Goal: Communication & Community: Answer question/provide support

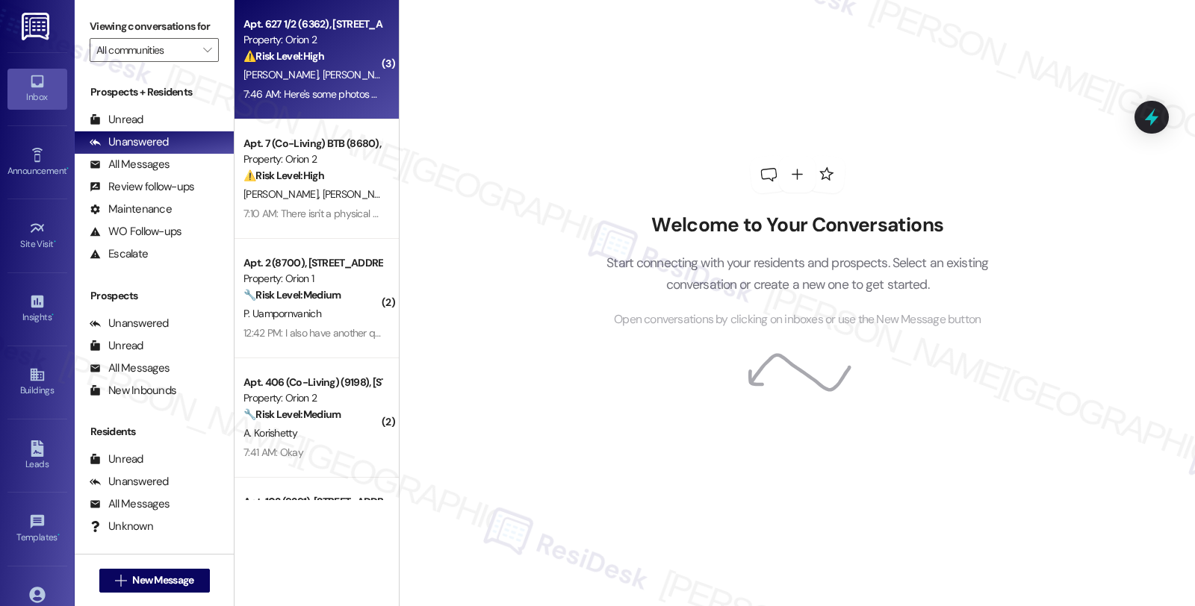
click at [360, 66] on div "[PERSON_NAME] [PERSON_NAME] [PERSON_NAME] [PERSON_NAME]" at bounding box center [312, 75] width 141 height 19
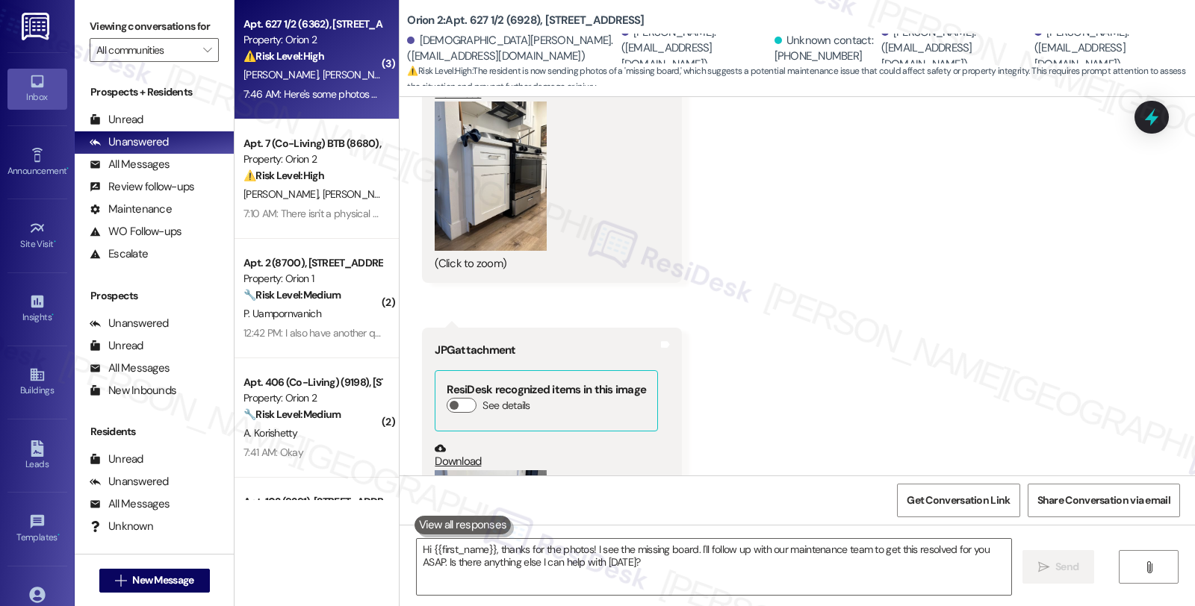
scroll to position [1381, 0]
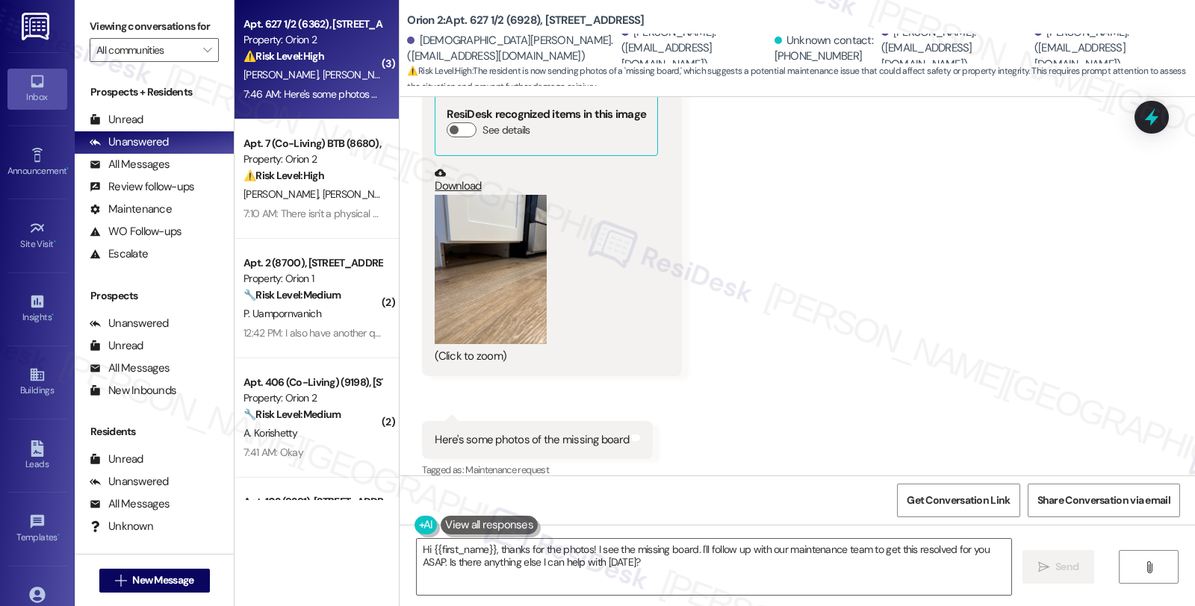
click at [490, 282] on button "Zoom image" at bounding box center [491, 269] width 112 height 149
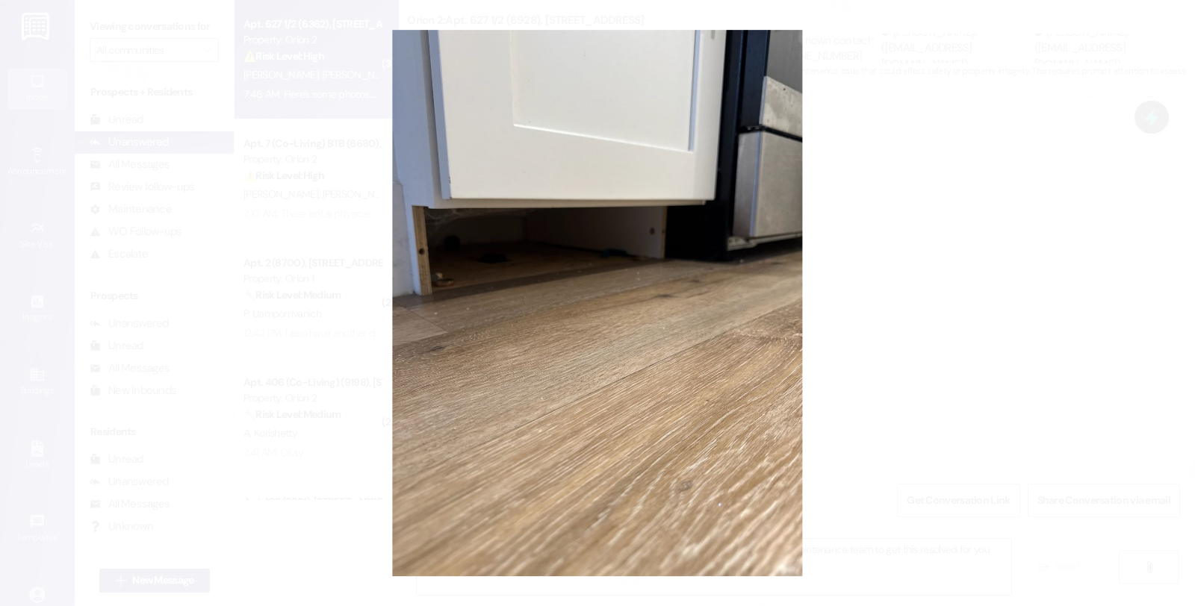
click at [900, 285] on button "Unzoom image" at bounding box center [597, 303] width 1195 height 606
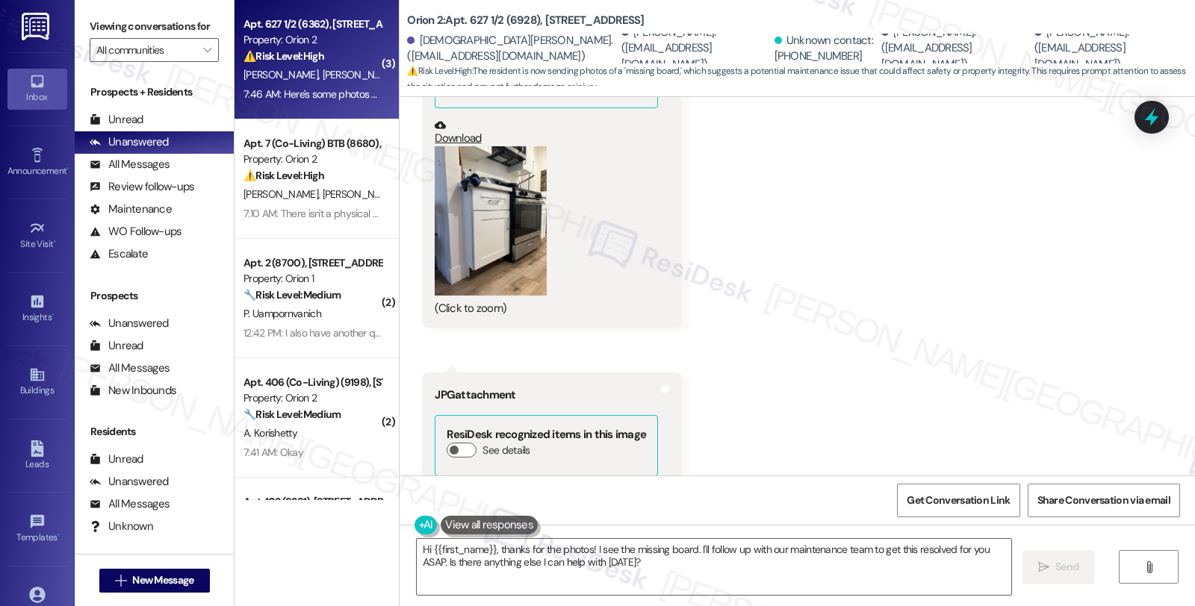
scroll to position [1049, 0]
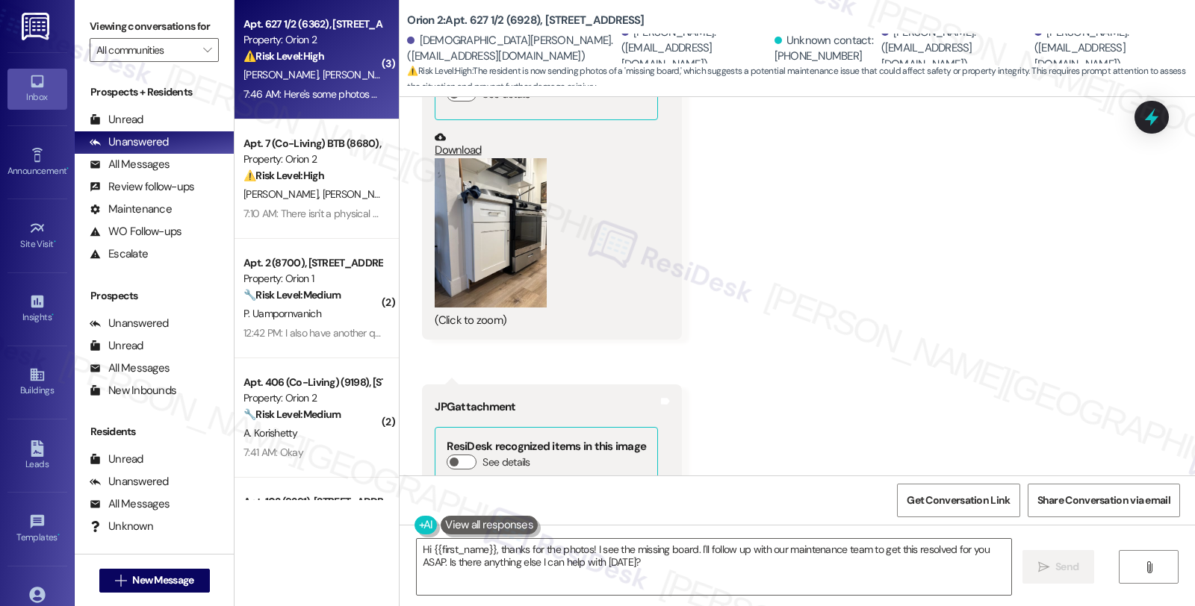
click at [498, 266] on button "Zoom image" at bounding box center [491, 232] width 112 height 149
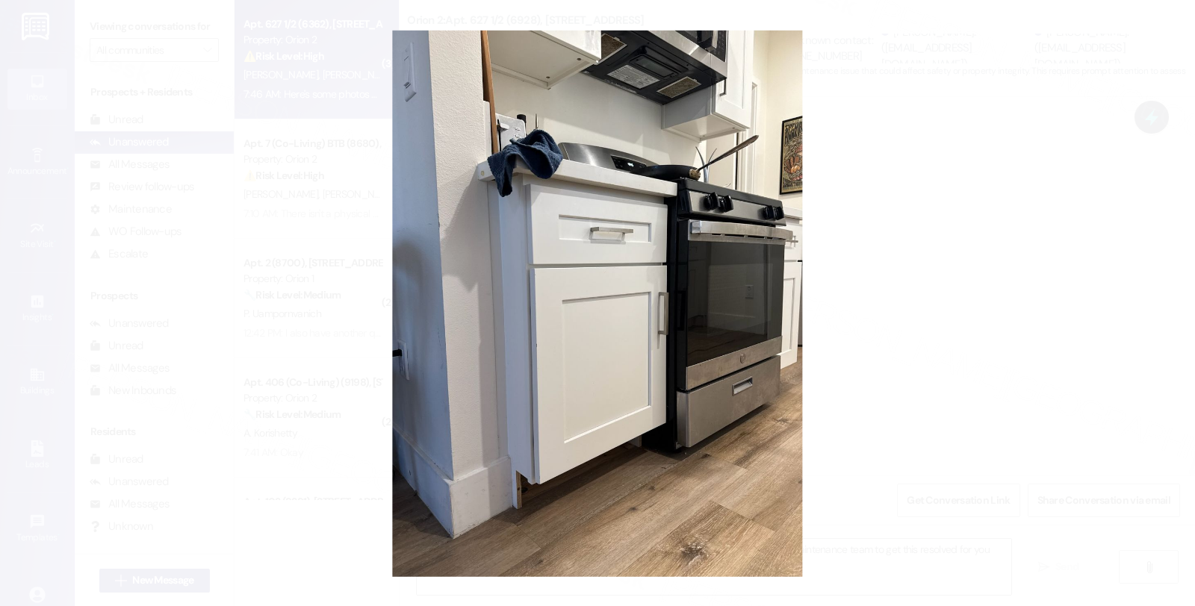
click at [974, 299] on button "Unzoom image" at bounding box center [597, 303] width 1195 height 606
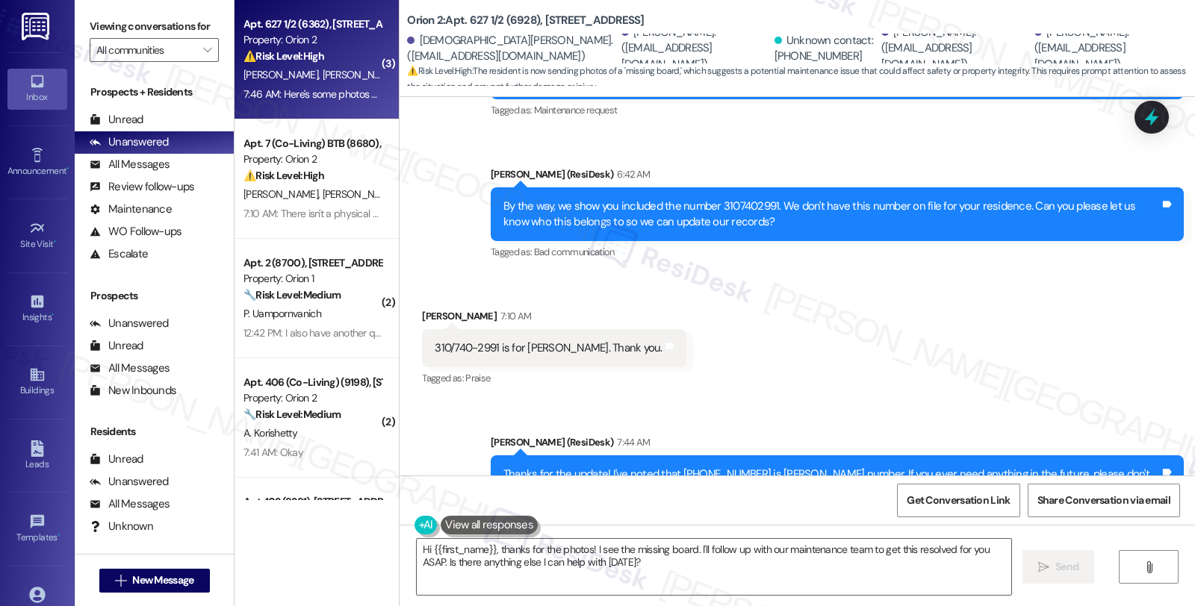
scroll to position [717, 0]
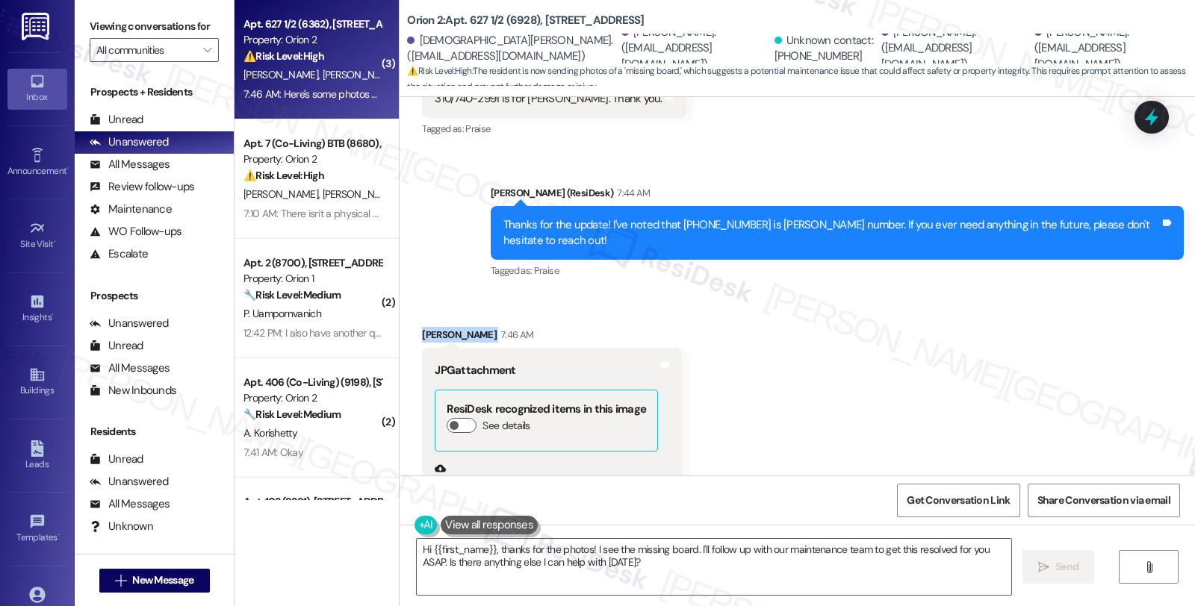
drag, startPoint x: 409, startPoint y: 317, endPoint x: 466, endPoint y: 318, distance: 56.8
click at [466, 318] on div "Received via SMS Dylan Ochoa 7:46 AM JPG attachment ResiDesk recognized items i…" at bounding box center [552, 499] width 282 height 367
copy div "Dylan Ochoa"
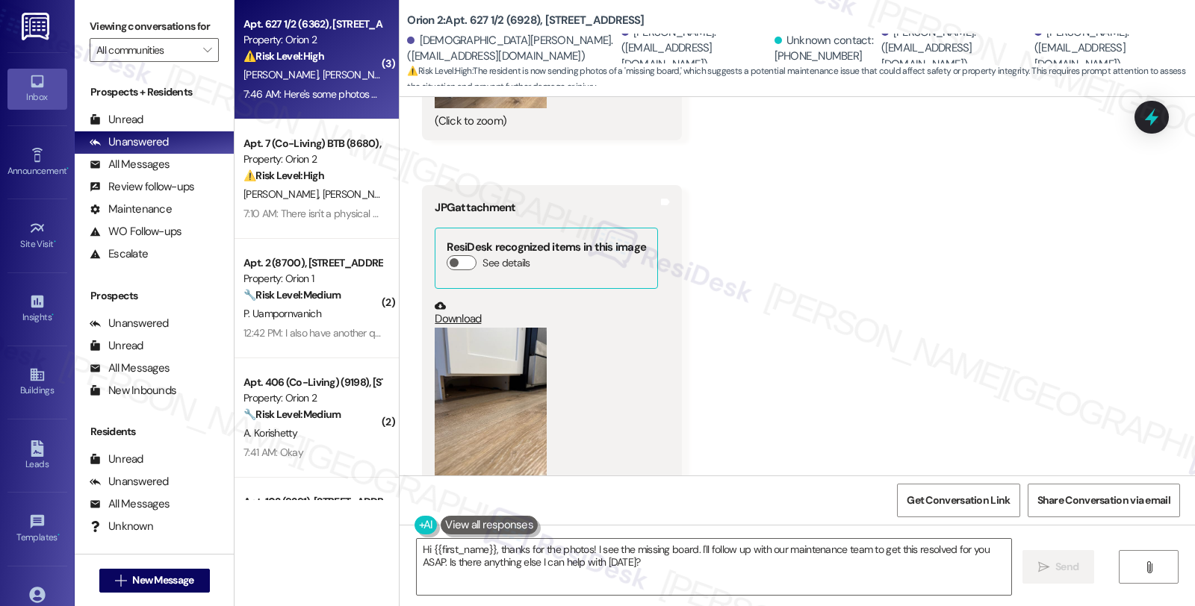
scroll to position [1381, 0]
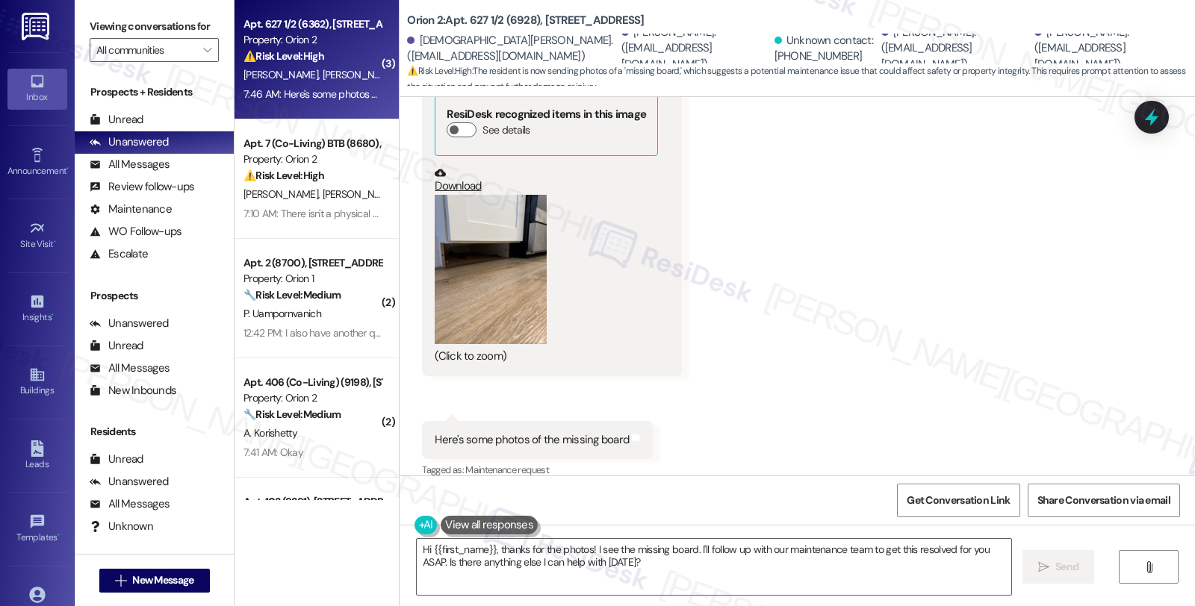
click at [508, 263] on button "Zoom image" at bounding box center [491, 269] width 112 height 149
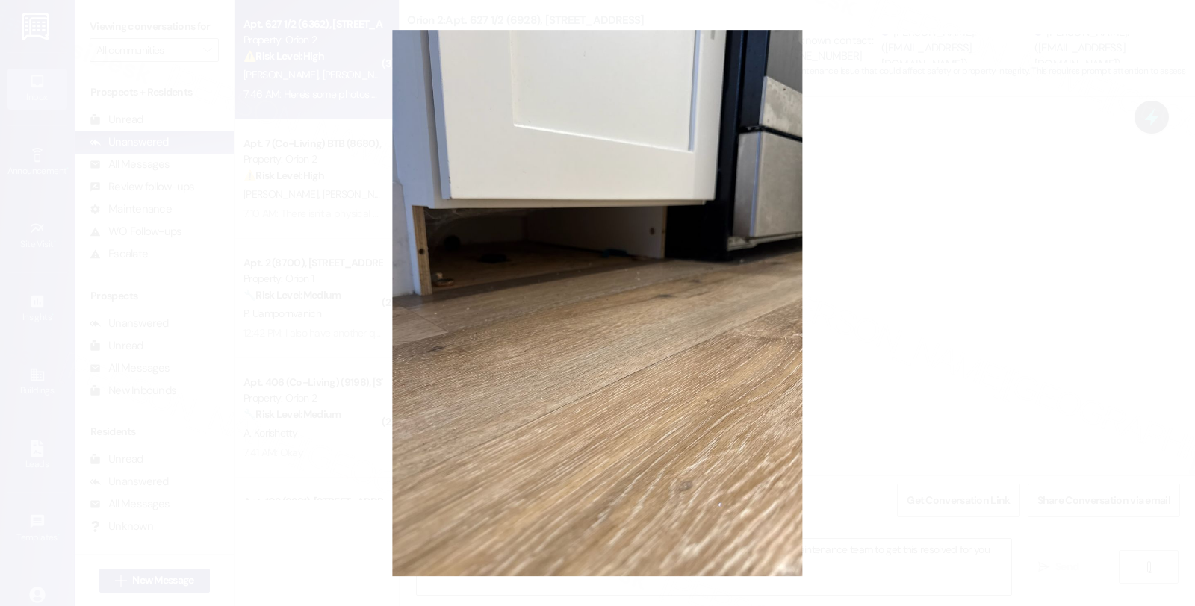
click at [882, 310] on button "Unzoom image" at bounding box center [597, 303] width 1195 height 606
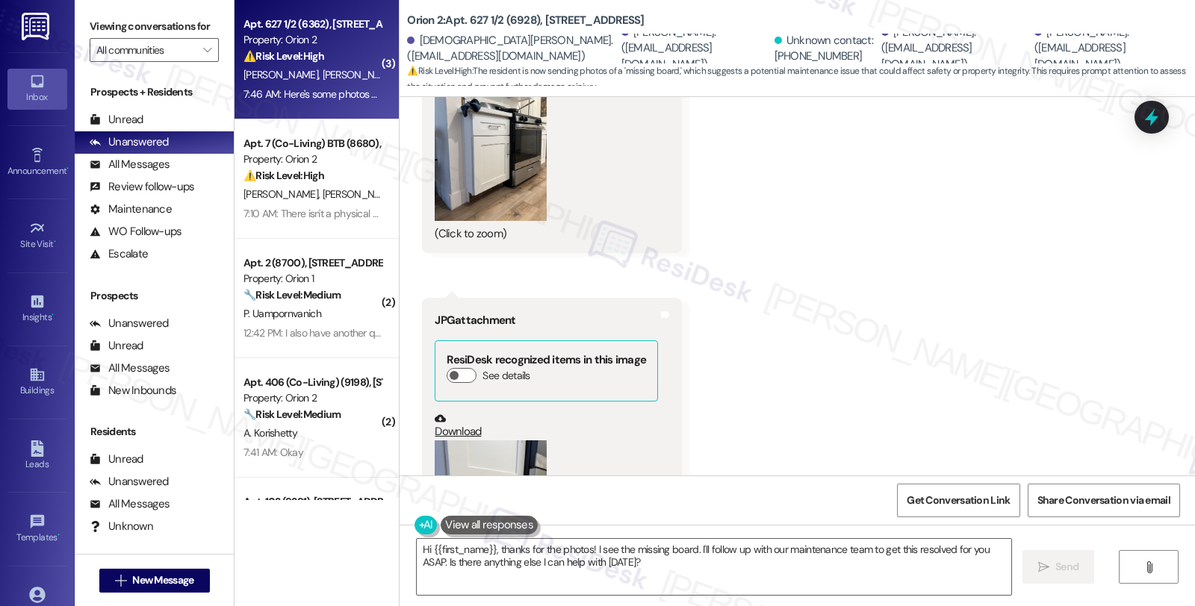
scroll to position [1132, 0]
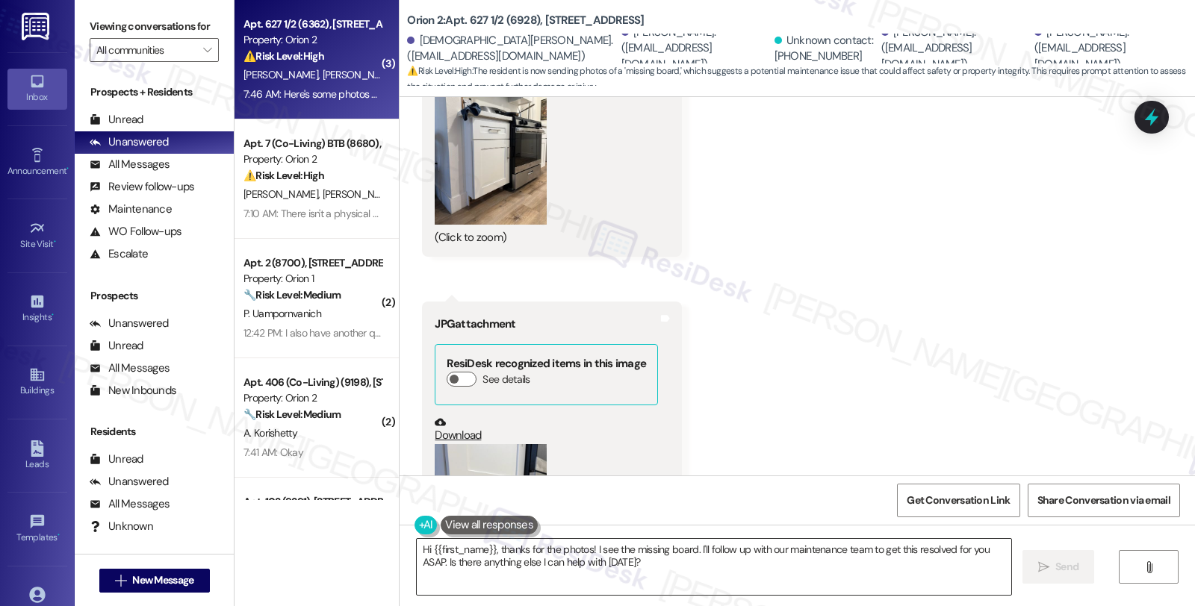
click at [417, 544] on textarea "Hi {{first_name}}, thanks for the photos! I see the missing board. I'll follow …" at bounding box center [714, 567] width 594 height 56
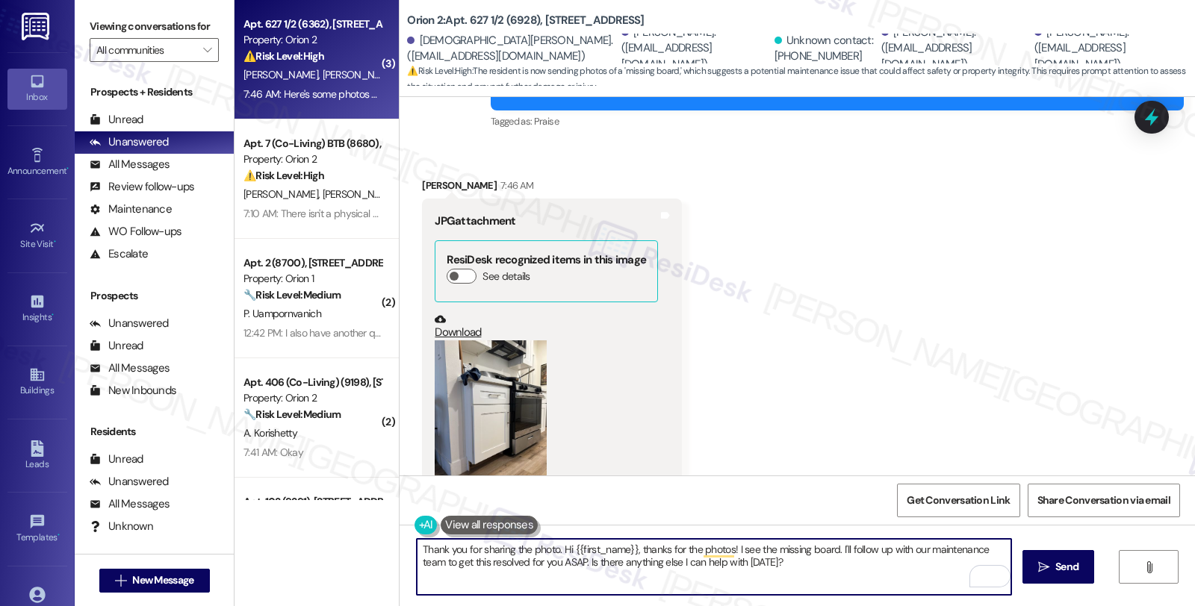
scroll to position [883, 0]
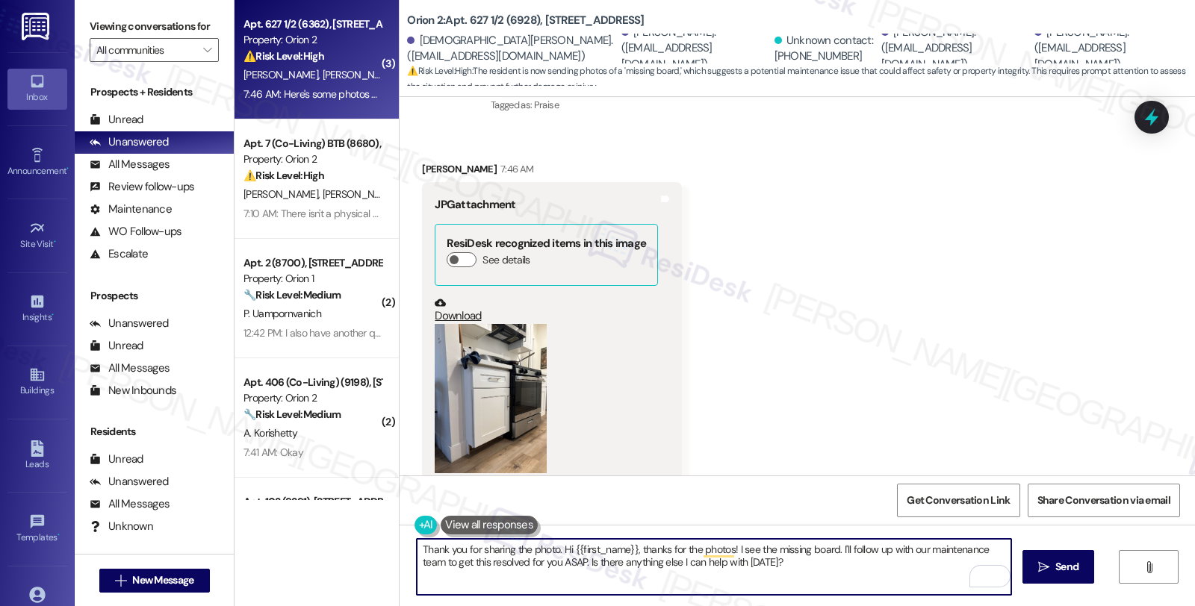
click at [437, 550] on textarea "Thank you for sharing the photo. Hi {{first_name}}, thanks for the photos! I se…" at bounding box center [714, 567] width 594 height 56
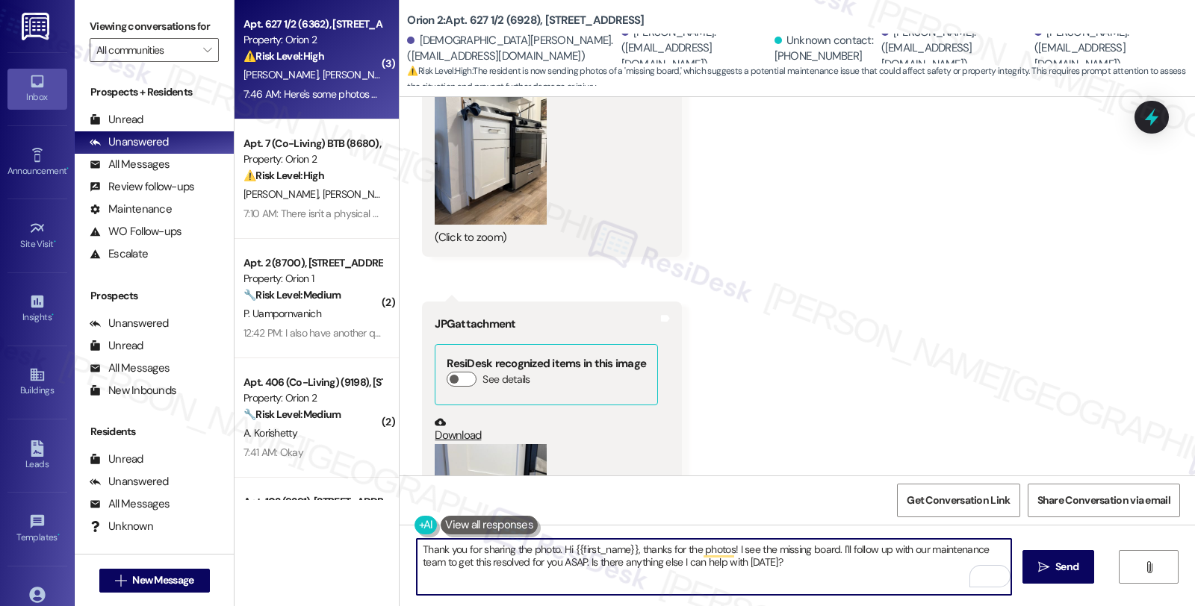
scroll to position [1381, 0]
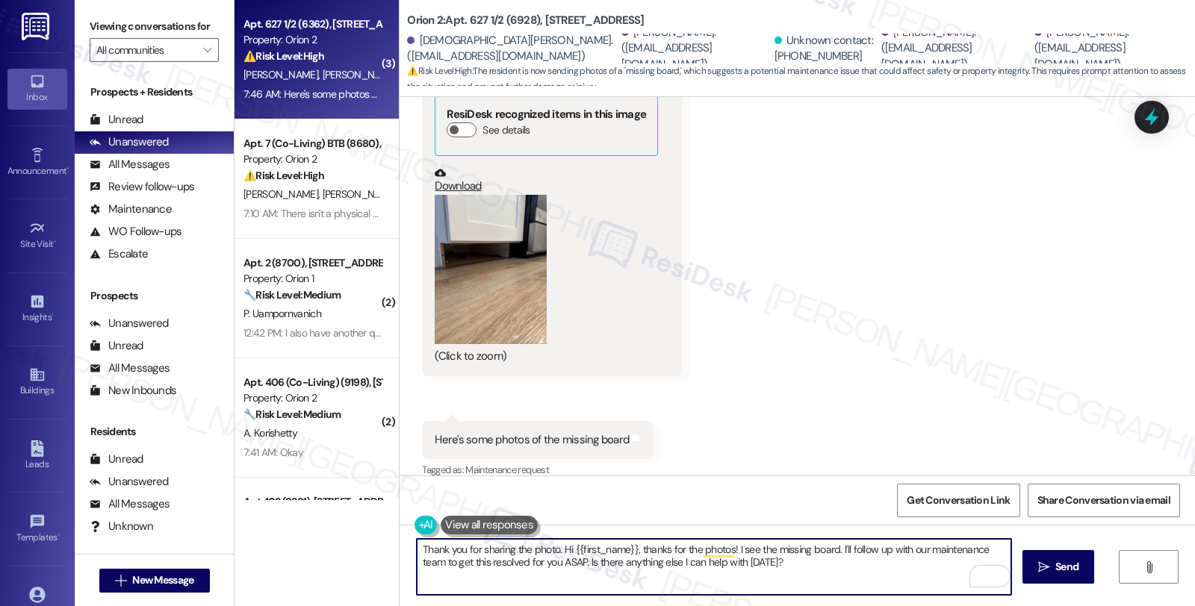
click at [653, 547] on textarea "Thank you for sharing the photo. Hi {{first_name}}, thanks for the photos! I se…" at bounding box center [714, 567] width 594 height 56
click at [505, 550] on textarea "Thanks for the photos! I see the missing board. I'll follow up with our mainten…" at bounding box center [714, 567] width 594 height 56
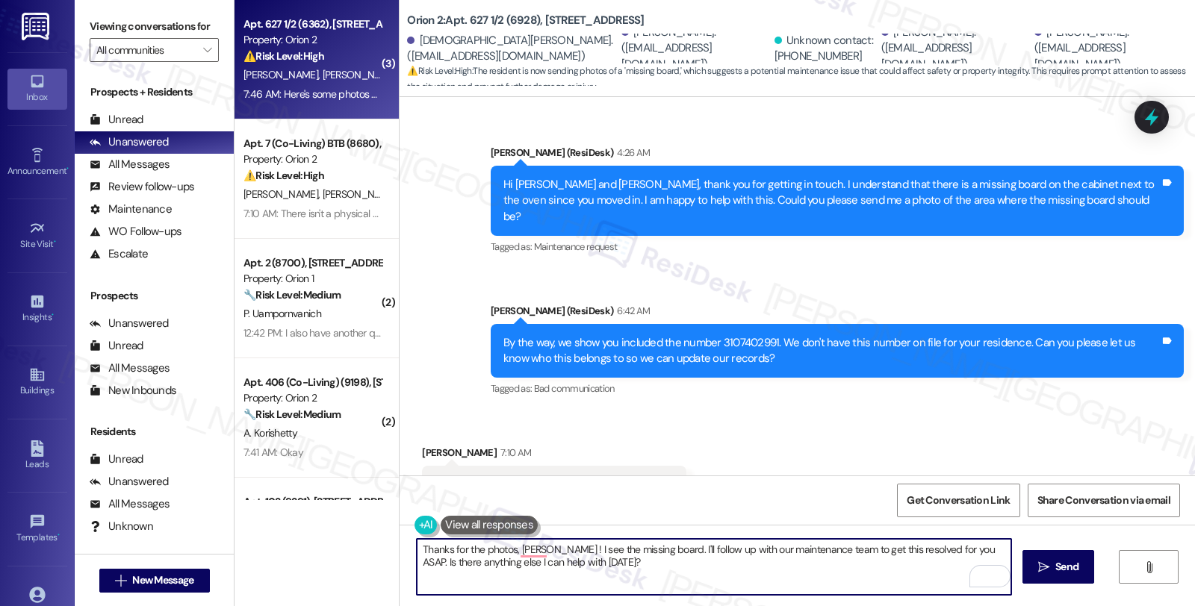
scroll to position [414, 0]
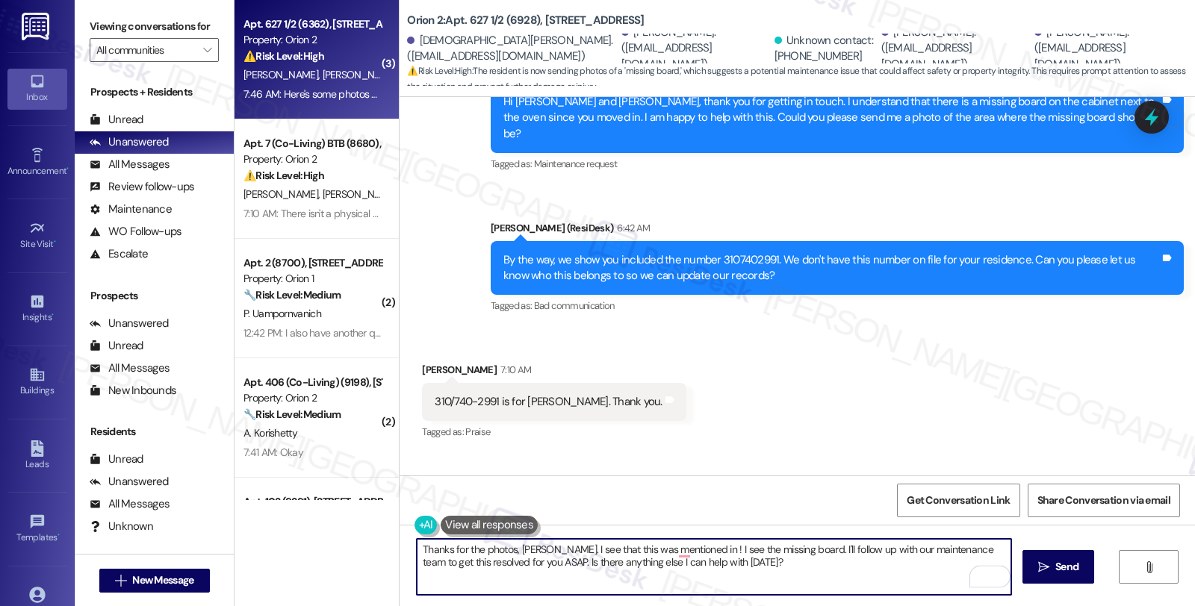
type textarea "Thanks for the photos, Dylan. I see that this was mentioned in ! I see the miss…"
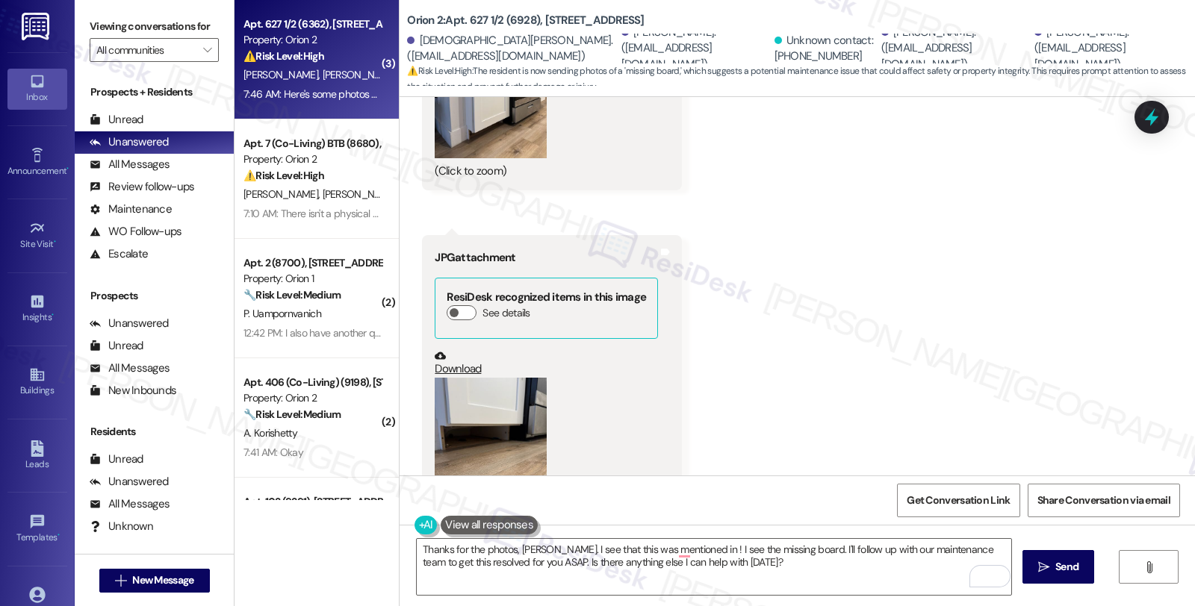
scroll to position [1381, 0]
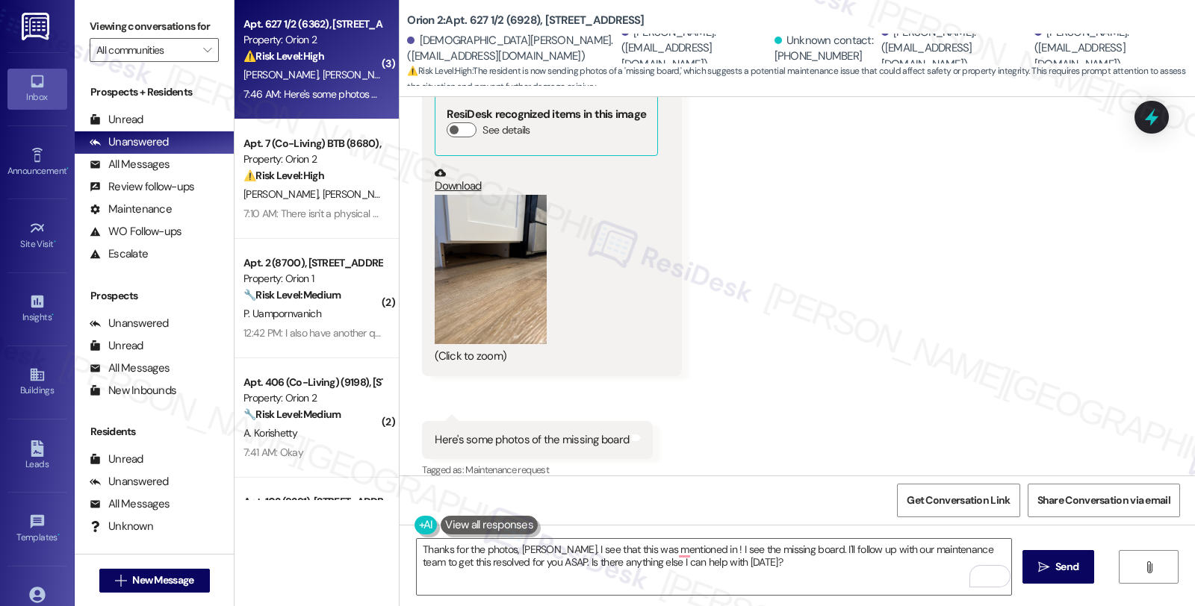
click at [505, 272] on button "Zoom image" at bounding box center [491, 269] width 112 height 149
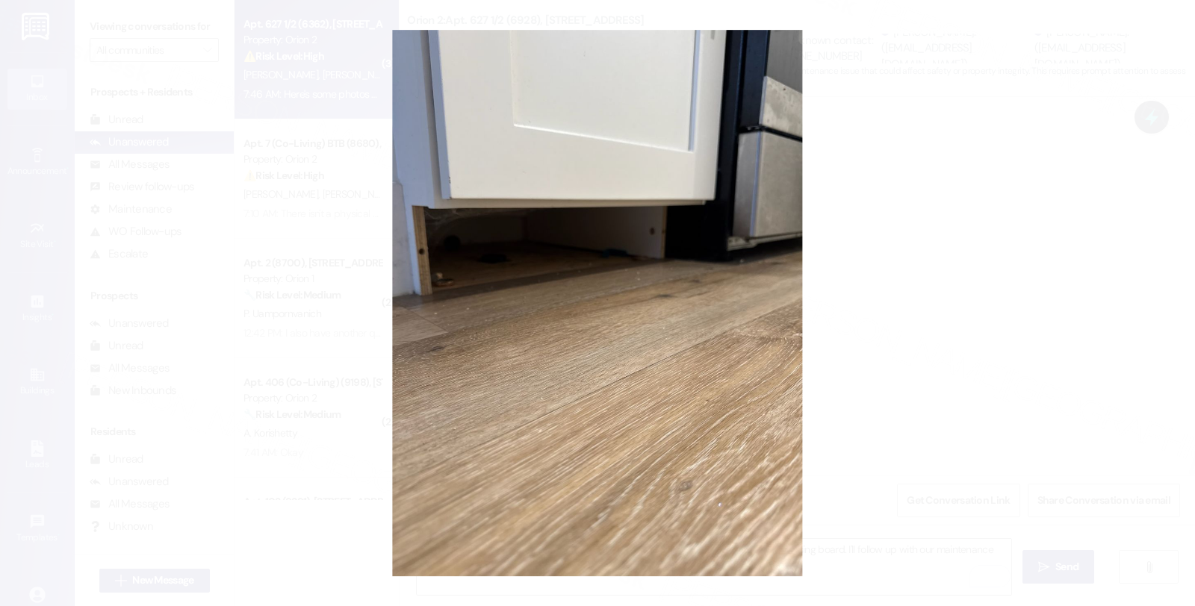
click at [881, 294] on button "Unzoom image" at bounding box center [597, 303] width 1195 height 606
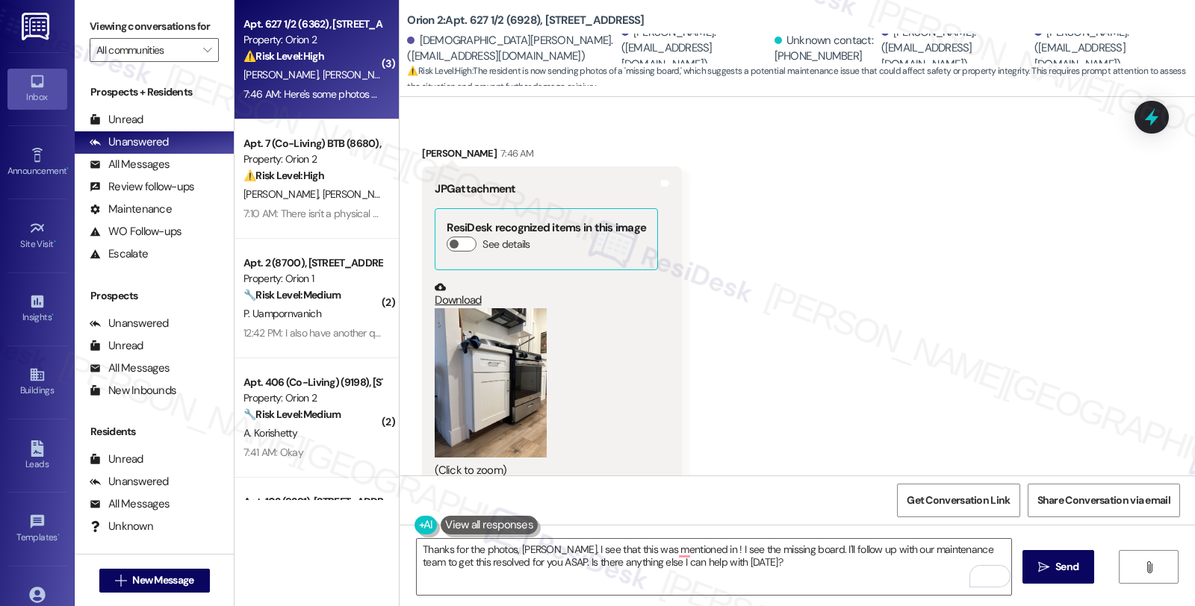
scroll to position [883, 0]
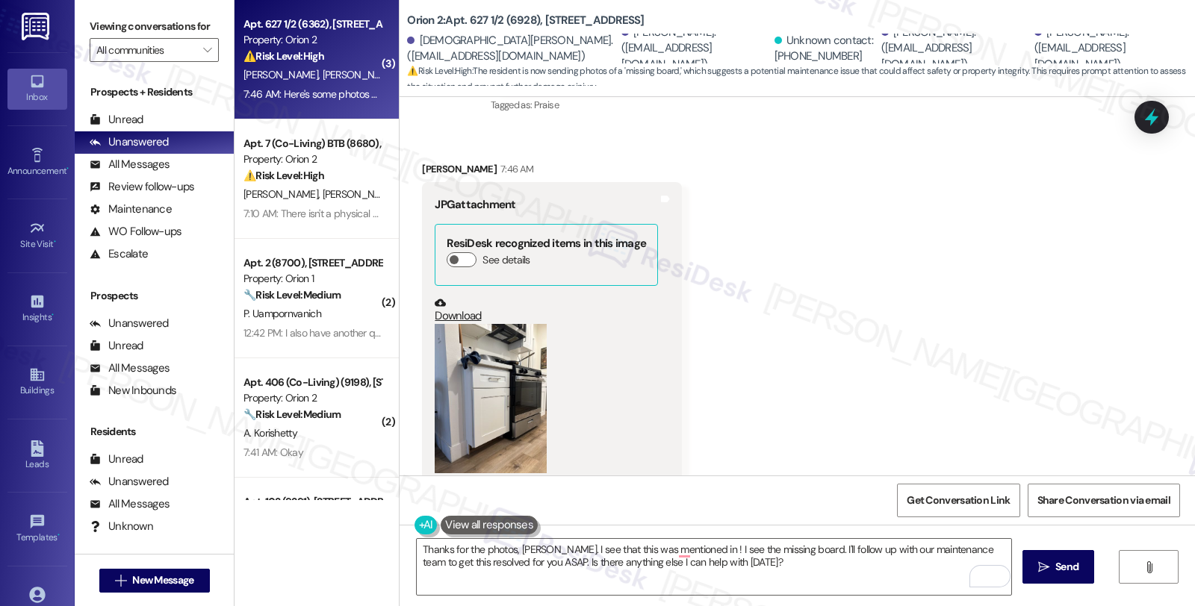
click at [493, 383] on button "Zoom image" at bounding box center [491, 398] width 112 height 149
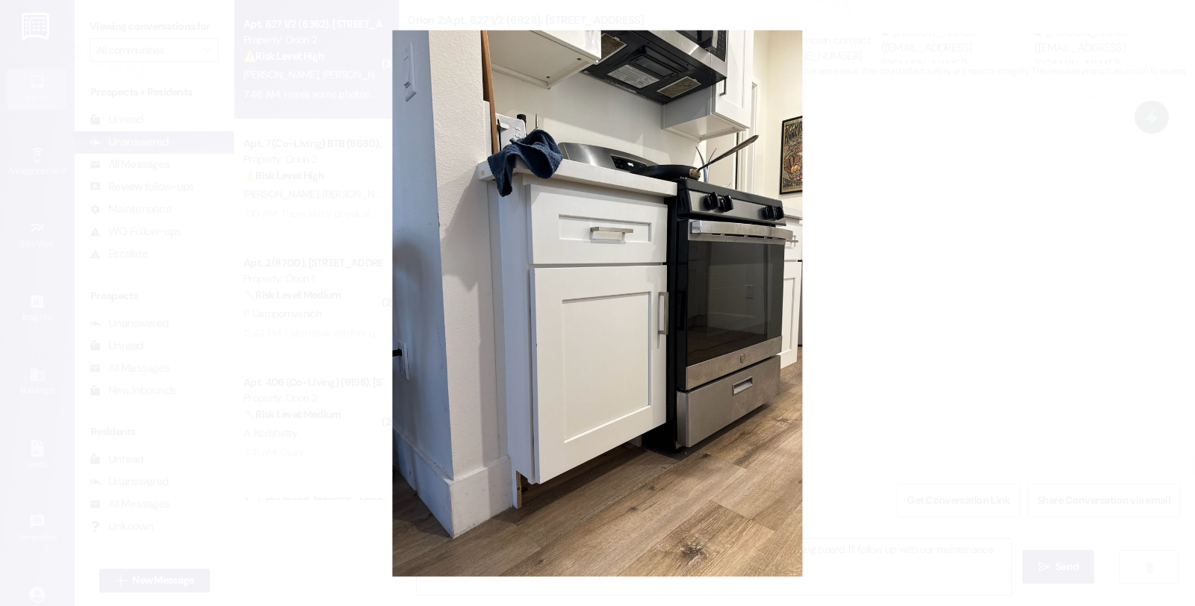
click at [863, 368] on button "Unzoom image" at bounding box center [597, 303] width 1195 height 606
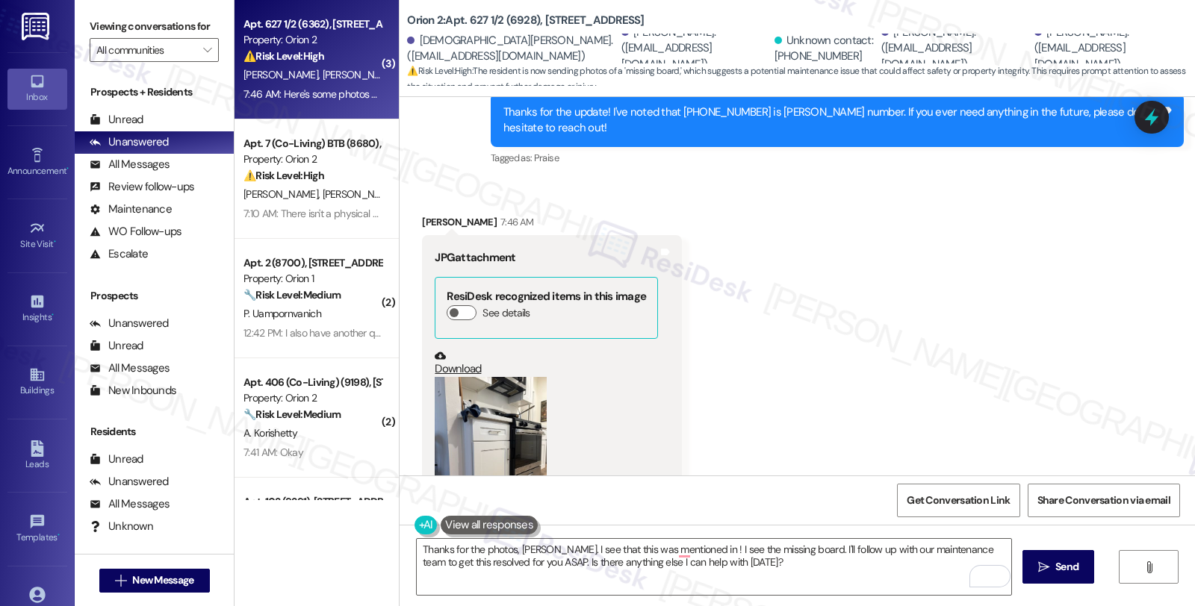
scroll to position [966, 0]
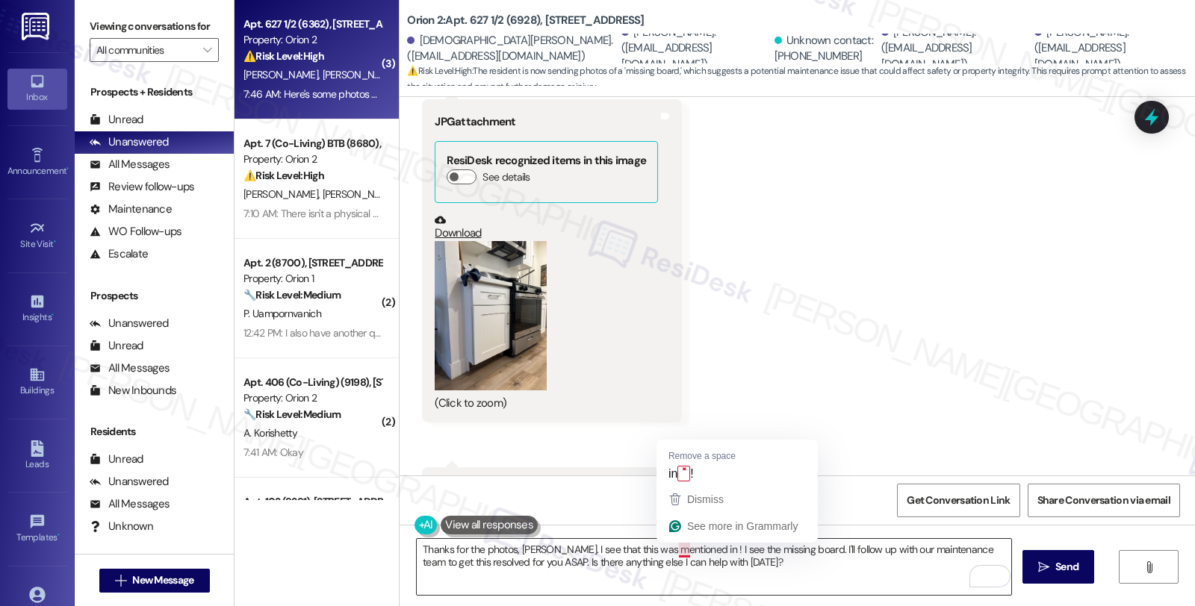
click at [677, 550] on textarea "Thanks for the photos, Dylan. I see that this was mentioned in ! I see the miss…" at bounding box center [714, 567] width 594 height 56
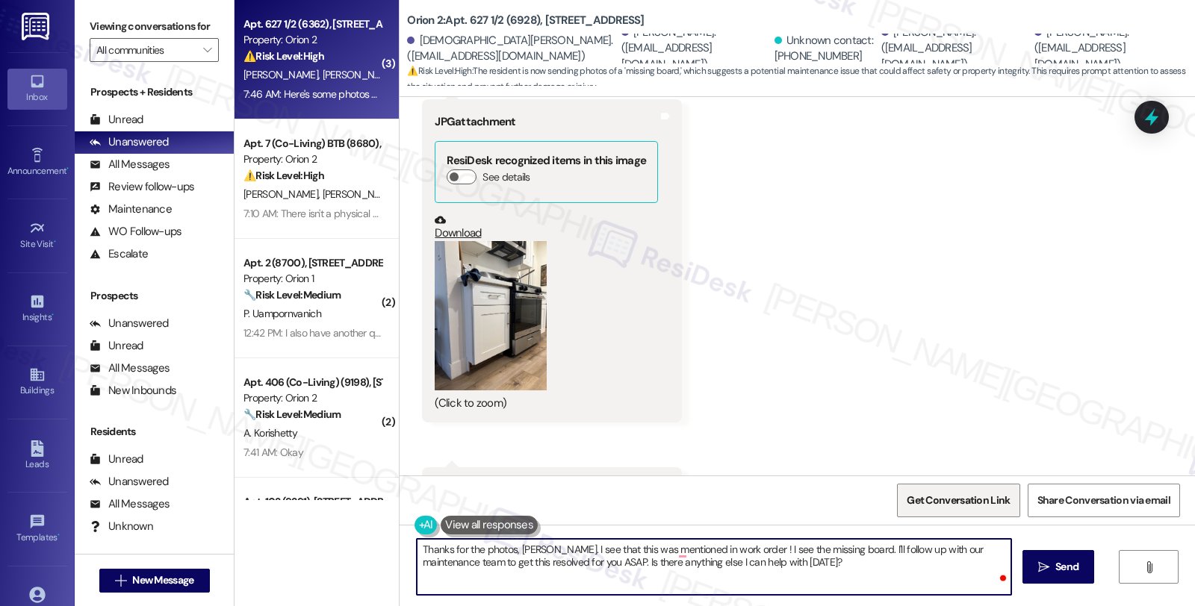
paste textarea "#27296-1"
click at [679, 547] on textarea "Thanks for the photos, Dylan. I see that this was mentioned in work order #2729…" at bounding box center [714, 567] width 594 height 56
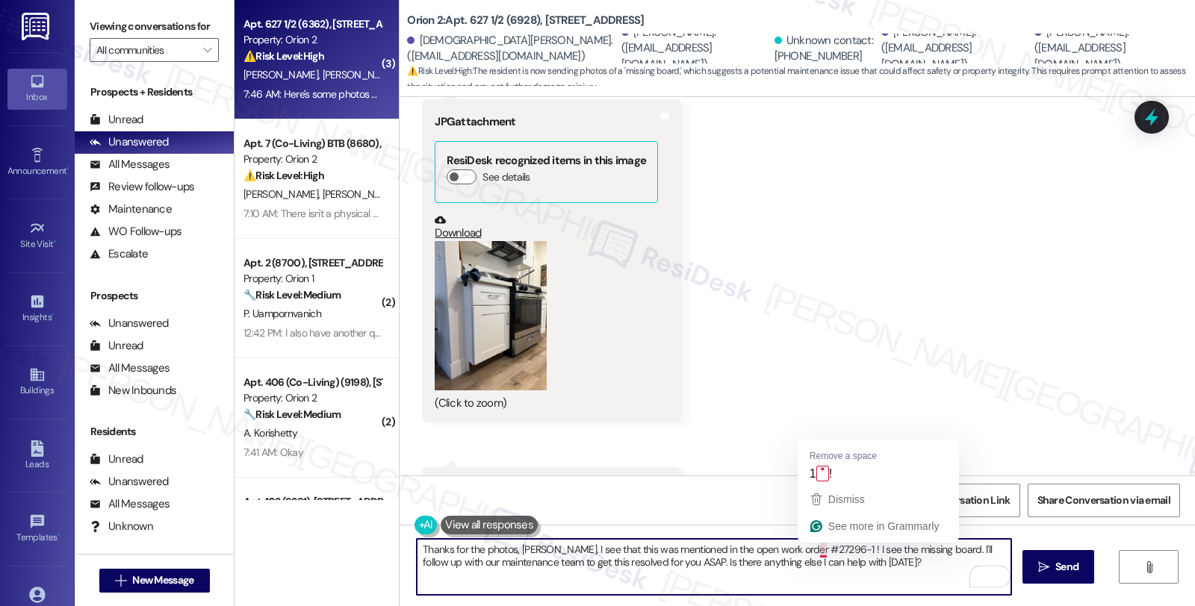
click at [810, 550] on textarea "Thanks for the photos, Dylan. I see that this was mentioned in the open work or…" at bounding box center [714, 567] width 594 height 56
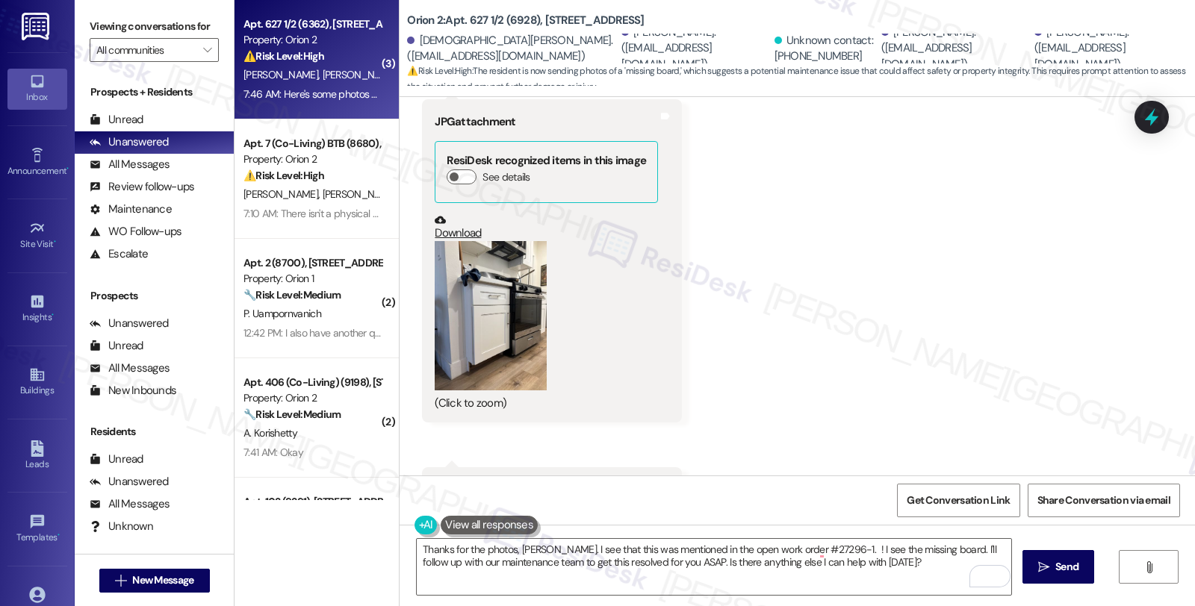
click at [1040, 357] on div "Received via SMS Dylan Ochoa 7:46 AM JPG attachment ResiDesk recognized items i…" at bounding box center [796, 476] width 795 height 863
click at [817, 549] on textarea "Thanks for the photos, Dylan. I see that this was mentioned in the open work or…" at bounding box center [714, 567] width 594 height 56
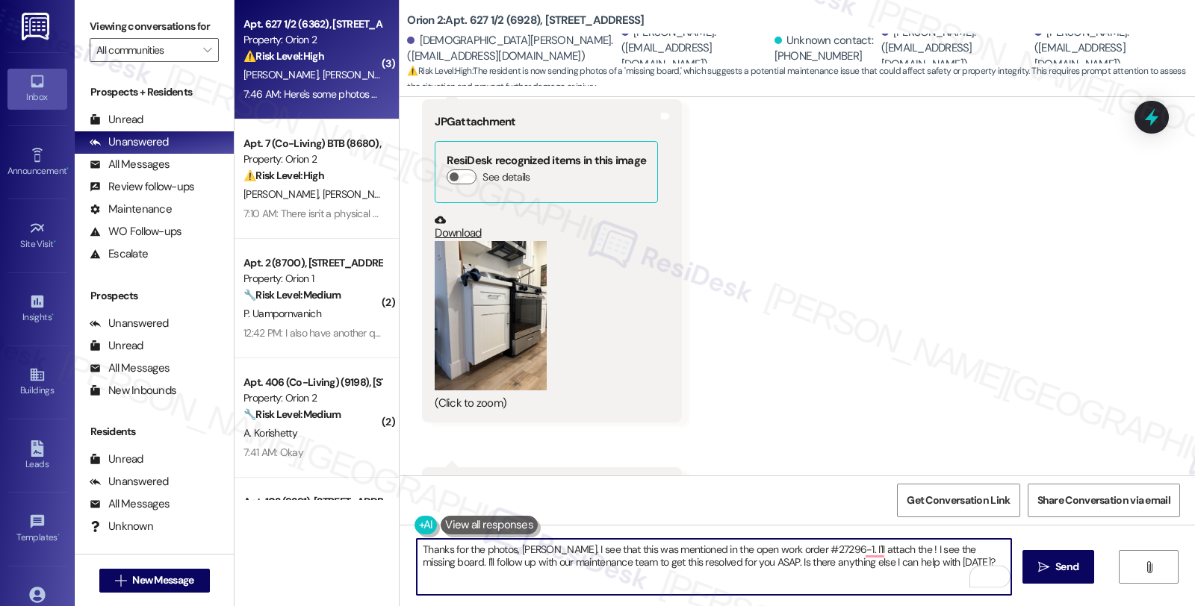
click at [811, 547] on textarea "Thanks for the photos, Dylan. I see that this was mentioned in the open work or…" at bounding box center [714, 567] width 594 height 56
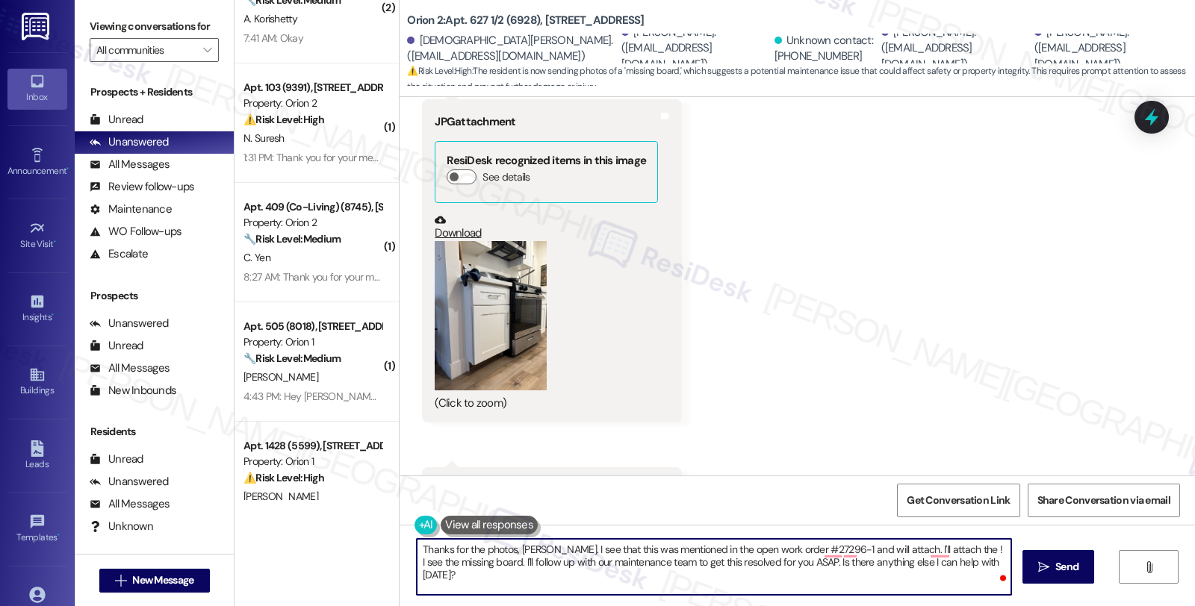
scroll to position [575, 0]
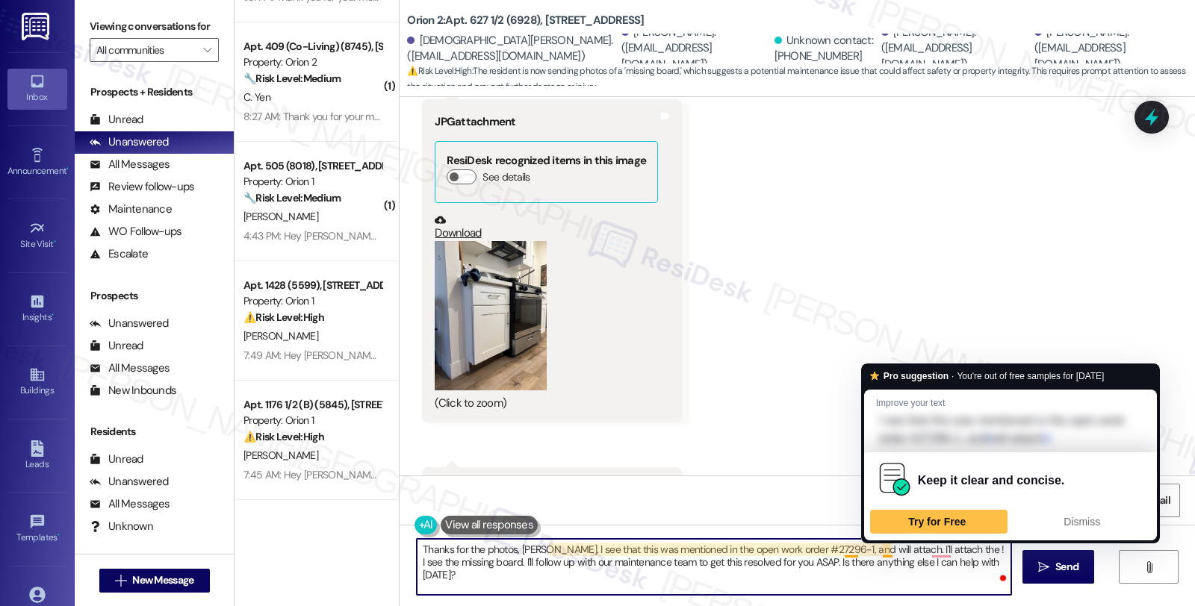
click at [878, 550] on textarea "Thanks for the photos, Dylan. I see that this was mentioned in the open work or…" at bounding box center [714, 567] width 594 height 56
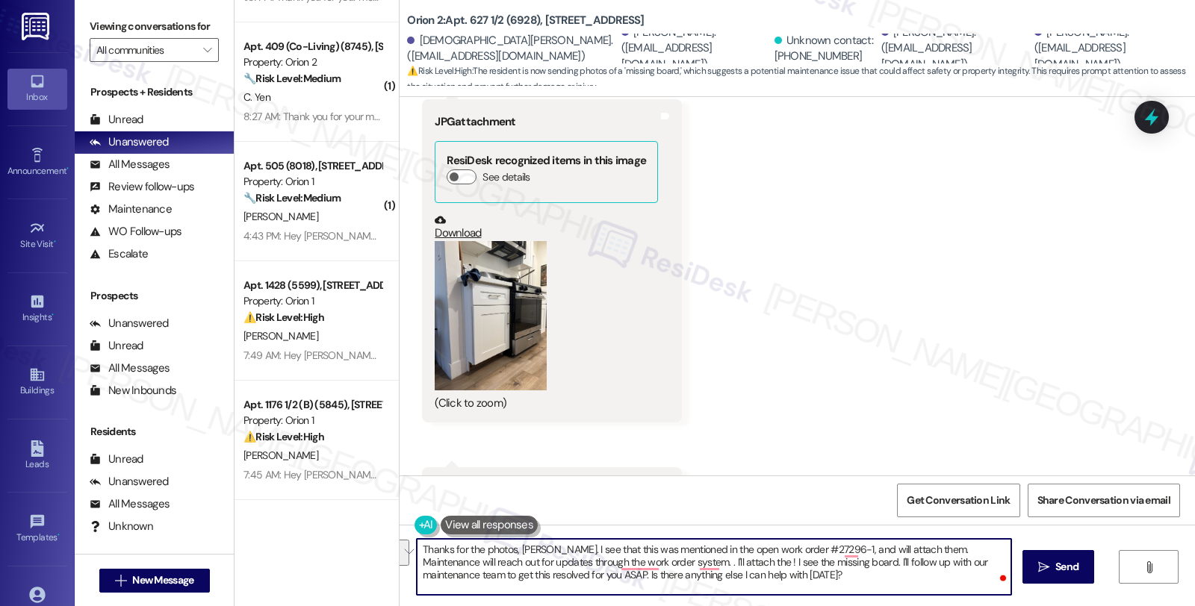
drag, startPoint x: 644, startPoint y: 565, endPoint x: 795, endPoint y: 583, distance: 151.9
click at [795, 583] on textarea "Thanks for the photos, Dylan. I see that this was mentioned in the open work or…" at bounding box center [714, 567] width 594 height 56
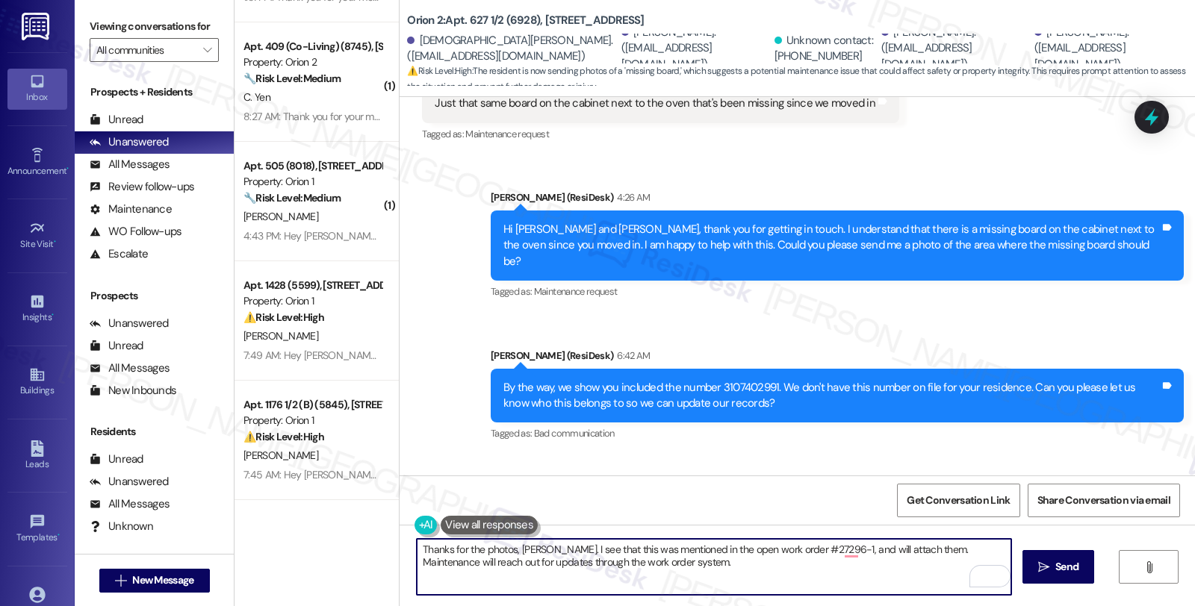
scroll to position [414, 0]
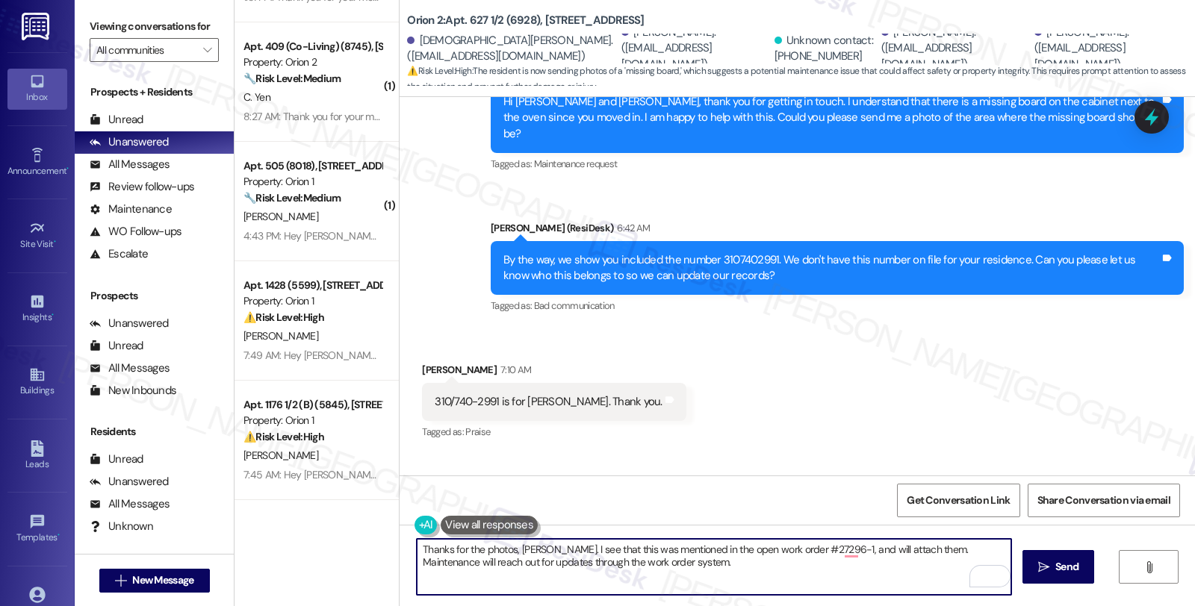
click at [706, 561] on textarea "Thanks for the photos, Dylan. I see that this was mentioned in the open work or…" at bounding box center [714, 567] width 594 height 56
click at [972, 573] on div "Rewrite with Grammarly" at bounding box center [980, 576] width 16 height 17
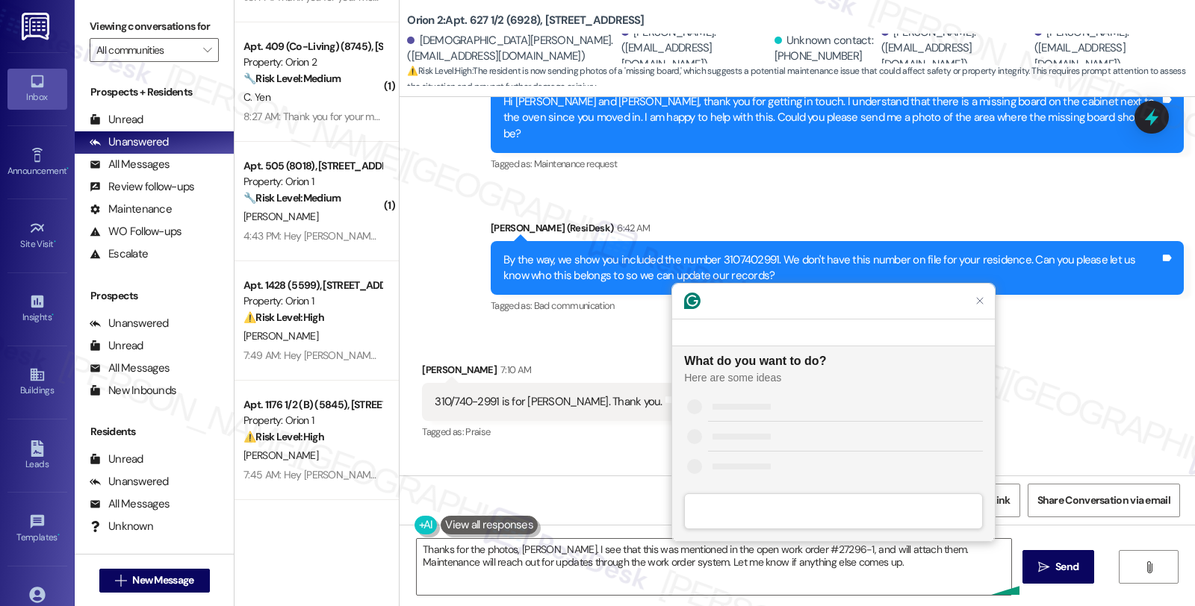
scroll to position [0, 0]
click at [767, 409] on div "Improve it" at bounding box center [845, 406] width 275 height 16
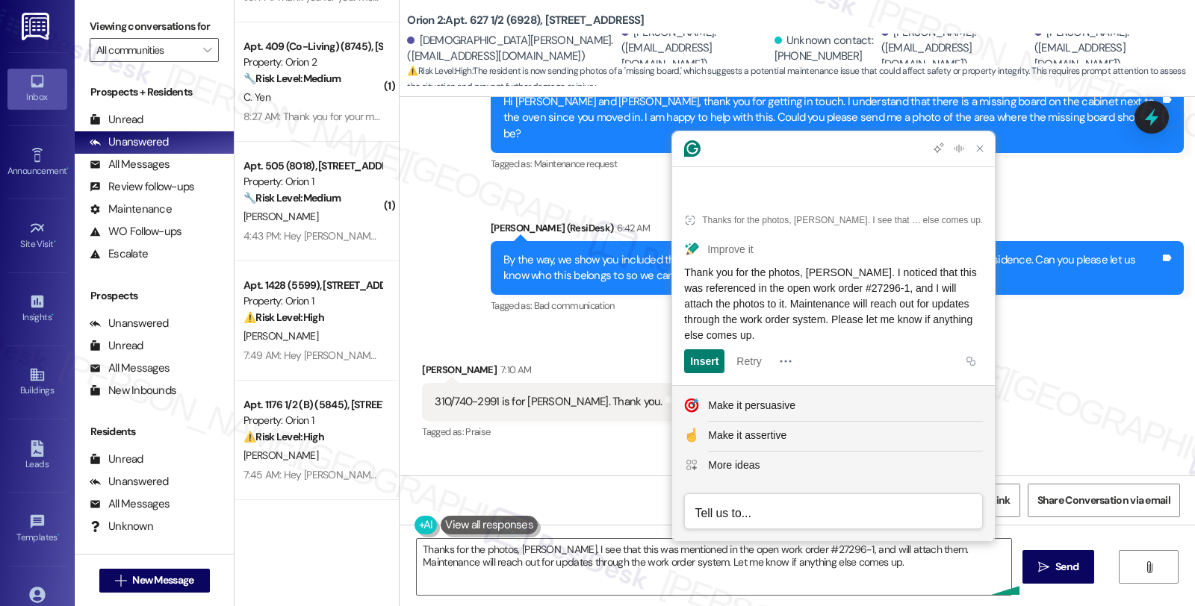
drag, startPoint x: 848, startPoint y: 334, endPoint x: 687, endPoint y: 271, distance: 173.3
click at [687, 271] on div "Thank you for the photos, Dylan. I noticed that this was referenced in the open…" at bounding box center [833, 304] width 299 height 78
click at [670, 570] on textarea "Thanks for the photos, Dylan. I see that this was mentioned in the open work or…" at bounding box center [714, 567] width 594 height 56
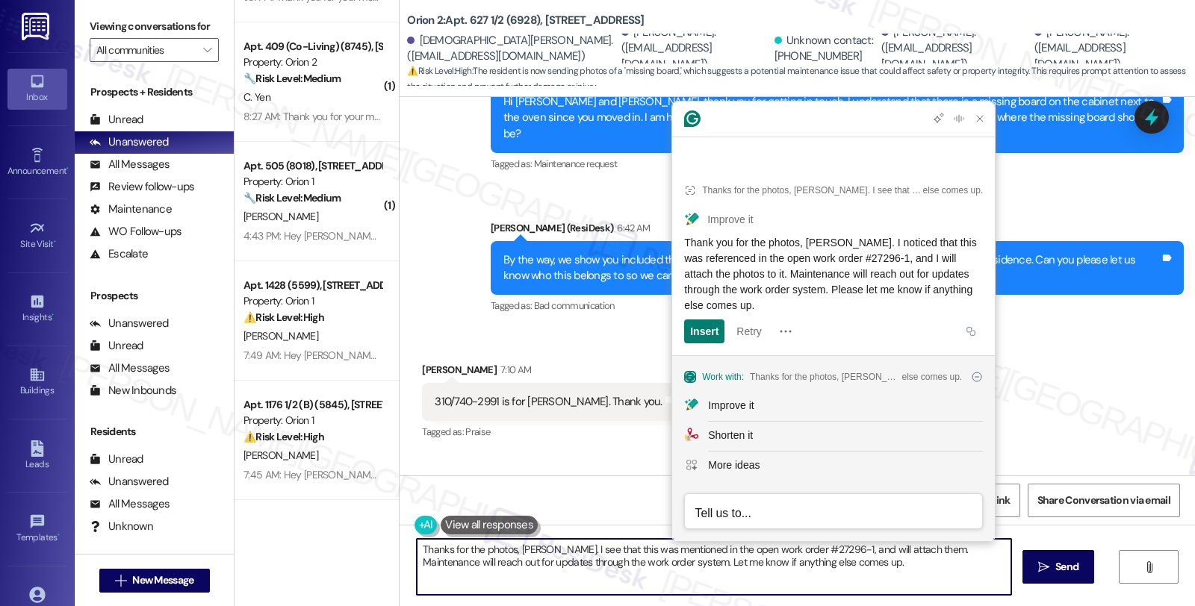
paste textarea "you for the photos, Dylan. I noticed that this was referenced in the open work …"
type textarea "Thank you for the photos, Dylan. I noticed that this was referenced in the open…"
click at [1052, 568] on span "Send" at bounding box center [1066, 567] width 29 height 16
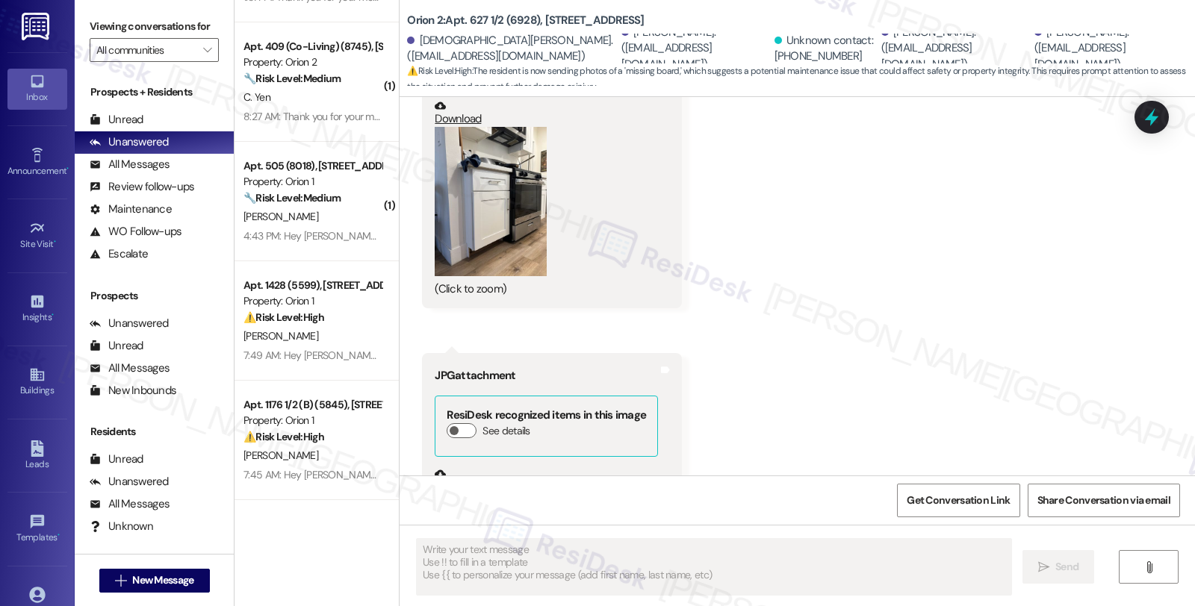
scroll to position [1003, 0]
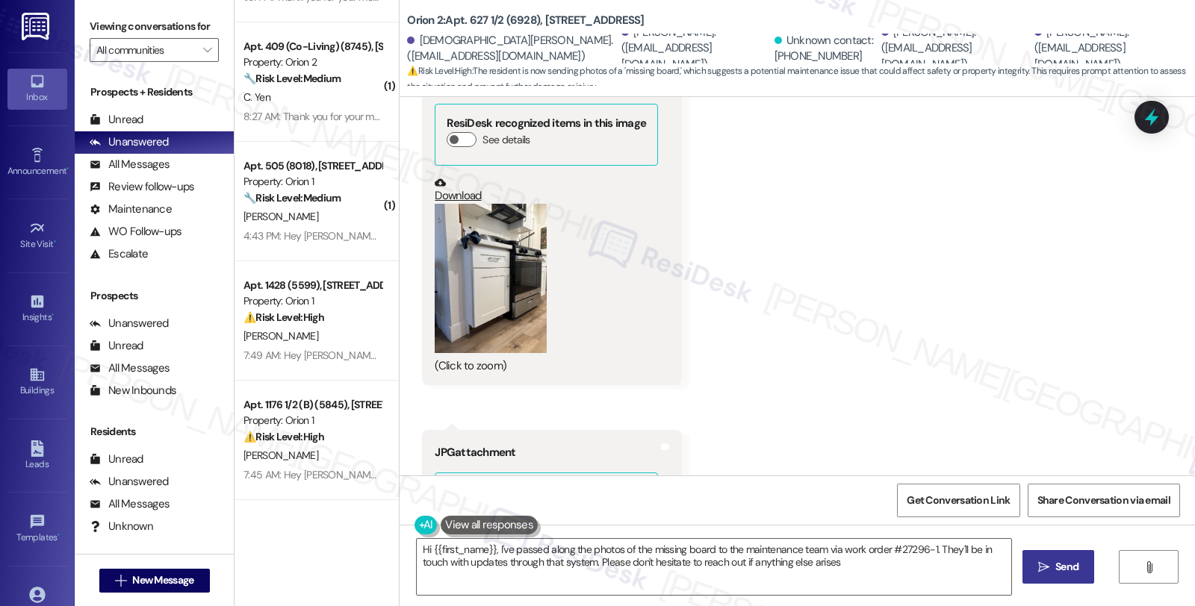
type textarea "Hi {{first_name}}, I've passed along the photos of the missing board to the mai…"
click at [463, 179] on link "Download" at bounding box center [546, 190] width 223 height 26
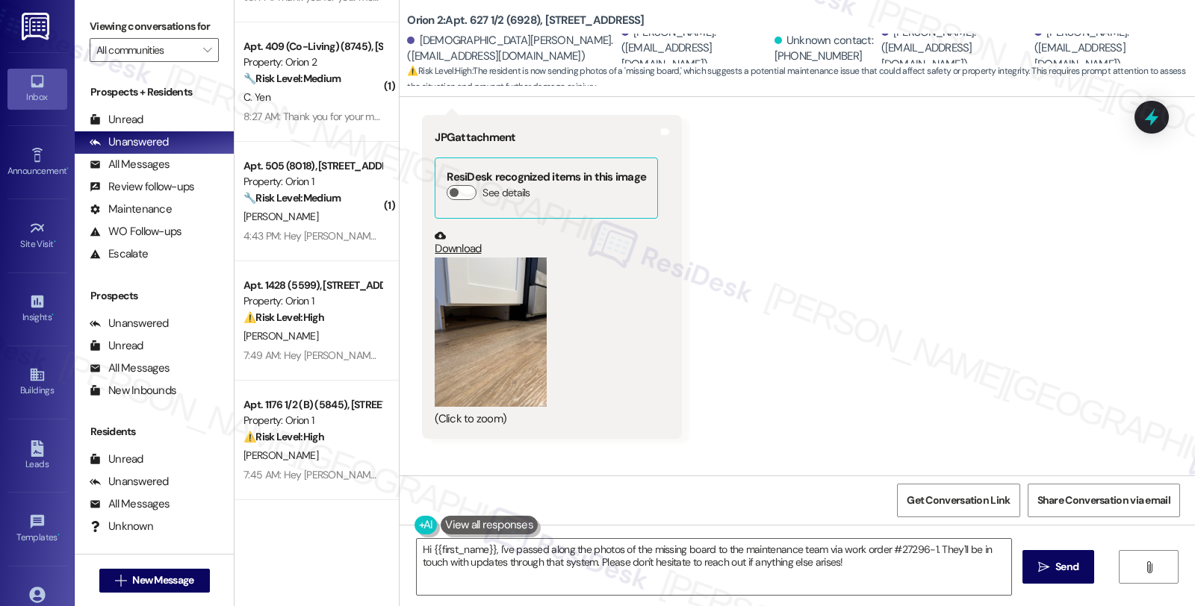
scroll to position [1419, 0]
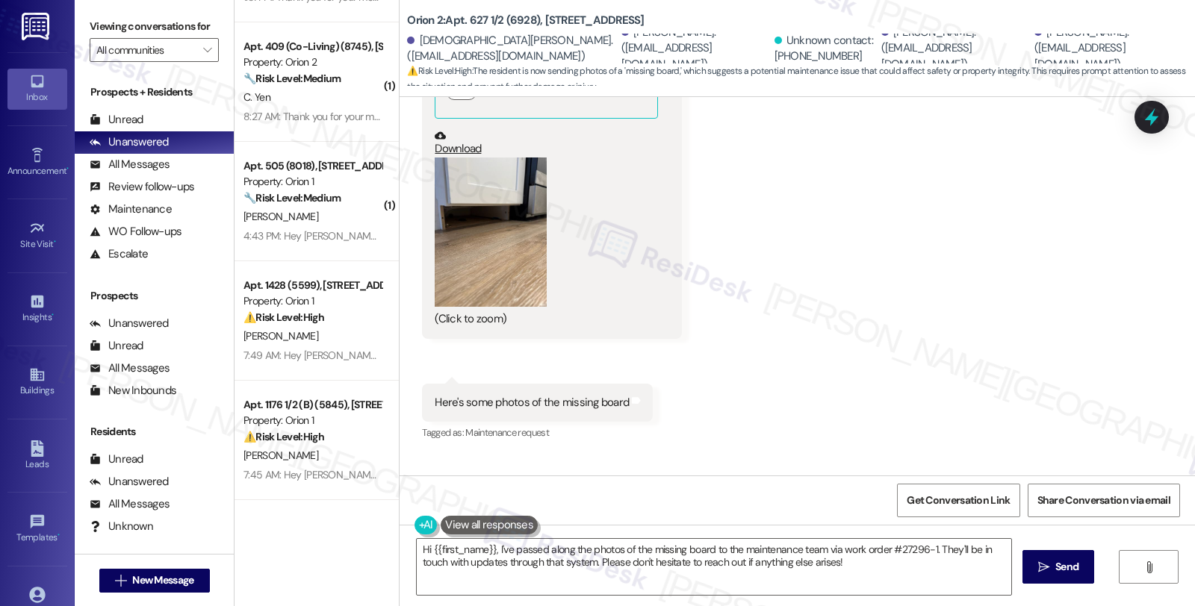
drag, startPoint x: 497, startPoint y: 246, endPoint x: 479, endPoint y: 190, distance: 58.8
click at [479, 190] on button "Zoom image" at bounding box center [491, 232] width 112 height 149
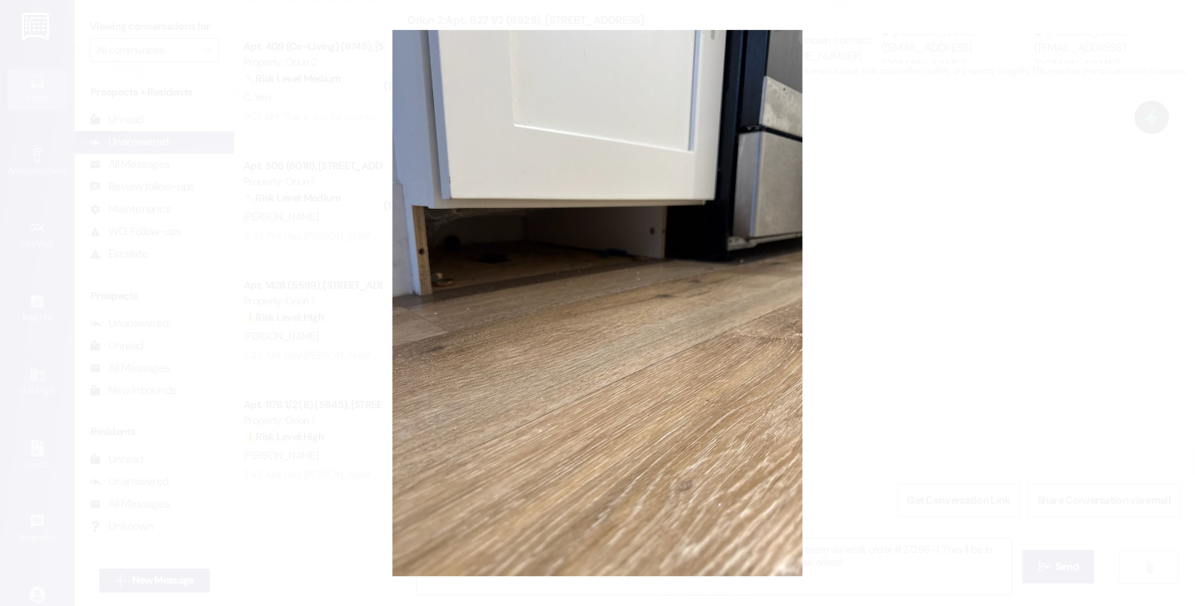
click at [567, 122] on button "Unzoom image" at bounding box center [597, 303] width 1195 height 606
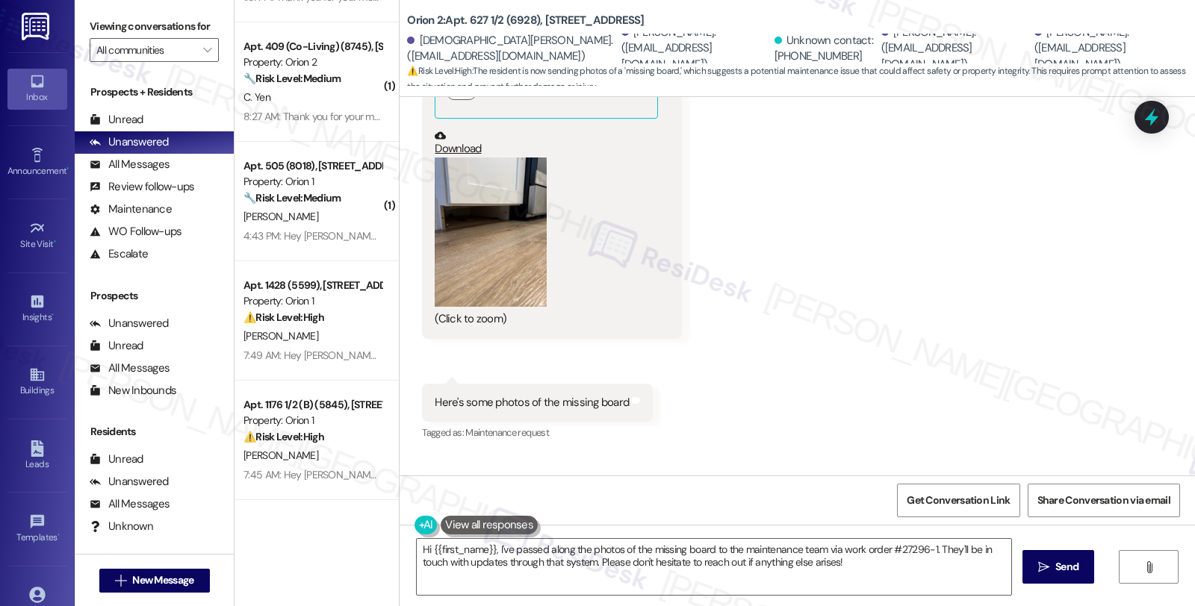
click at [435, 131] on link "Download" at bounding box center [546, 143] width 223 height 26
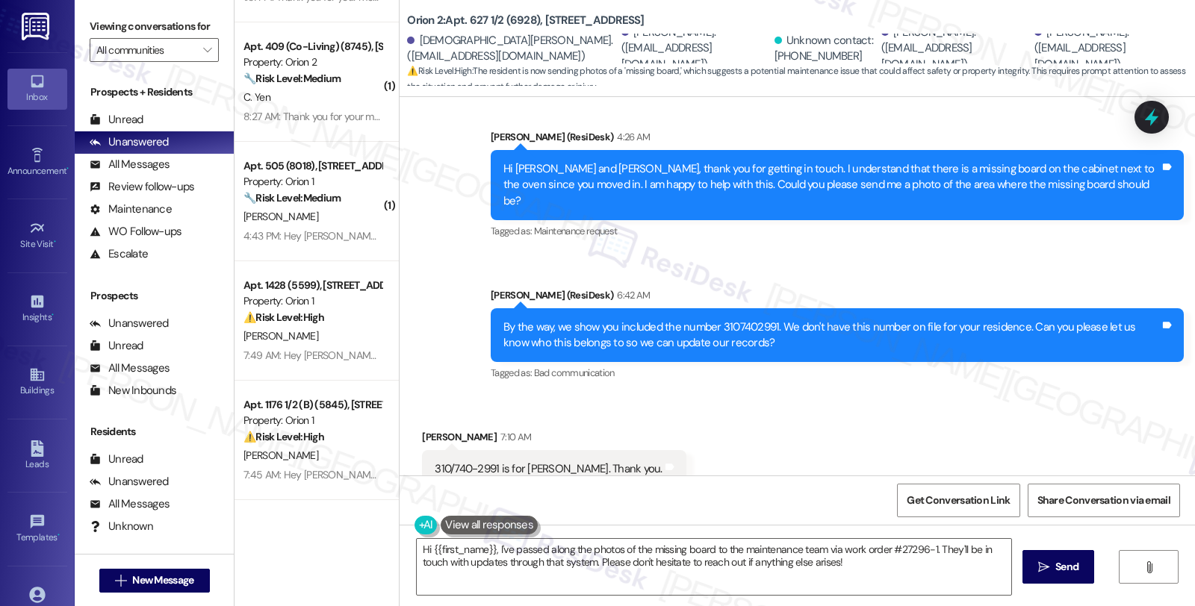
scroll to position [423, 0]
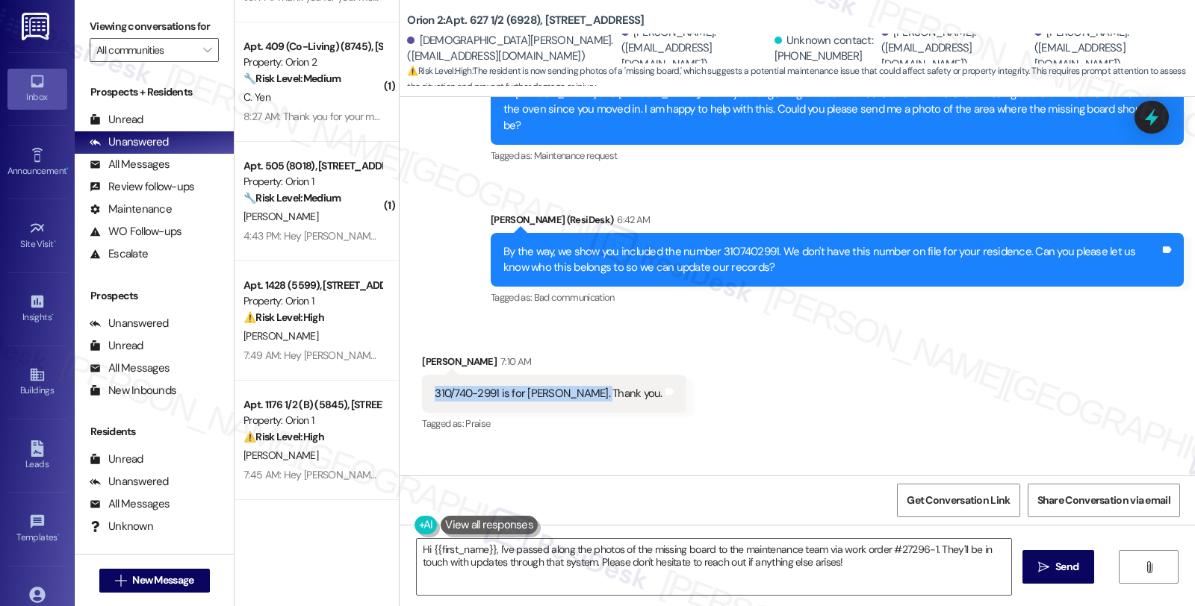
drag, startPoint x: 587, startPoint y: 373, endPoint x: 423, endPoint y: 372, distance: 164.3
click at [433, 386] on div "310/740-2991 is for Renee Berghoff. Thank you." at bounding box center [548, 394] width 230 height 16
copy div "310/740-2991 is for Renee Berghoff."
click at [1148, 112] on icon at bounding box center [1151, 117] width 25 height 25
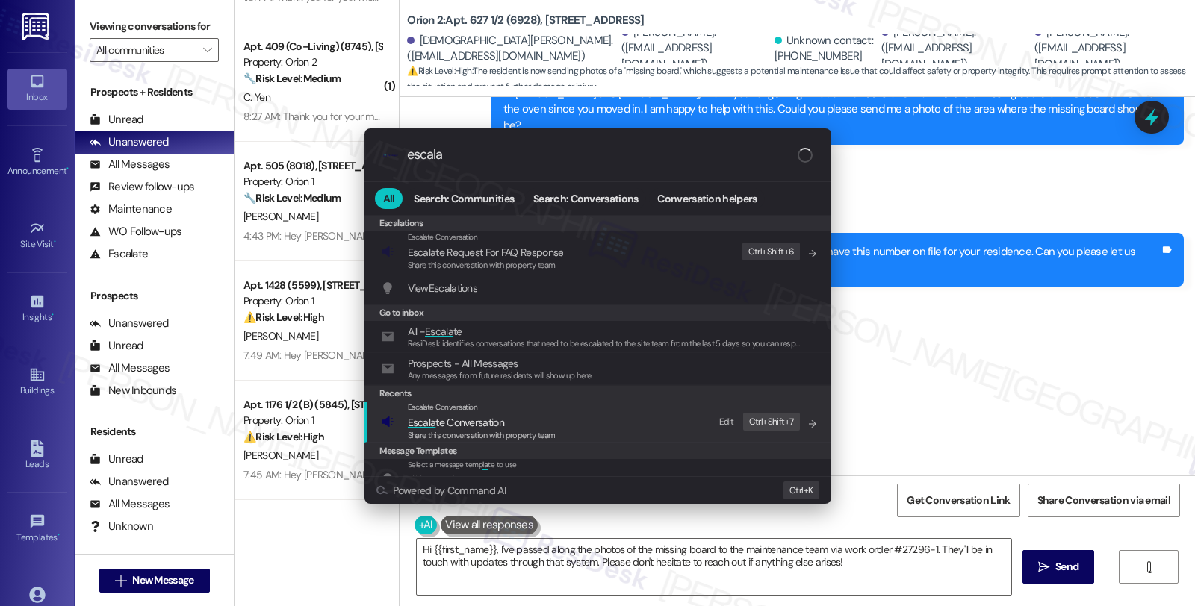
type input "escala"
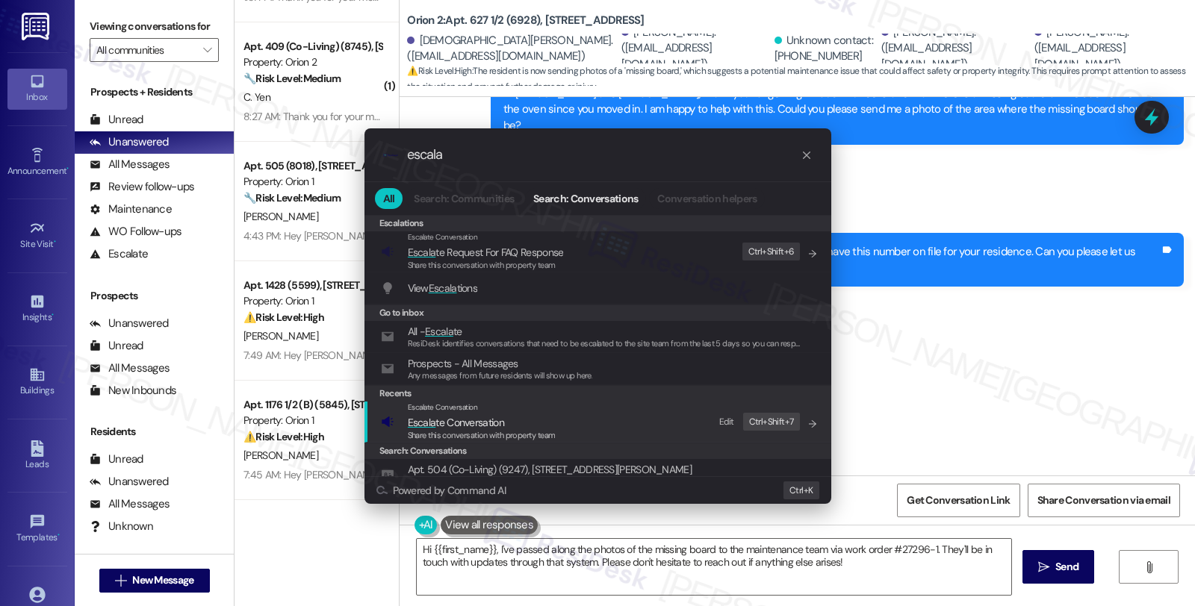
click at [458, 421] on span "Escala te Conversation" at bounding box center [456, 422] width 96 height 13
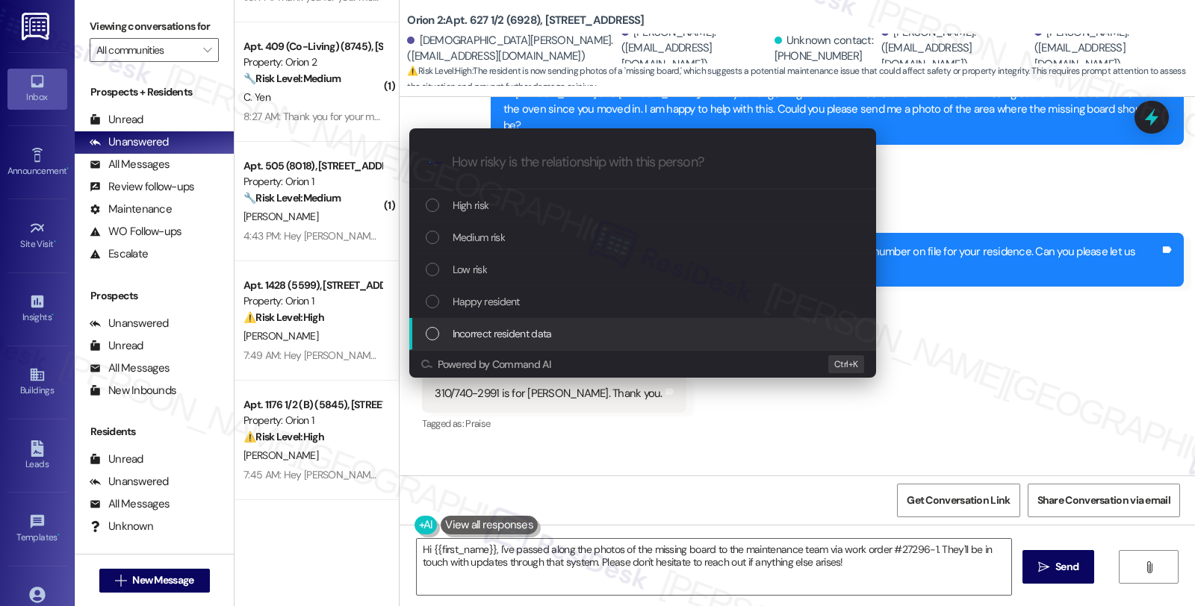
click at [487, 337] on span "Incorrect resident data" at bounding box center [501, 334] width 99 height 16
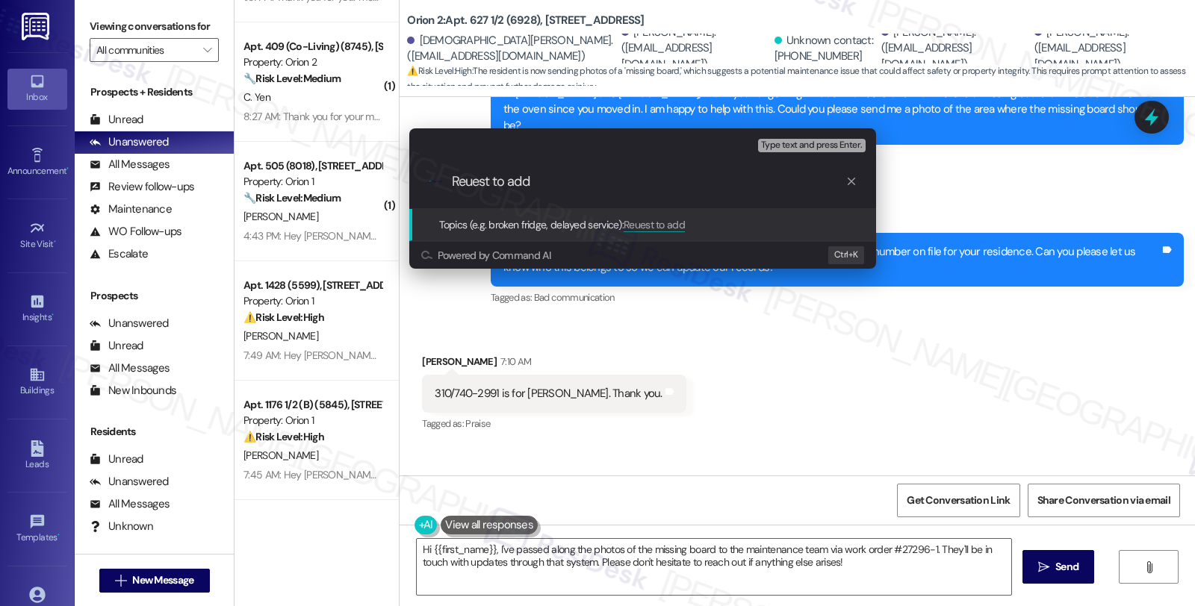
paste input "310/740-2991 is for Renee Berghoff."
click at [463, 181] on input "Reuest to add 310/740-2991 is for Renee Berghoff." at bounding box center [648, 182] width 393 height 16
drag, startPoint x: 535, startPoint y: 187, endPoint x: 648, endPoint y: 179, distance: 113.0
click at [648, 179] on input "Request to add 310/740-2991 is for Renee Berghoff." at bounding box center [648, 182] width 393 height 16
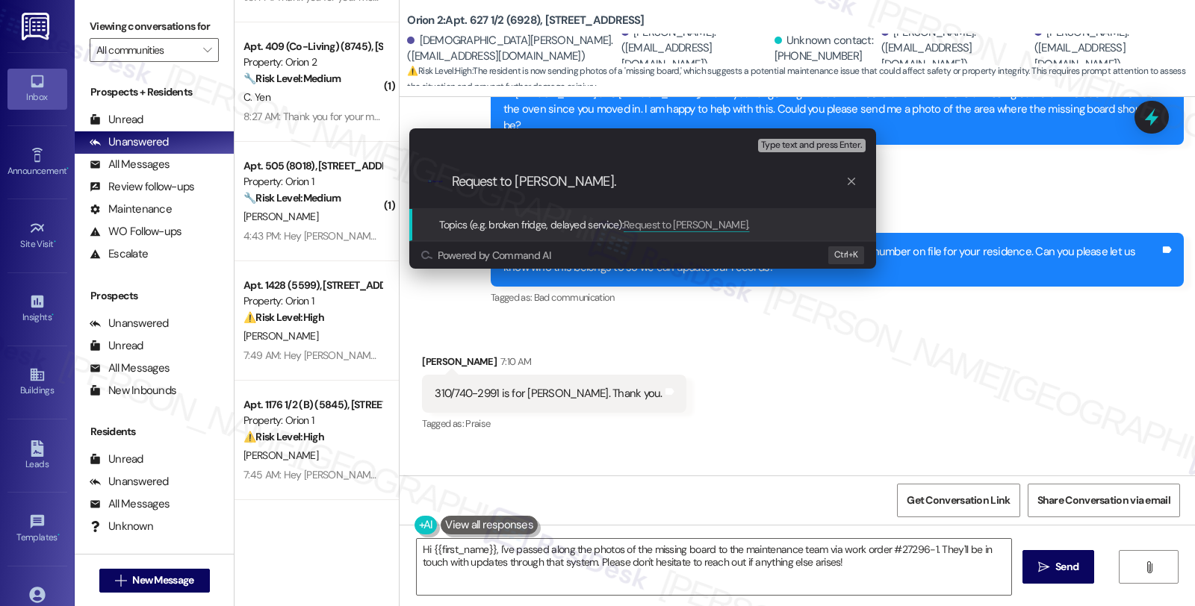
click at [617, 181] on input "Request to Renee Berghoff." at bounding box center [648, 182] width 393 height 16
type input "Request to Renee Berghoff"
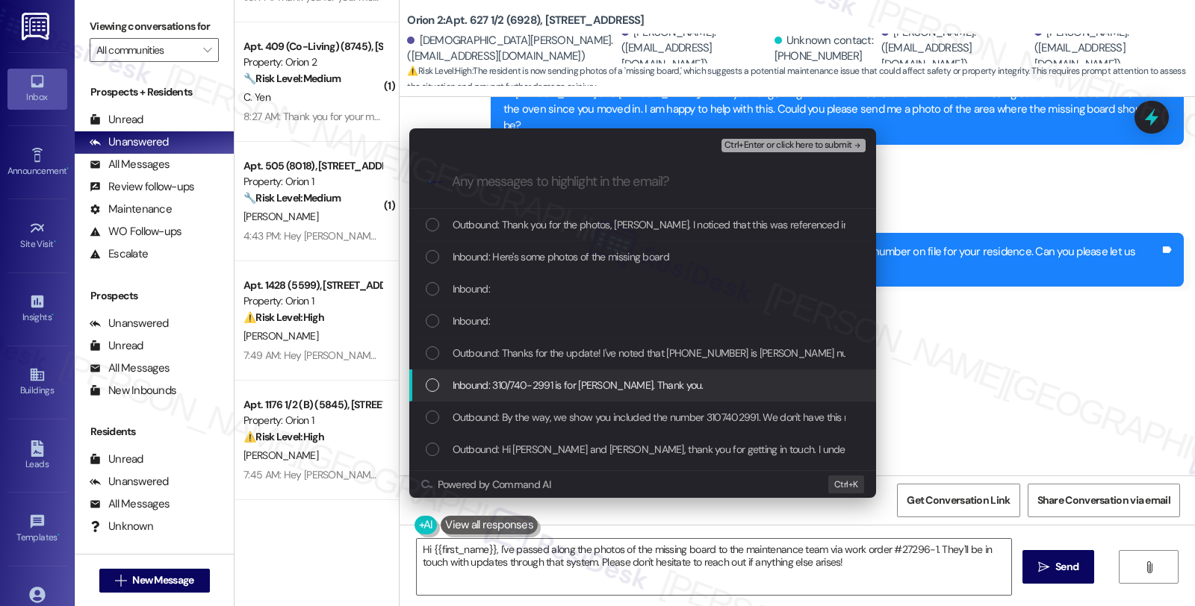
click at [579, 389] on span "Inbound: 310/740-2991 is for Renee Berghoff. Thank you." at bounding box center [577, 385] width 251 height 16
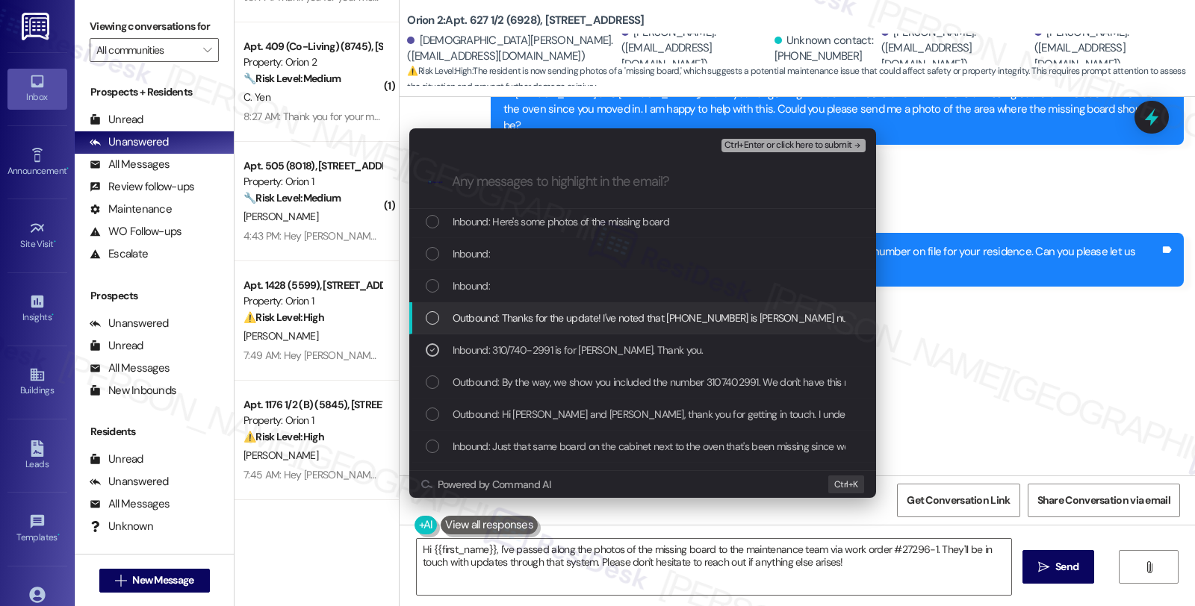
scroll to position [60, 0]
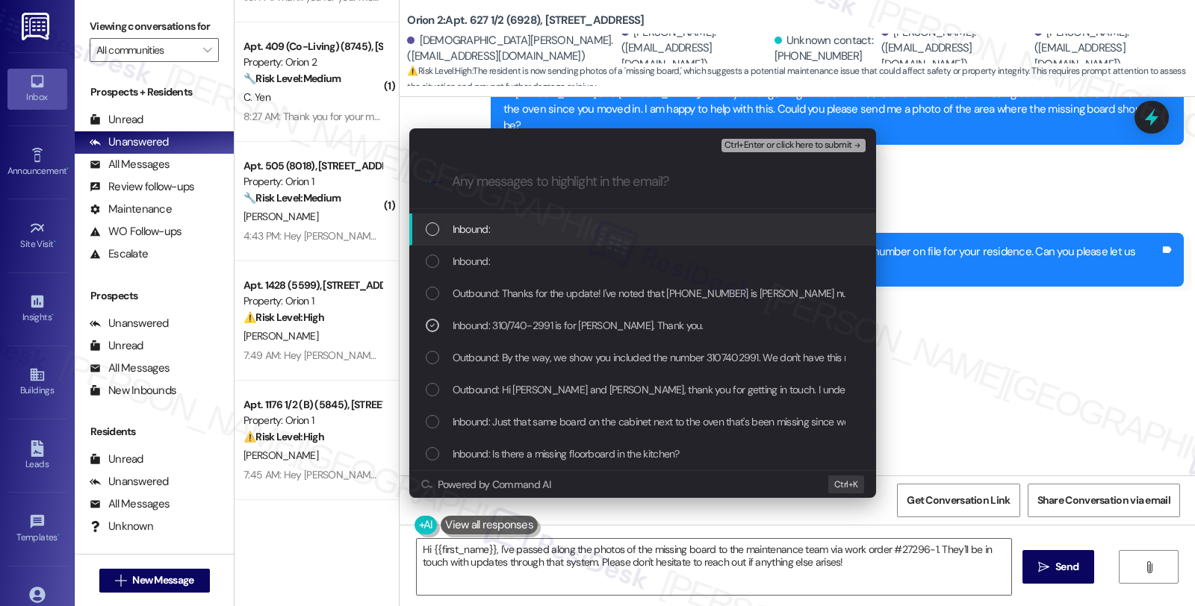
click at [759, 149] on span "Ctrl+Enter or click here to submit" at bounding box center [788, 145] width 128 height 10
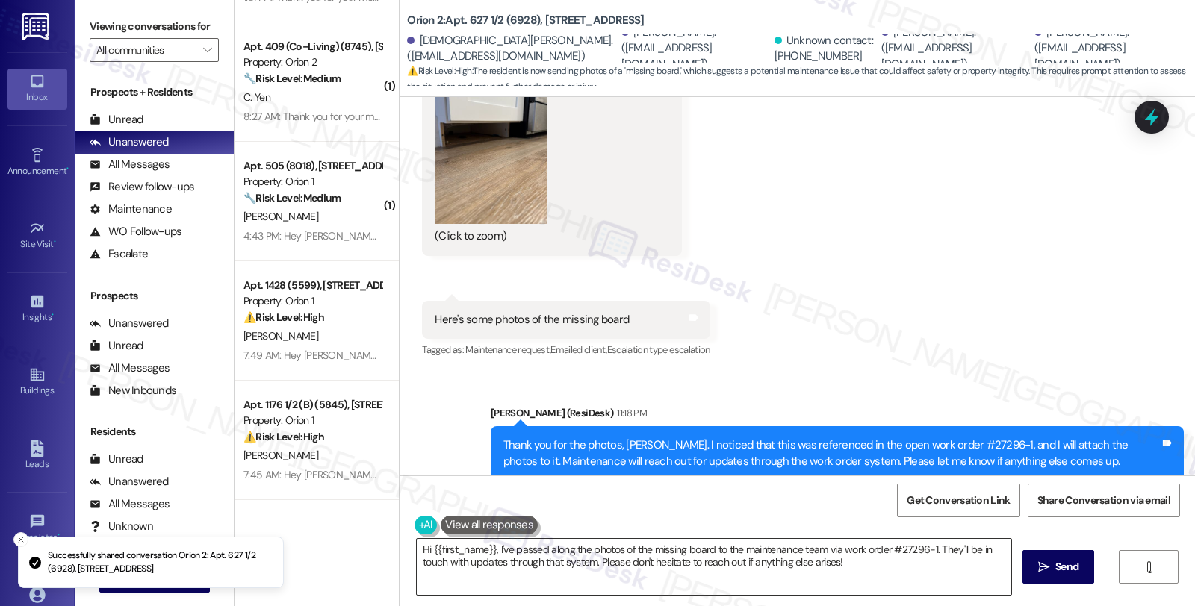
scroll to position [1381, 0]
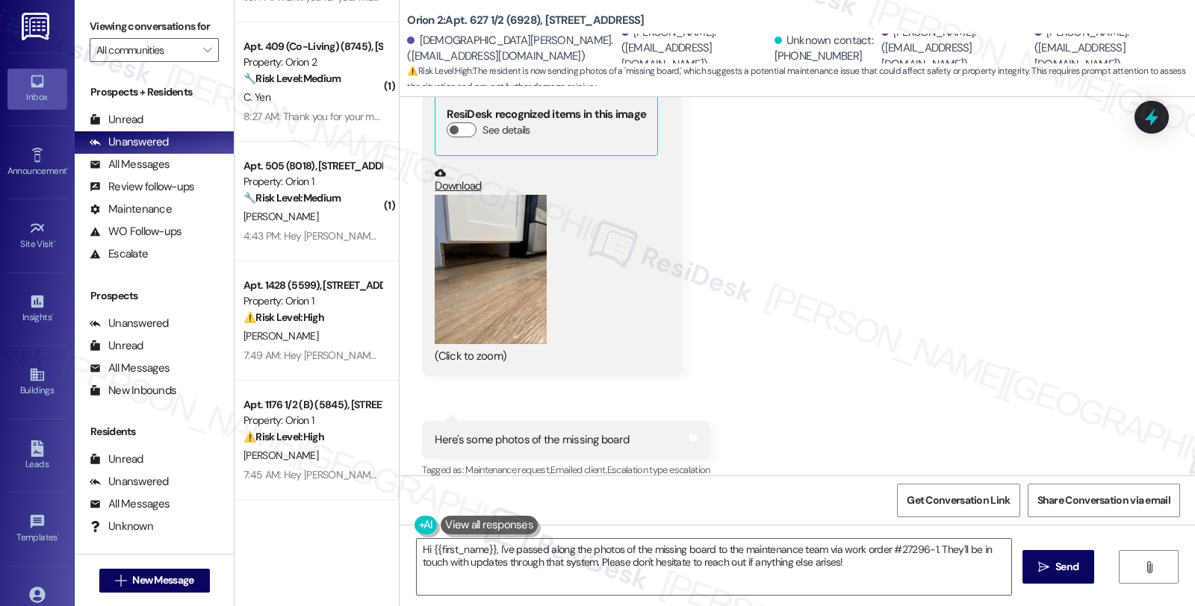
click at [1091, 271] on div "Received via SMS Dylan Ochoa 7:46 AM JPG attachment ResiDesk recognized items i…" at bounding box center [796, 61] width 795 height 863
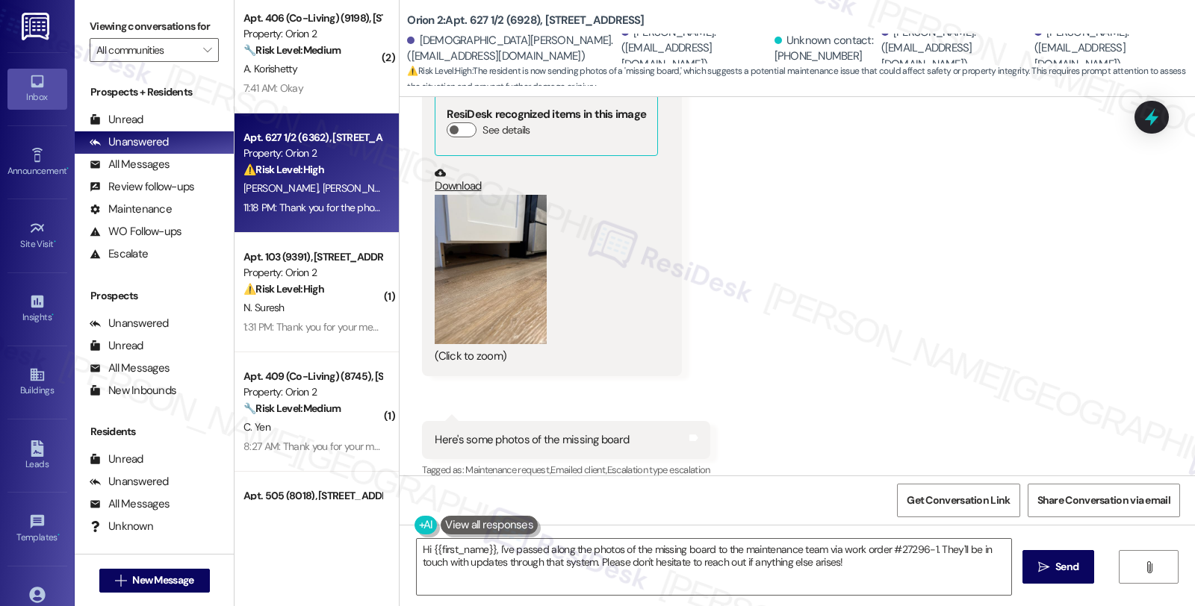
scroll to position [243, 0]
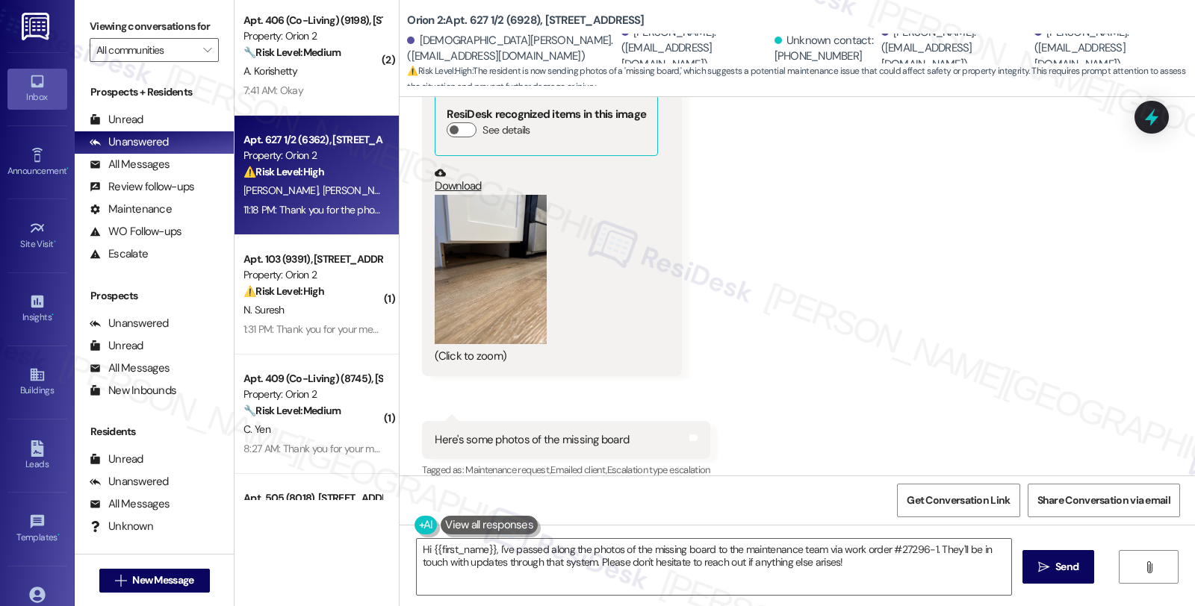
click at [1028, 338] on div "Received via SMS Dylan Ochoa 7:46 AM JPG attachment ResiDesk recognized items i…" at bounding box center [796, 61] width 795 height 863
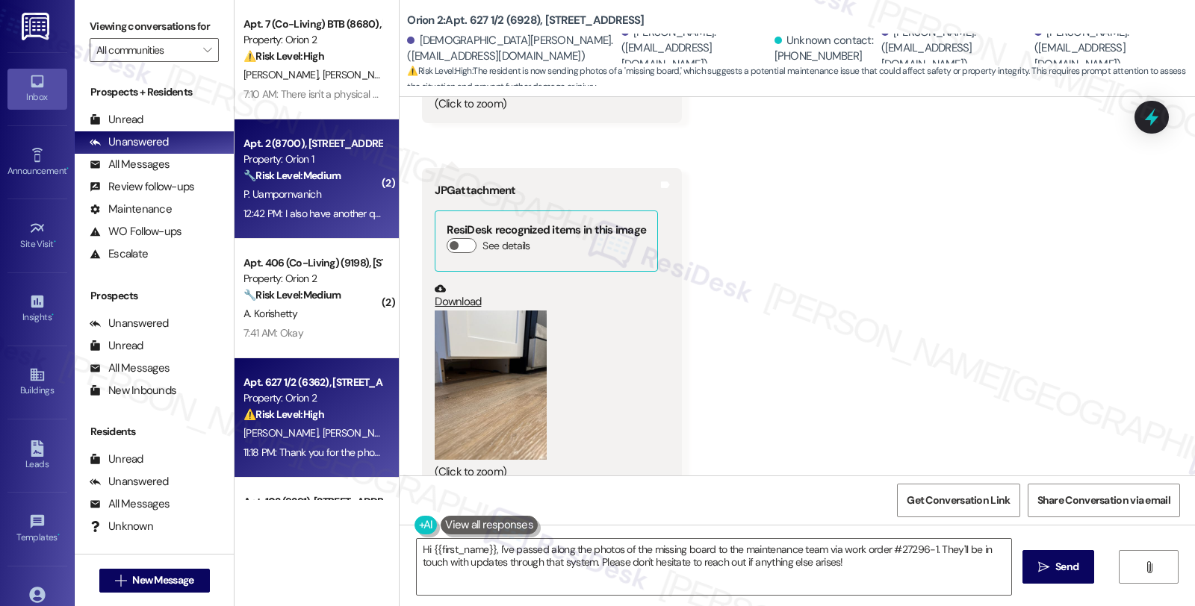
scroll to position [1049, 0]
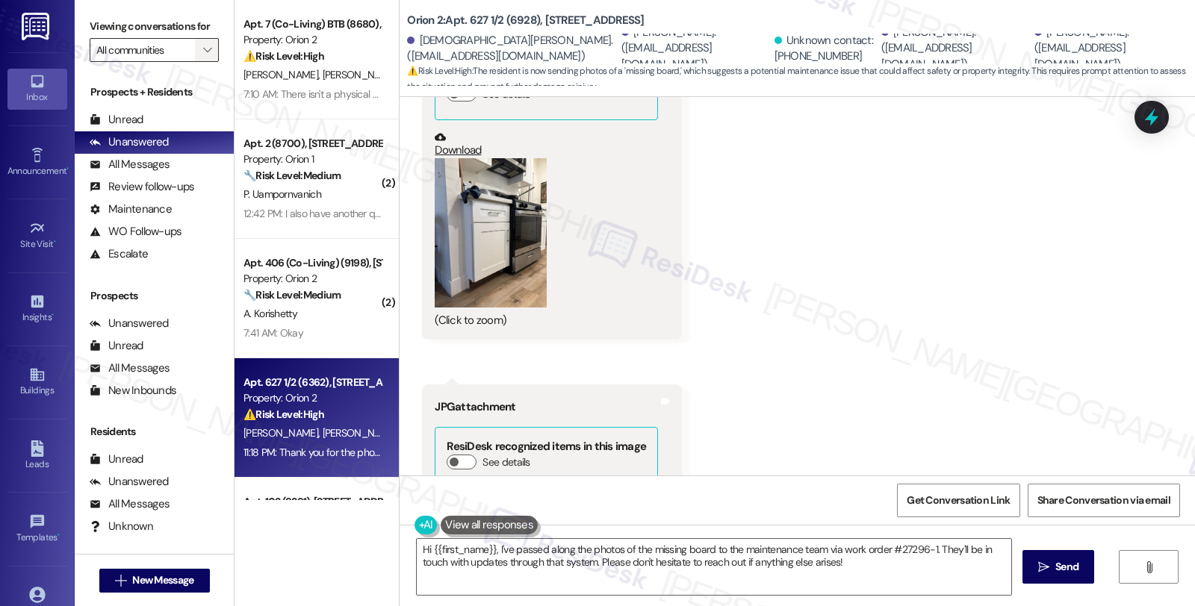
click at [203, 56] on icon "" at bounding box center [207, 50] width 8 height 12
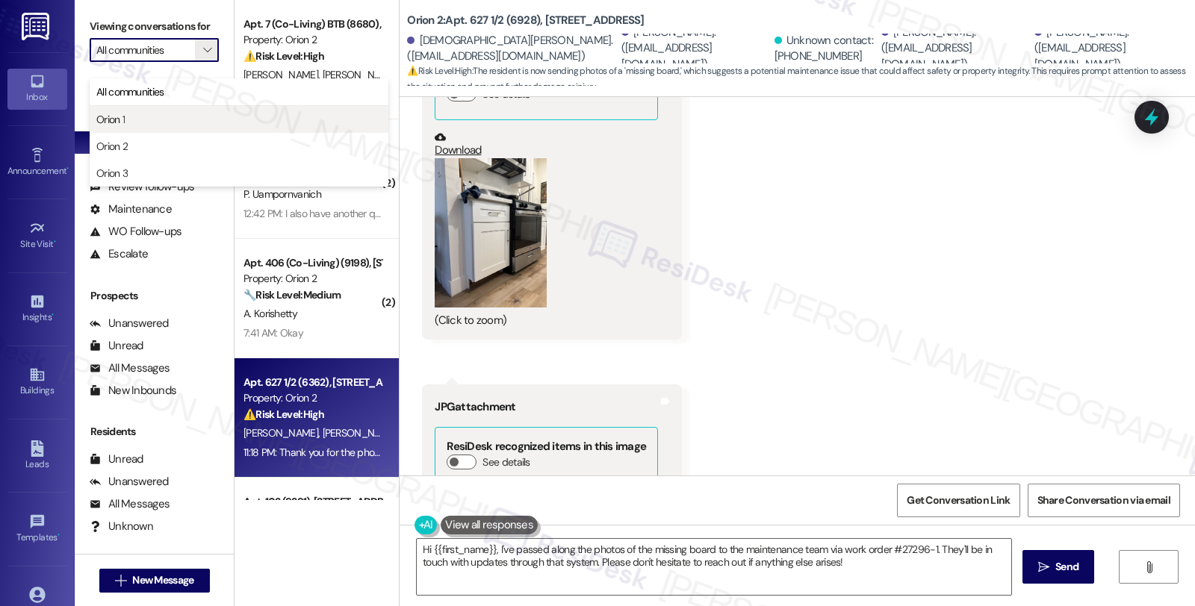
click at [128, 115] on span "Orion 1" at bounding box center [238, 119] width 285 height 15
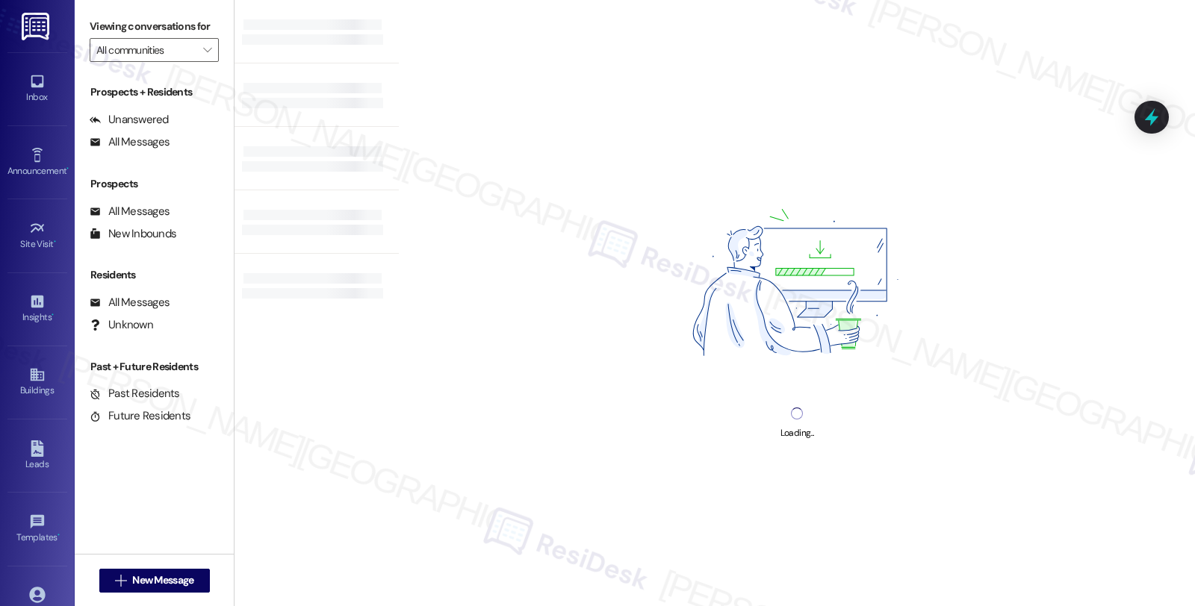
type input "Orion 1"
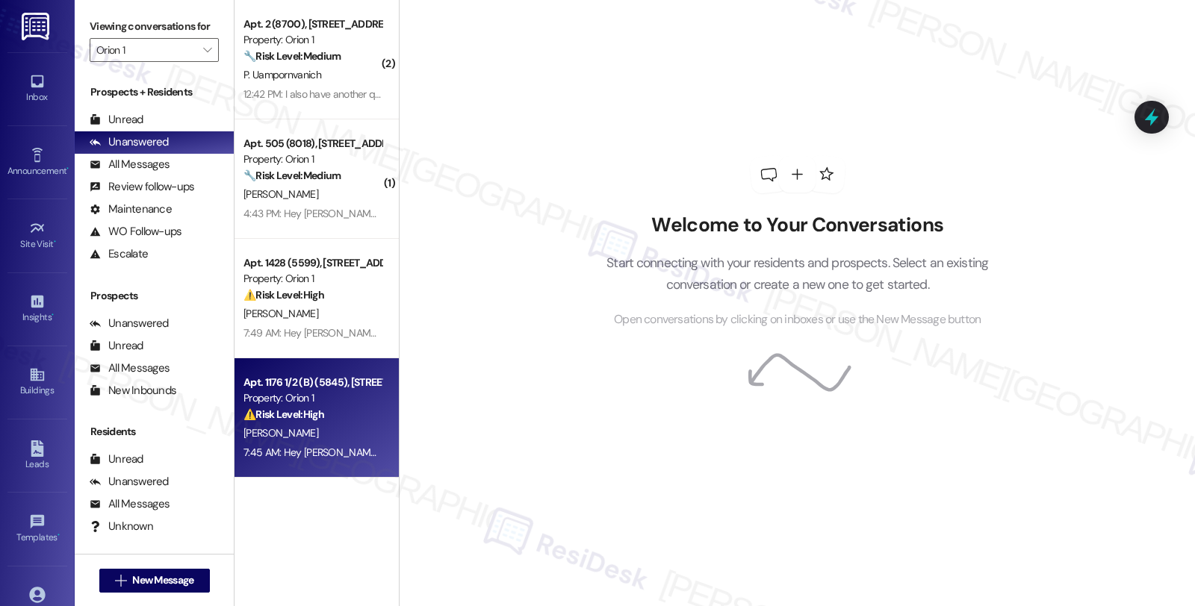
click at [321, 402] on div "Property: Orion 1" at bounding box center [312, 398] width 138 height 16
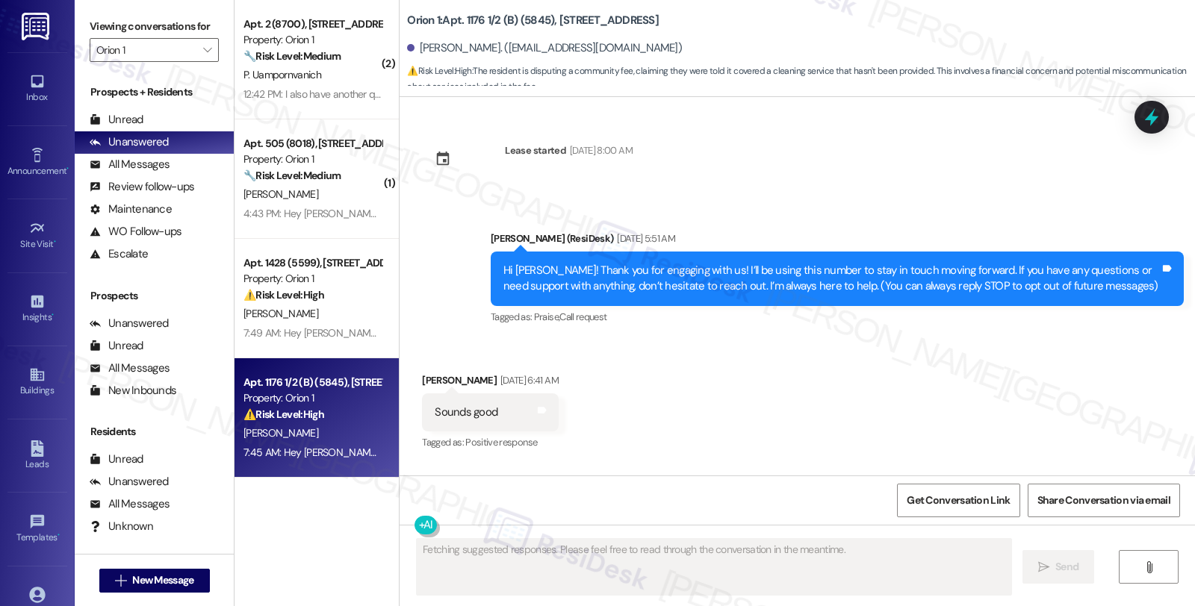
scroll to position [13199, 0]
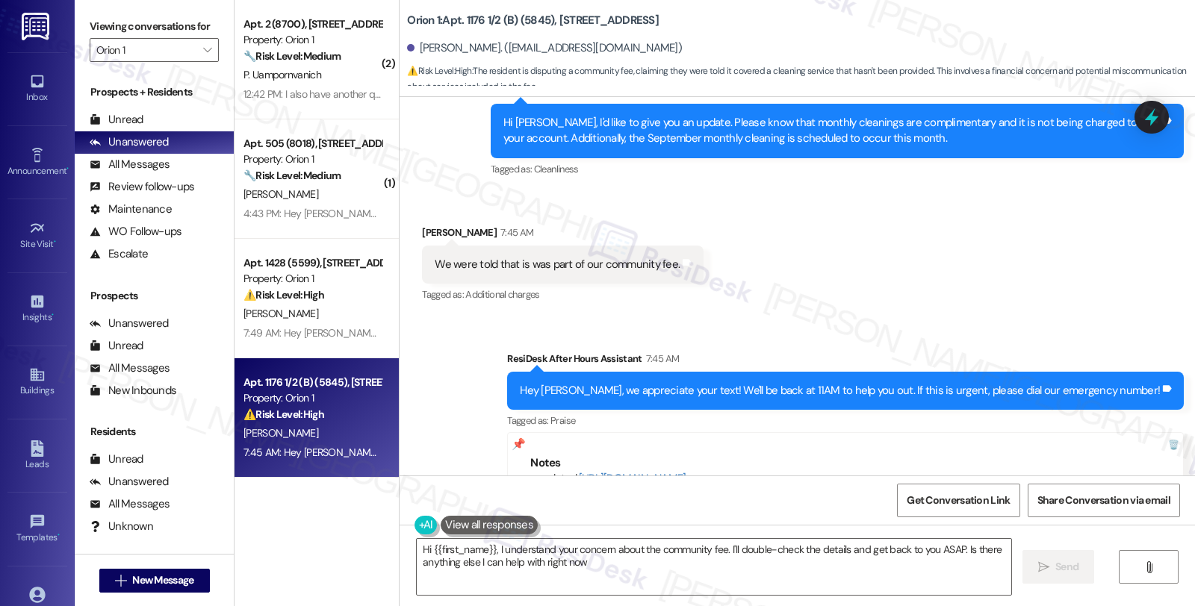
type textarea "Hi {{first_name}}, I understand your concern about the community fee. I'll doub…"
click at [989, 317] on div "Sent via SMS ResiDesk After Hours Assistant 7:45 AM Hey Fatema, we appreciate y…" at bounding box center [796, 443] width 795 height 252
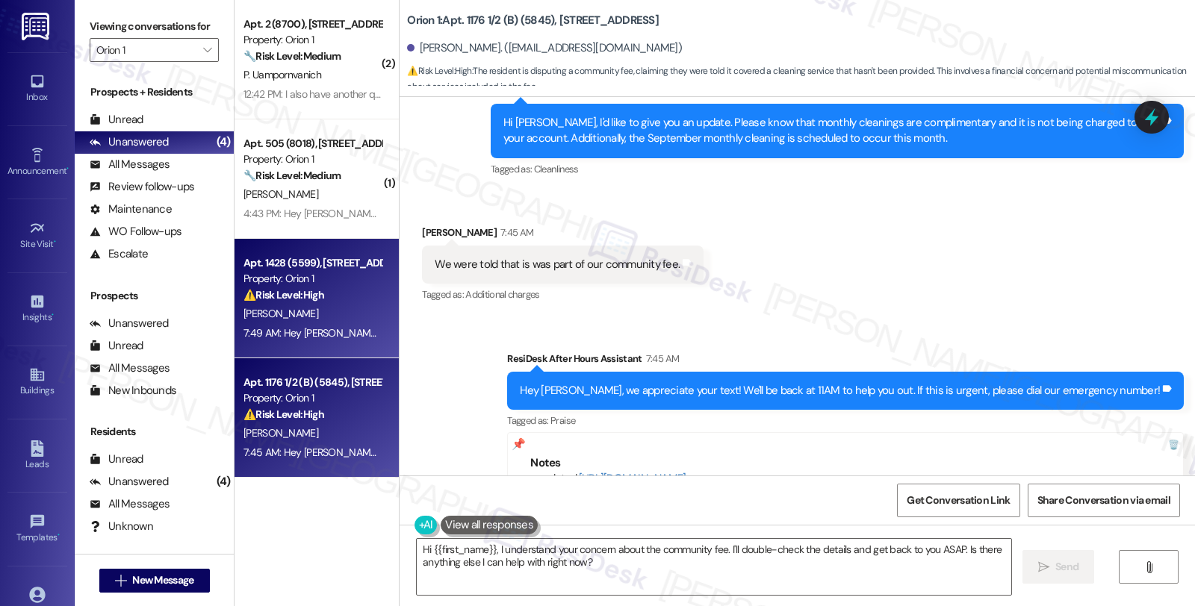
click at [323, 305] on div "R. Chang" at bounding box center [312, 314] width 141 height 19
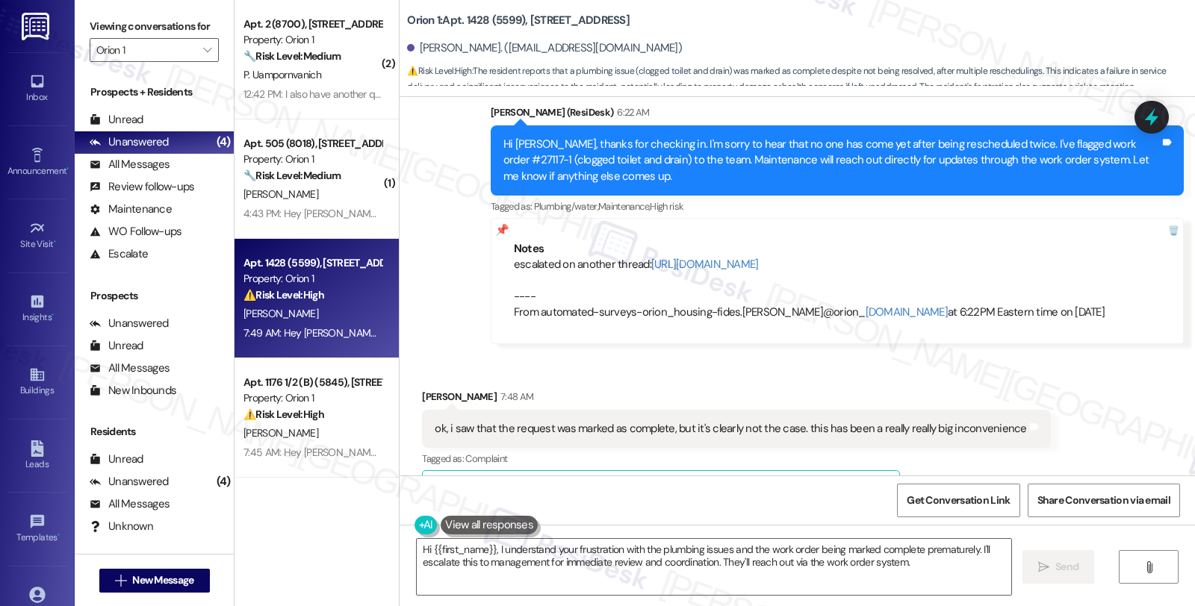
scroll to position [2691, 0]
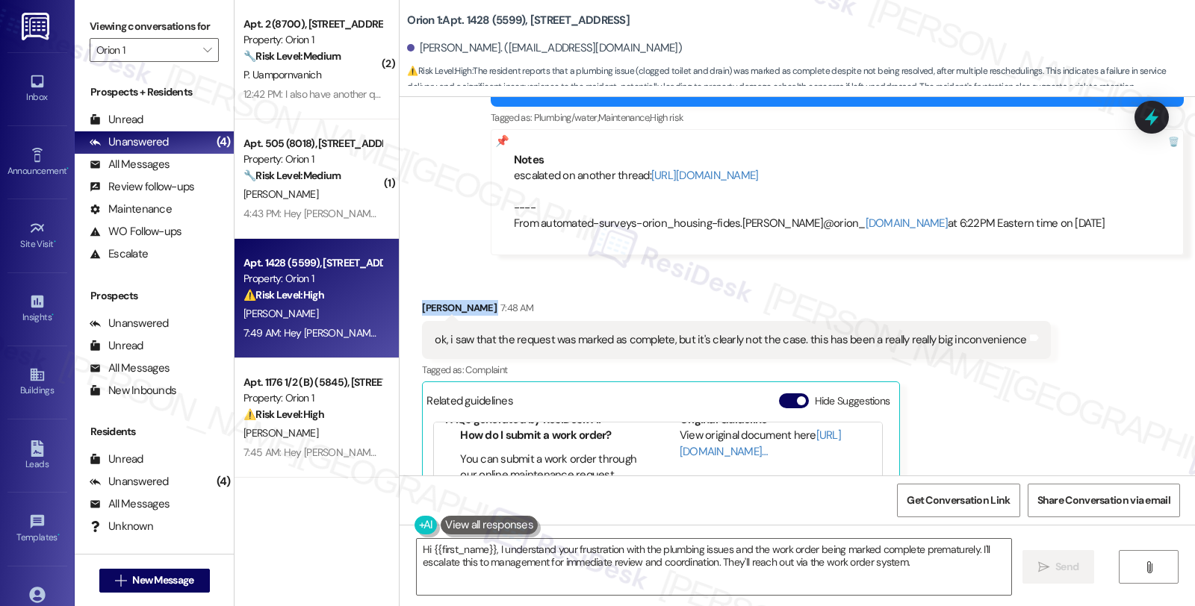
drag, startPoint x: 465, startPoint y: 275, endPoint x: 409, endPoint y: 284, distance: 56.7
click at [411, 289] on div "Received via SMS Ryan Chang 7:48 AM ok, i saw that the request was marked as co…" at bounding box center [736, 481] width 650 height 385
copy div "Ryan Chang"
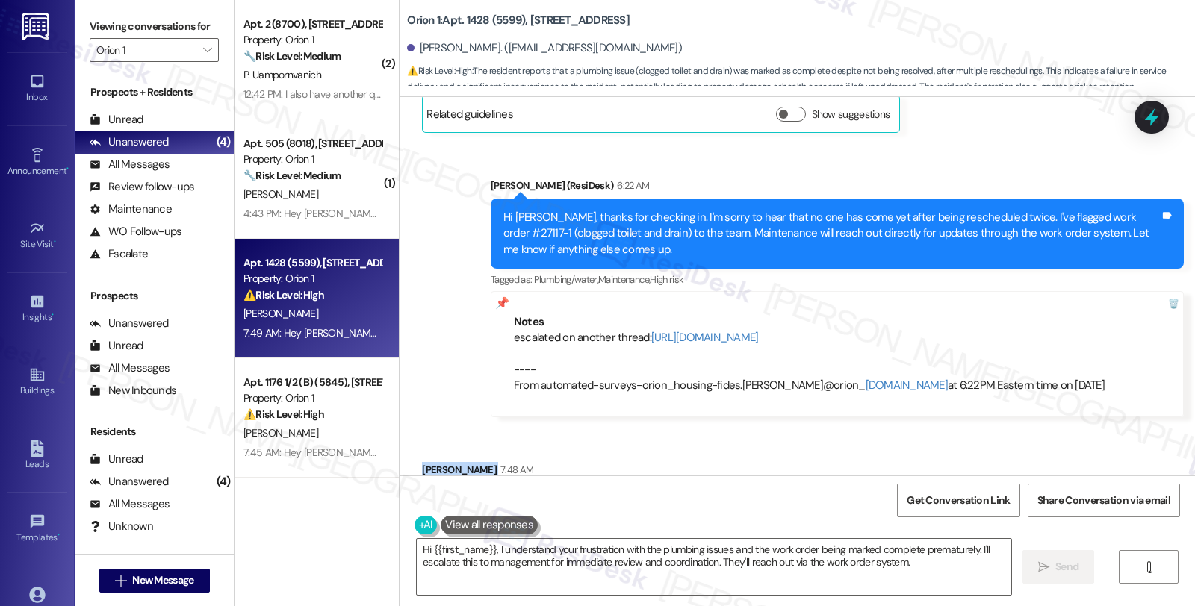
scroll to position [2525, 0]
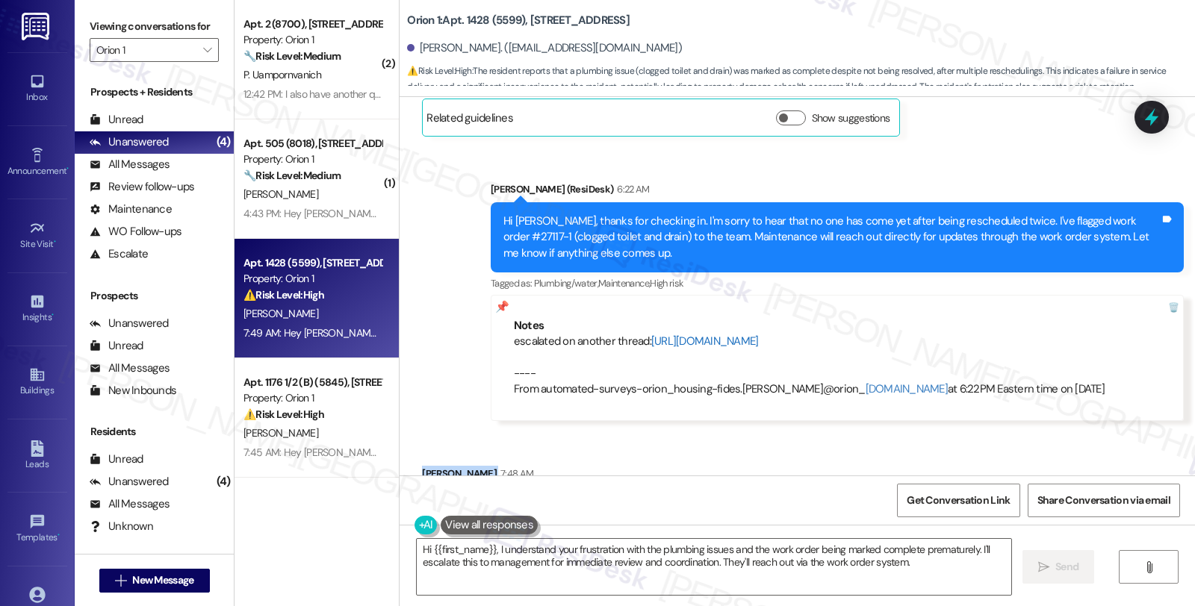
click at [733, 334] on link "https://www.theresidesk.com/text/insights-conversations/1446575/share-conversat…" at bounding box center [705, 341] width 108 height 15
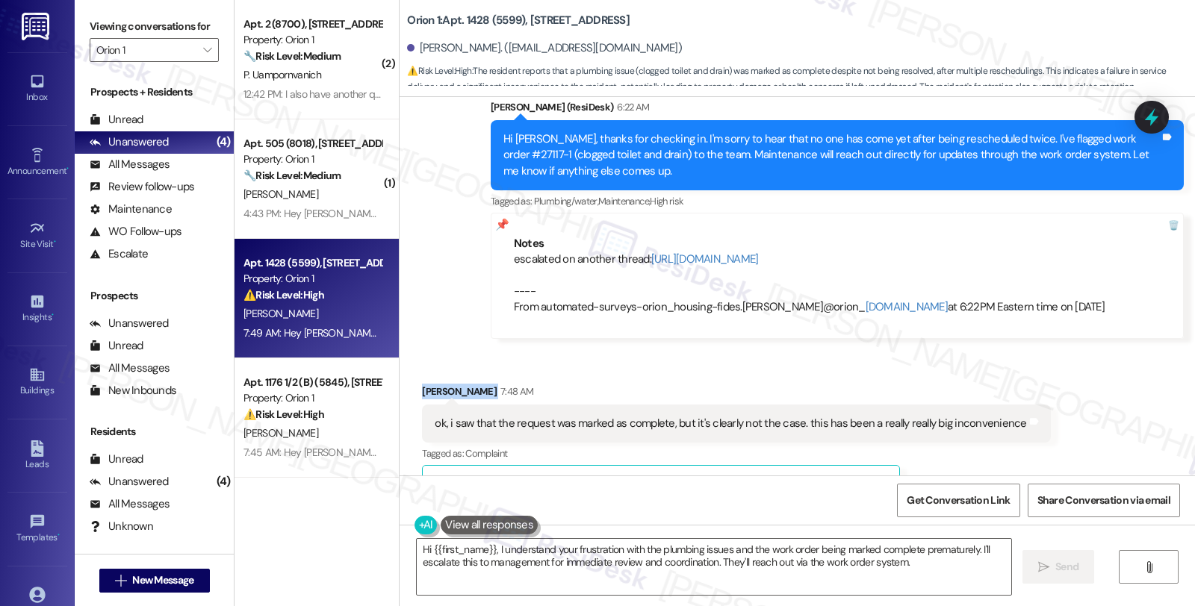
scroll to position [2608, 0]
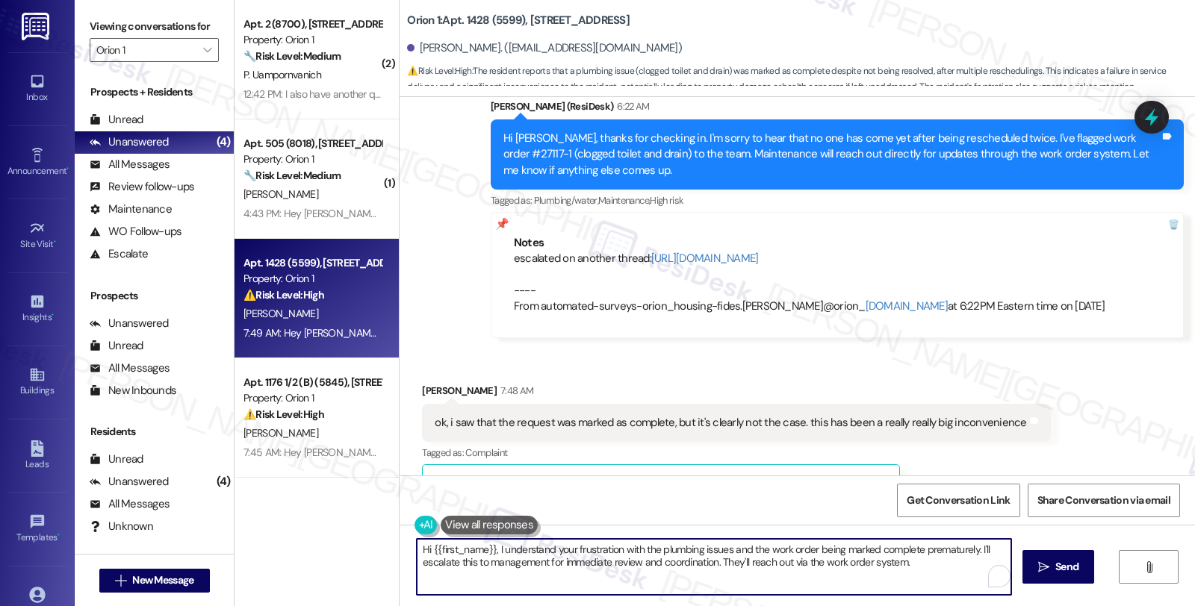
drag, startPoint x: 488, startPoint y: 547, endPoint x: 381, endPoint y: 547, distance: 106.8
click at [381, 547] on div "( 2 ) Apt. 2 (8700), 1155 W 36th Pl Property: Orion 1 🔧 Risk Level: Medium The …" at bounding box center [714, 303] width 960 height 606
click at [718, 538] on div "I understand your frustration with the plumbing issues and the work order being…" at bounding box center [796, 581] width 795 height 112
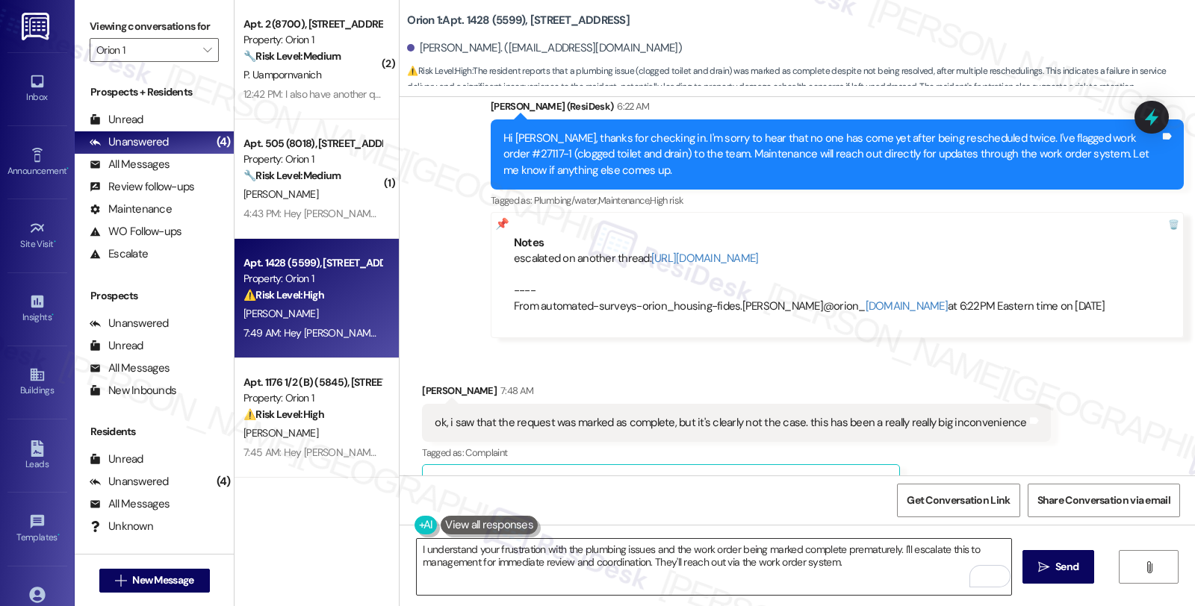
click at [471, 550] on textarea "I understand your frustration with the plumbing issues and the work order being…" at bounding box center [714, 567] width 594 height 56
click at [1095, 443] on div "Received via SMS Ryan Chang 7:48 AM ok, i saw that the request was marked as co…" at bounding box center [796, 552] width 795 height 407
click at [1048, 444] on div "Received via SMS Ryan Chang 7:48 AM ok, i saw that the request was marked as co…" at bounding box center [796, 552] width 795 height 407
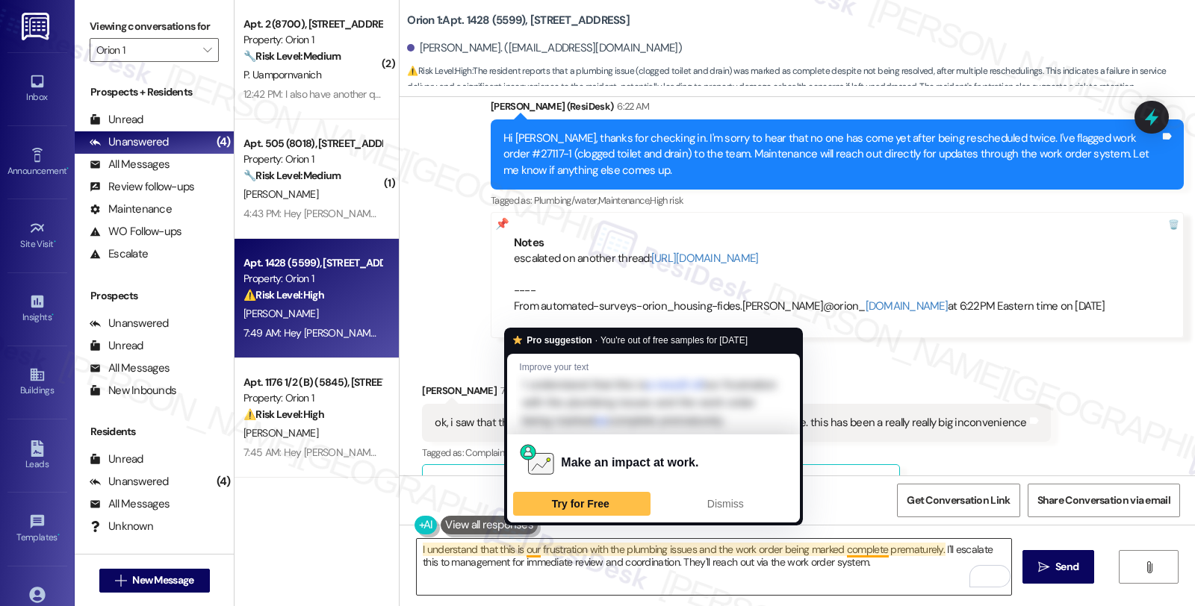
click at [517, 551] on textarea "I understand that this is our frustration with the plumbing issues and the work…" at bounding box center [714, 567] width 594 height 56
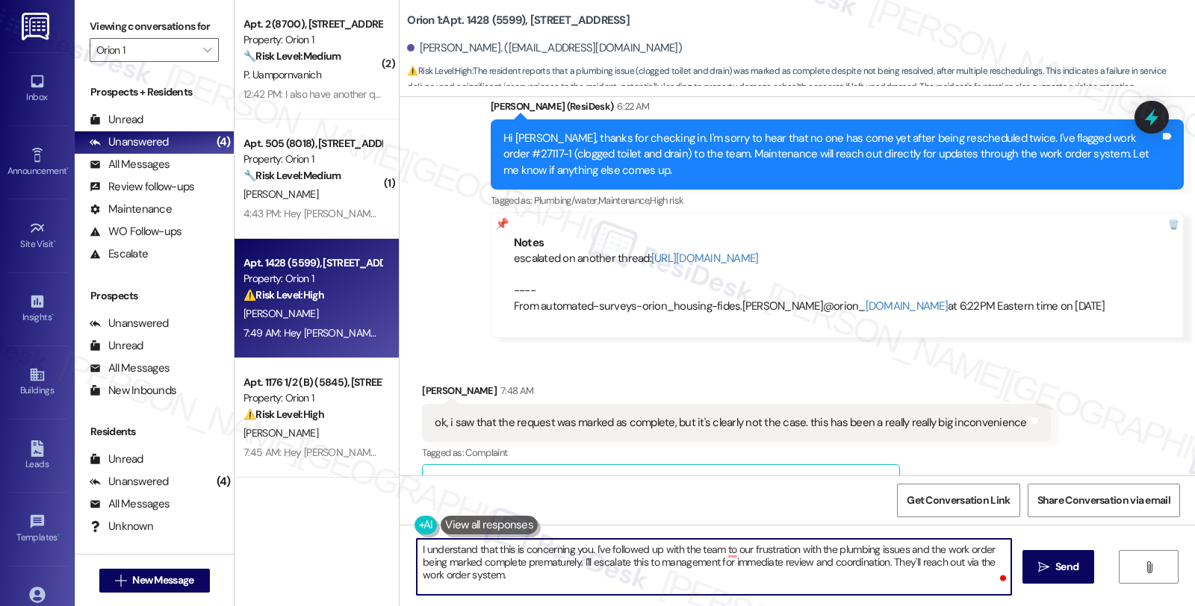
click at [717, 551] on textarea "I understand that this is concerning you. I've followed up with the team to our…" at bounding box center [714, 567] width 594 height 56
click at [742, 577] on textarea "I understand that this is concerning you. I've followed up with the team and wi…" at bounding box center [714, 567] width 594 height 56
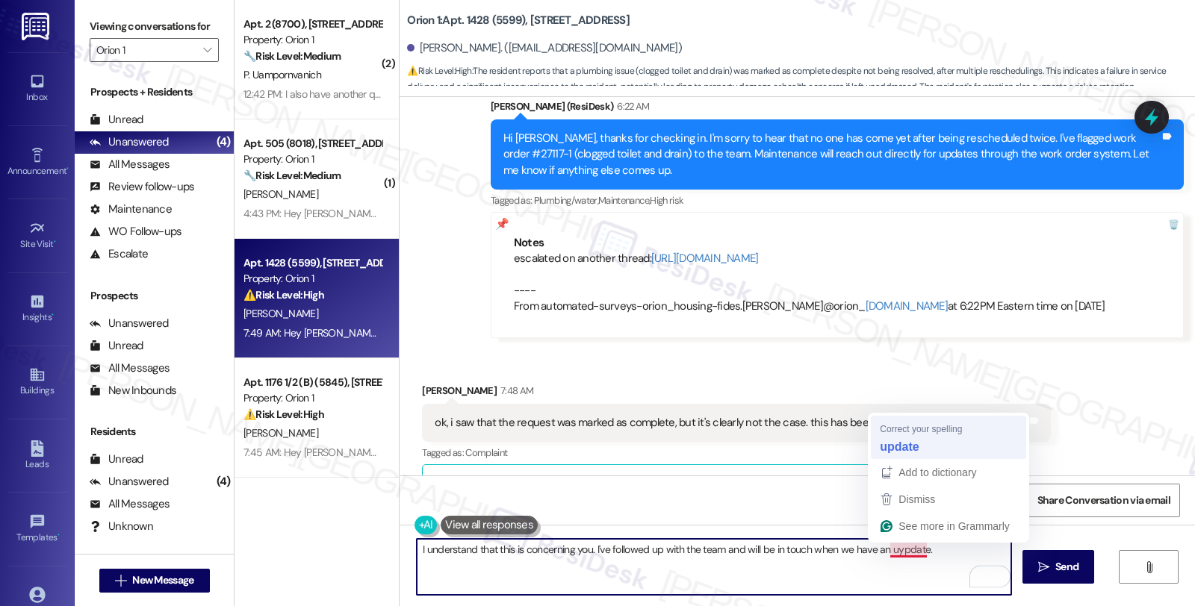
type textarea "I understand that this is concerning you. I've followed up with the team and wi…"
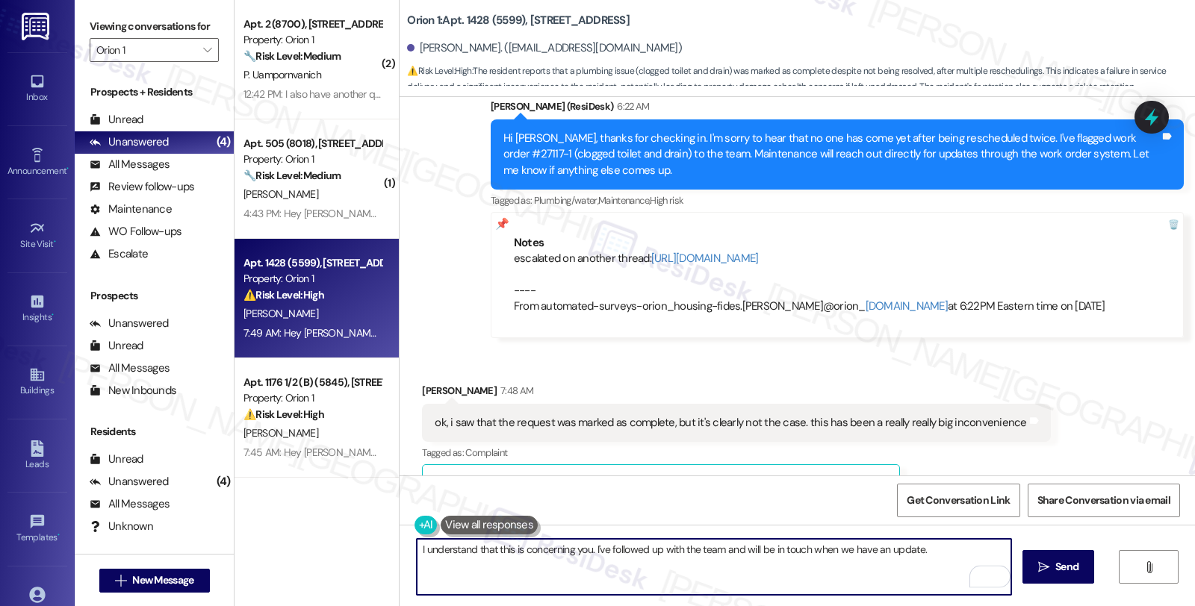
click at [949, 555] on textarea "I understand that this is concerning you. I've followed up with the team and wi…" at bounding box center [714, 567] width 594 height 56
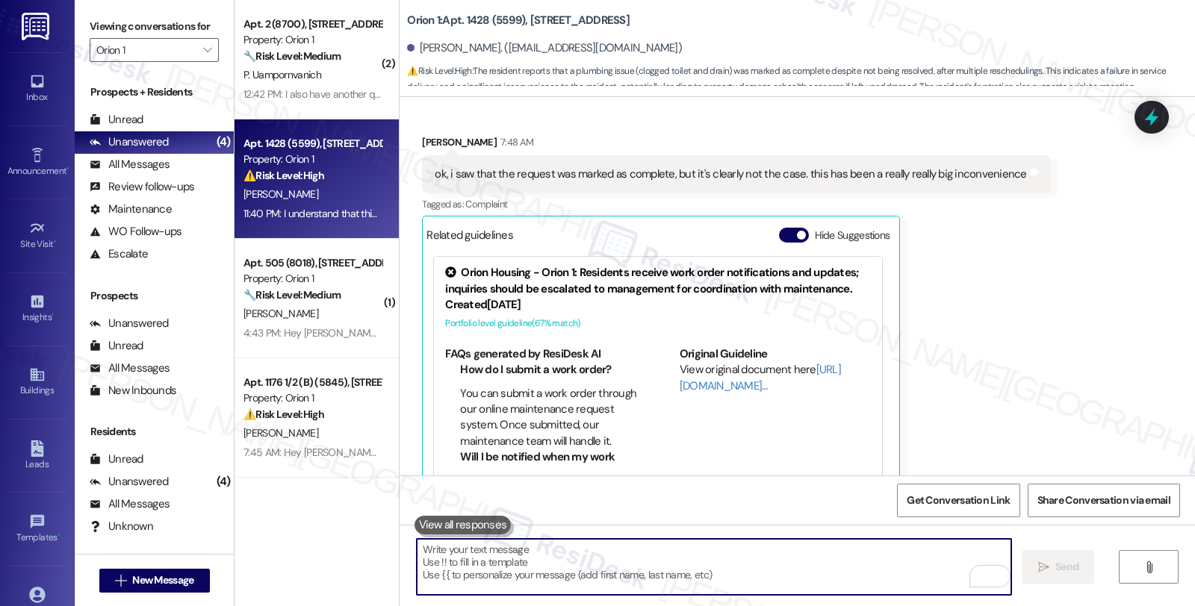
scroll to position [3087, 0]
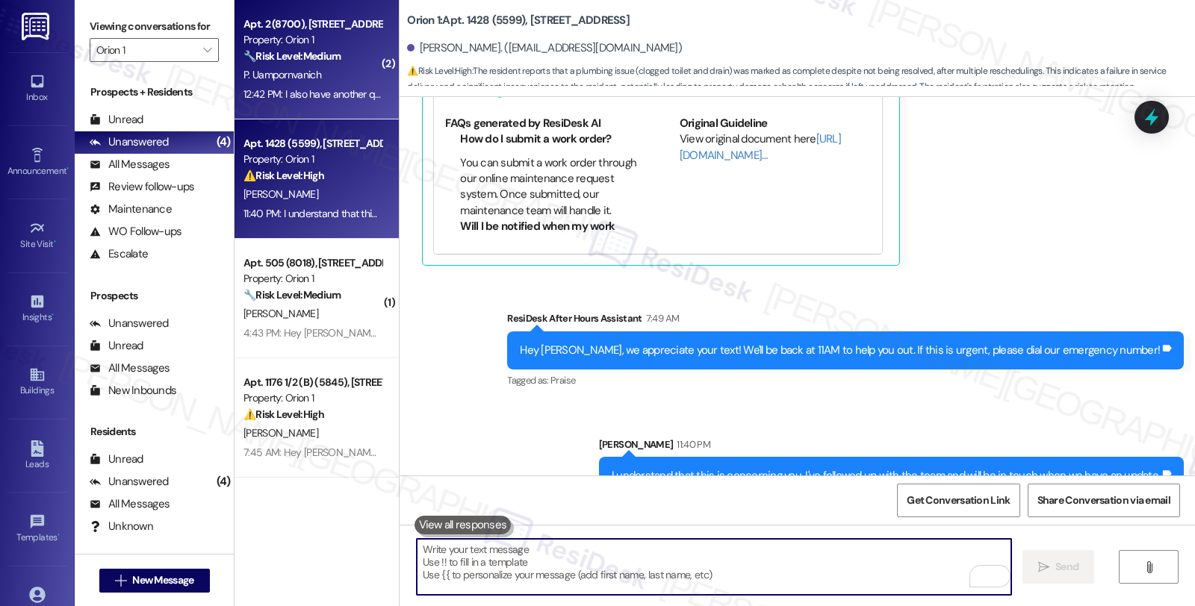
click at [349, 75] on div "P. Uampornvanich" at bounding box center [312, 75] width 141 height 19
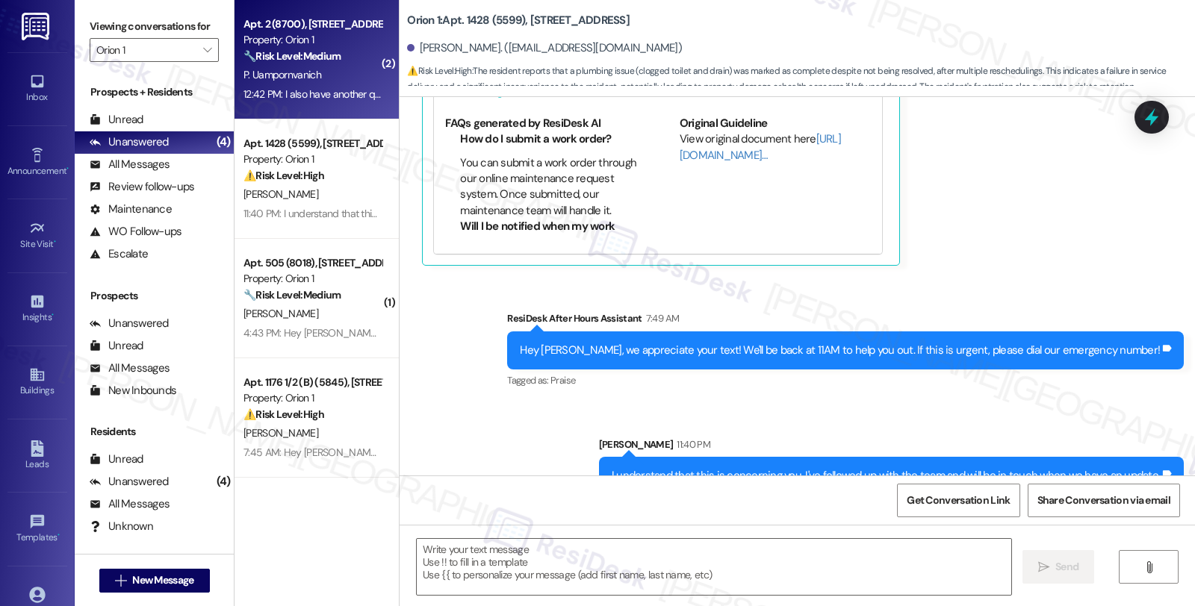
type textarea "Fetching suggested responses. Please feel free to read through the conversation…"
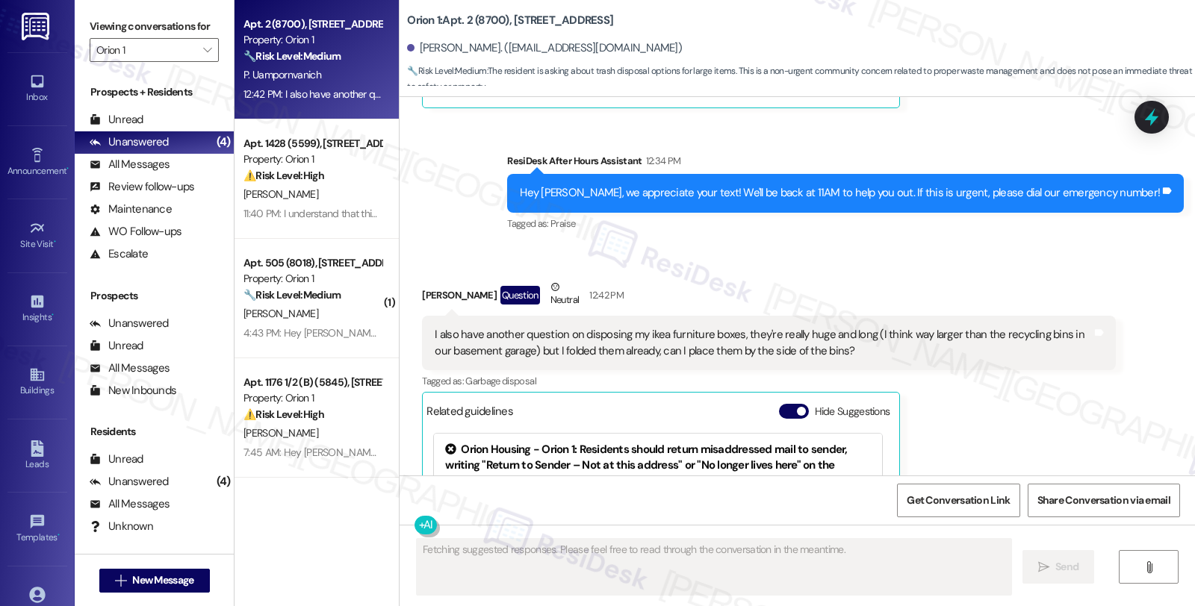
scroll to position [5930, 0]
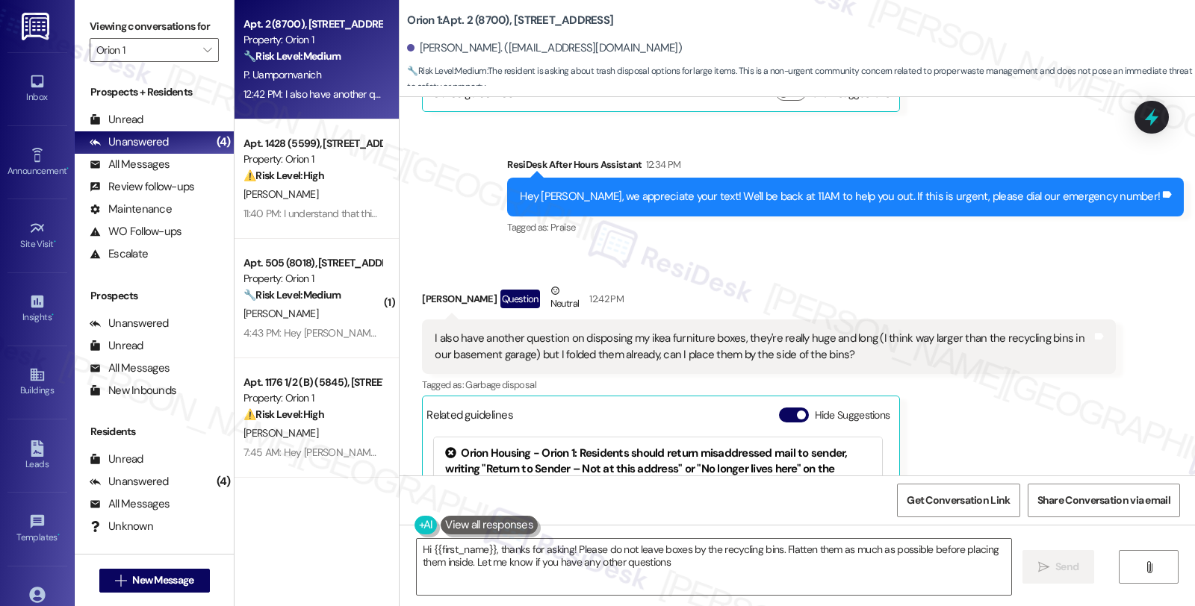
type textarea "Hi {{first_name}}, thanks for asking! Please do not leave boxes by the recyclin…"
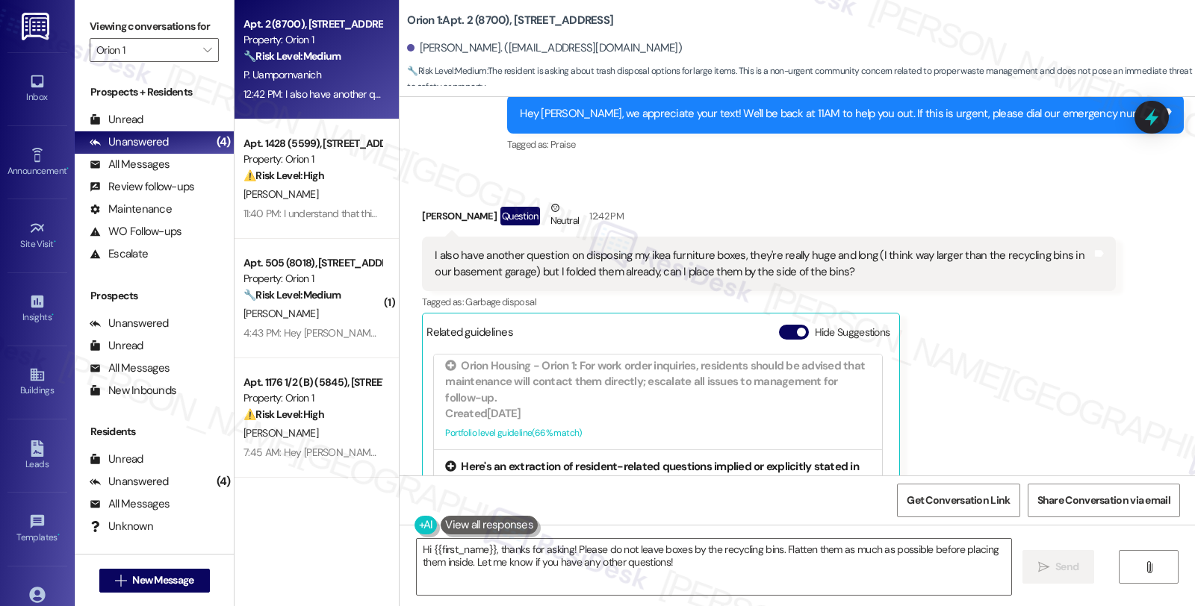
scroll to position [414, 0]
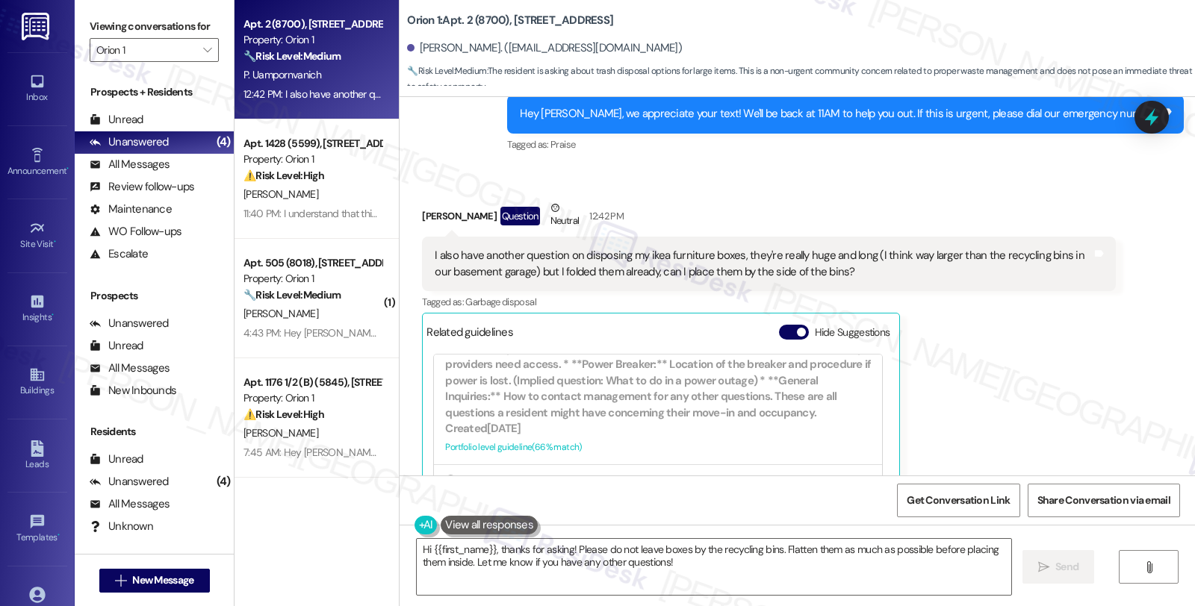
click at [956, 379] on div "Penny Uampornvanich Question Neutral 12:42 PM I also have another question on d…" at bounding box center [768, 396] width 693 height 393
click at [1021, 375] on div "Penny Uampornvanich Question Neutral 12:42 PM I also have another question on d…" at bounding box center [768, 396] width 693 height 393
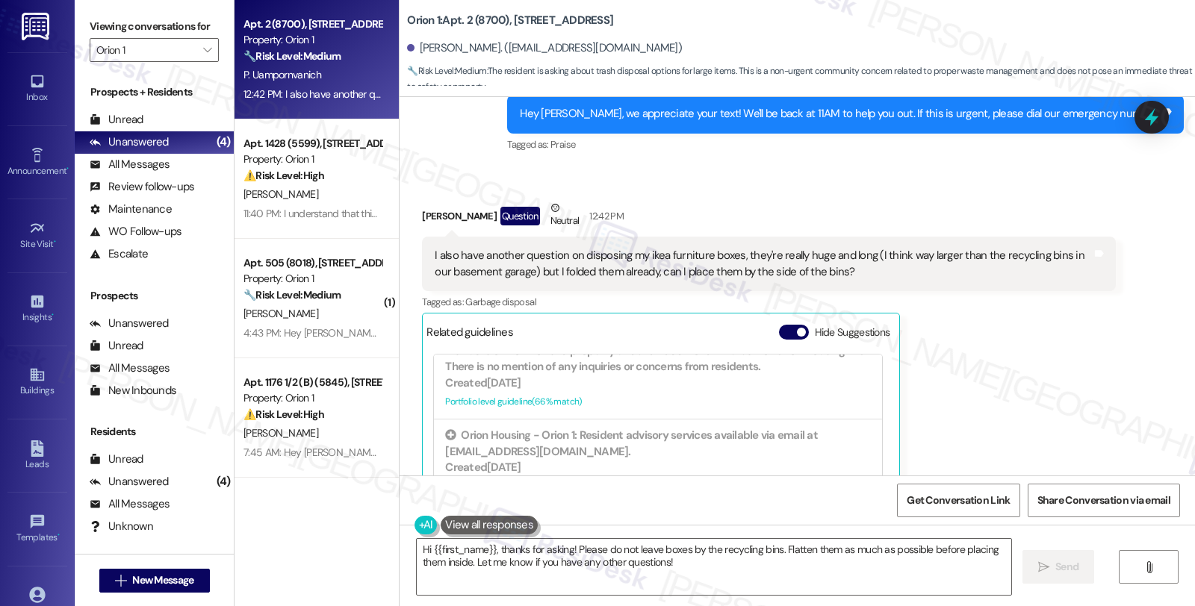
scroll to position [663, 0]
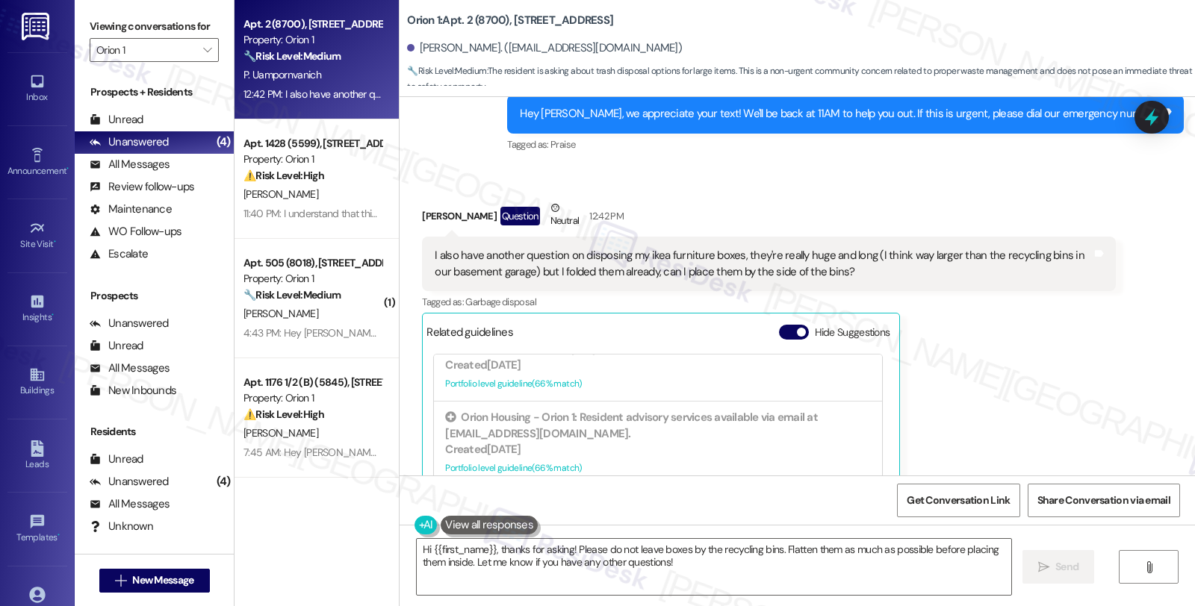
drag, startPoint x: 1025, startPoint y: 311, endPoint x: 1026, endPoint y: 319, distance: 8.2
click at [1026, 315] on div "Penny Uampornvanich Question Neutral 12:42 PM I also have another question on d…" at bounding box center [768, 396] width 693 height 393
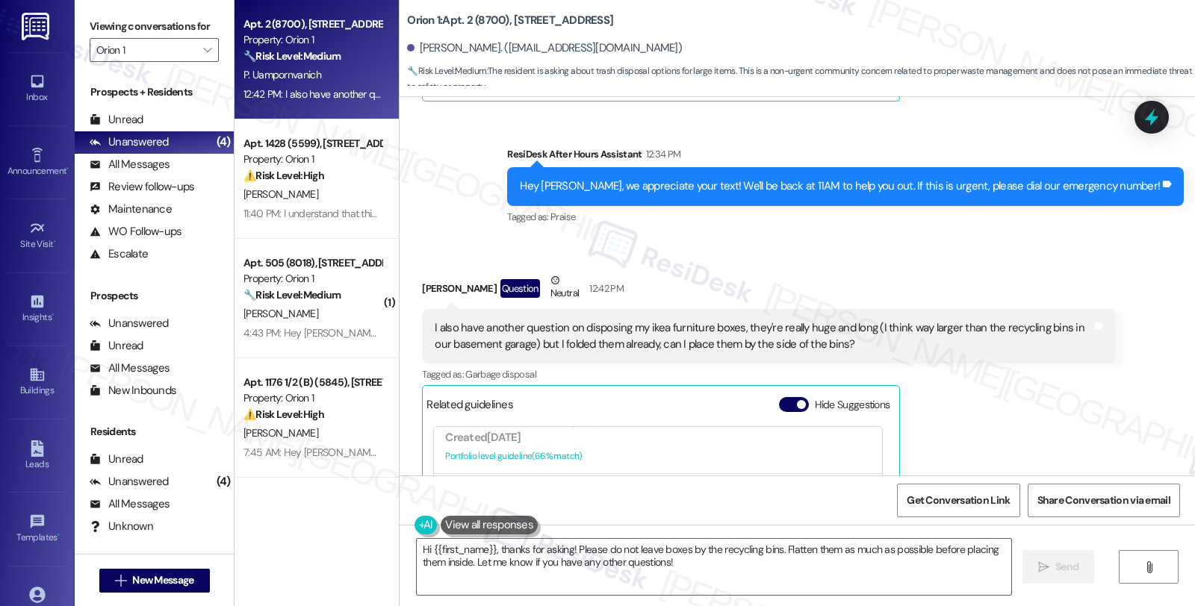
scroll to position [5930, 0]
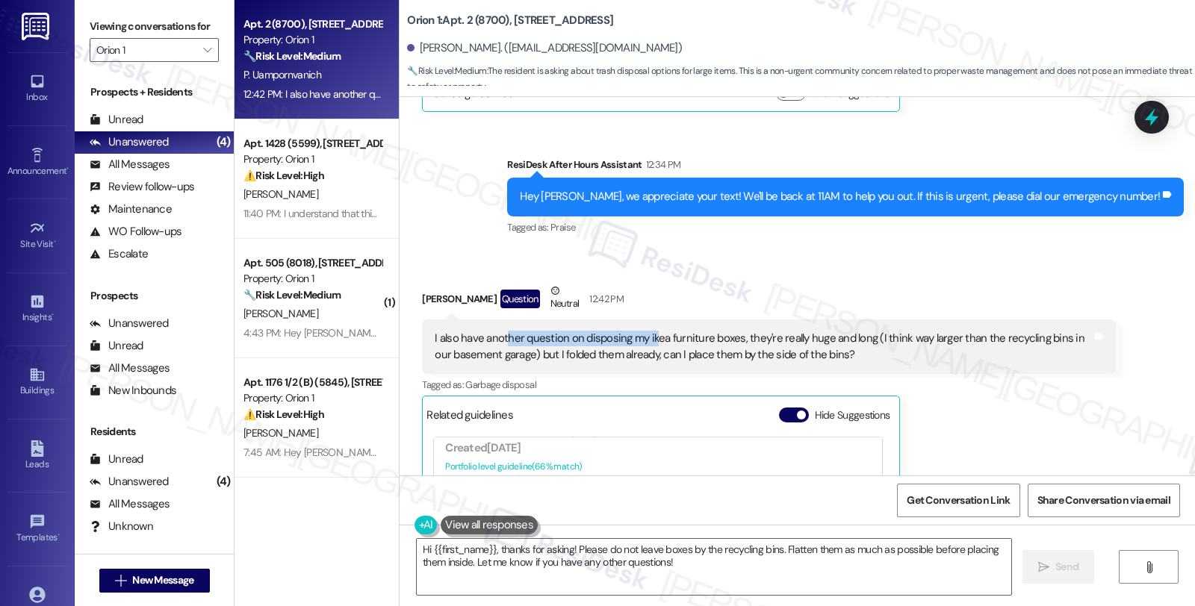
drag, startPoint x: 496, startPoint y: 290, endPoint x: 641, endPoint y: 293, distance: 144.9
click at [641, 331] on div "I also have another question on disposing my ikea furniture boxes, they're real…" at bounding box center [763, 347] width 656 height 32
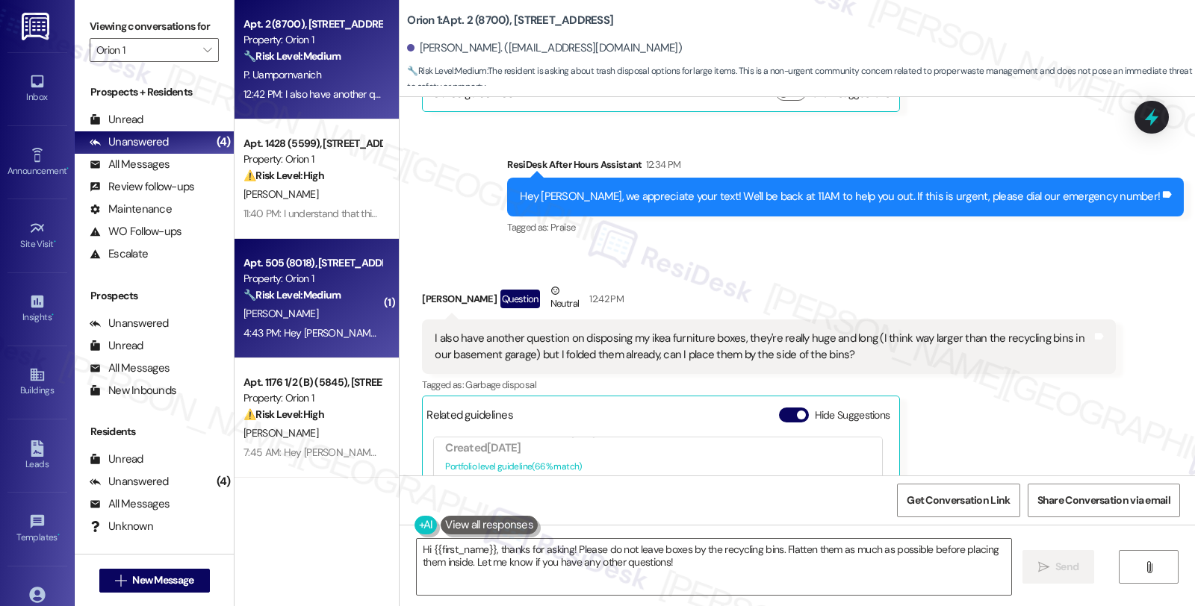
click at [316, 280] on div "Property: Orion 1" at bounding box center [312, 279] width 138 height 16
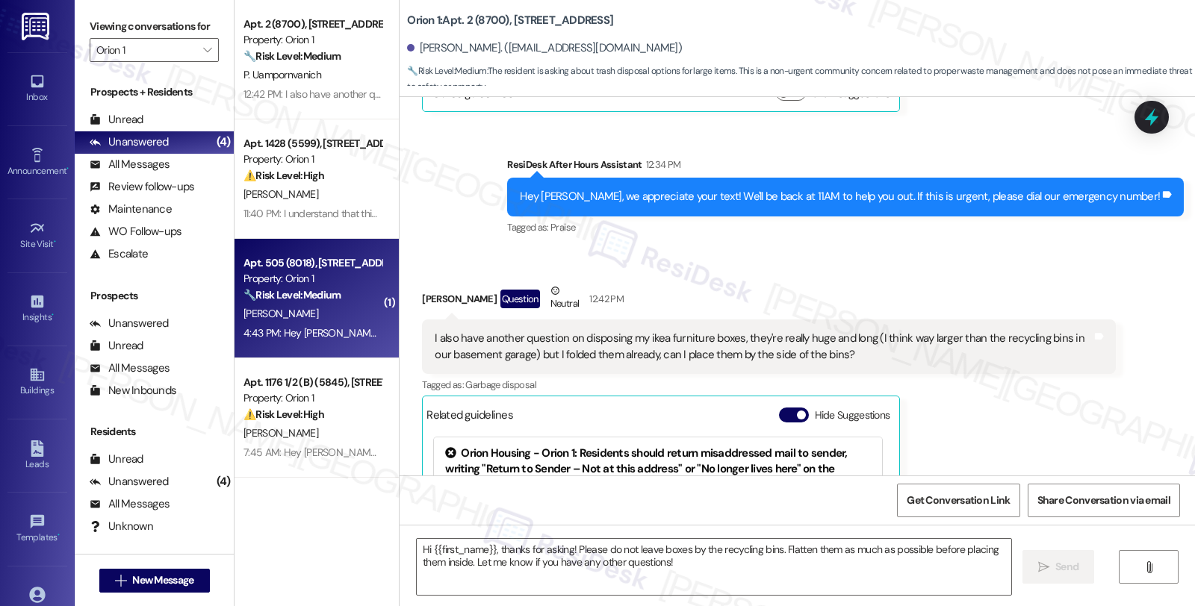
type textarea "Fetching suggested responses. Please feel free to read through the conversation…"
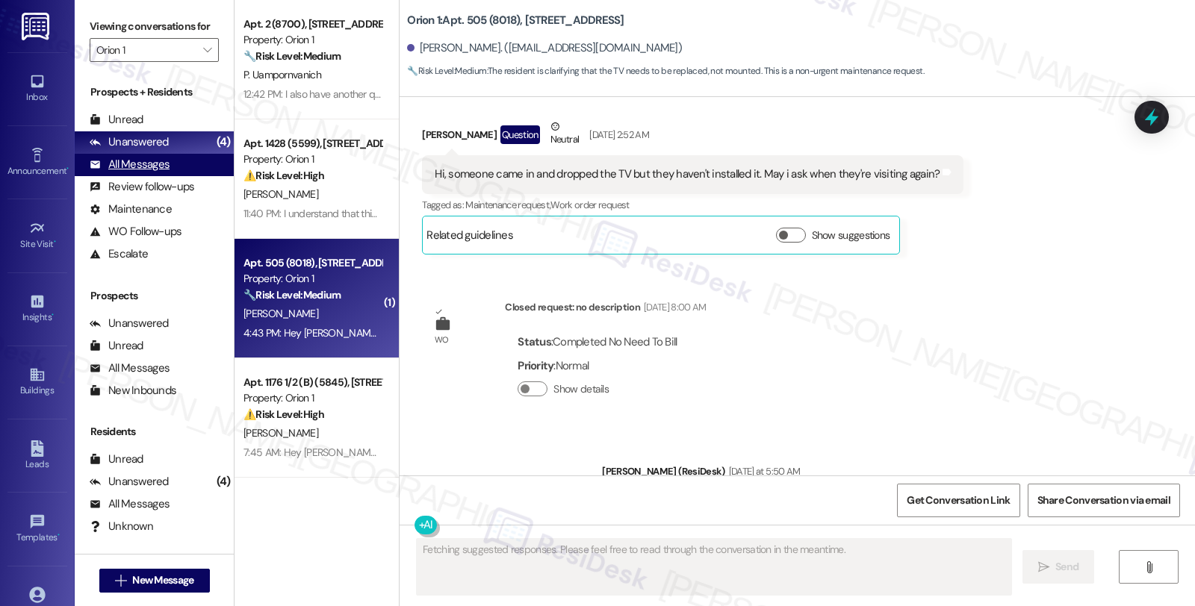
scroll to position [1390, 0]
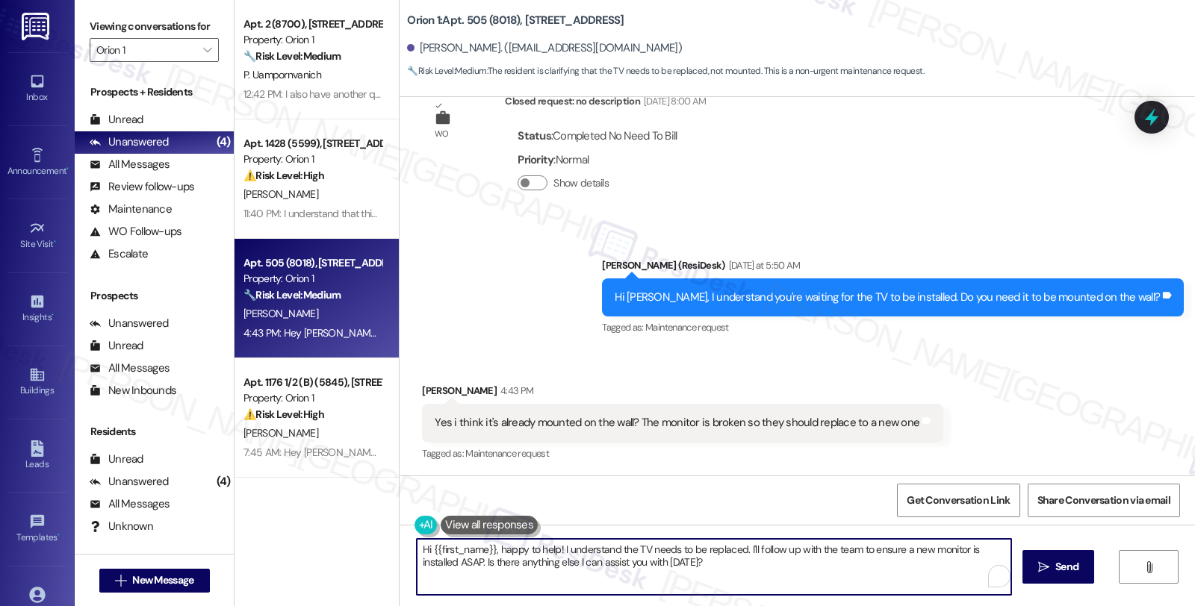
drag, startPoint x: 723, startPoint y: 556, endPoint x: 367, endPoint y: 527, distance: 356.6
click at [367, 527] on div "Apt. 2 (8700), 1155 W 36th Pl Property: Orion 1 🔧 Risk Level: Medium The reside…" at bounding box center [714, 303] width 960 height 606
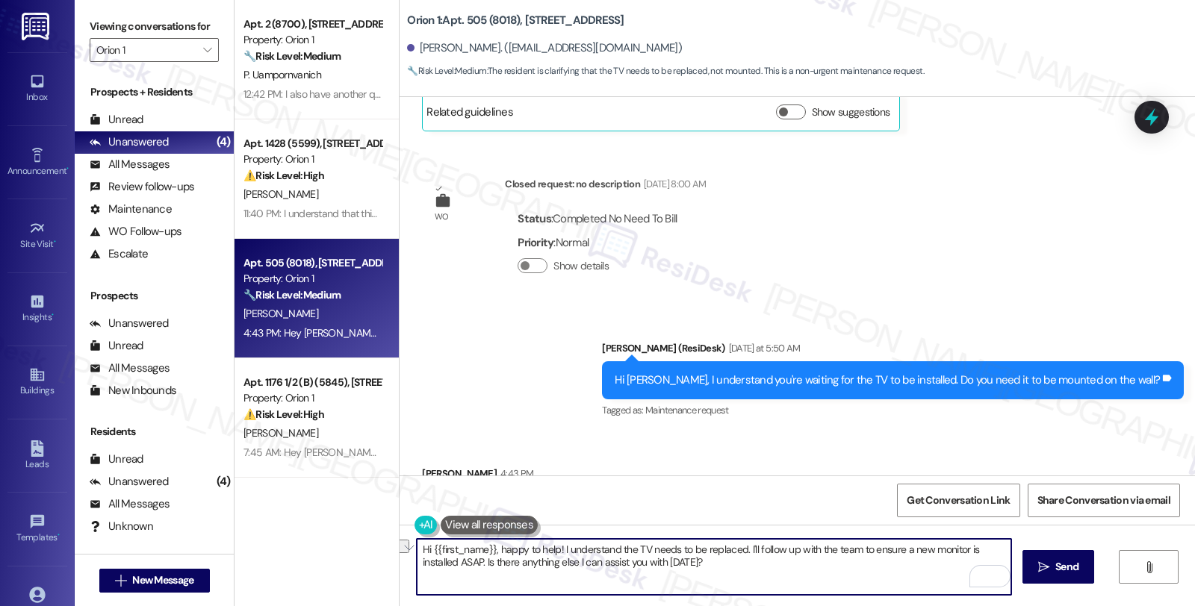
scroll to position [1516, 0]
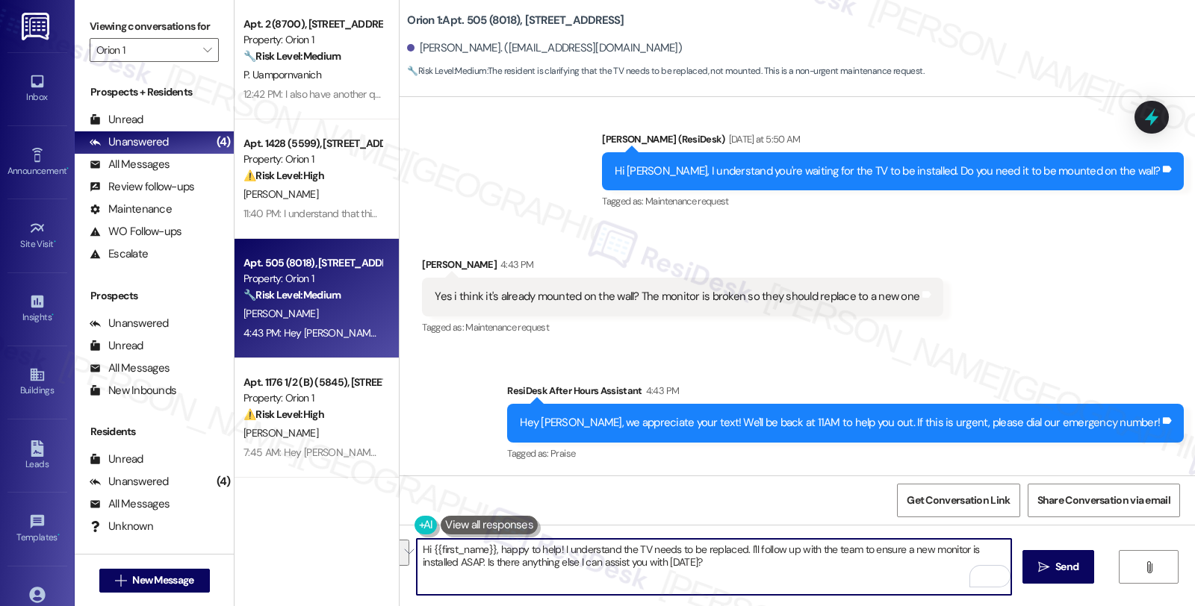
drag, startPoint x: 703, startPoint y: 564, endPoint x: 355, endPoint y: 539, distance: 348.8
click at [355, 539] on div "Apt. 2 (8700), 1155 W 36th Pl Property: Orion 1 🔧 Risk Level: Medium The reside…" at bounding box center [714, 303] width 960 height 606
click at [494, 558] on textarea "Hi {{first_name}}, happy to help! I understand the TV needs to be replaced. I'l…" at bounding box center [714, 567] width 594 height 56
drag, startPoint x: 488, startPoint y: 549, endPoint x: 724, endPoint y: 568, distance: 237.5
click at [724, 568] on textarea "Hi {{first_name}}, happy to help! I understand the TV needs to be replaced. I'l…" at bounding box center [714, 567] width 594 height 56
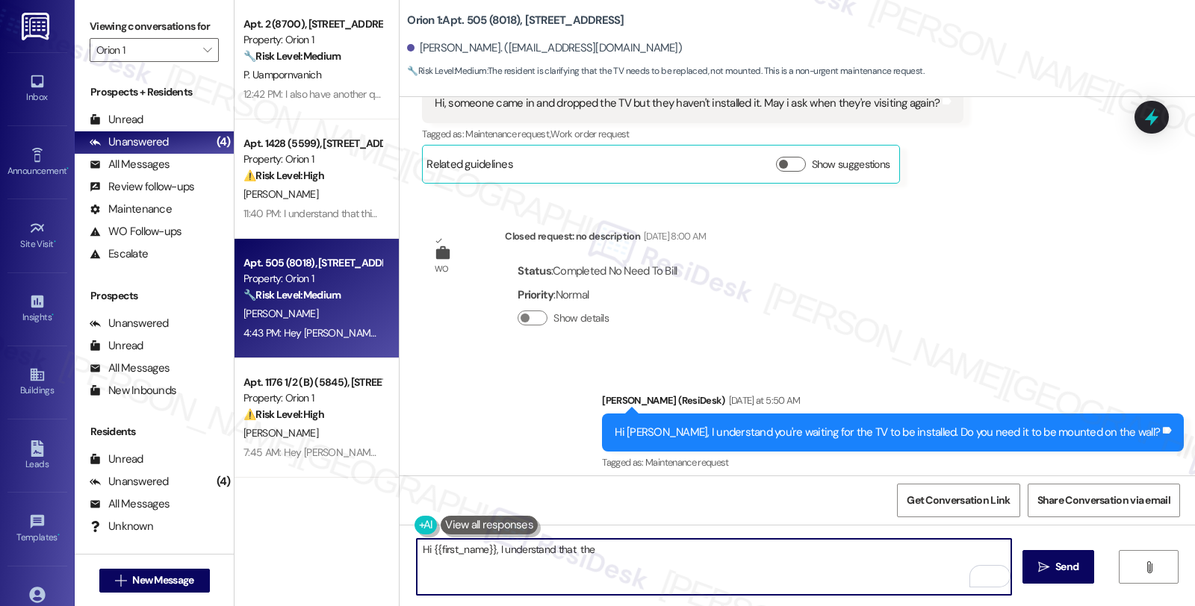
scroll to position [1433, 0]
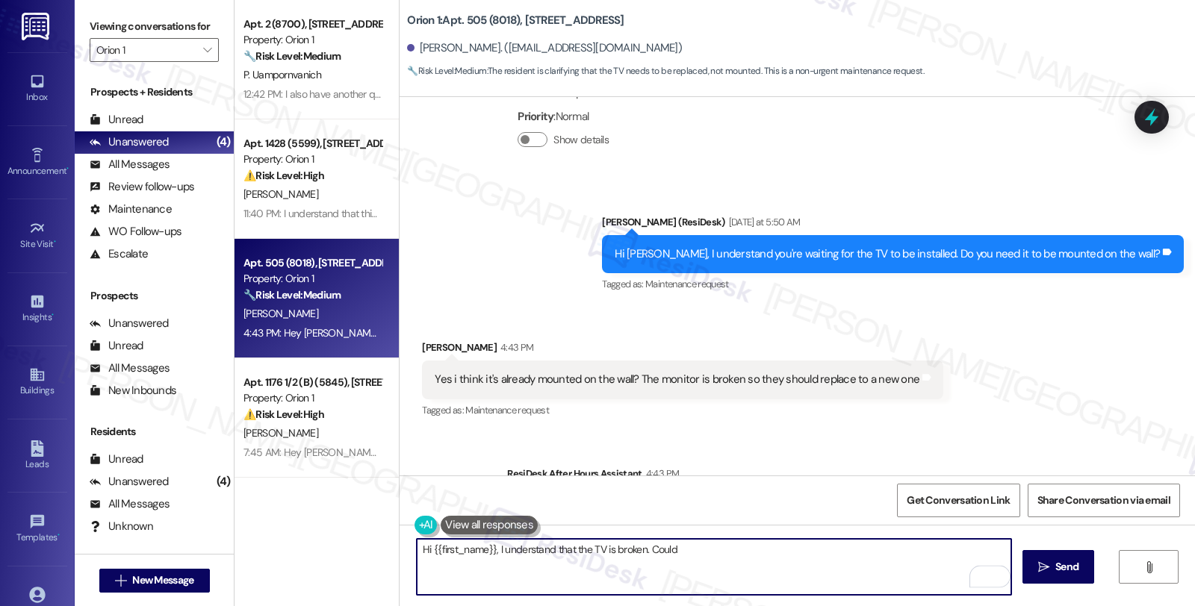
click at [711, 555] on textarea "Hi {{first_name}}, I understand that the TV is broken. Could" at bounding box center [714, 567] width 594 height 56
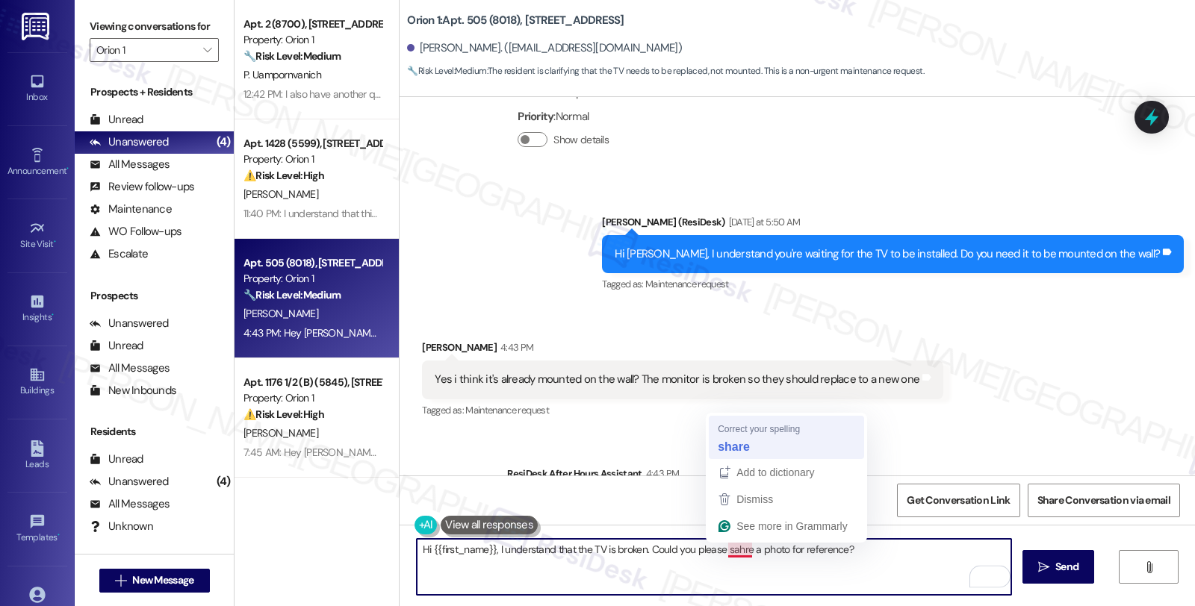
type textarea "Hi {{first_name}}, I understand that the TV is broken. Could you please share a…"
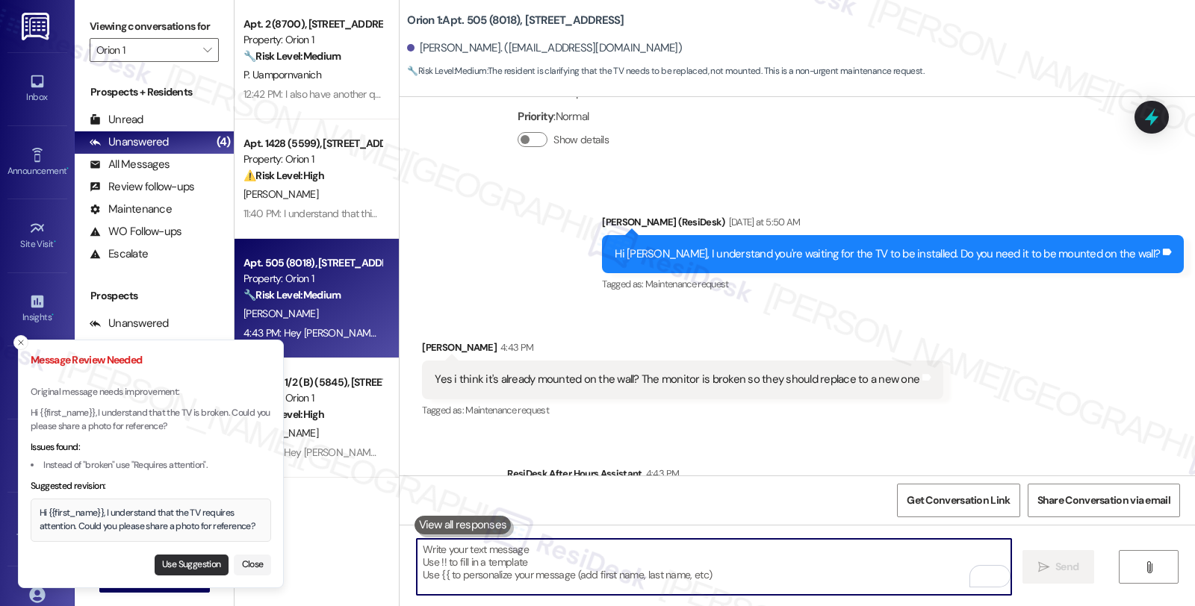
click at [188, 557] on button "Use Suggestion" at bounding box center [192, 565] width 74 height 21
type textarea "Hi {{first_name}}, I understand that the TV requires attention. Could you pleas…"
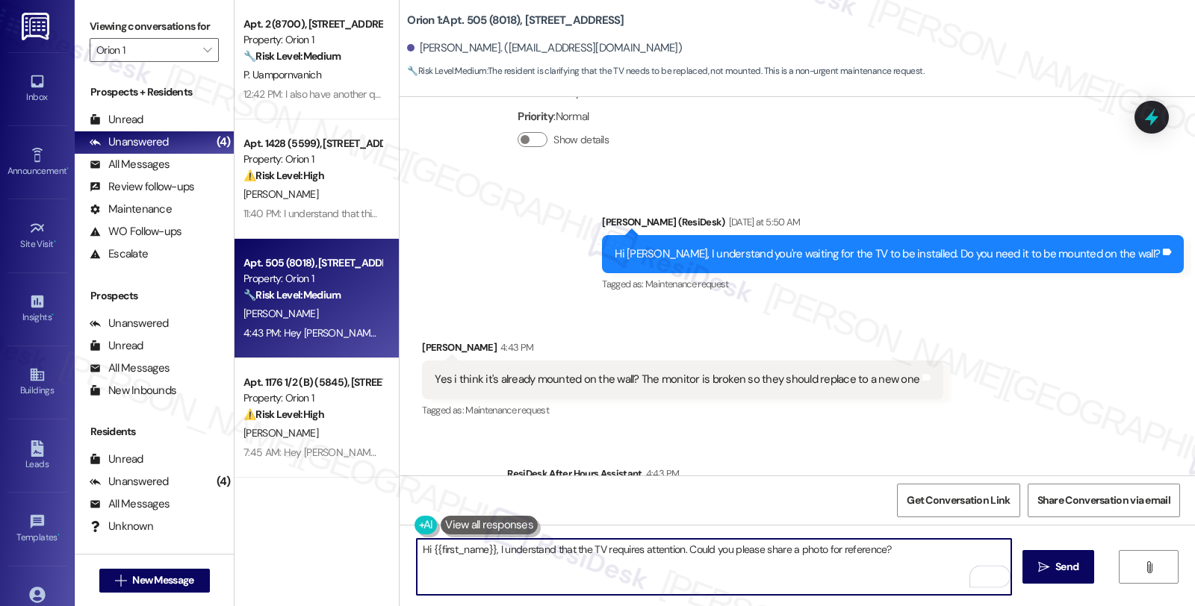
click at [768, 552] on textarea "Hi {{first_name}}, I understand that the TV requires attention. Could you pleas…" at bounding box center [714, 567] width 594 height 56
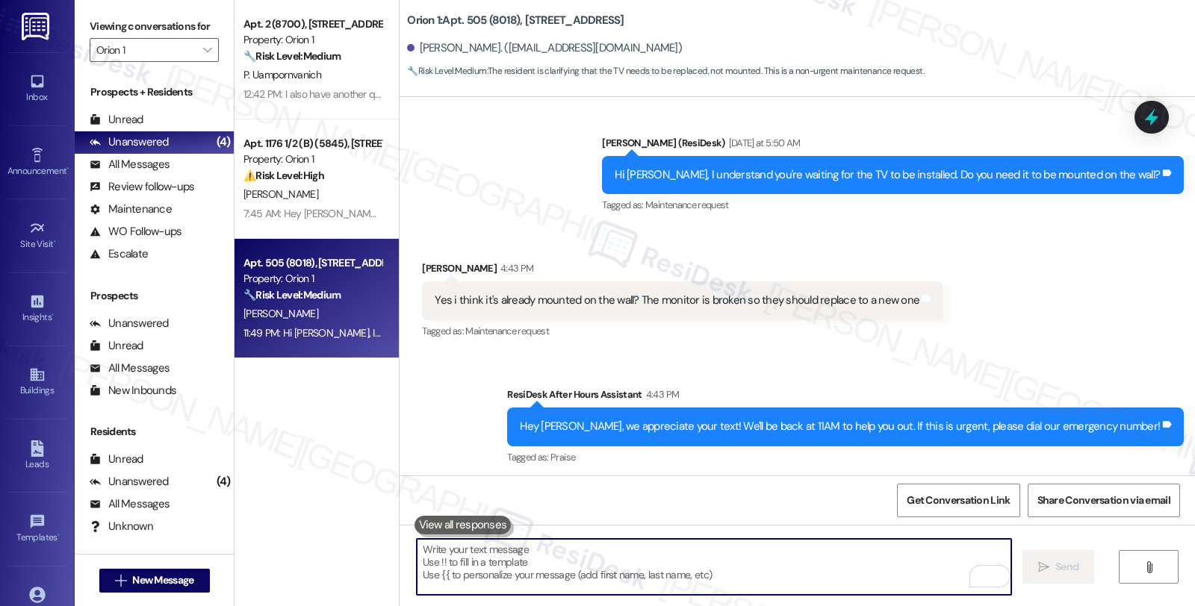
scroll to position [1621, 0]
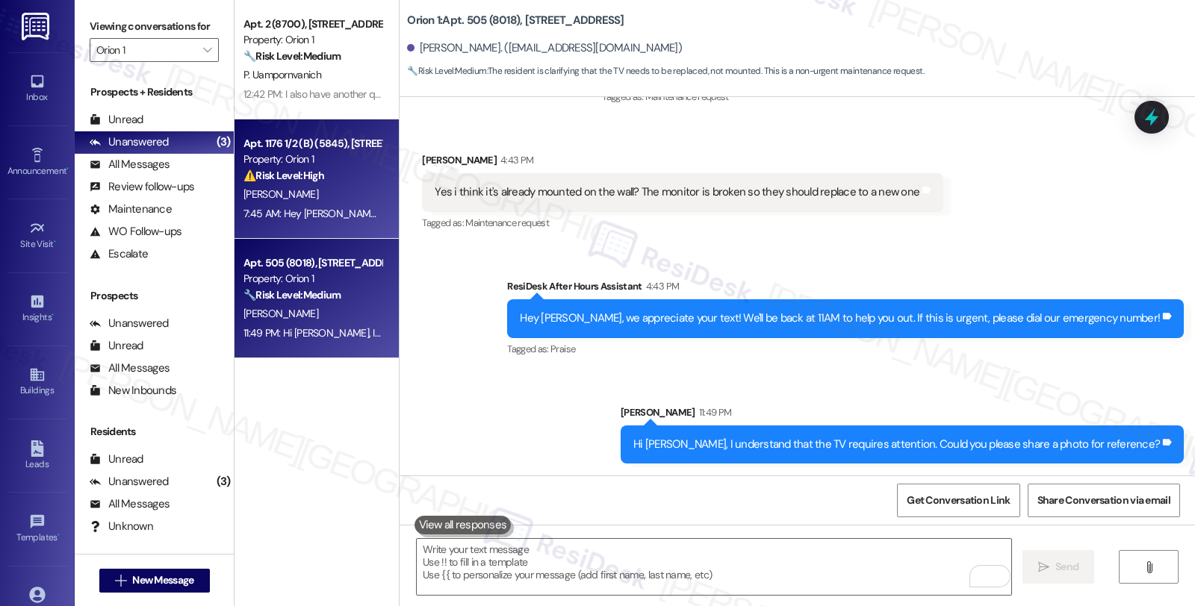
click at [343, 188] on div "[PERSON_NAME]" at bounding box center [312, 194] width 141 height 19
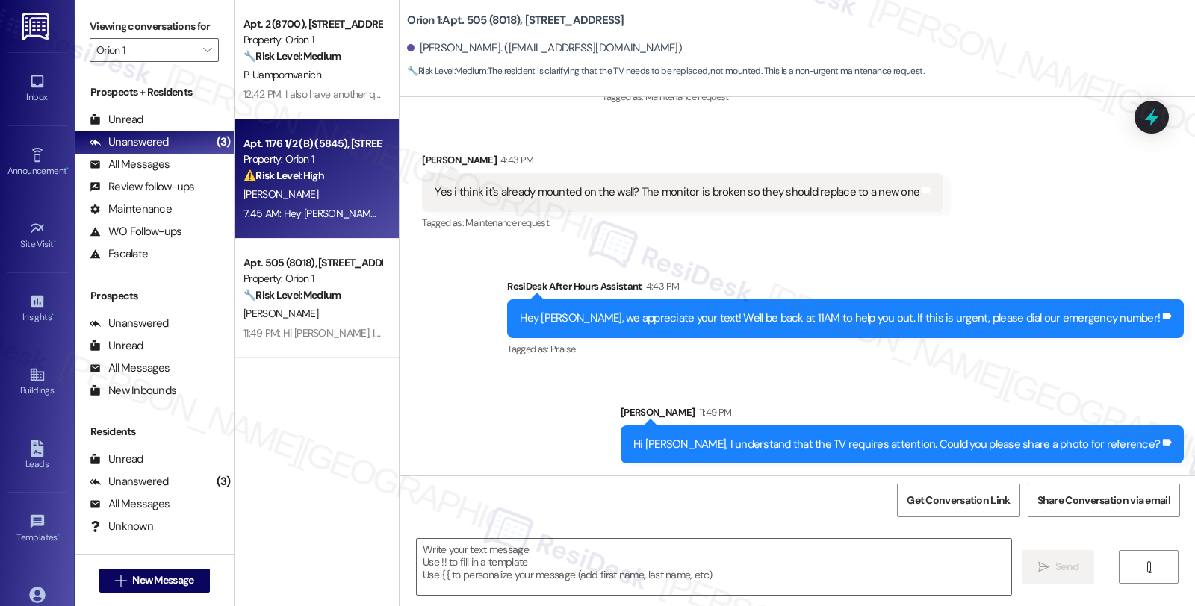
type textarea "Fetching suggested responses. Please feel free to read through the conversation…"
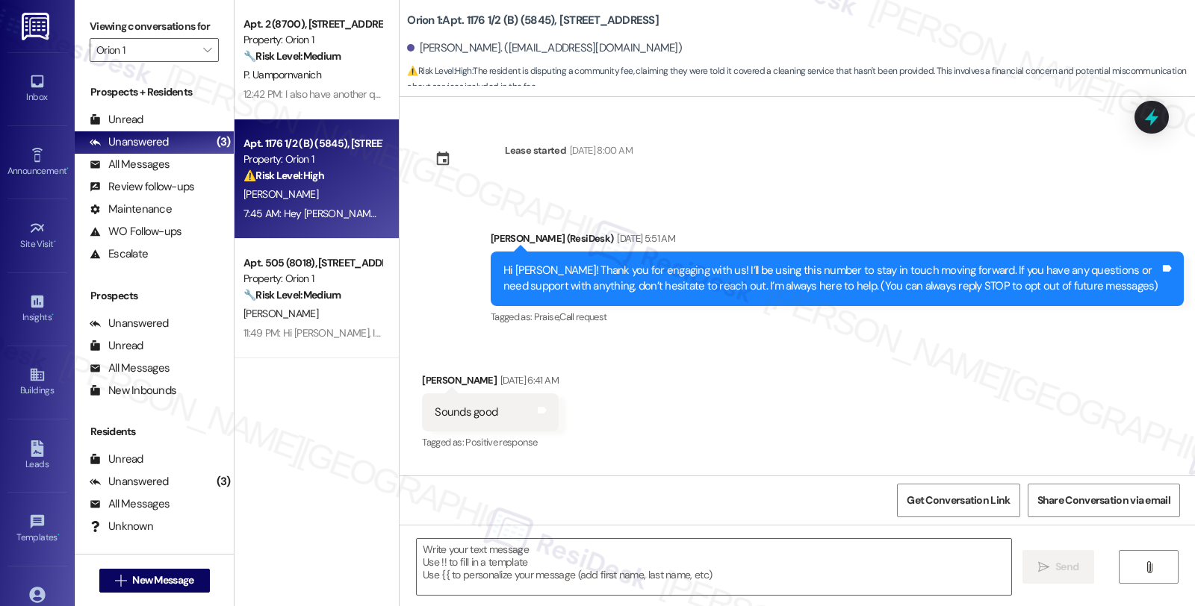
scroll to position [13199, 0]
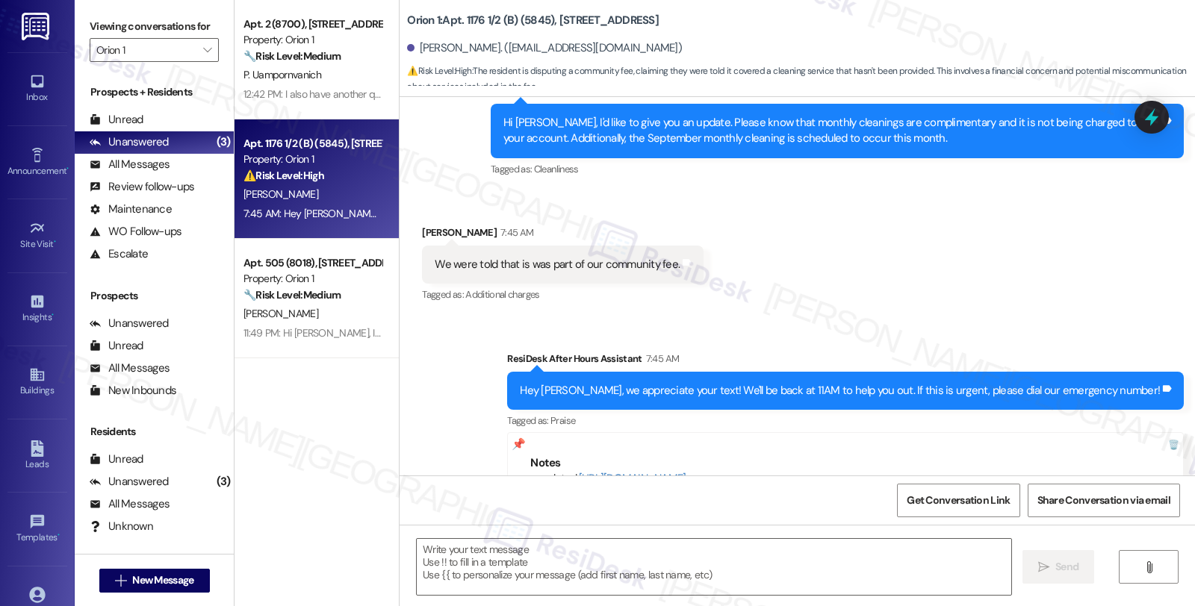
type textarea "Fetching suggested responses. Please feel free to read through the conversation…"
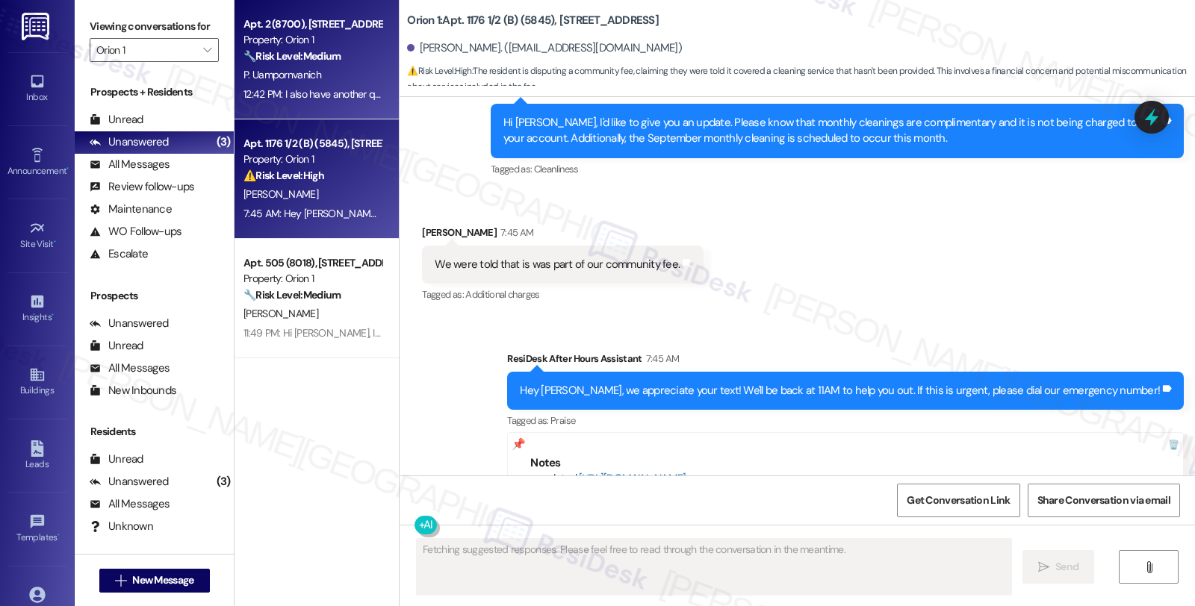
click at [317, 61] on strong "🔧 Risk Level: Medium" at bounding box center [291, 55] width 97 height 13
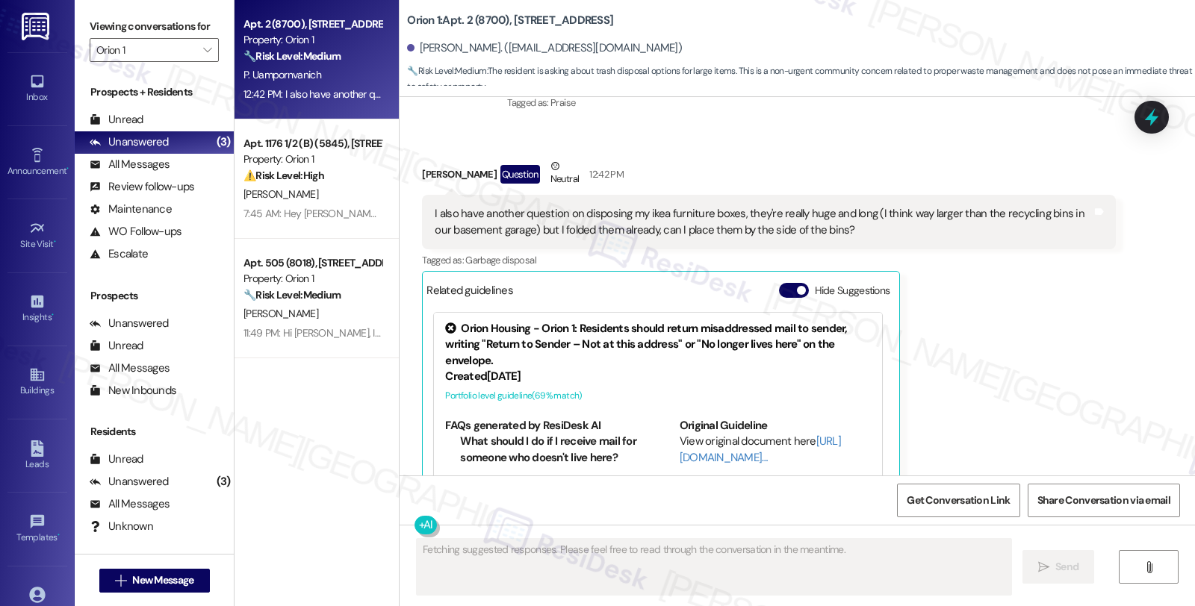
scroll to position [6013, 0]
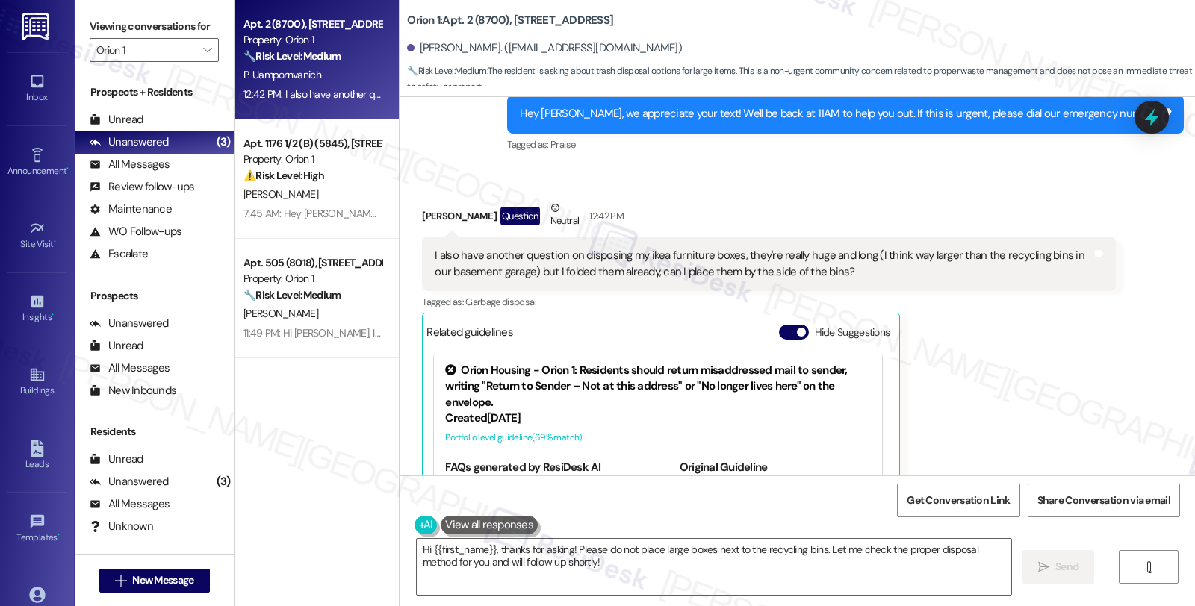
click at [1066, 342] on div "Penny Uampornvanich Question Neutral 12:42 PM I also have another question on d…" at bounding box center [768, 396] width 693 height 393
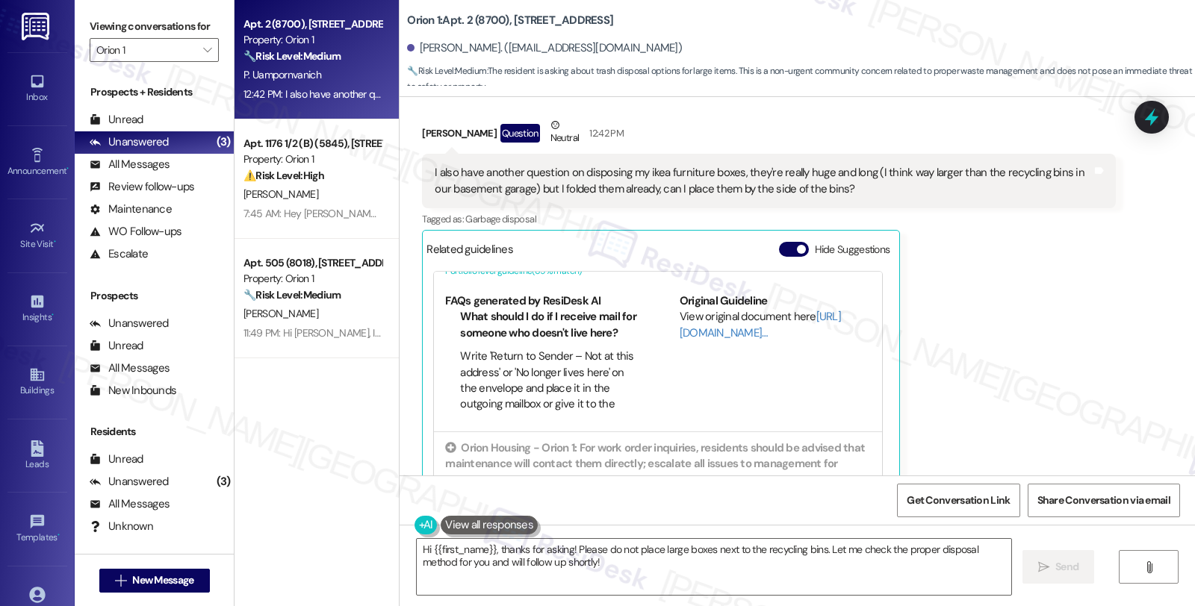
scroll to position [83, 0]
click at [684, 310] on link "http://res.cl…" at bounding box center [759, 325] width 161 height 31
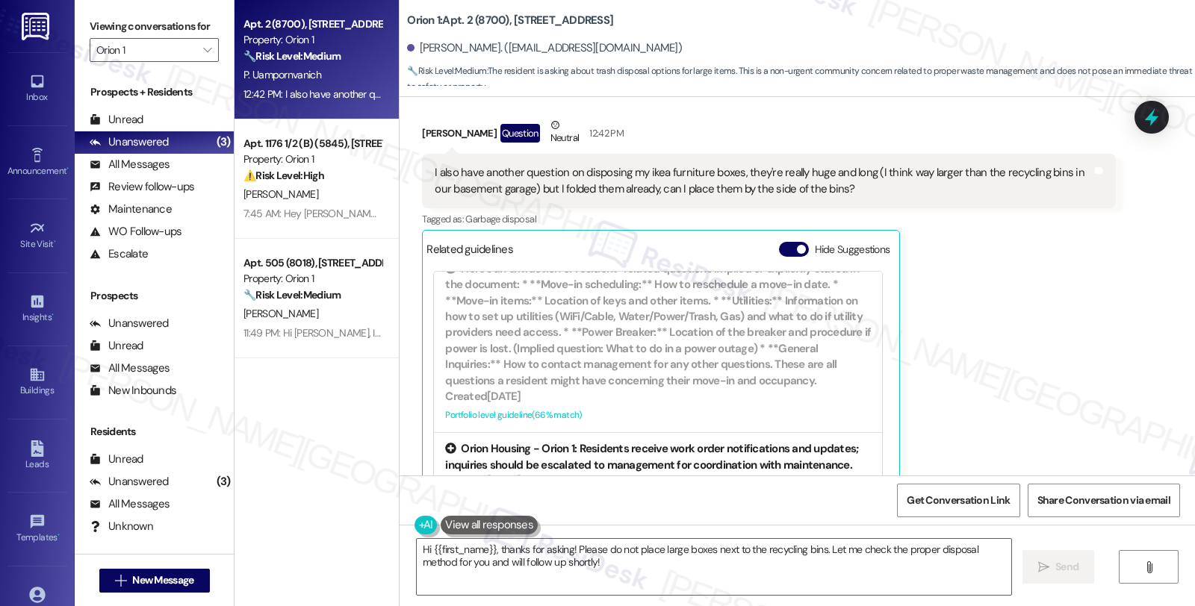
scroll to position [331, 0]
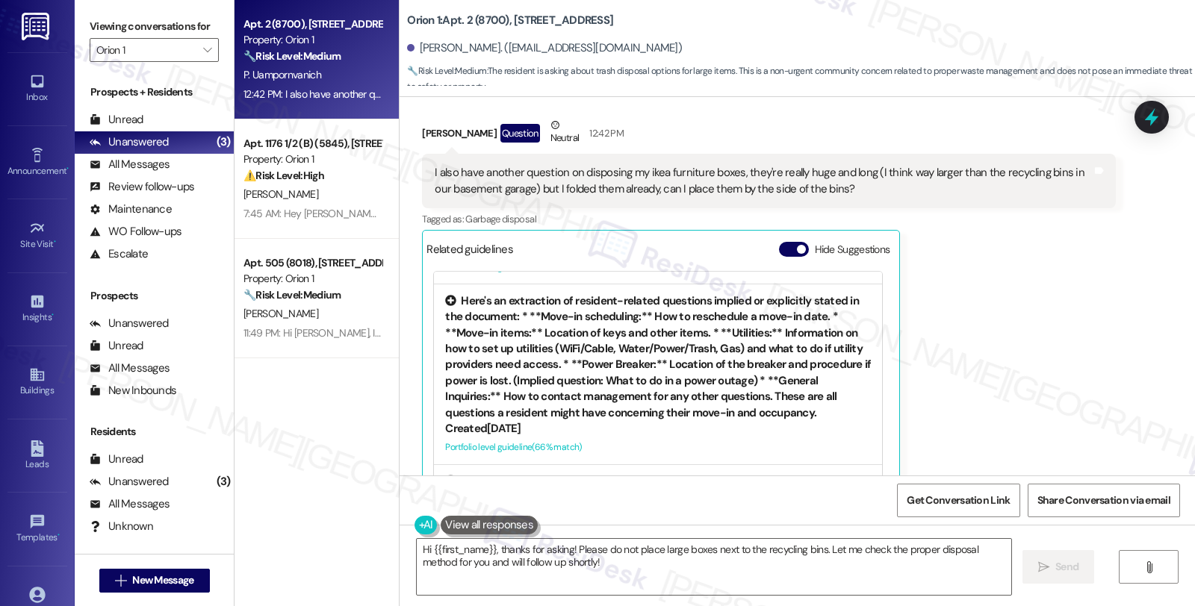
click at [678, 326] on div "Here's an extraction of resident-related questions implied or explicitly stated…" at bounding box center [658, 357] width 426 height 128
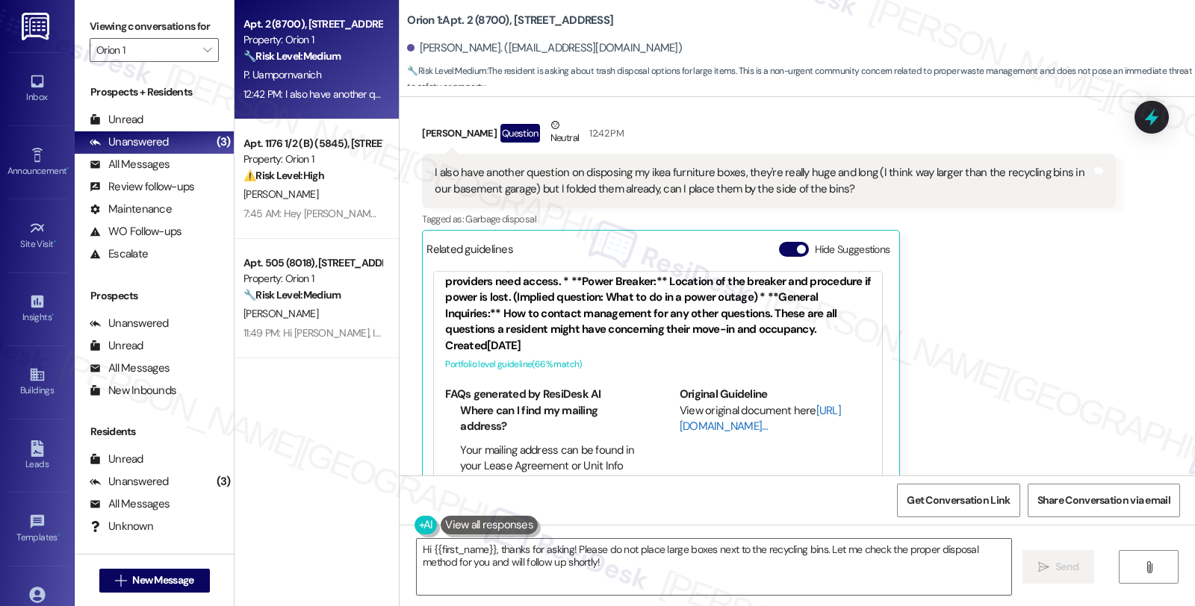
click at [702, 403] on link "http://res.cl…" at bounding box center [759, 418] width 161 height 31
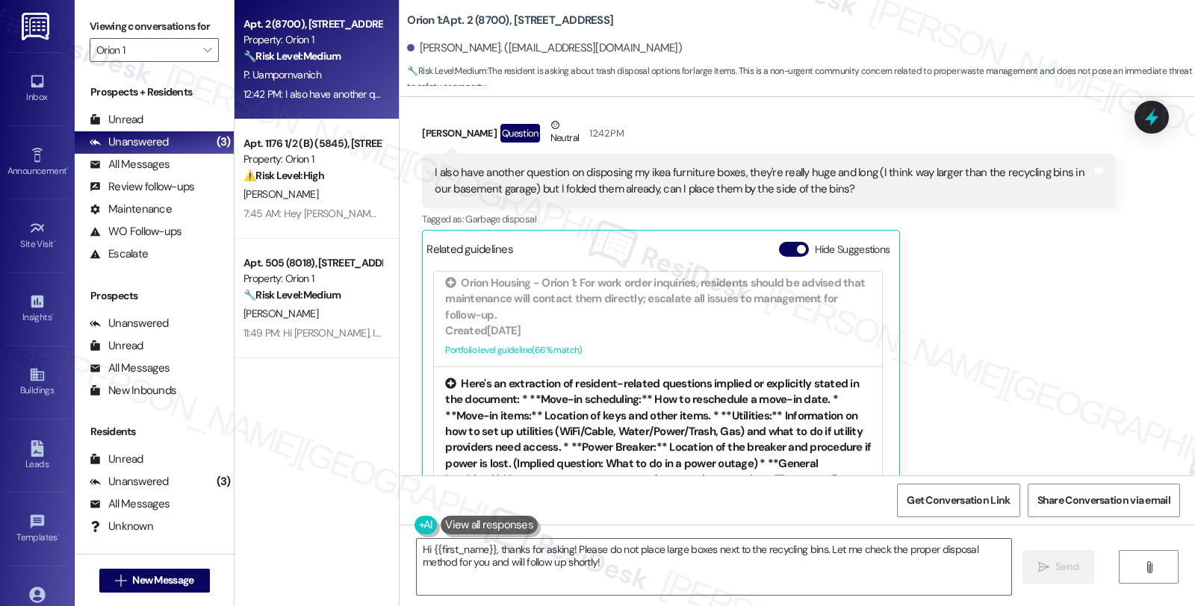
scroll to position [331, 0]
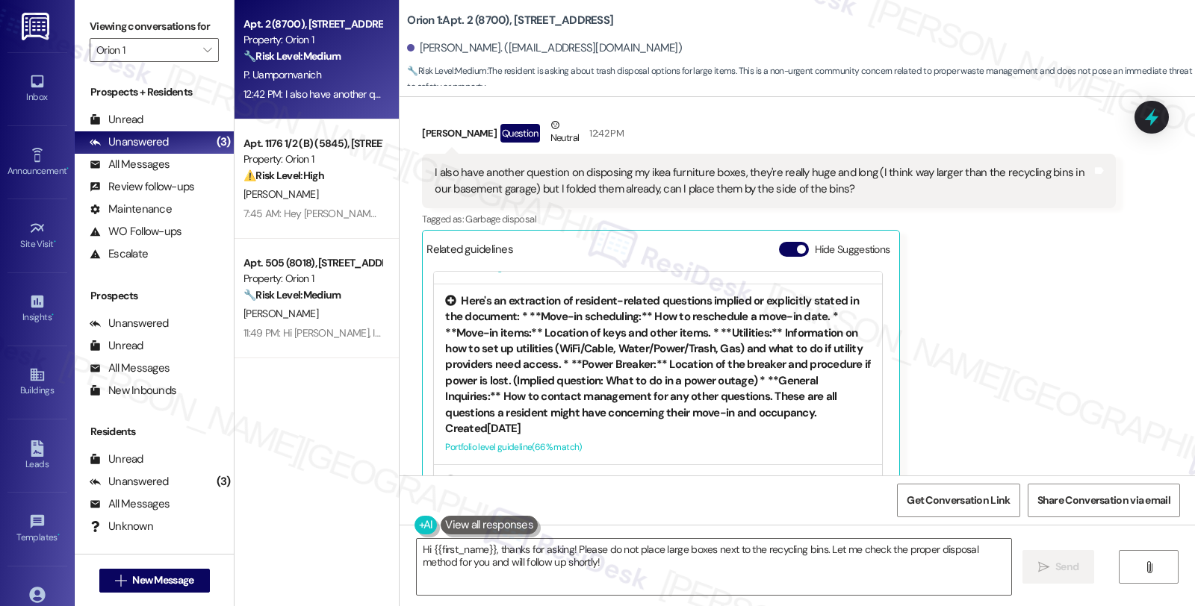
click at [678, 326] on div "Here's an extraction of resident-related questions implied or explicitly stated…" at bounding box center [658, 357] width 426 height 128
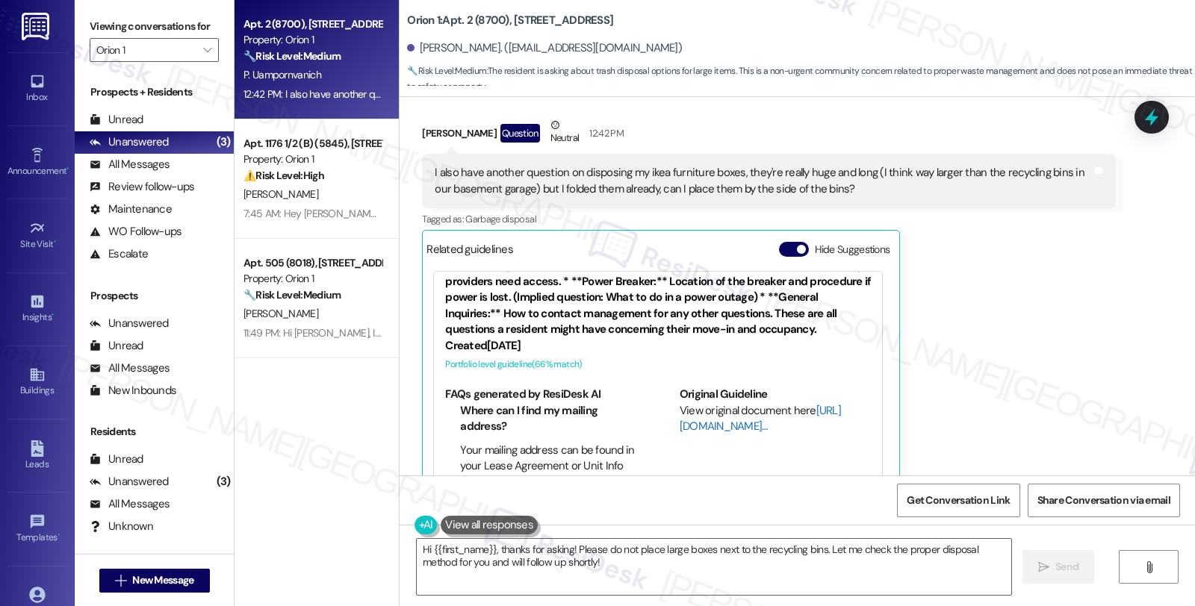
click at [696, 403] on link "http://res.cl…" at bounding box center [759, 418] width 161 height 31
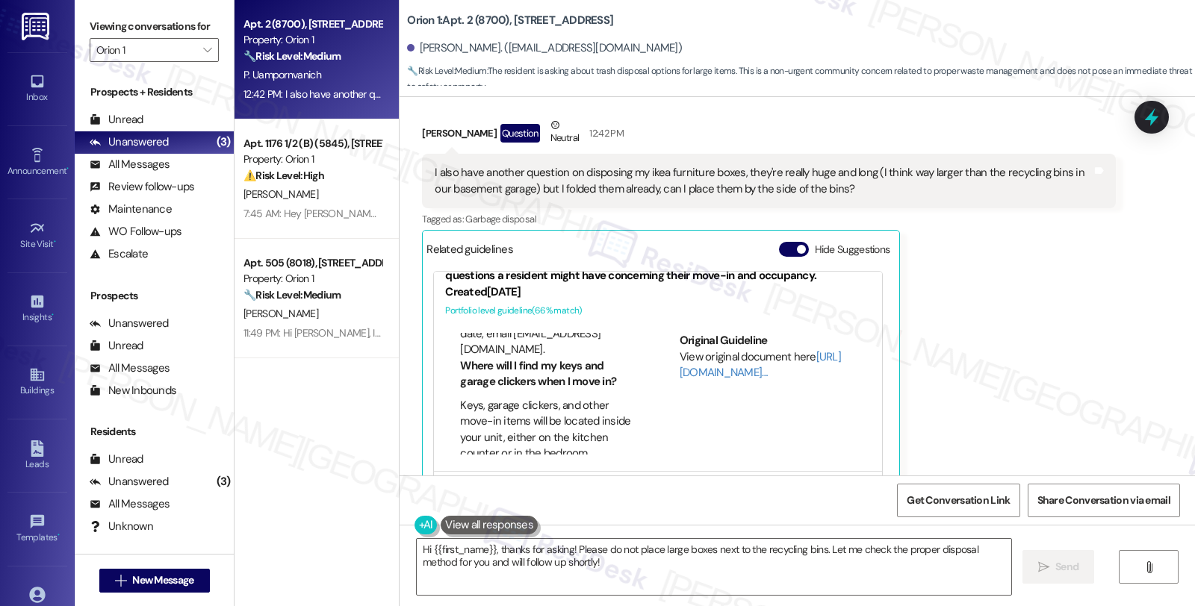
scroll to position [437, 0]
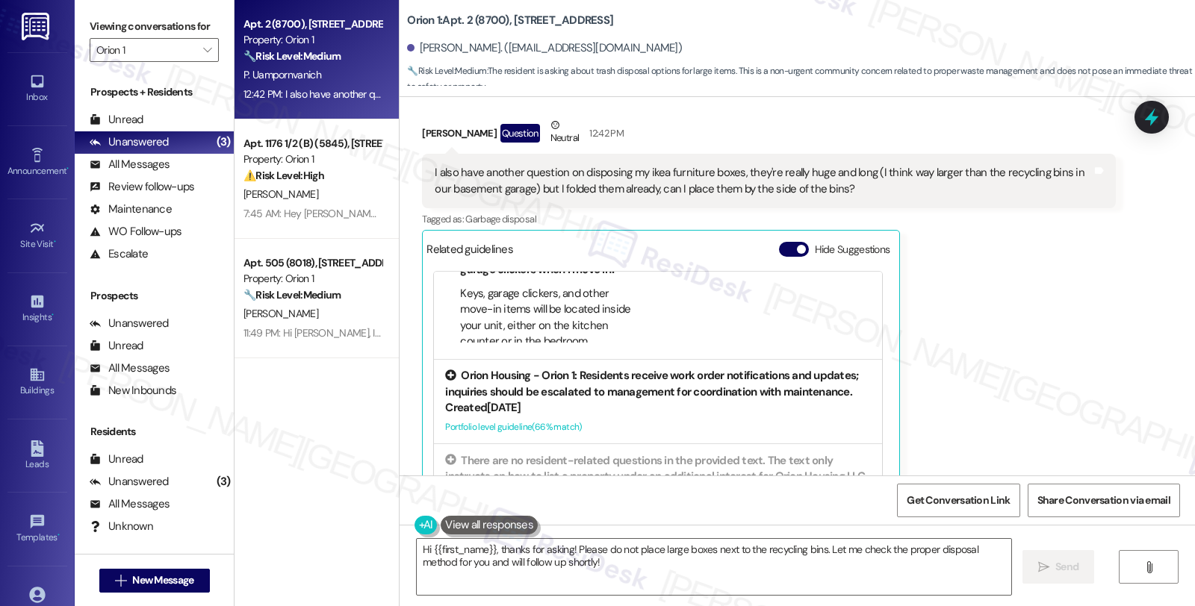
click at [676, 400] on div "Created 2 months ago" at bounding box center [658, 408] width 426 height 16
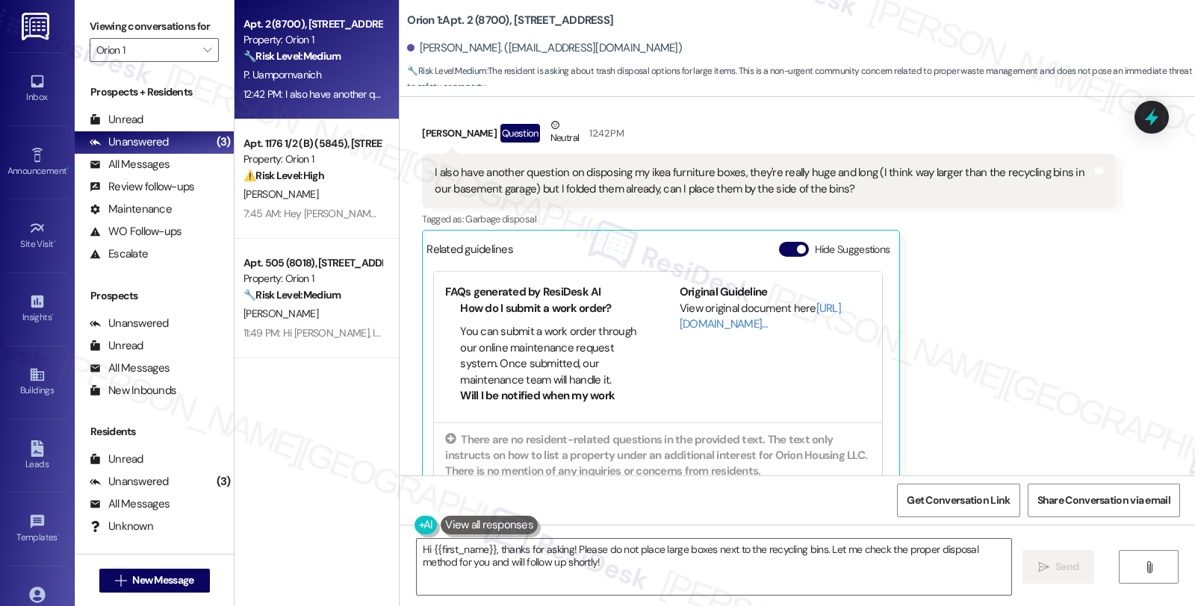
scroll to position [459, 0]
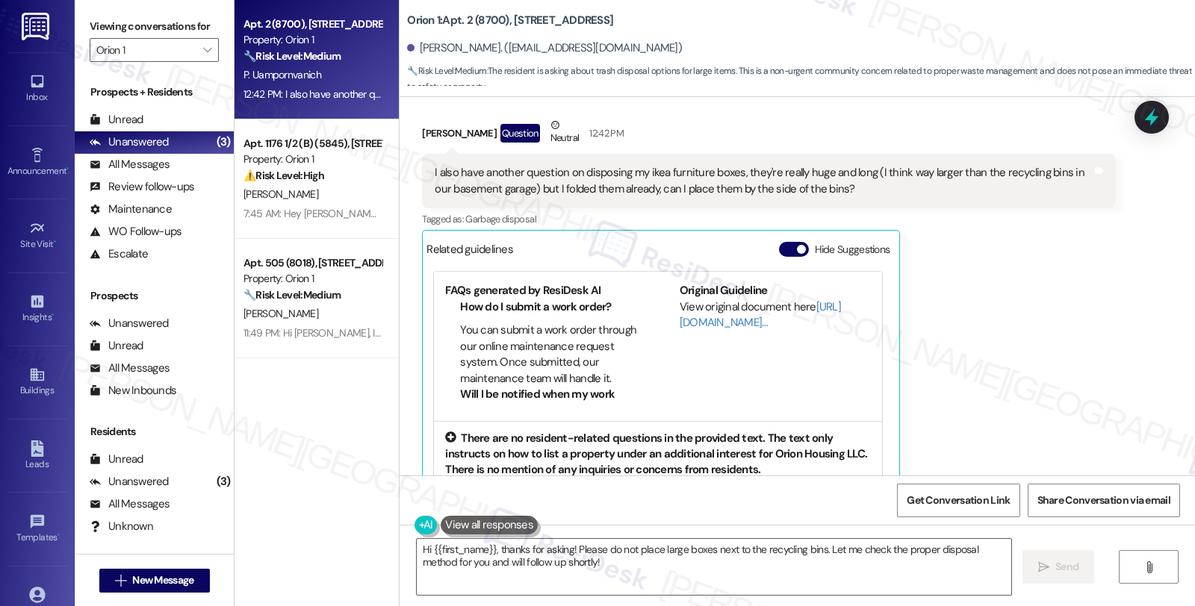
click at [689, 431] on div "There are no resident-related questions in the provided text. The text only ins…" at bounding box center [658, 455] width 426 height 48
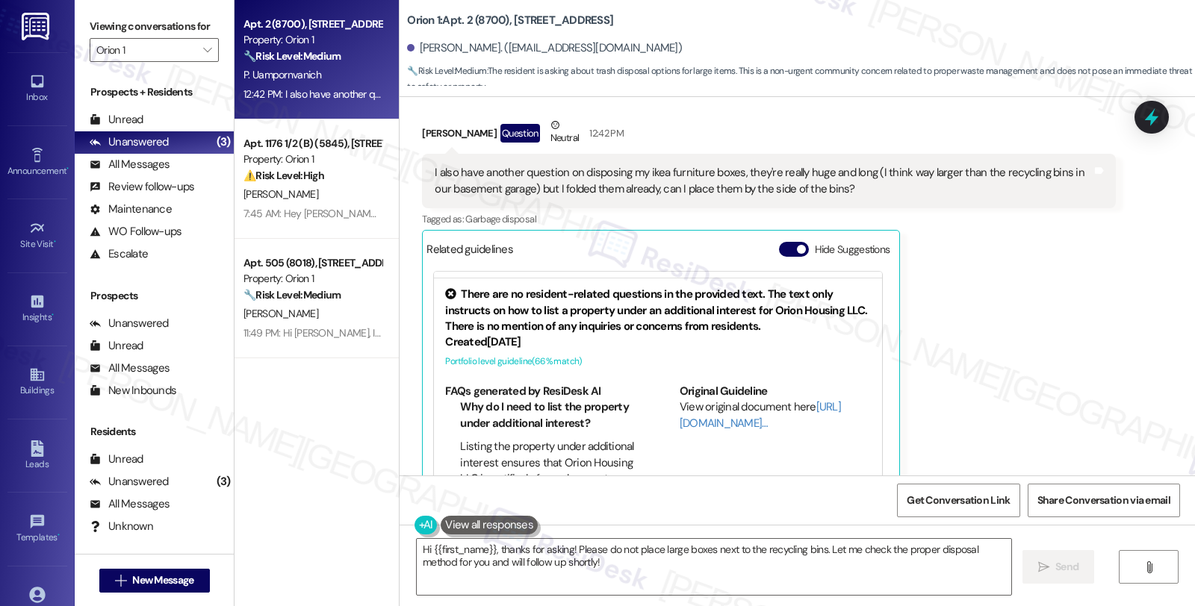
click at [997, 342] on div "Penny Uampornvanich Question Neutral 12:42 PM I also have another question on d…" at bounding box center [768, 313] width 693 height 393
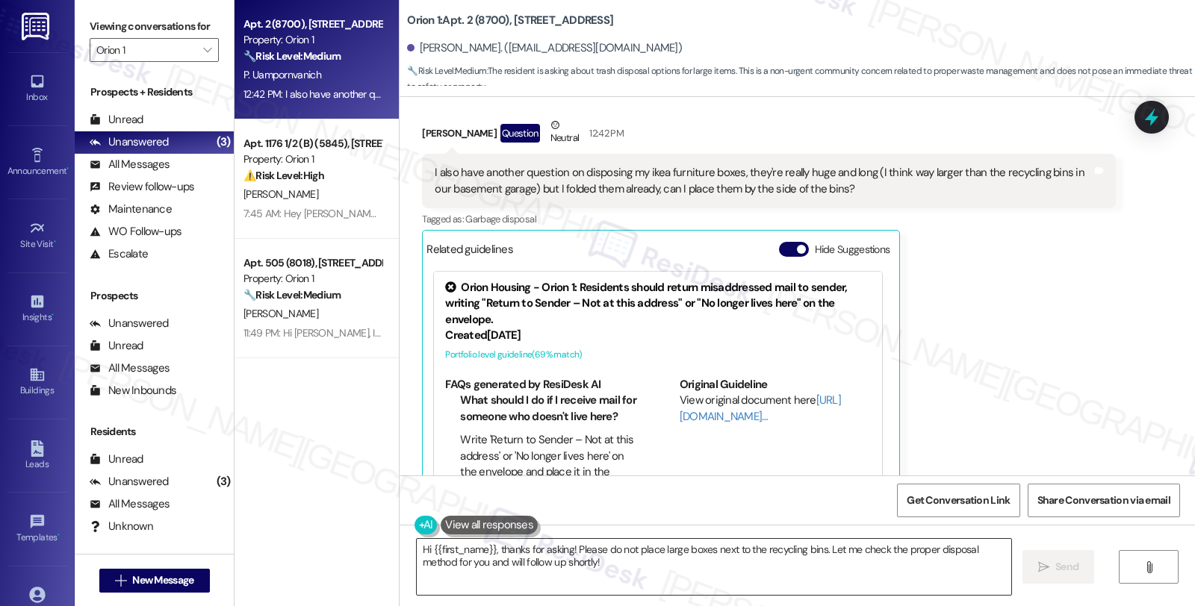
click at [538, 562] on textarea "Hi {{first_name}}, thanks for asking! Please do not place large boxes next to t…" at bounding box center [714, 567] width 594 height 56
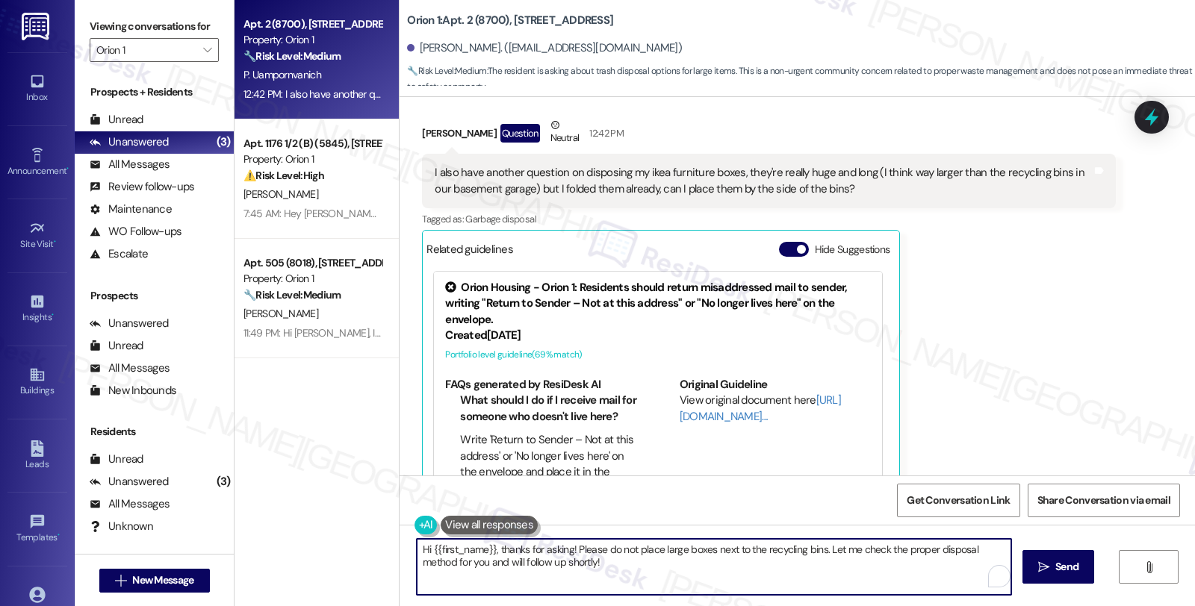
click at [538, 562] on textarea "Hi {{first_name}}, thanks for asking! Please do not place large boxes next to t…" at bounding box center [714, 567] width 594 height 56
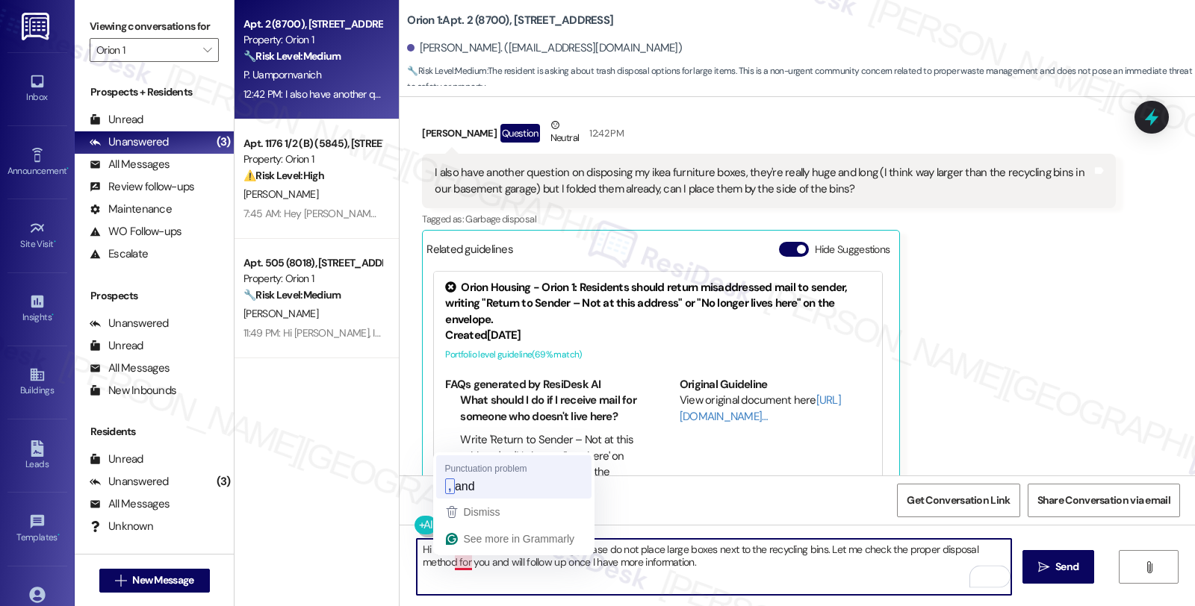
type textarea "Hi {{first_name}}, thanks for asking! Please do not place large boxes next to t…"
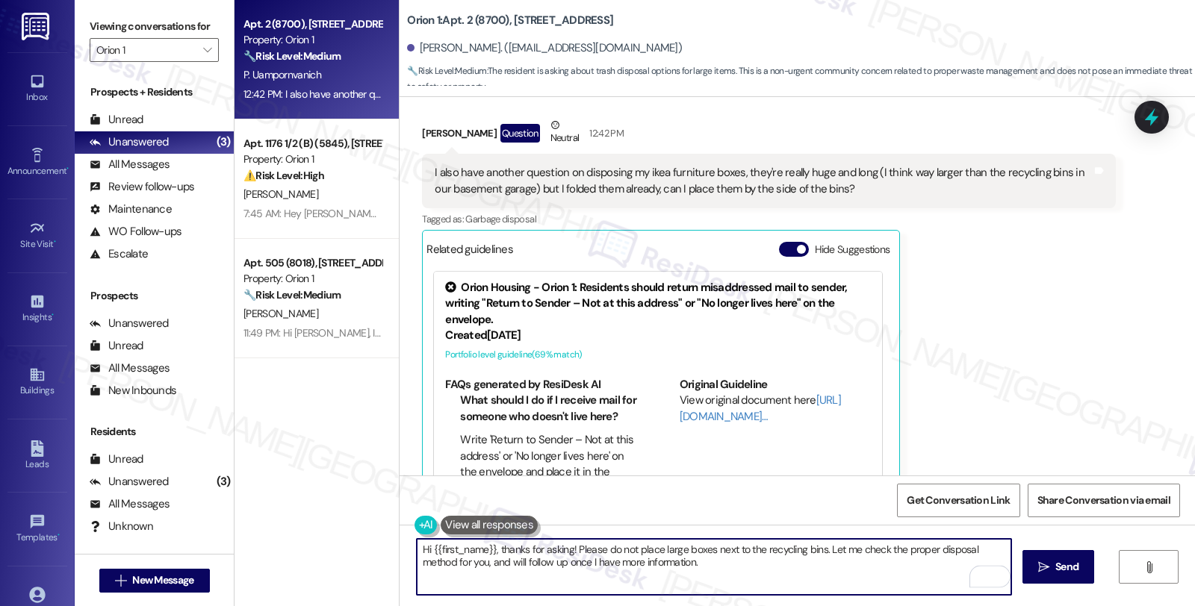
click at [700, 563] on textarea "Hi {{first_name}}, thanks for asking! Please do not place large boxes next to t…" at bounding box center [714, 567] width 594 height 56
click at [700, 564] on textarea "Hi {{first_name}}, thanks for asking! Please do not place large boxes next to t…" at bounding box center [714, 567] width 594 height 56
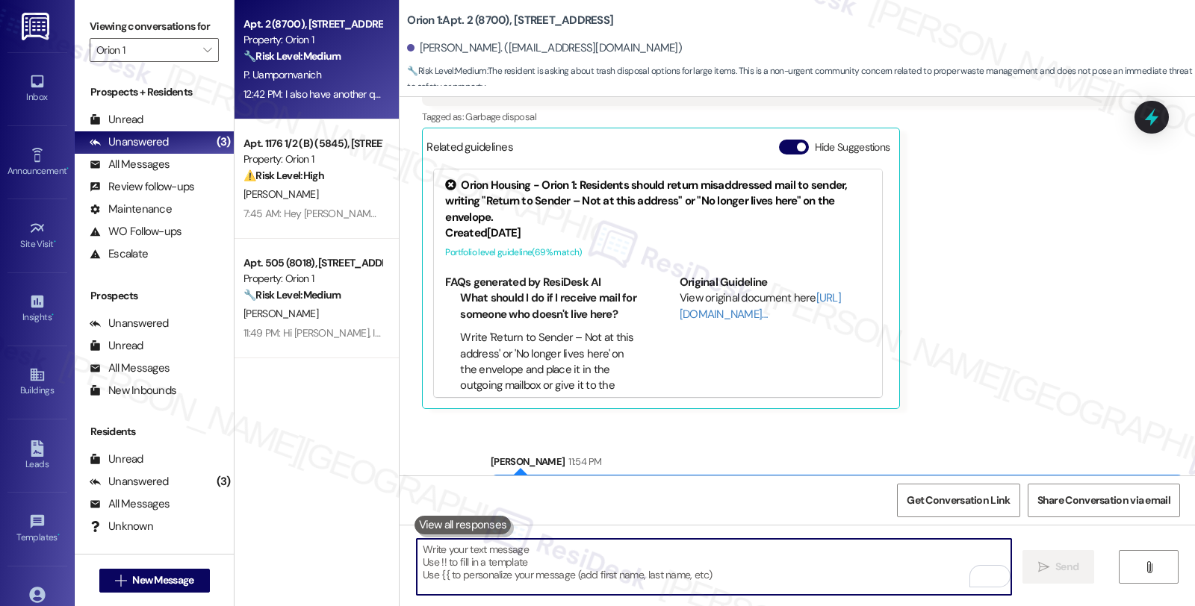
scroll to position [6216, 0]
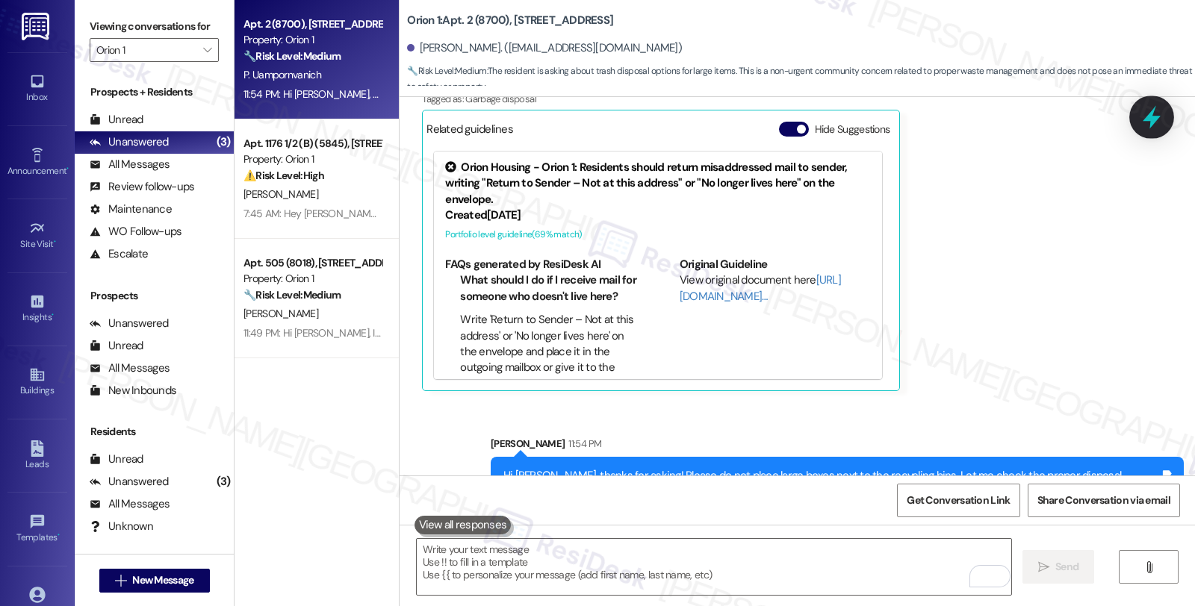
click at [1152, 110] on icon at bounding box center [1151, 117] width 18 height 23
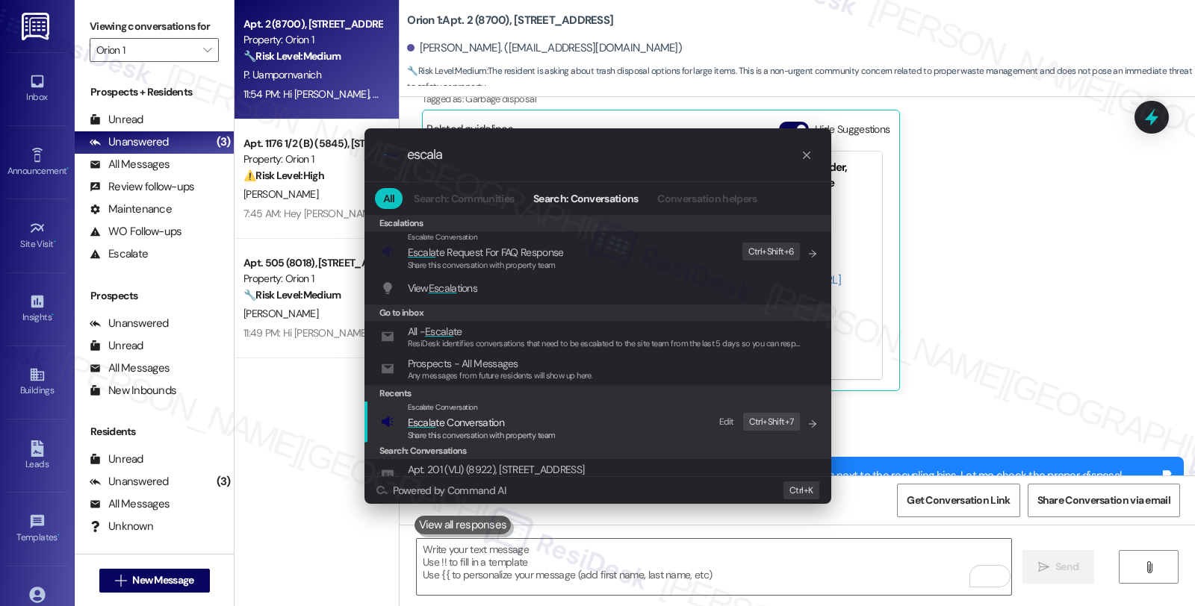
type input "escala"
click at [500, 427] on span "Escala te Conversation" at bounding box center [456, 422] width 96 height 13
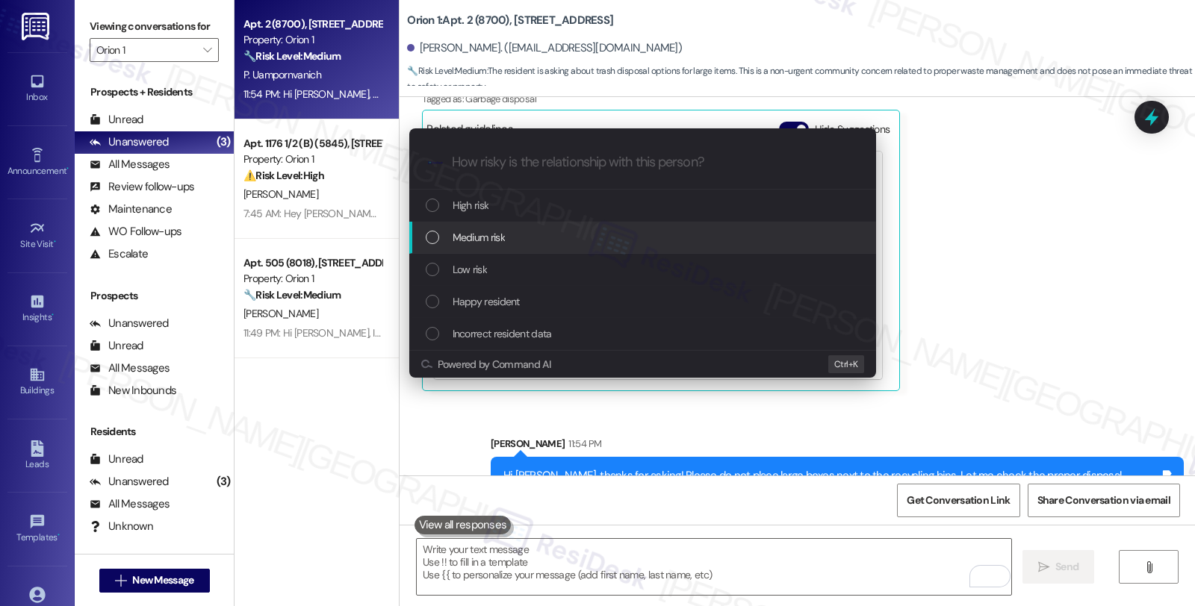
click at [499, 246] on div "Medium risk" at bounding box center [642, 238] width 467 height 32
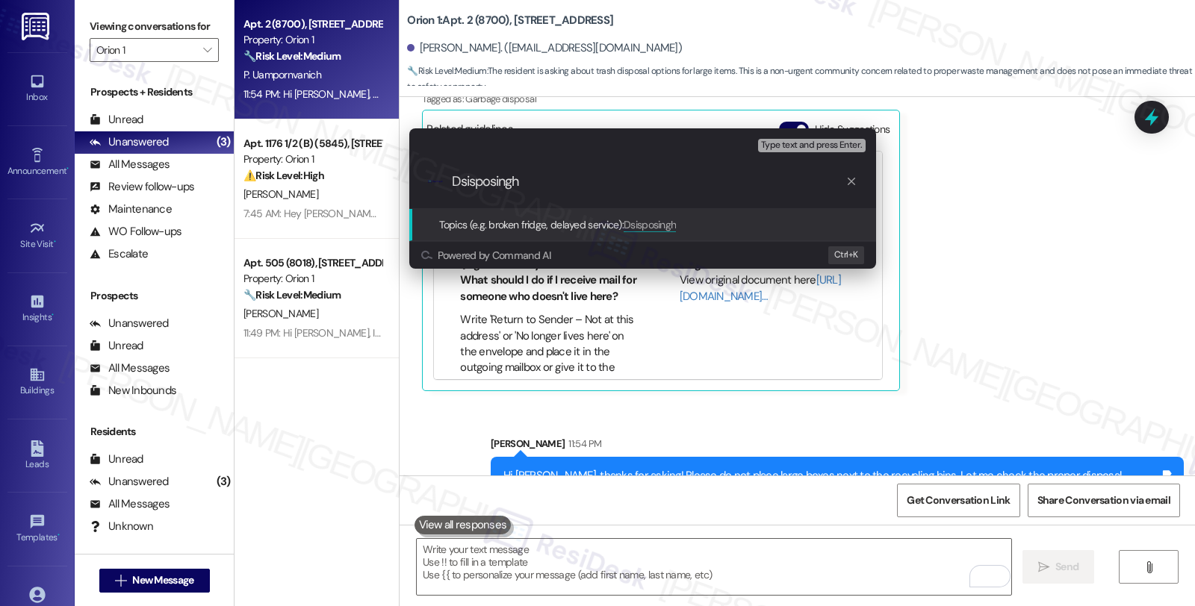
click at [479, 182] on input "Dsisposingh" at bounding box center [648, 182] width 393 height 16
type input "Disposing large furniture boxes"
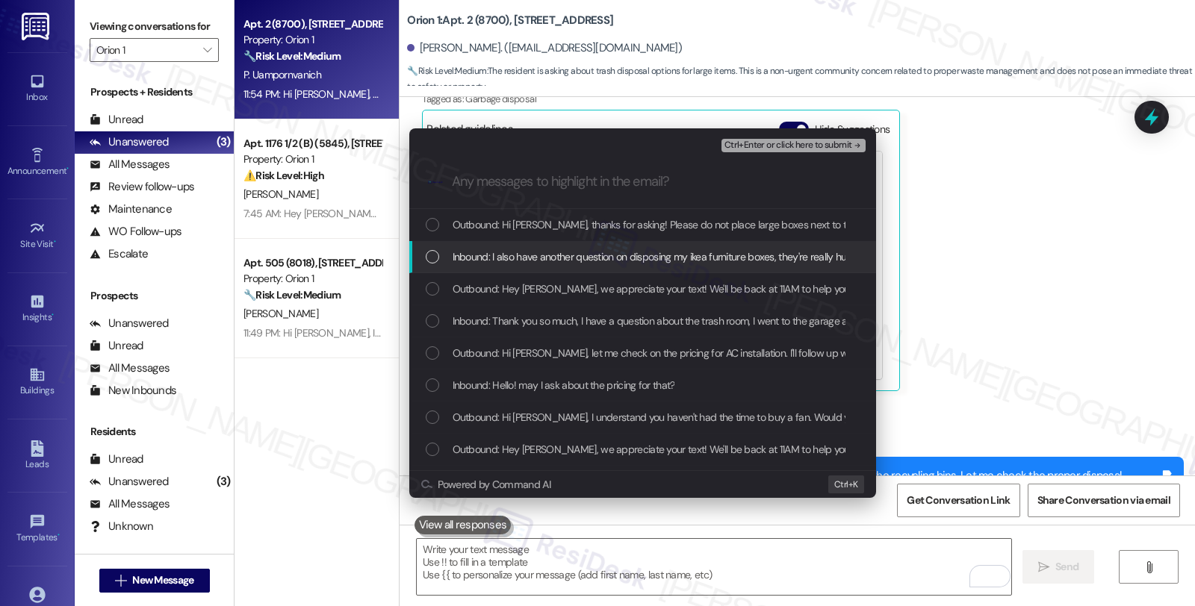
click at [531, 256] on span "Inbound: I also have another question on disposing my ikea furniture boxes, the…" at bounding box center [964, 257] width 1024 height 16
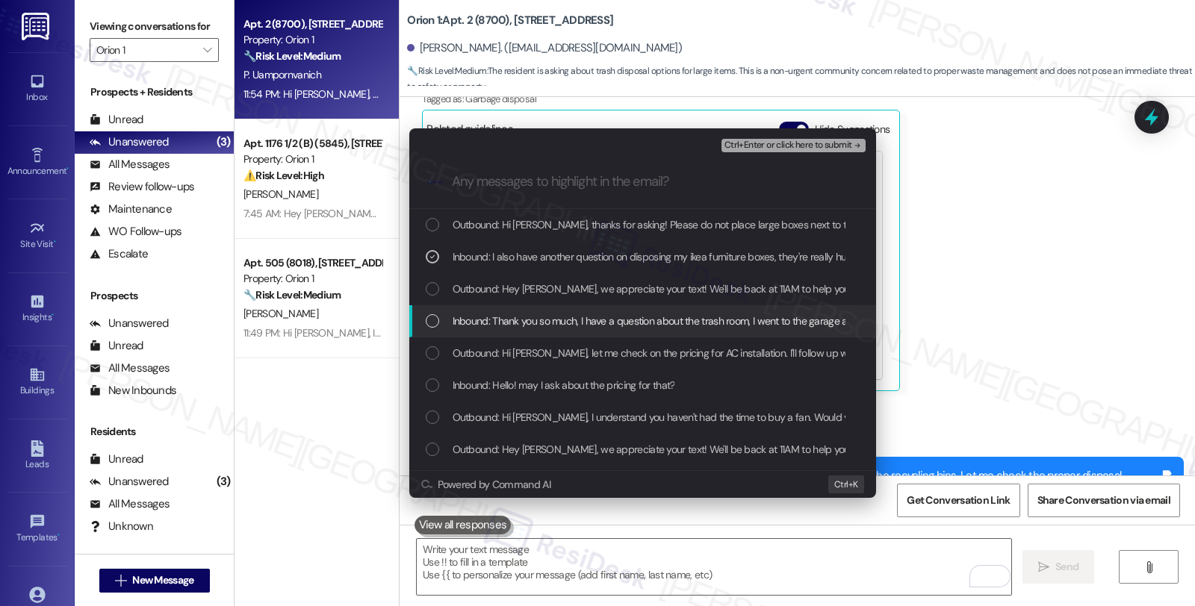
click at [756, 332] on div "Inbound: Thank you so much, I have a question about the trash room, I went to t…" at bounding box center [642, 321] width 467 height 32
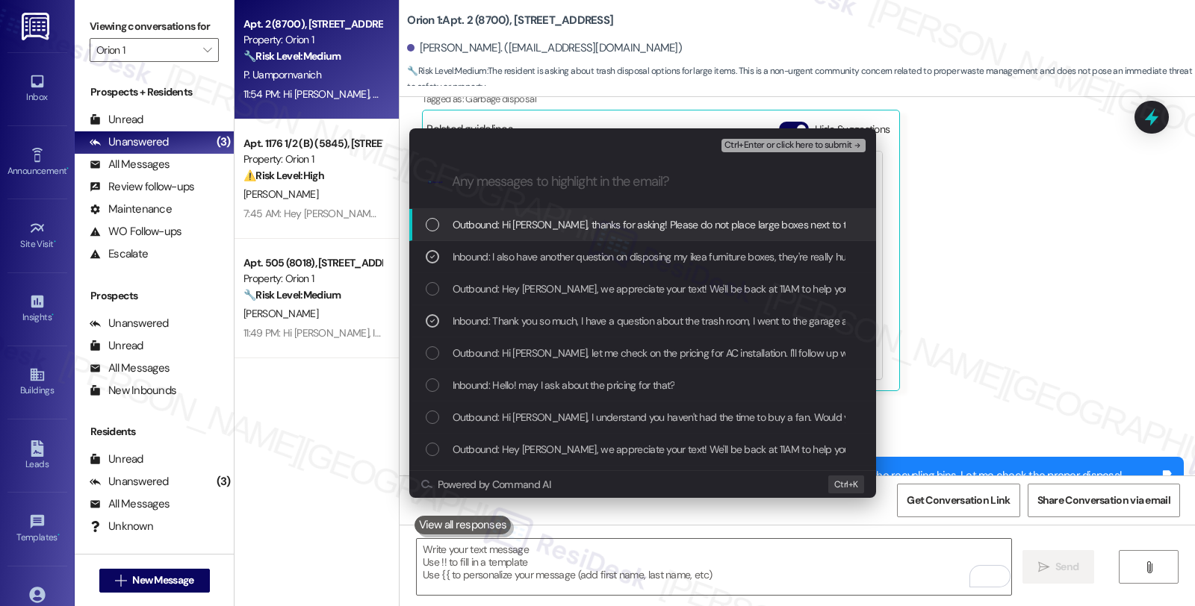
click at [772, 143] on span "Ctrl+Enter or click here to submit" at bounding box center [788, 145] width 128 height 10
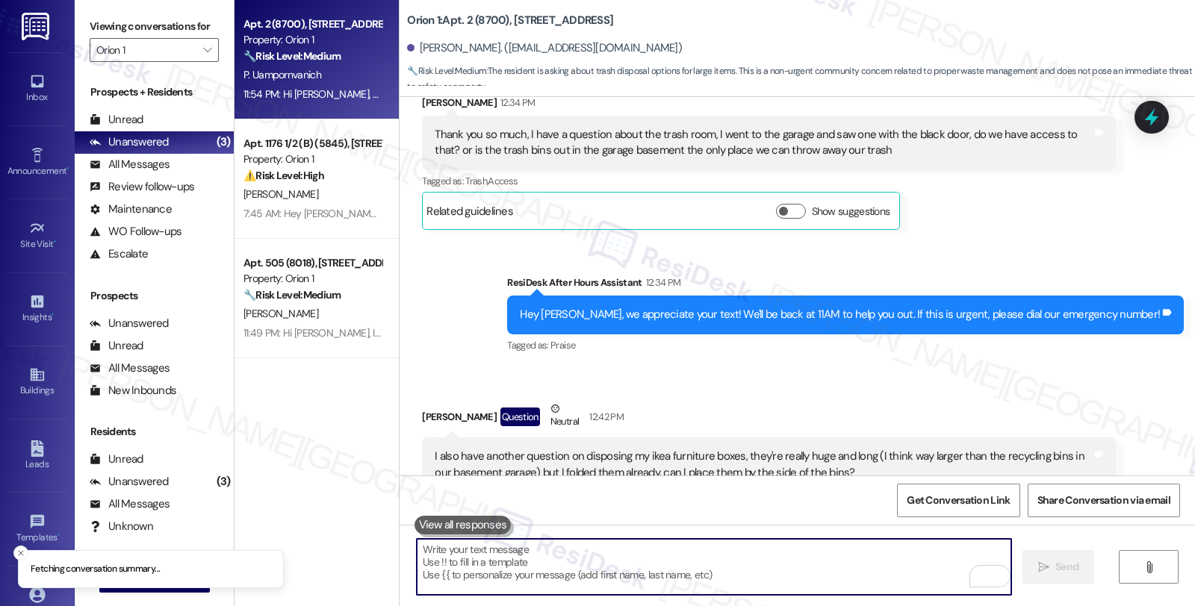
scroll to position [5802, 0]
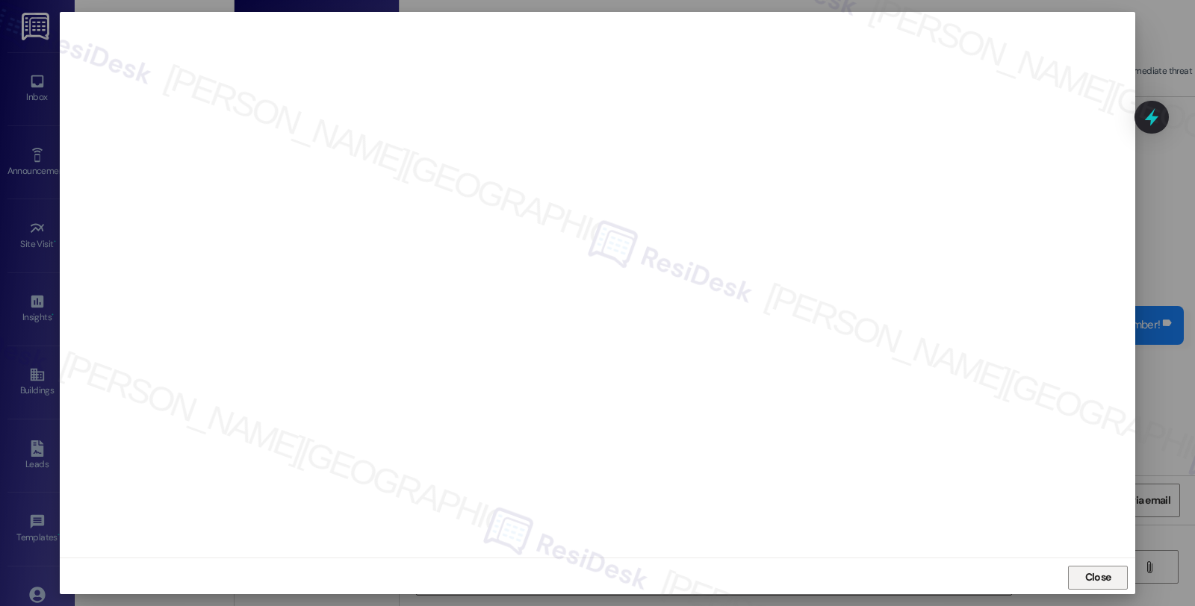
click at [1103, 576] on span "Close" at bounding box center [1098, 578] width 26 height 16
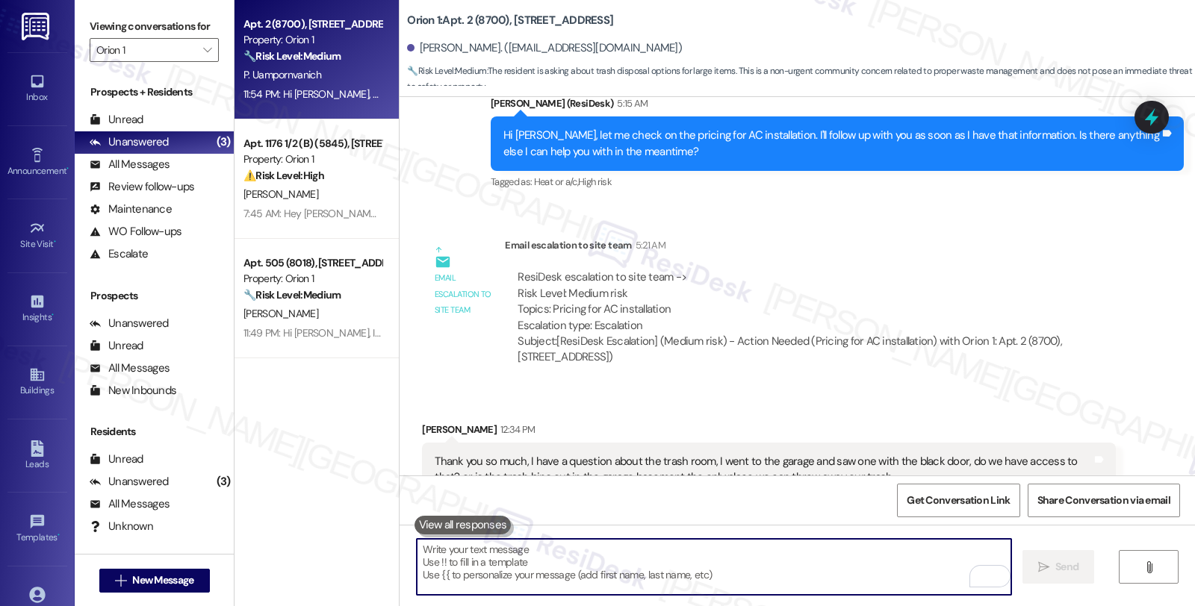
scroll to position [5470, 0]
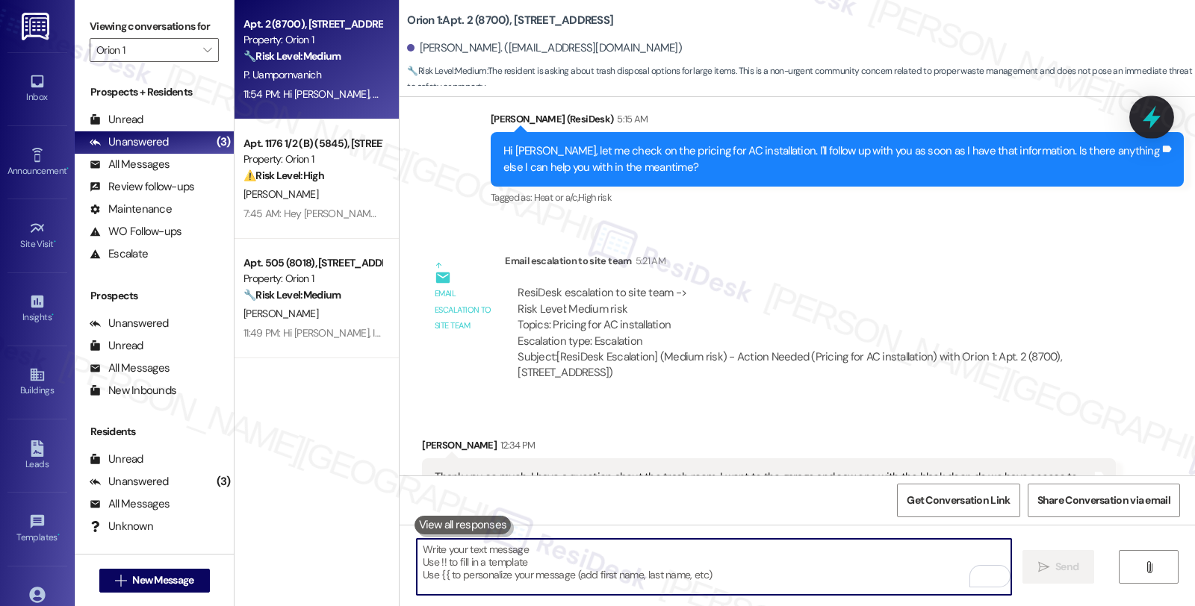
click at [1151, 105] on icon at bounding box center [1151, 117] width 25 height 25
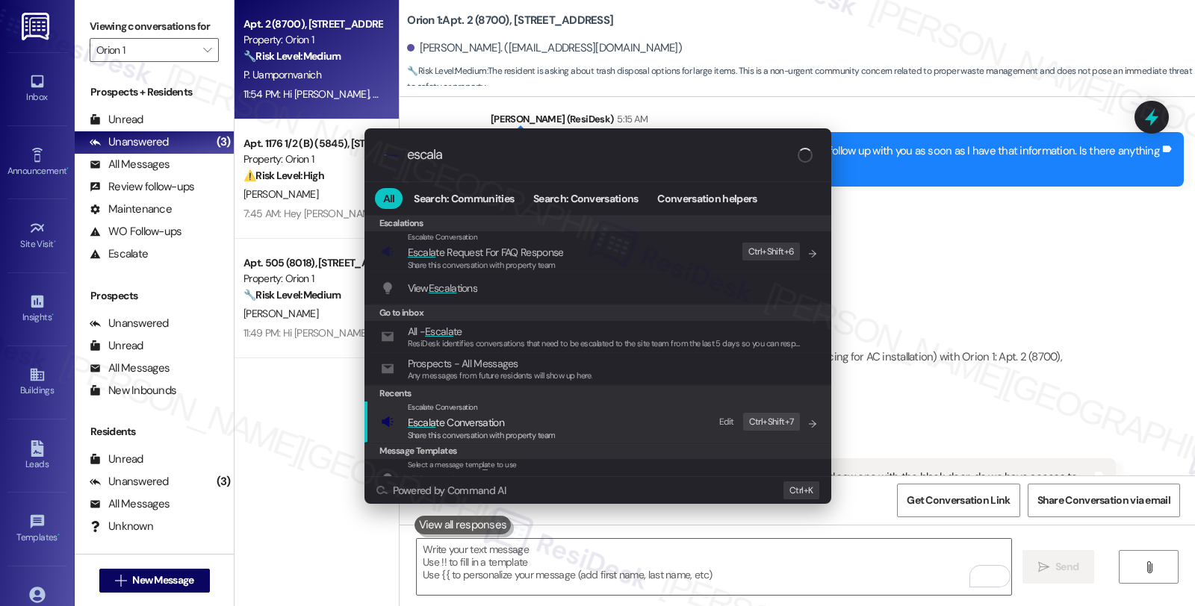
type input "escala"
click at [483, 405] on div "Escalate Conversation" at bounding box center [482, 408] width 148 height 12
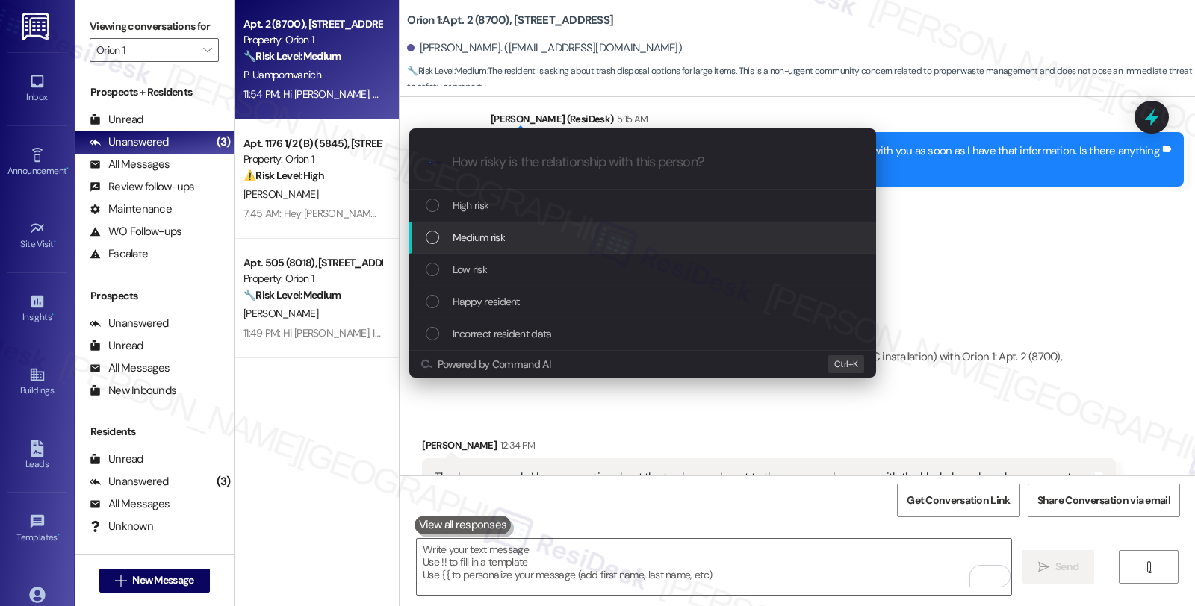
click at [496, 243] on span "Medium risk" at bounding box center [478, 237] width 52 height 16
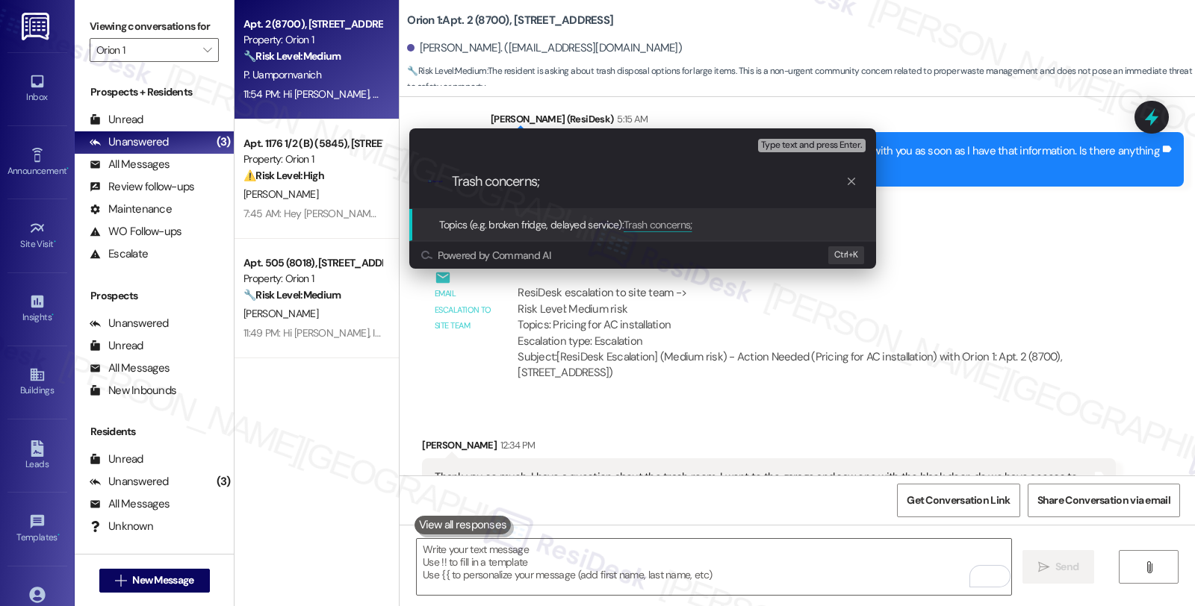
paste input "Disposing large furniture boxes"
type input "Trash concerns; Disposing large furniture boxes"
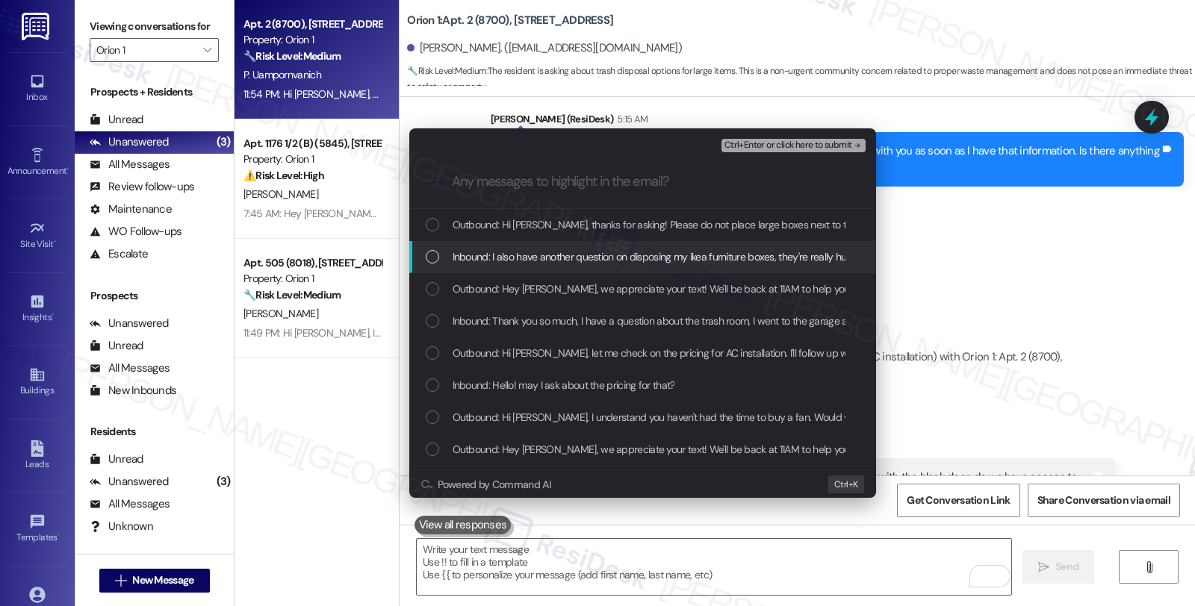
click at [497, 265] on div "Inbound: I also have another question on disposing my ikea furniture boxes, the…" at bounding box center [642, 257] width 467 height 32
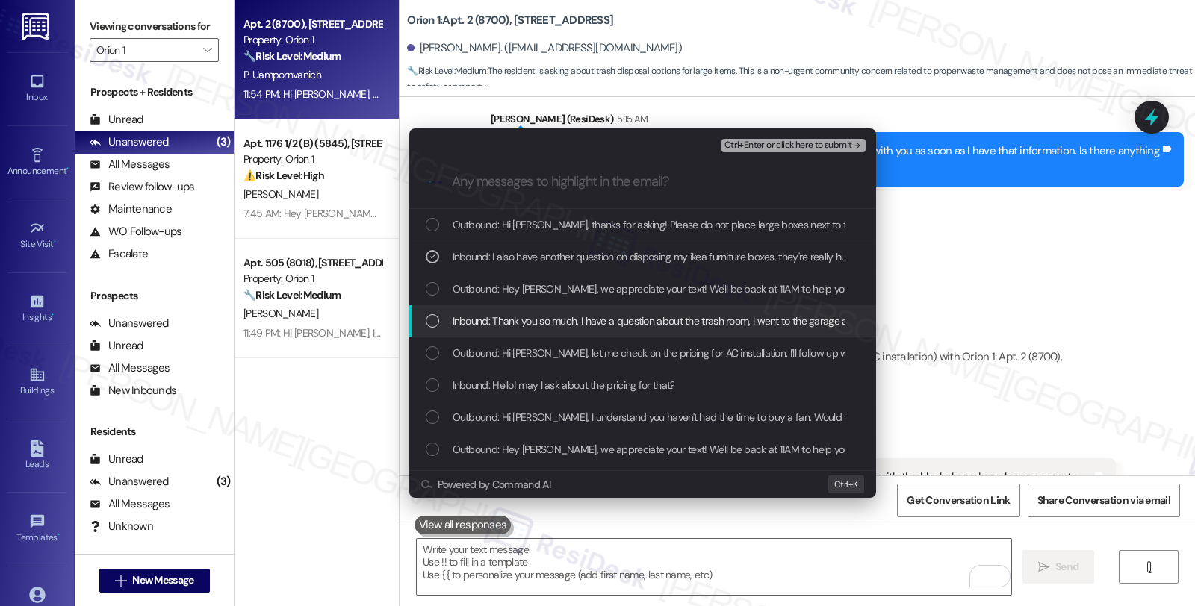
click at [494, 325] on span "Inbound: Thank you so much, I have a question about the trash room, I went to t…" at bounding box center [978, 321] width 1053 height 16
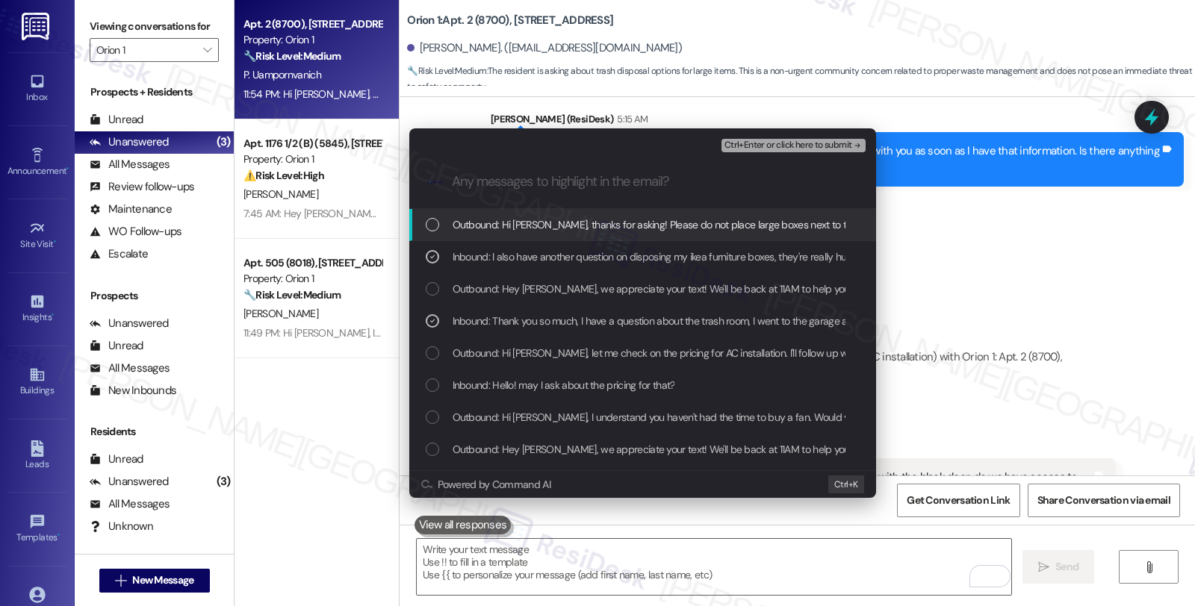
click at [817, 143] on span "Ctrl+Enter or click here to submit" at bounding box center [788, 145] width 128 height 10
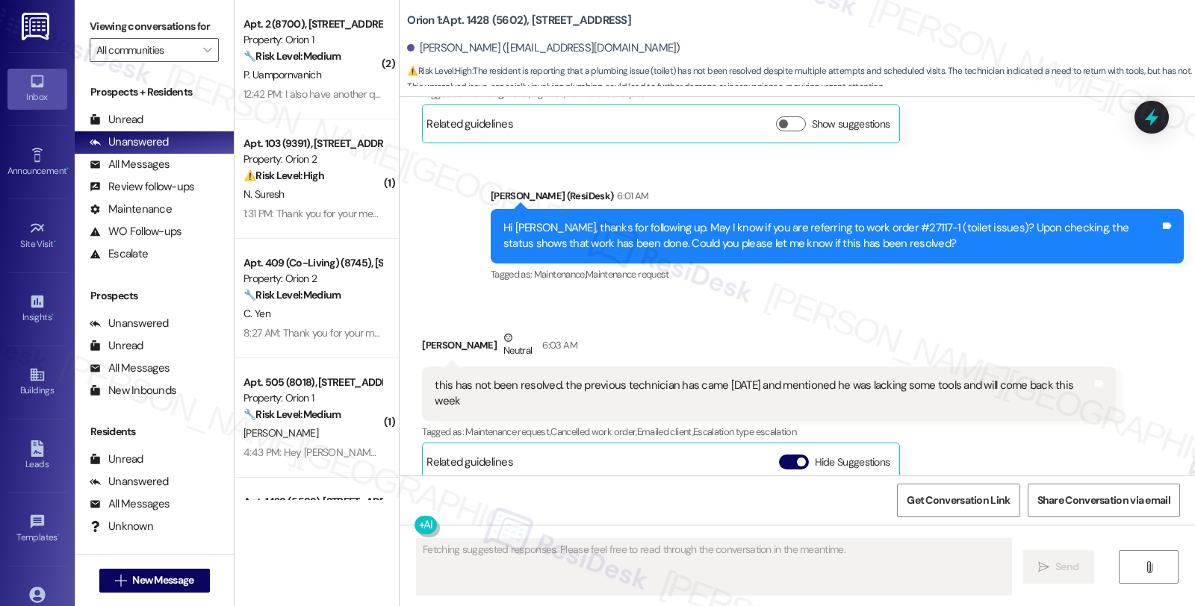
scroll to position [5458, 0]
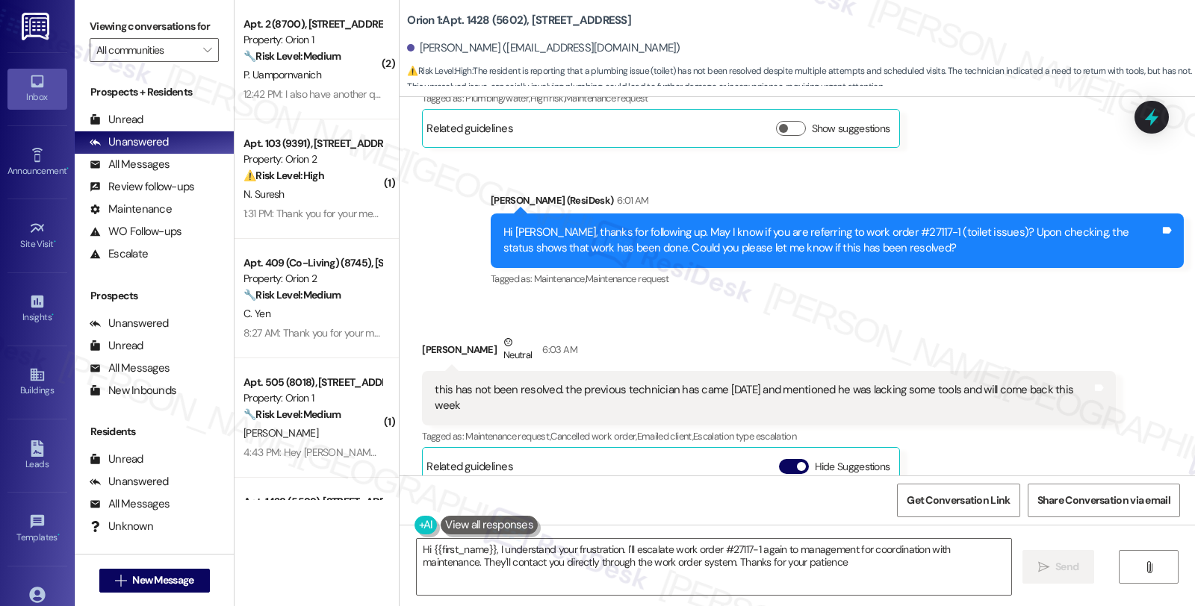
type textarea "Hi {{first_name}}, I understand your frustration. I'll escalate work order #271…"
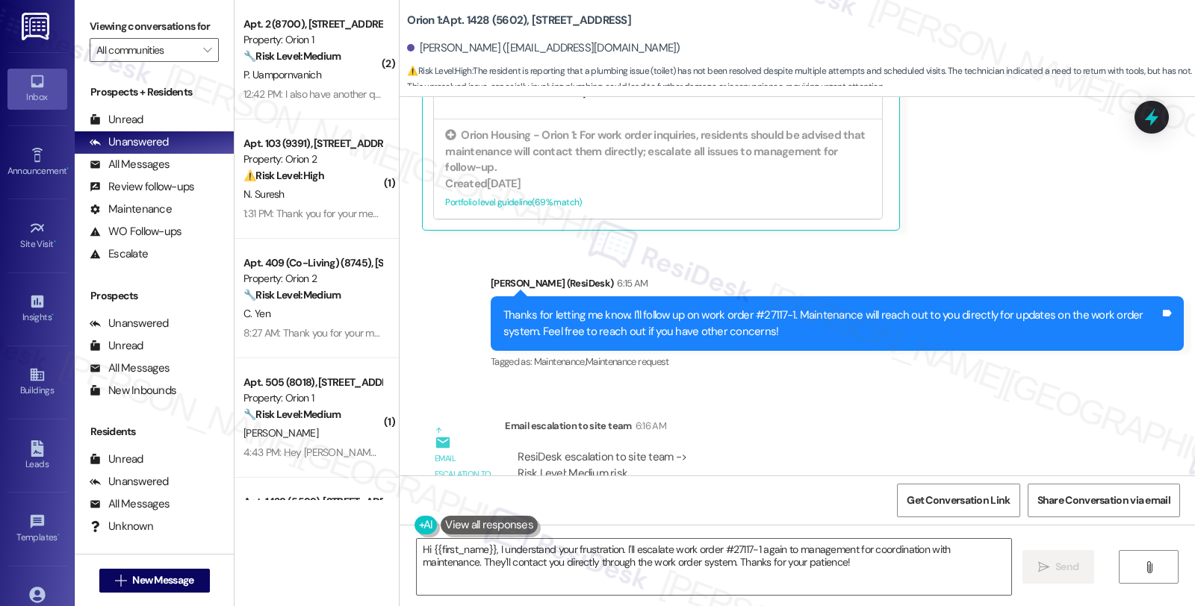
scroll to position [6033, 0]
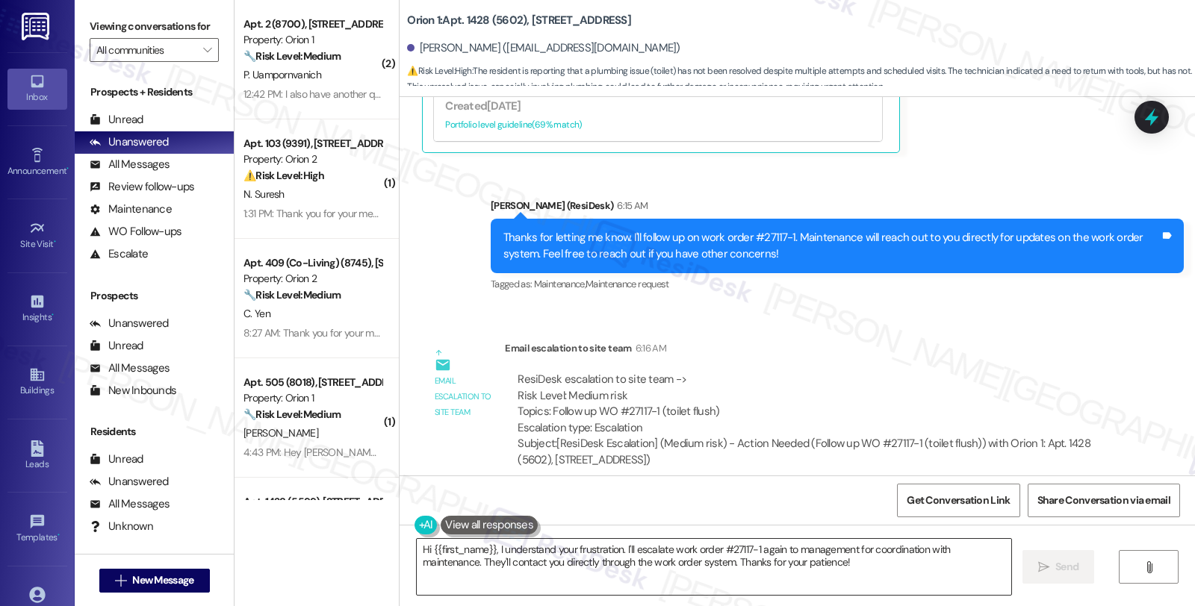
click at [730, 550] on textarea "Hi {{first_name}}, I understand your frustration. I'll escalate work order #271…" at bounding box center [714, 567] width 594 height 56
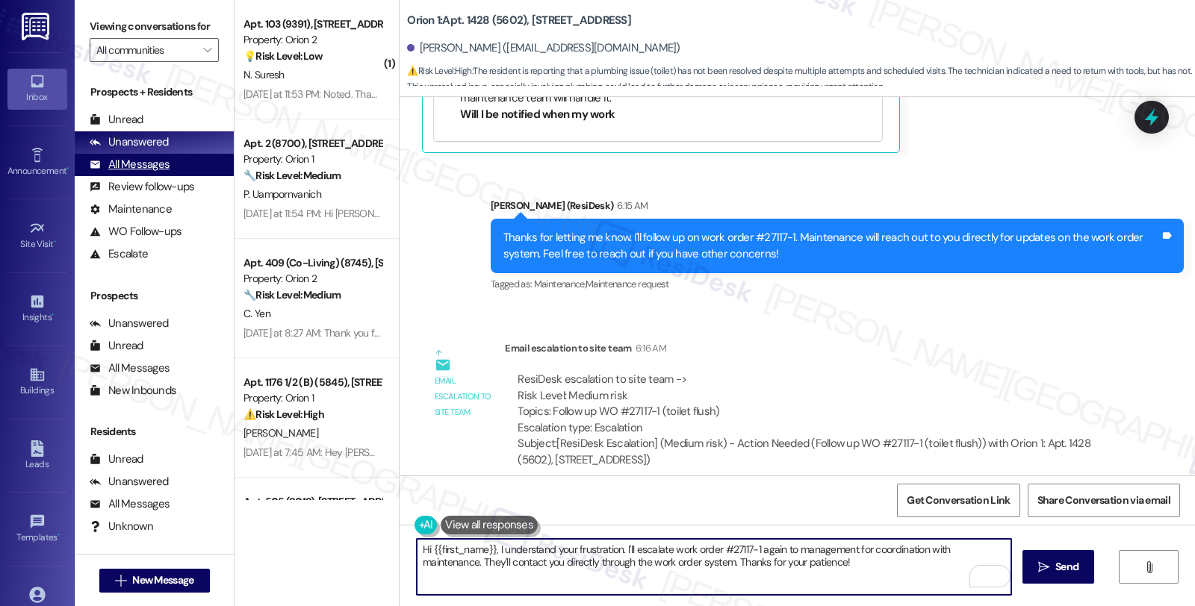
click at [138, 172] on div "All Messages" at bounding box center [130, 165] width 80 height 16
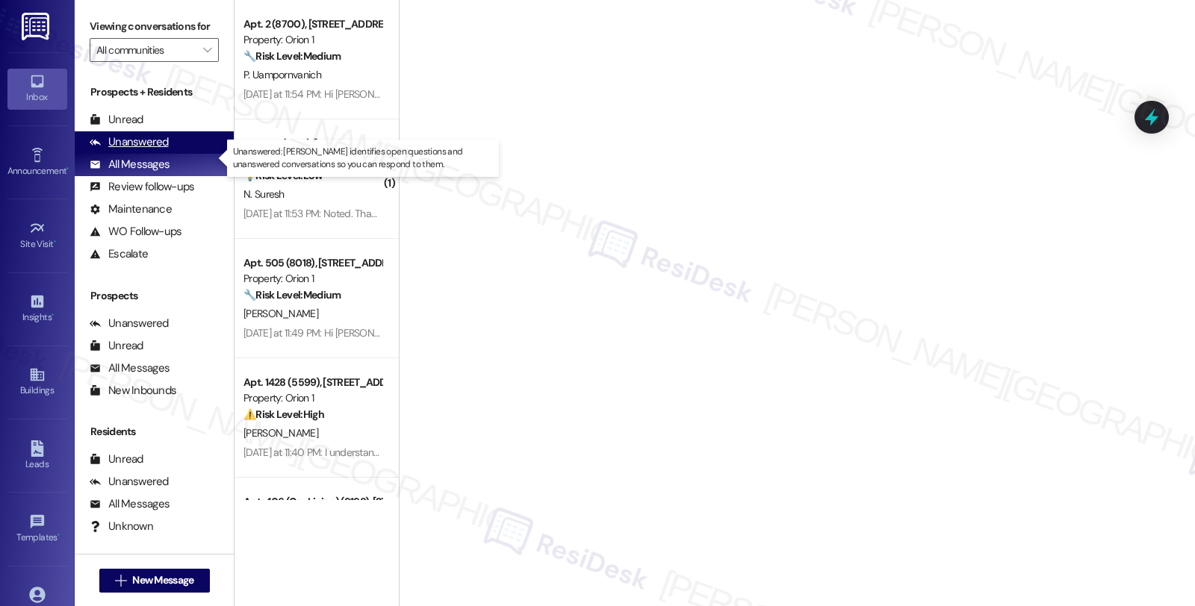
click at [136, 150] on div "Unanswered" at bounding box center [129, 142] width 79 height 16
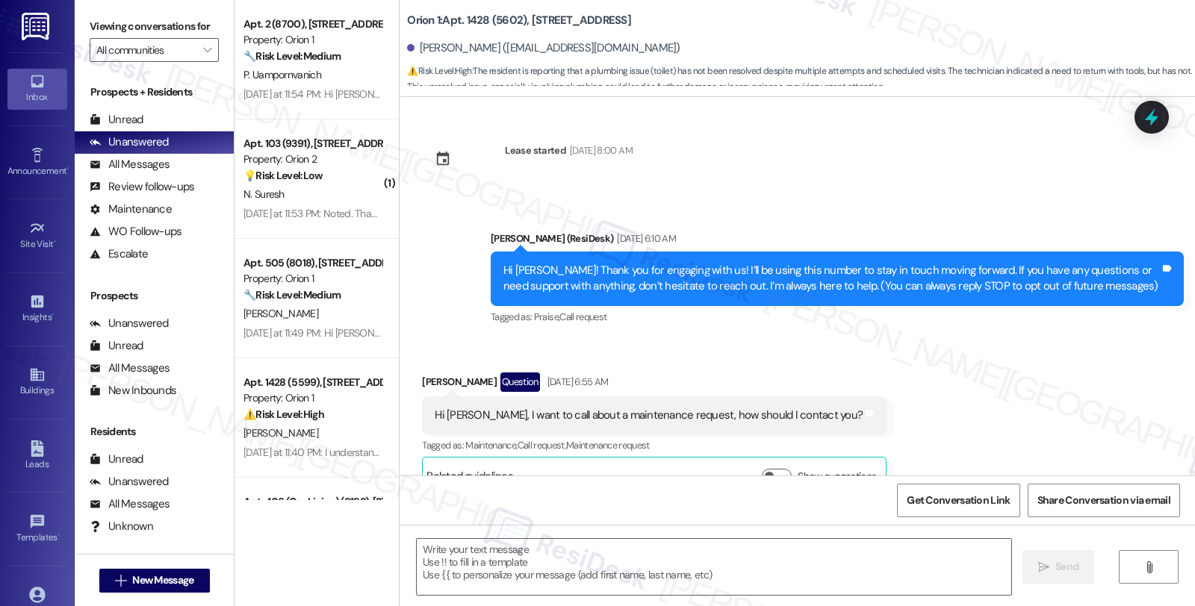
scroll to position [2117, 0]
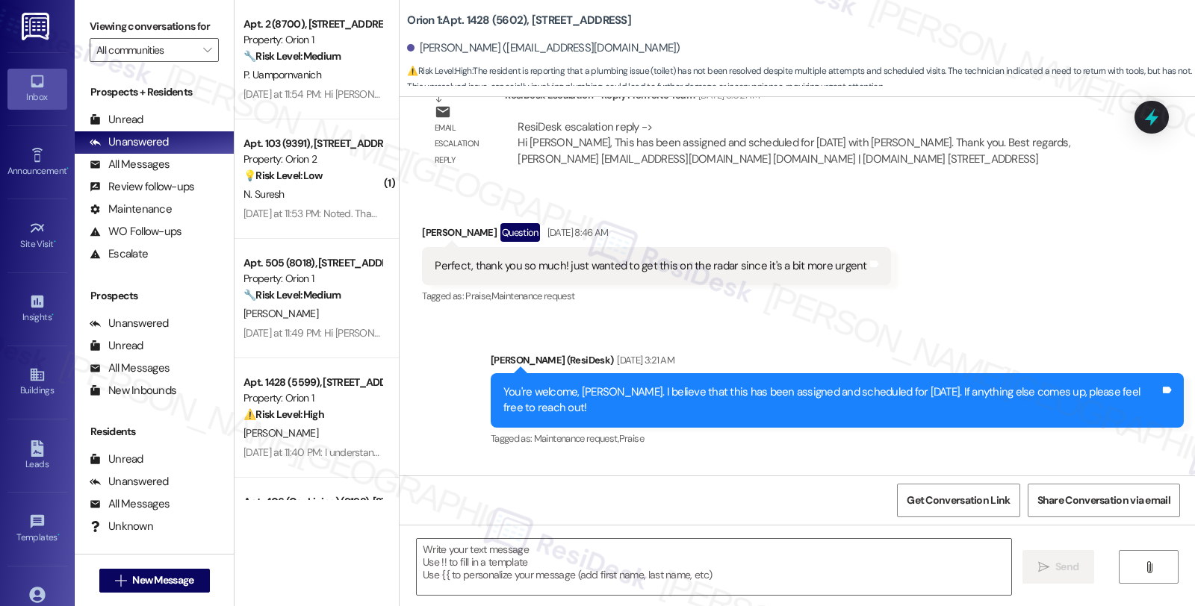
type textarea "Fetching suggested responses. Please feel free to read through the conversation…"
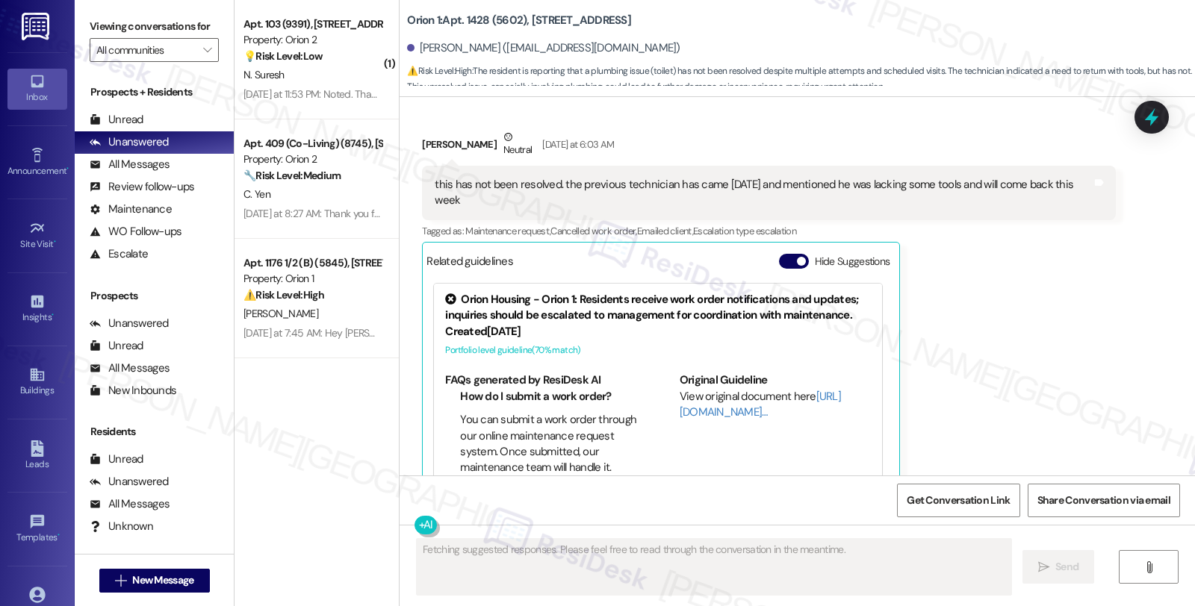
scroll to position [5706, 0]
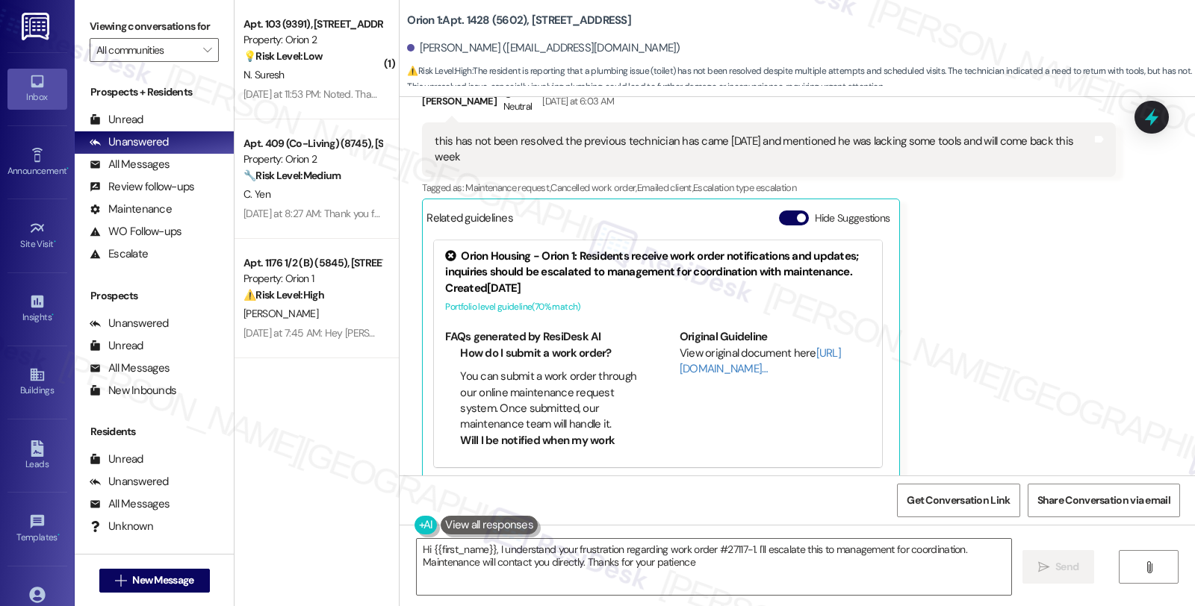
type textarea "Hi {{first_name}}, I understand your frustration regarding work order #27117-1.…"
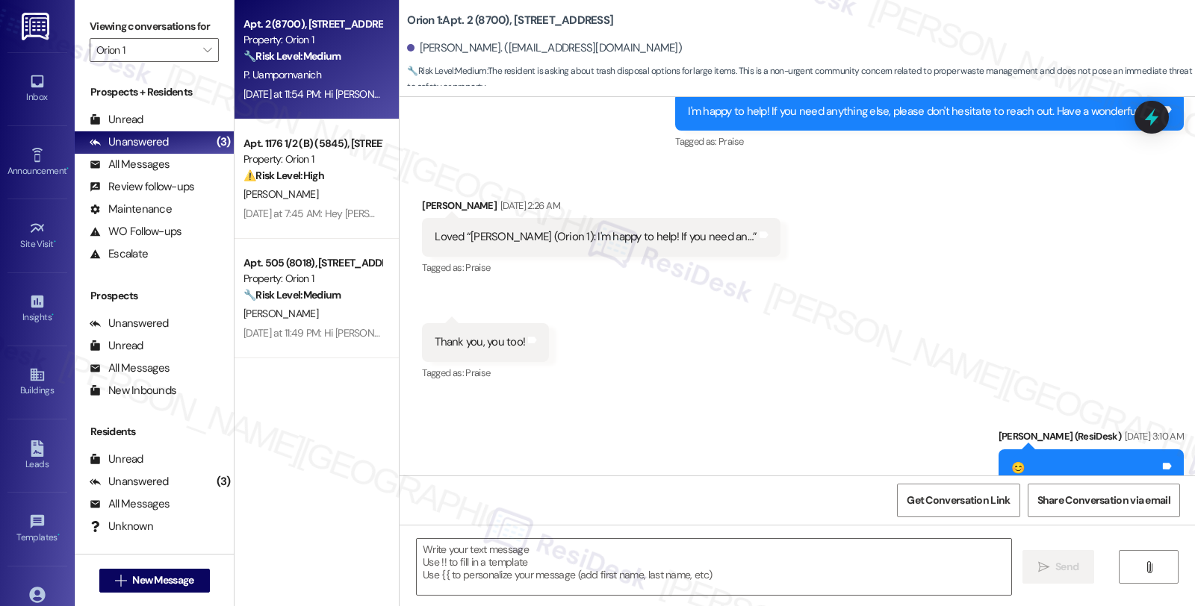
type textarea "Fetching suggested responses. Please feel free to read through the conversation…"
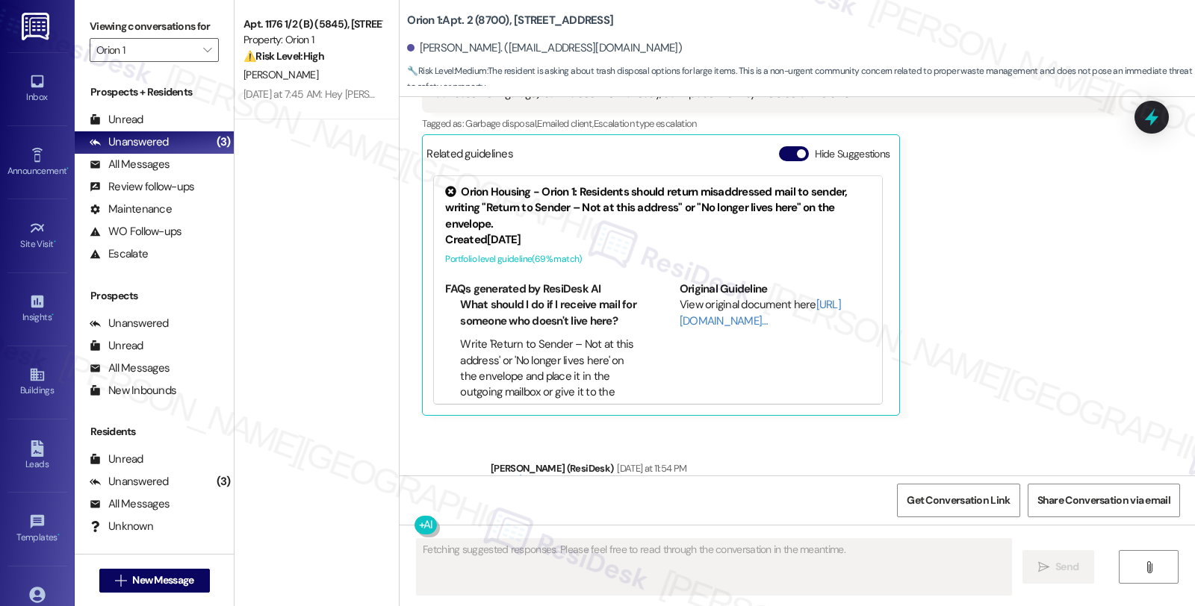
scroll to position [6238, 0]
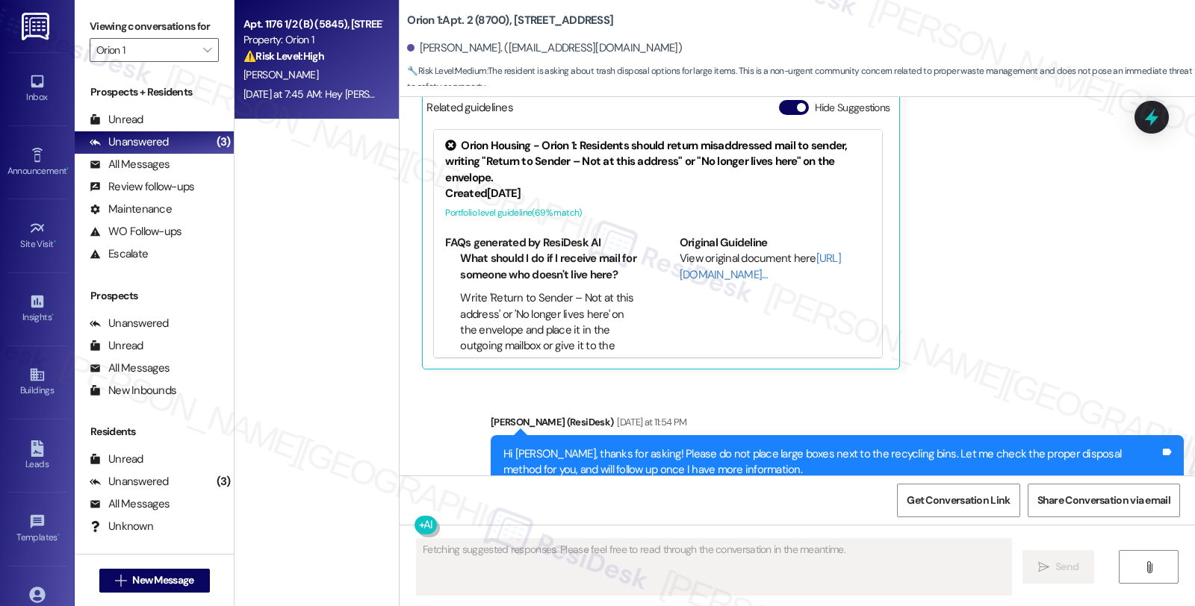
click at [314, 41] on div "Property: Orion 1" at bounding box center [312, 40] width 138 height 16
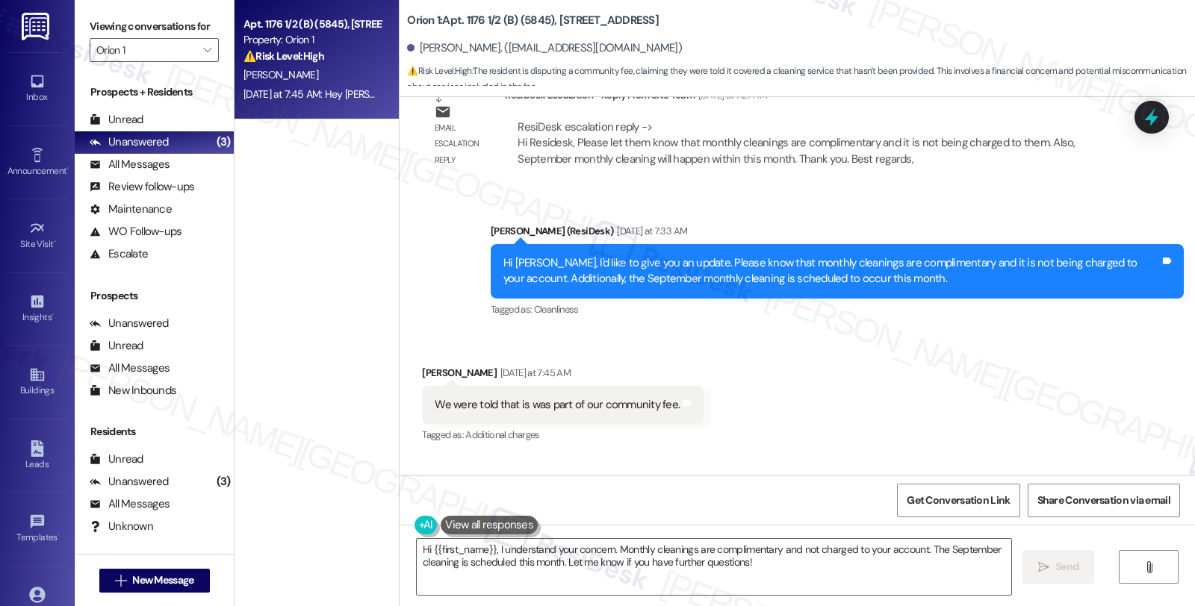
scroll to position [13033, 0]
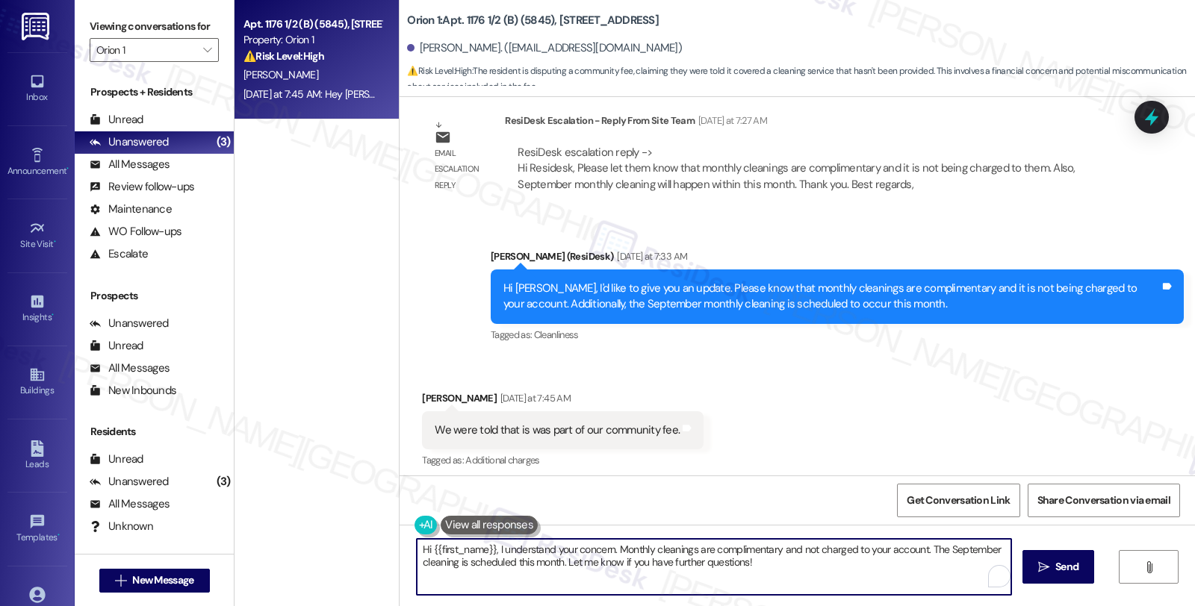
drag, startPoint x: 489, startPoint y: 545, endPoint x: 608, endPoint y: 547, distance: 119.5
click at [608, 547] on textarea "Hi {{first_name}}, I understand your concern. Monthly cleanings are complimenta…" at bounding box center [714, 567] width 594 height 56
drag, startPoint x: 808, startPoint y: 547, endPoint x: 825, endPoint y: 571, distance: 29.4
click at [825, 571] on textarea "Hi {{first_name}}, Monthly cleanings are complimentary and not charged to your …" at bounding box center [714, 567] width 594 height 56
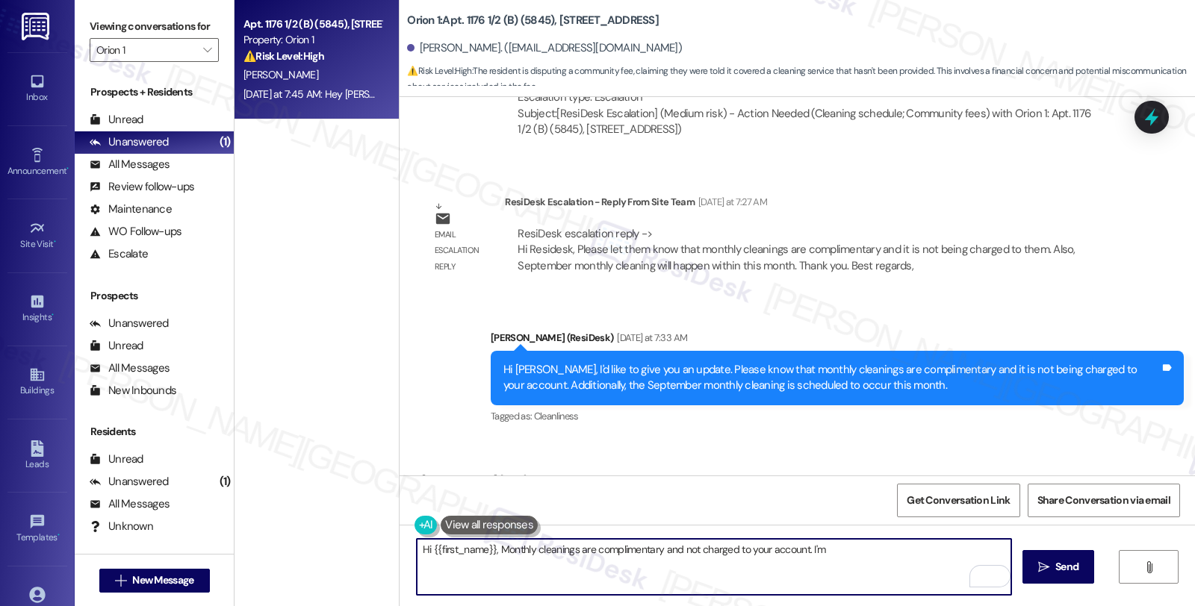
scroll to position [12950, 0]
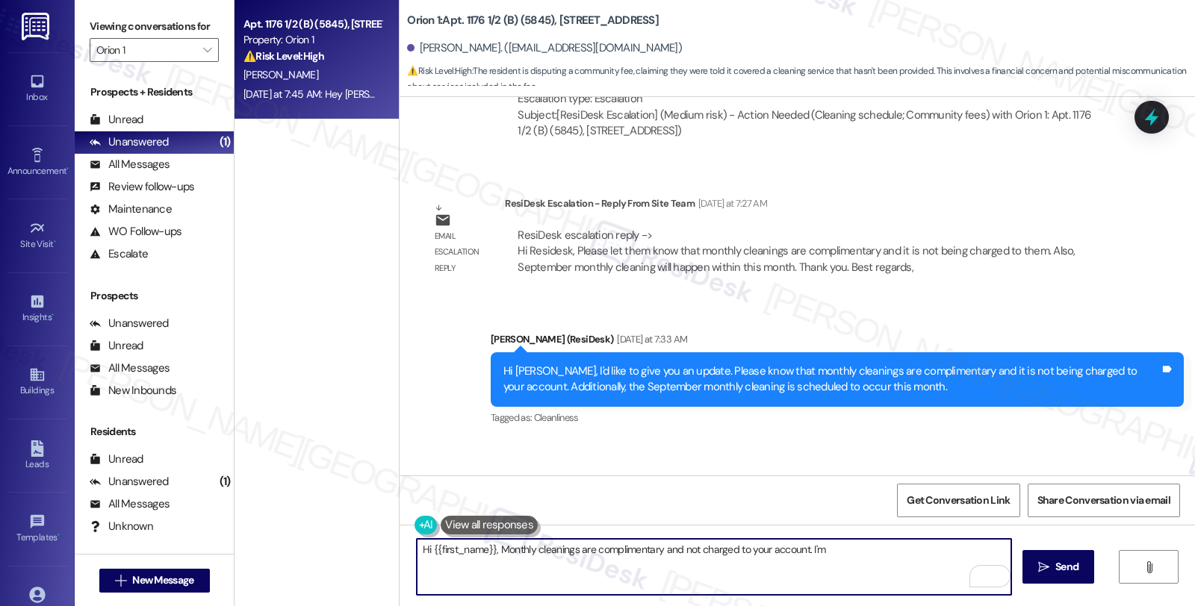
click at [491, 549] on textarea "Hi {{first_name}}, Monthly cleanings are complimentary and not charged to your …" at bounding box center [714, 567] width 594 height 56
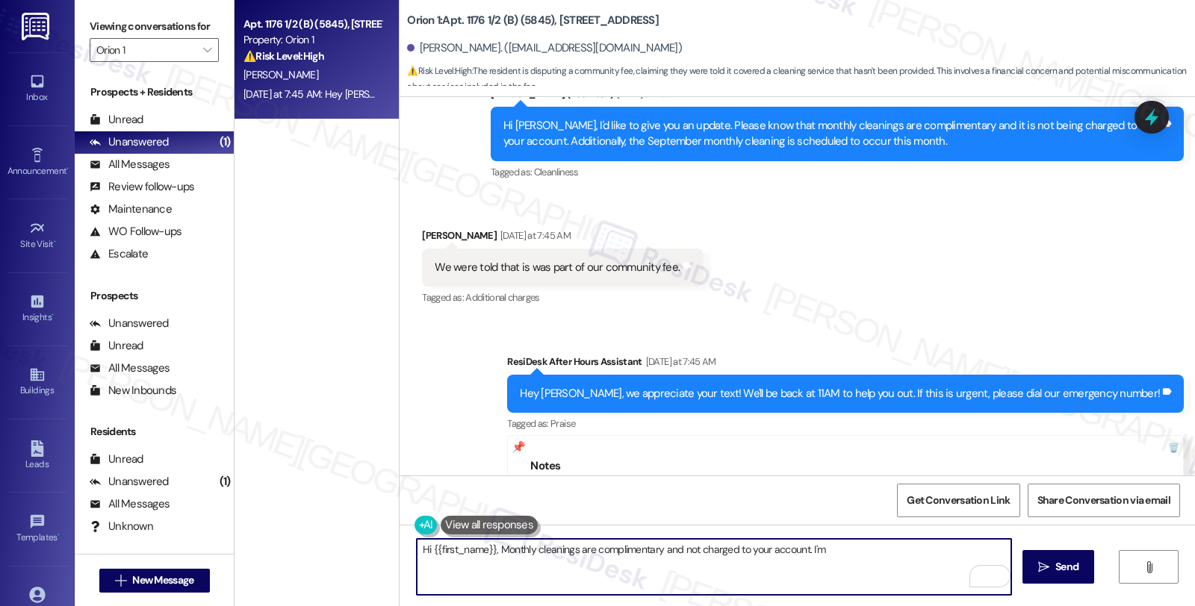
scroll to position [13199, 0]
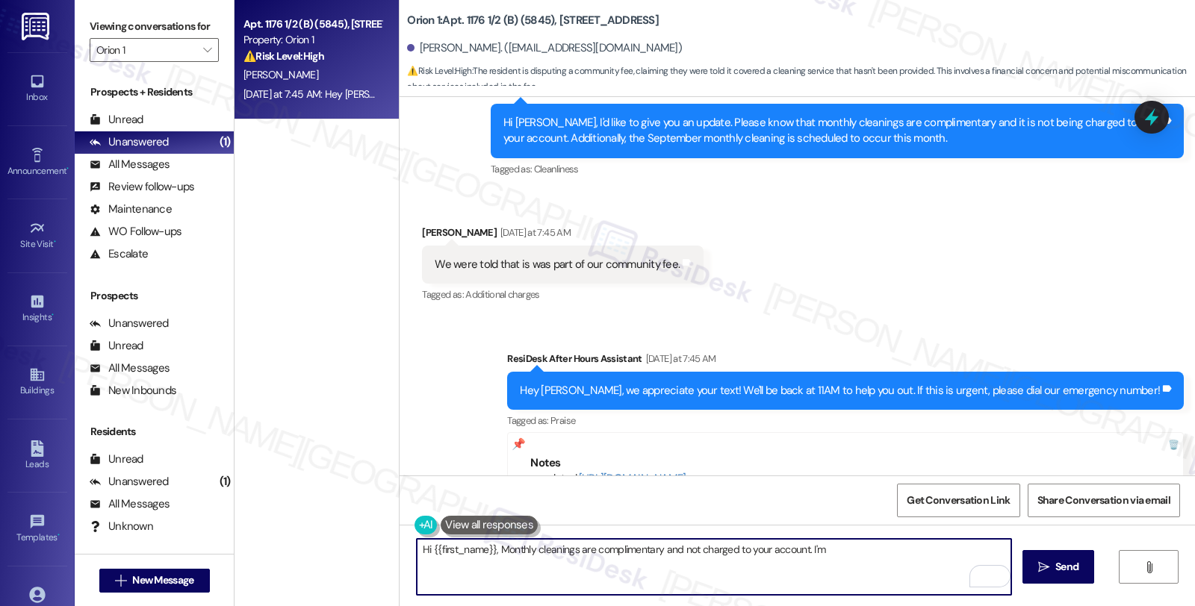
drag, startPoint x: 826, startPoint y: 548, endPoint x: 803, endPoint y: 548, distance: 22.4
click at [803, 548] on textarea "Hi {{first_name}}, Monthly cleanings are complimentary and not charged to your …" at bounding box center [714, 567] width 594 height 56
click at [898, 555] on textarea "Hi {{first_name}}, Monthly cleanings are complimentary and not charged to your …" at bounding box center [714, 567] width 594 height 56
type textarea "Hi {{first_name}}, Monthly cleanings are complimentary and not charged to your …"
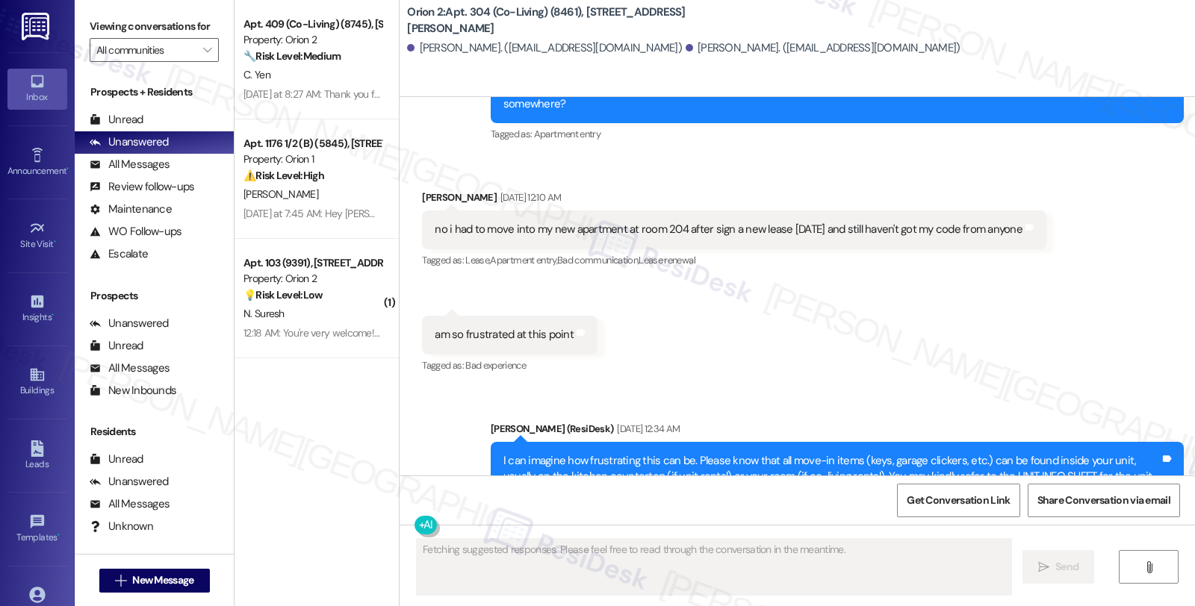
scroll to position [4736, 0]
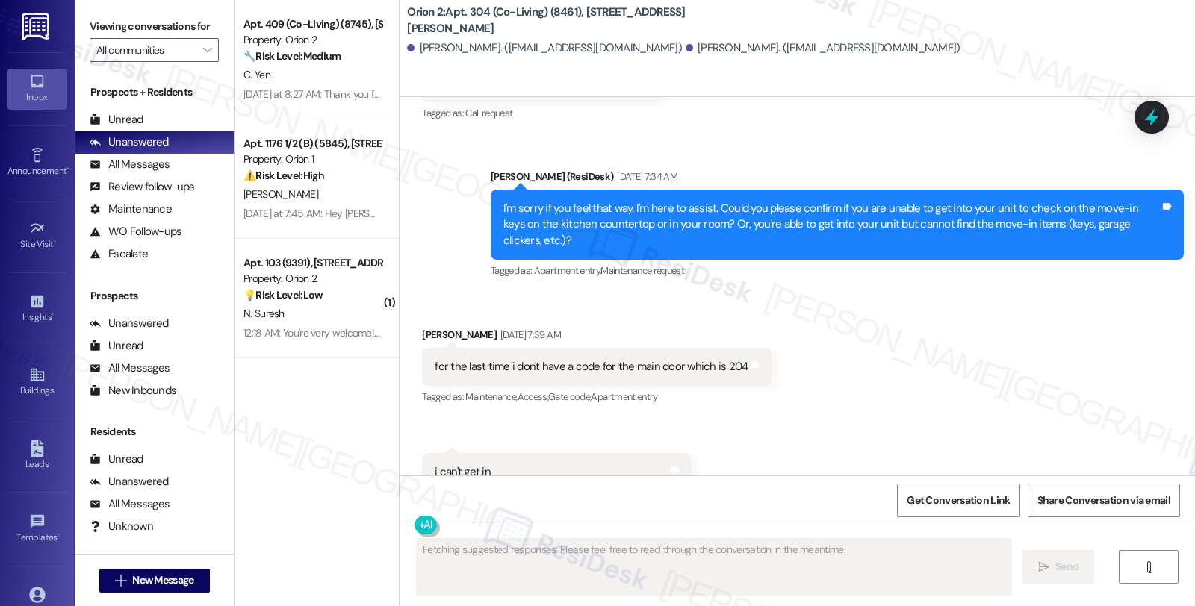
click at [1011, 293] on div "Received via SMS [PERSON_NAME] [DATE] 7:39 AM for the last time i don't have a …" at bounding box center [796, 408] width 795 height 231
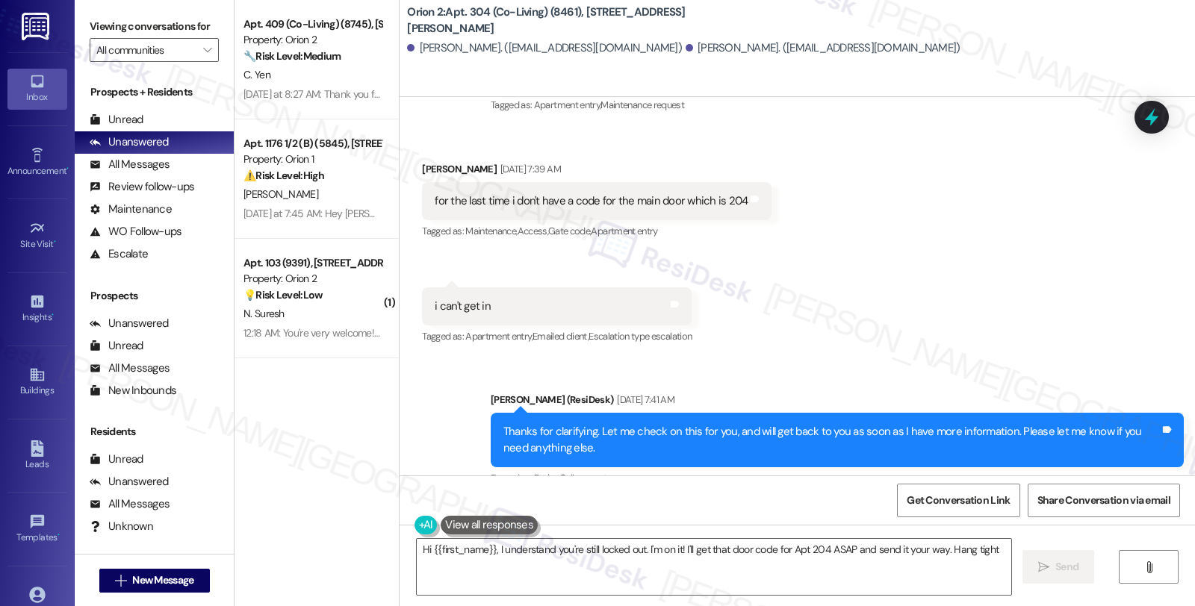
type textarea "Hi {{first_name}}, I understand you're still locked out. I'm on it! I'll get th…"
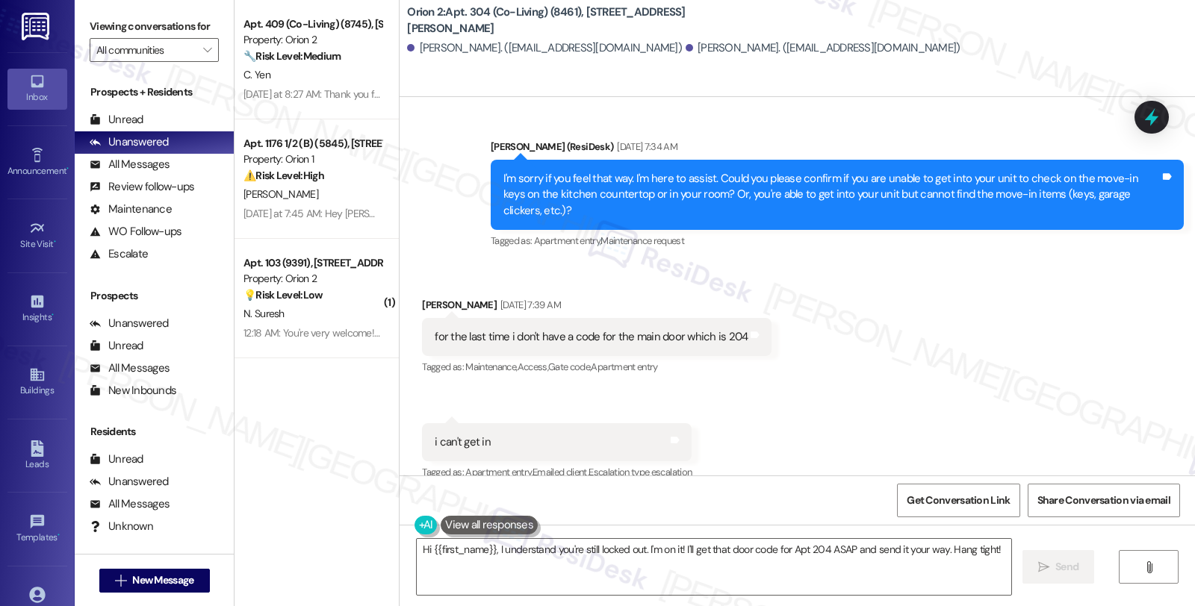
scroll to position [4766, 0]
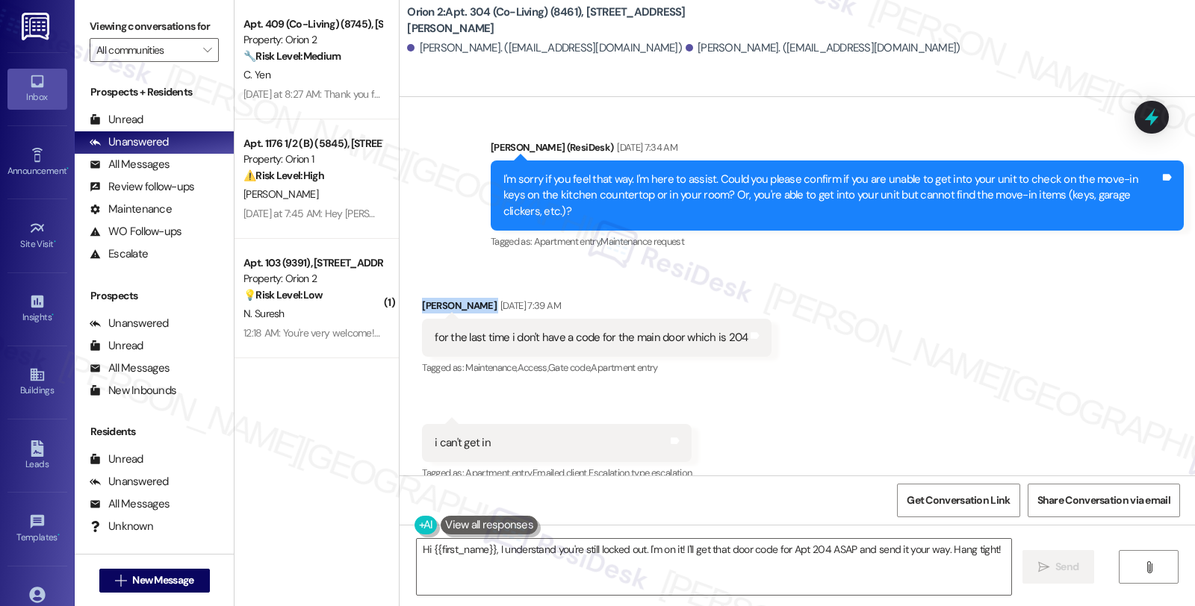
drag, startPoint x: 411, startPoint y: 258, endPoint x: 467, endPoint y: 259, distance: 56.8
click at [467, 287] on div "Received via SMS [PERSON_NAME] [DATE] 7:39 AM for the last time i don't have a …" at bounding box center [597, 339] width 372 height 104
copy div "[PERSON_NAME]"
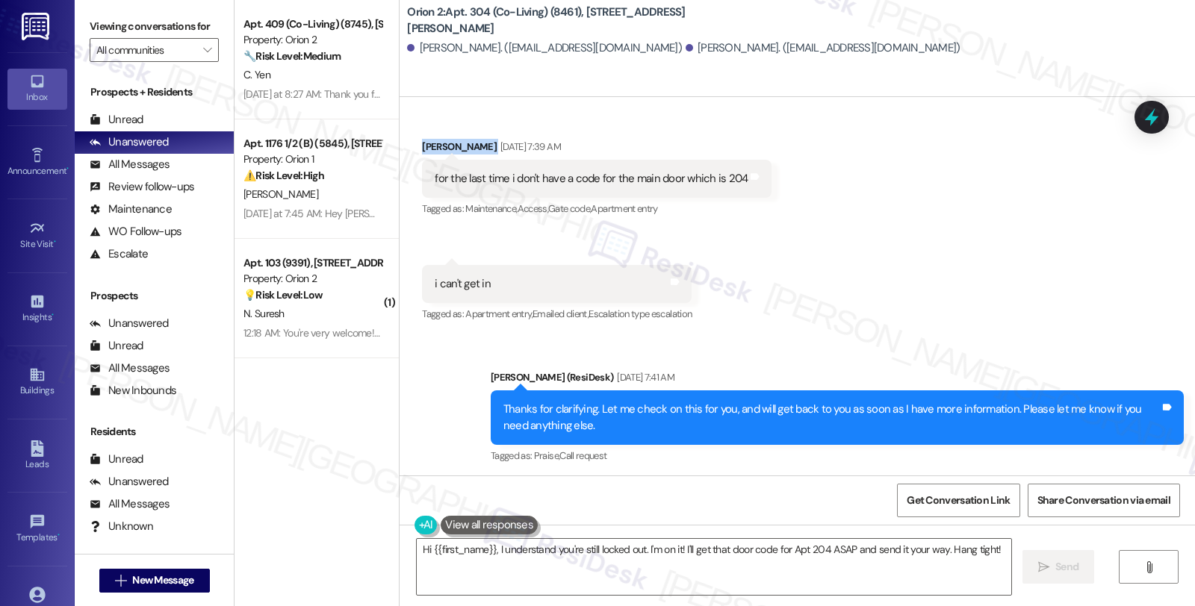
scroll to position [5014, 0]
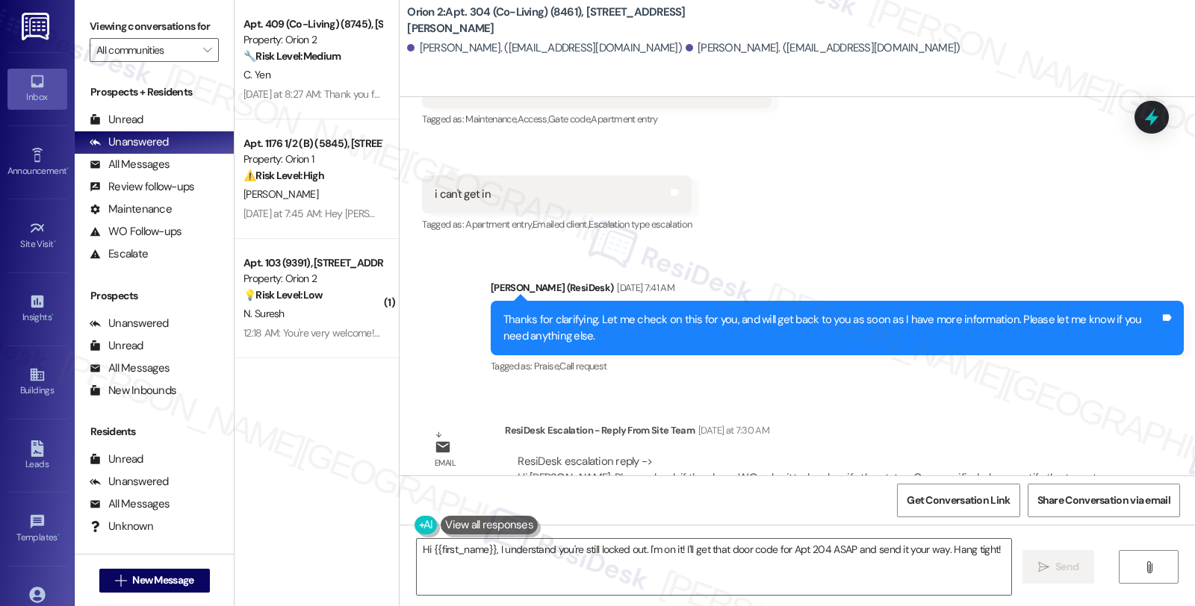
click at [891, 246] on div "Sent via SMS [PERSON_NAME] (ResiDesk) [DATE] 7:41 AM Thanks for clarifying. Let…" at bounding box center [796, 317] width 795 height 142
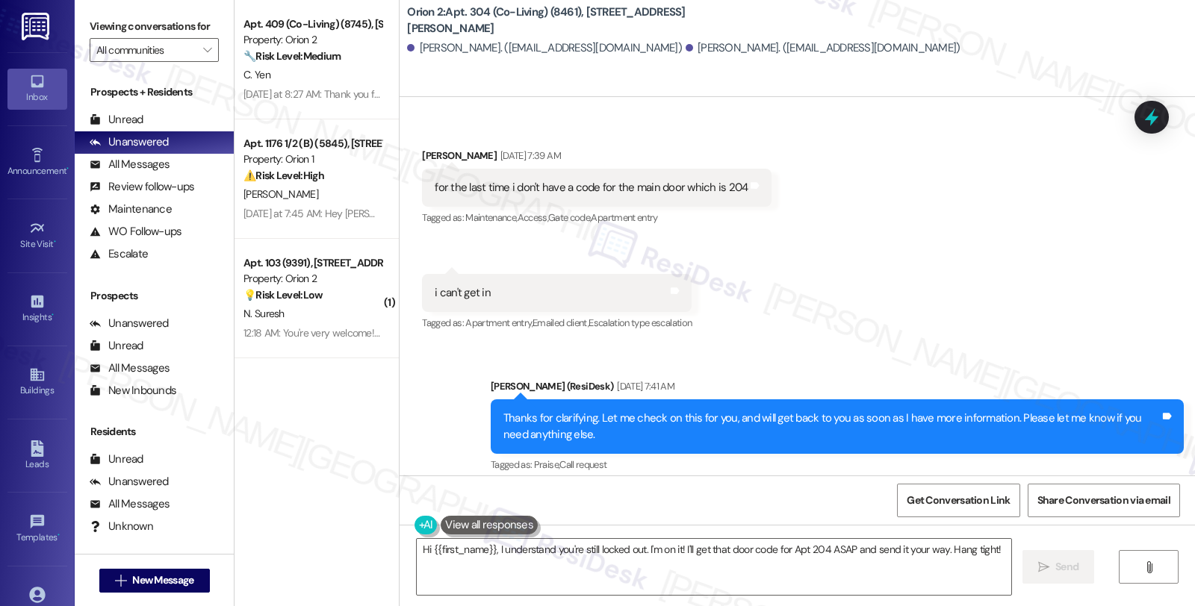
scroll to position [4766, 0]
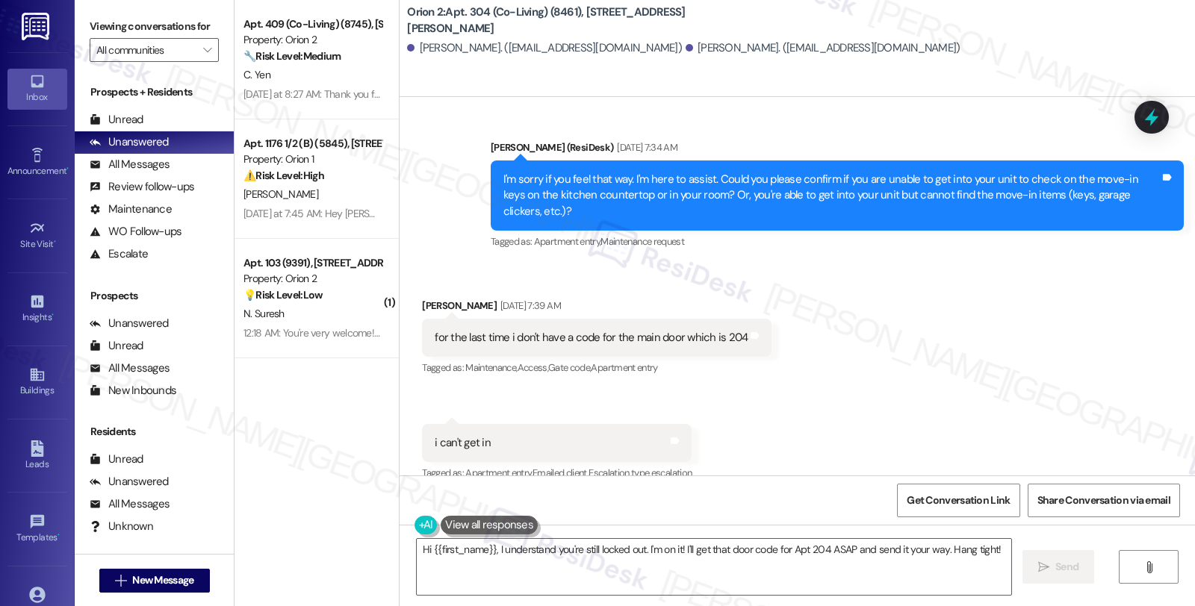
click at [964, 346] on div "Received via SMS [PERSON_NAME] [DATE] 7:39 AM for the last time i don't have a …" at bounding box center [796, 379] width 795 height 231
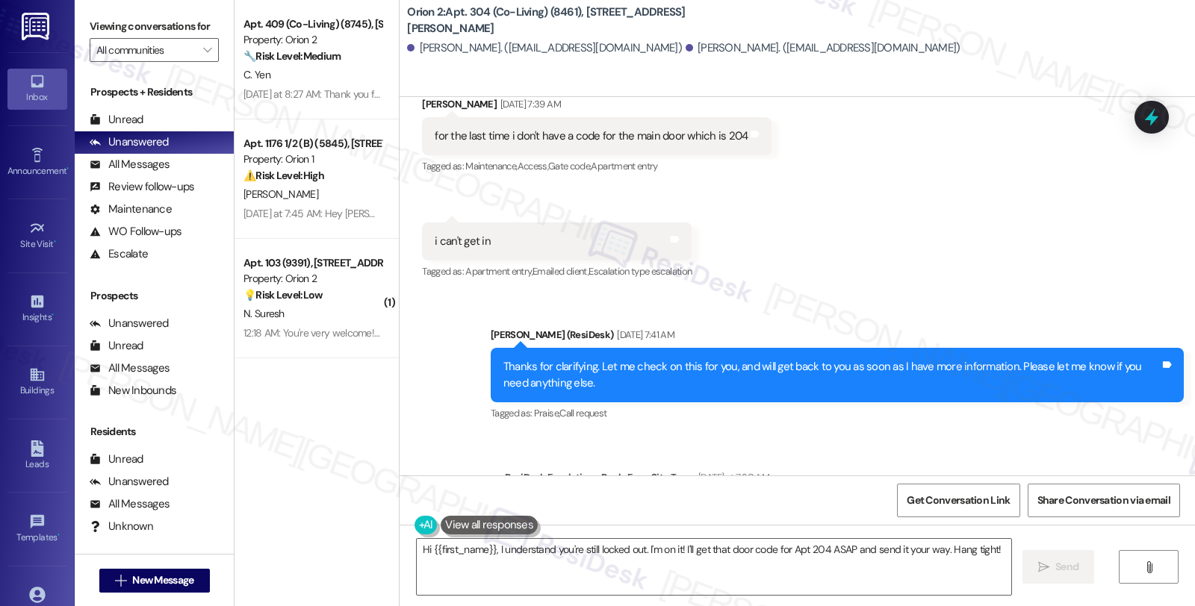
scroll to position [5014, 0]
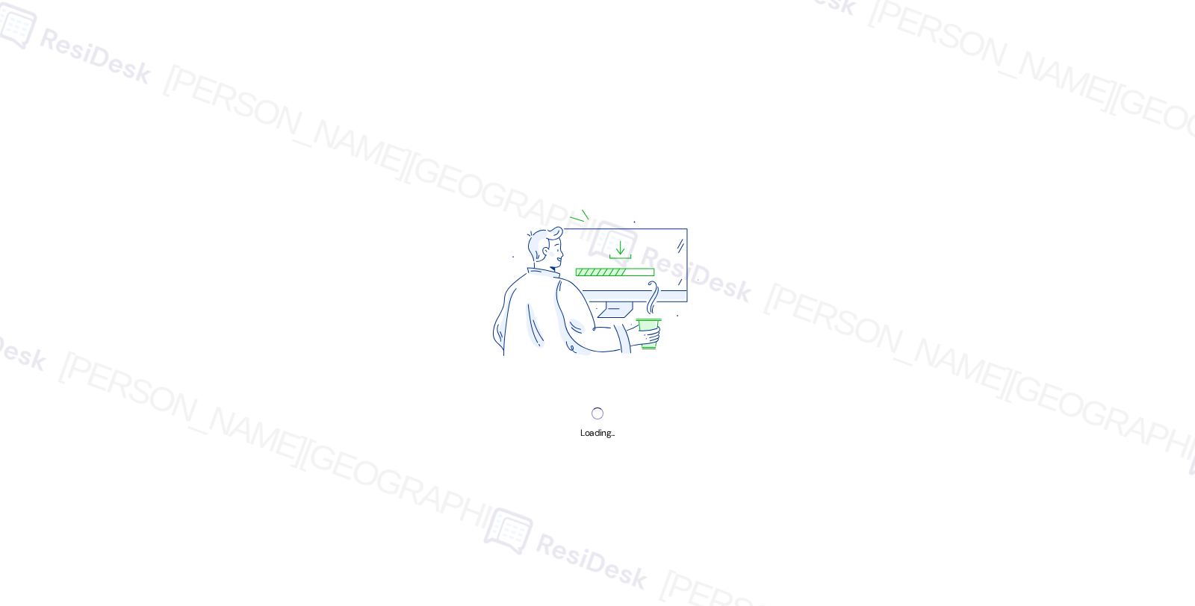
click at [1071, 198] on div "Loading..." at bounding box center [597, 303] width 1195 height 606
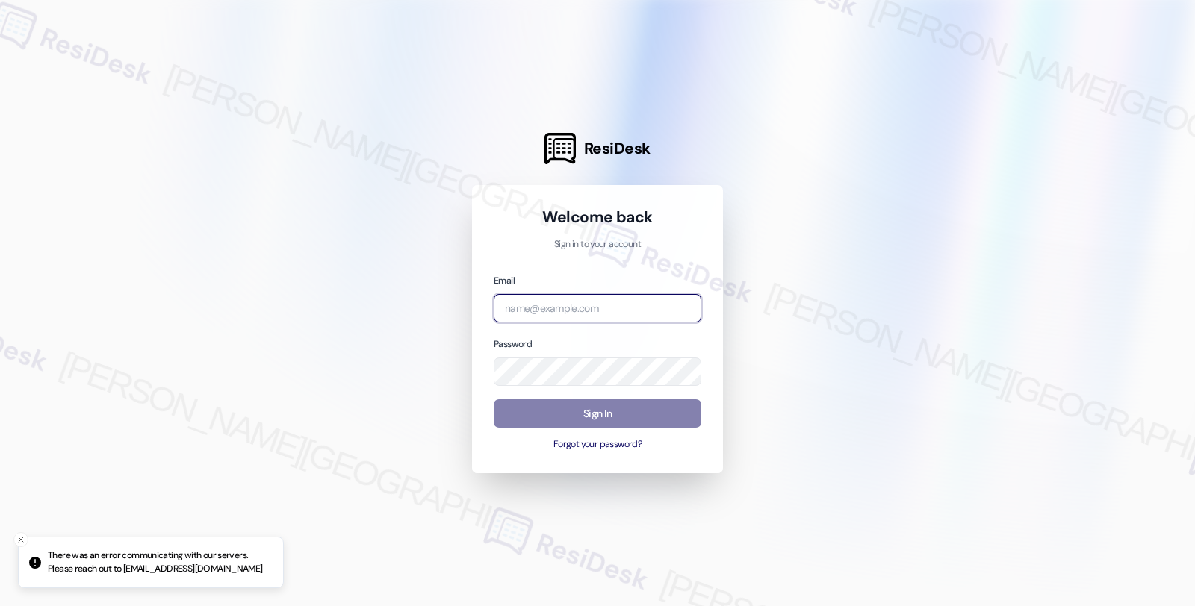
click at [607, 299] on input "email" at bounding box center [598, 308] width 208 height 29
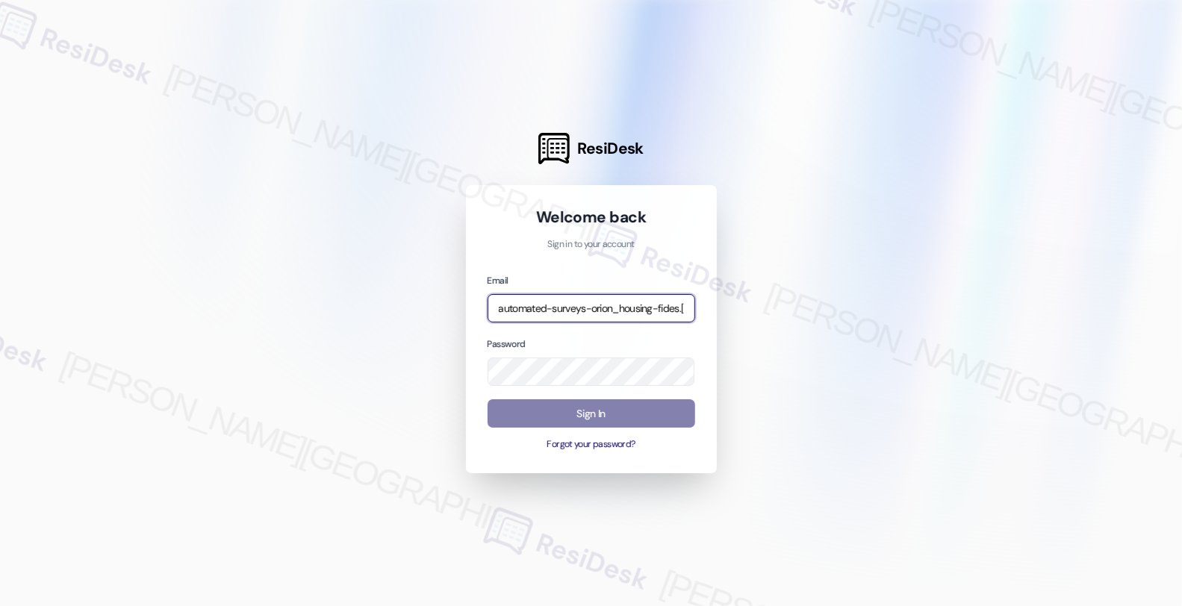
type input "automated-surveys-orion_housing-fides.[PERSON_NAME]@orion_[DOMAIN_NAME]"
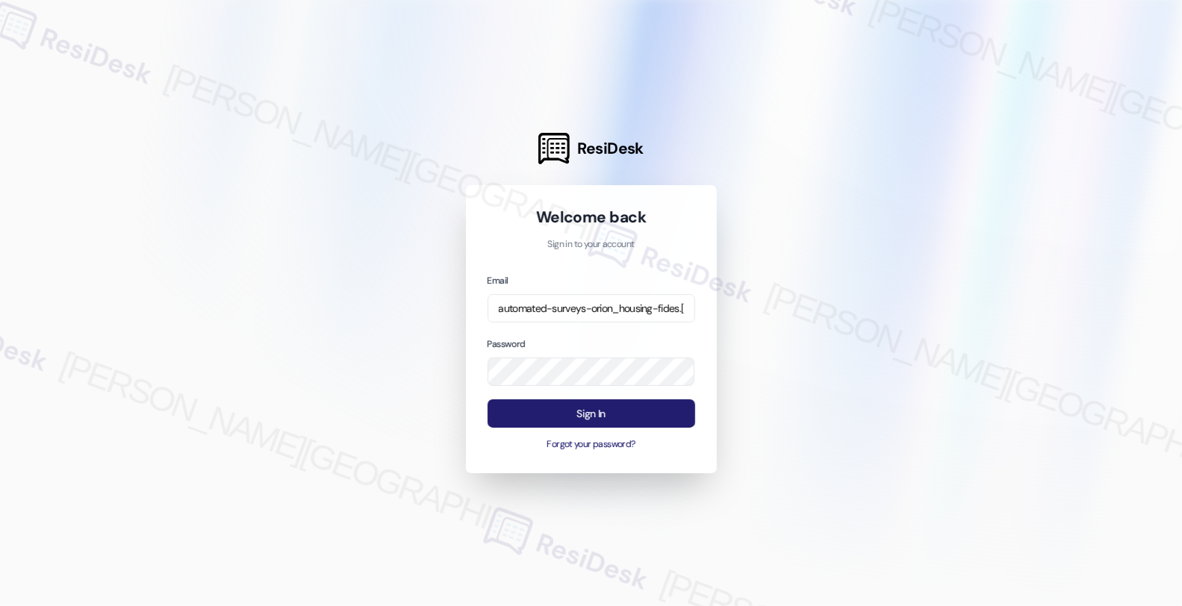
click at [638, 420] on button "Sign In" at bounding box center [592, 413] width 208 height 29
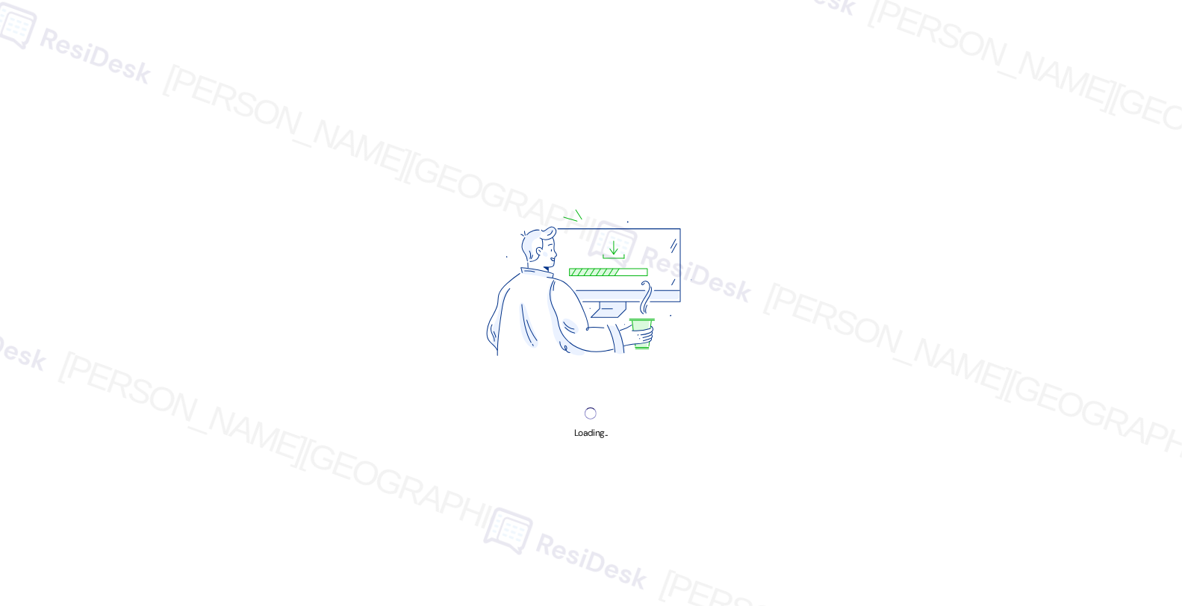
click at [939, 391] on div "Loading..." at bounding box center [591, 303] width 1182 height 606
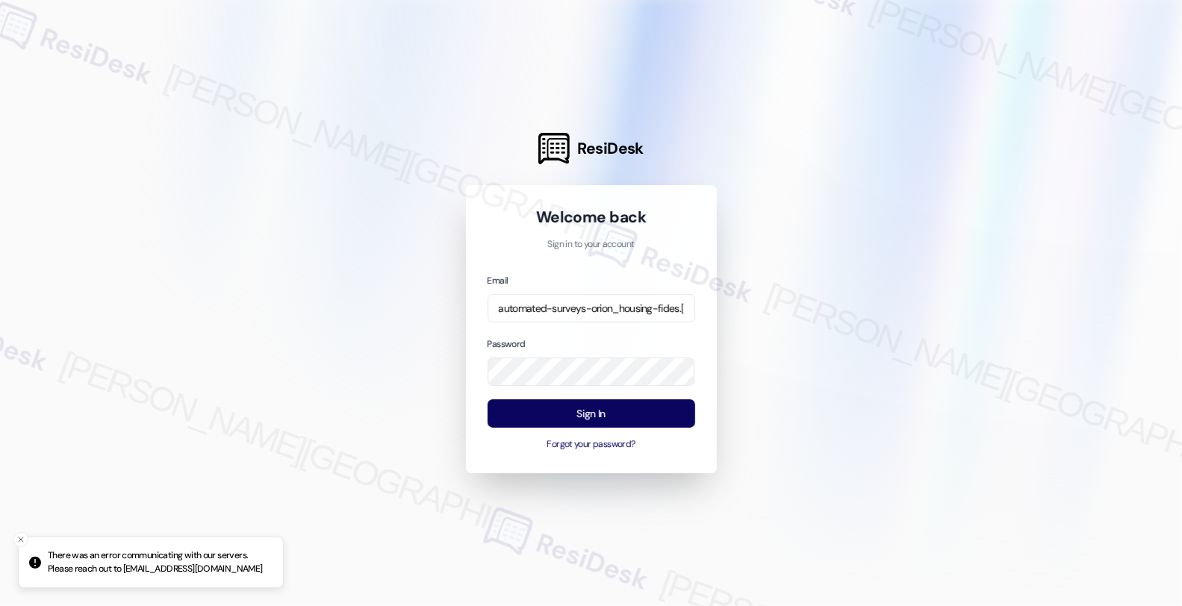
click at [1032, 282] on div at bounding box center [591, 303] width 1182 height 606
click at [1098, 172] on div at bounding box center [591, 303] width 1182 height 606
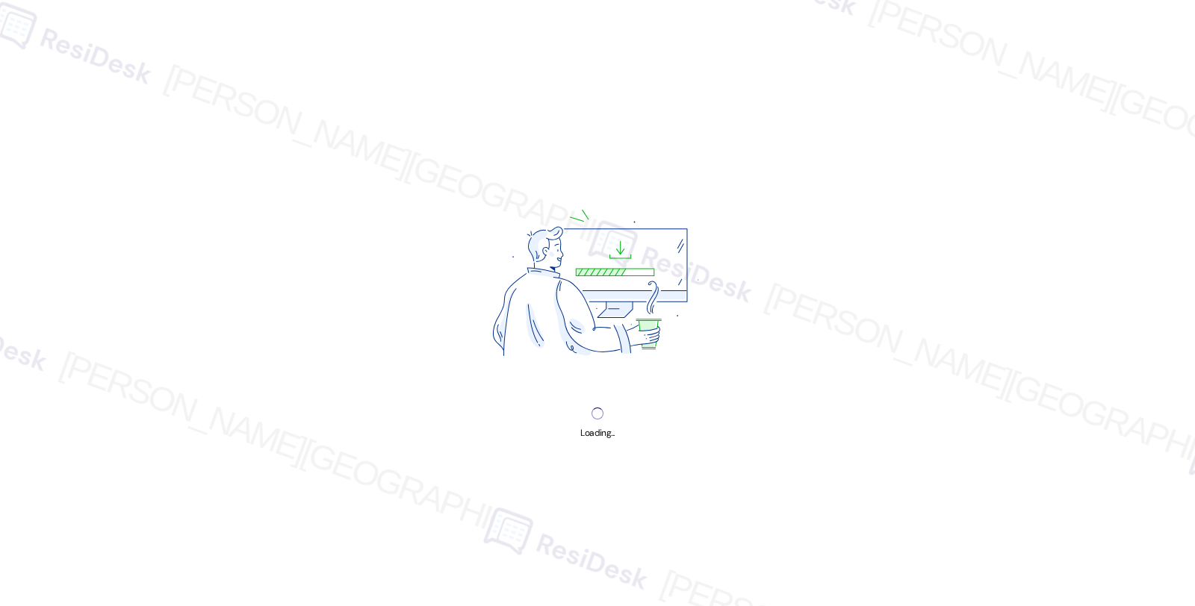
click at [1046, 168] on div "Loading..." at bounding box center [597, 303] width 1195 height 606
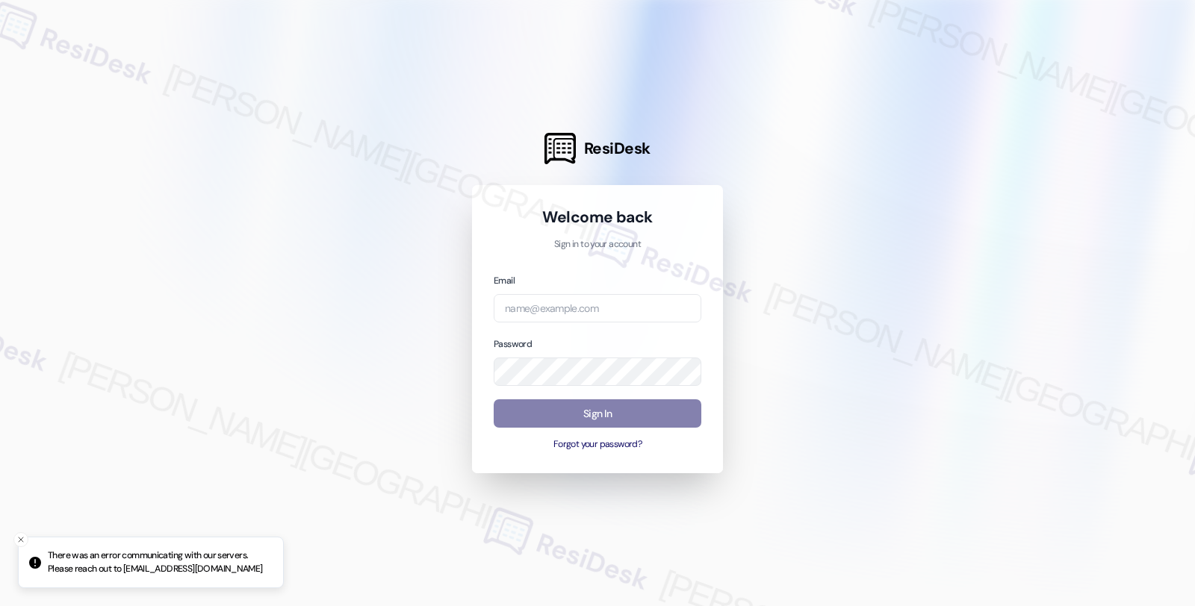
click at [1015, 296] on div at bounding box center [597, 303] width 1195 height 606
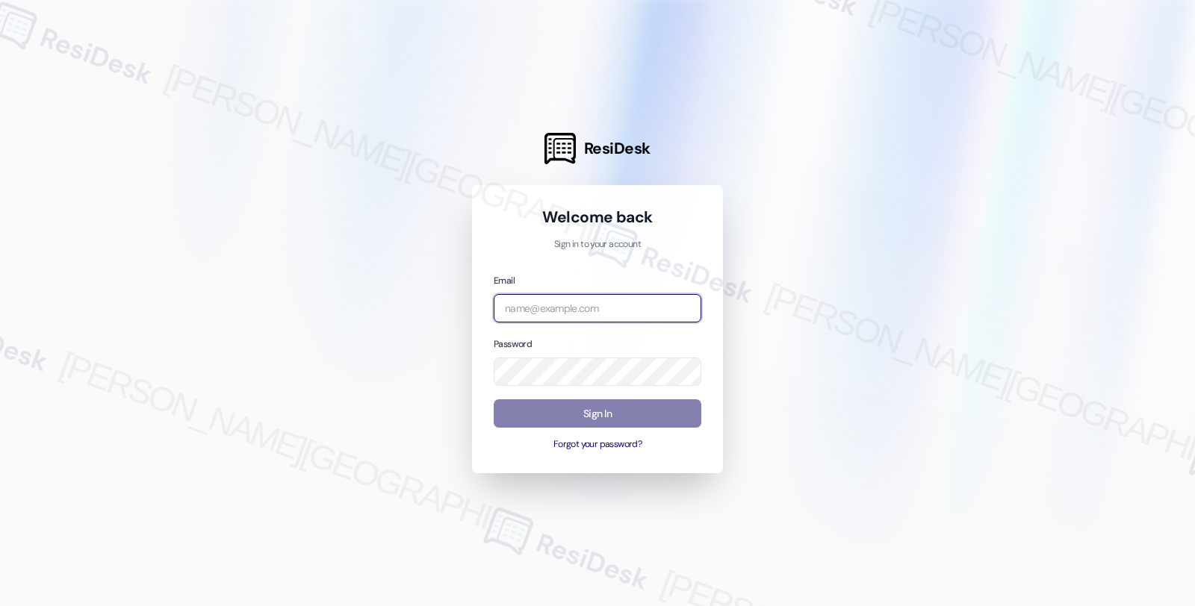
click at [573, 311] on input "email" at bounding box center [598, 308] width 208 height 29
click at [1145, 420] on div at bounding box center [591, 303] width 1182 height 606
click at [588, 317] on input "orio" at bounding box center [592, 308] width 208 height 29
type input "automated-surveys-orion_housing-fides.[PERSON_NAME]@orion_[DOMAIN_NAME]"
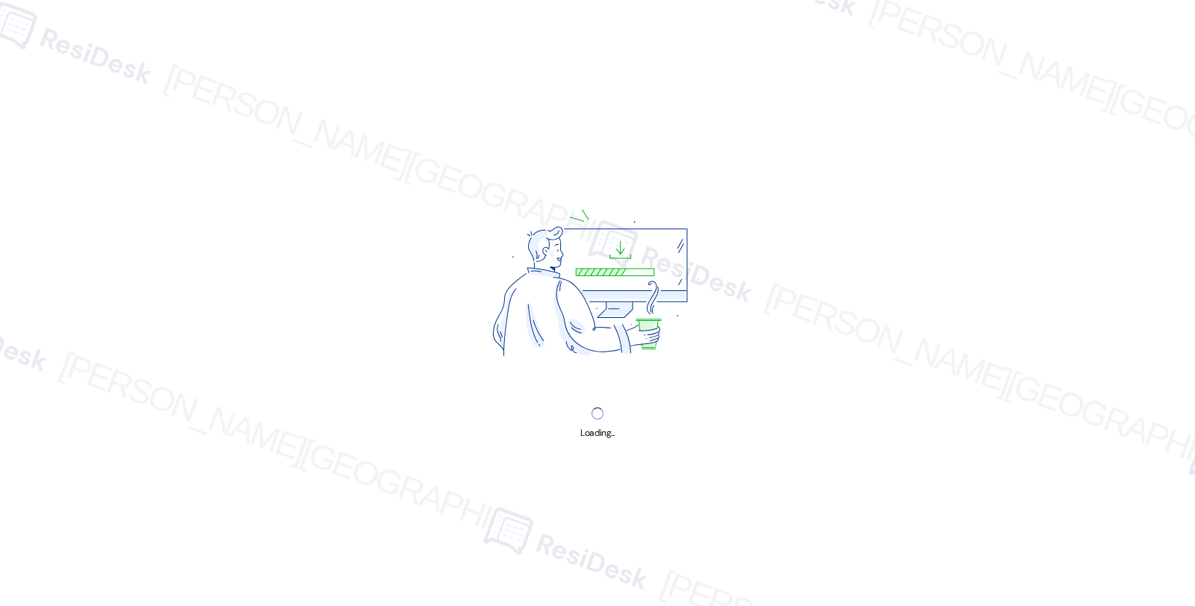
click at [1145, 281] on div "Loading..." at bounding box center [597, 303] width 1195 height 606
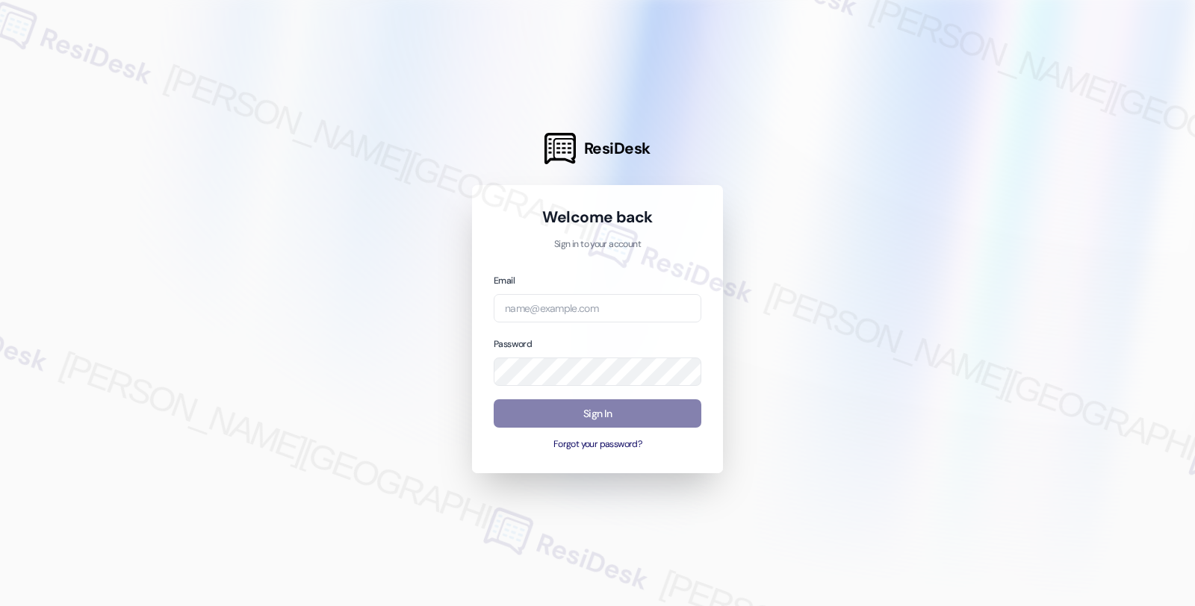
click at [563, 291] on div "Email" at bounding box center [598, 298] width 208 height 51
click at [566, 311] on input "email" at bounding box center [598, 308] width 208 height 29
type input "automated-surveys-orion_housing-fides.ochoa@orion_housing.com"
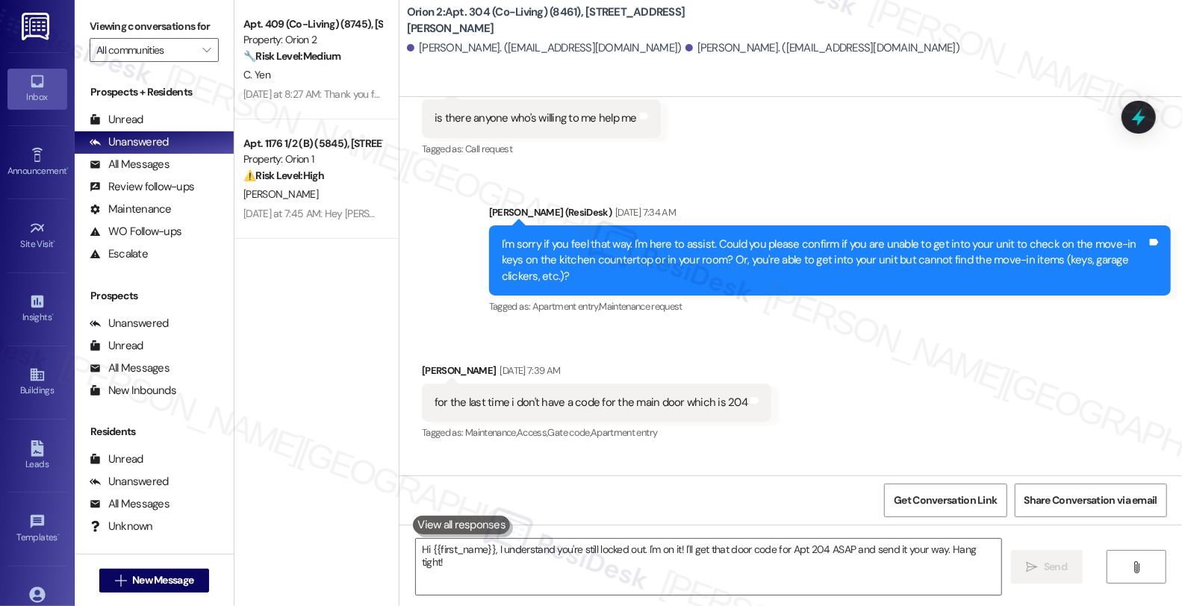
scroll to position [4736, 0]
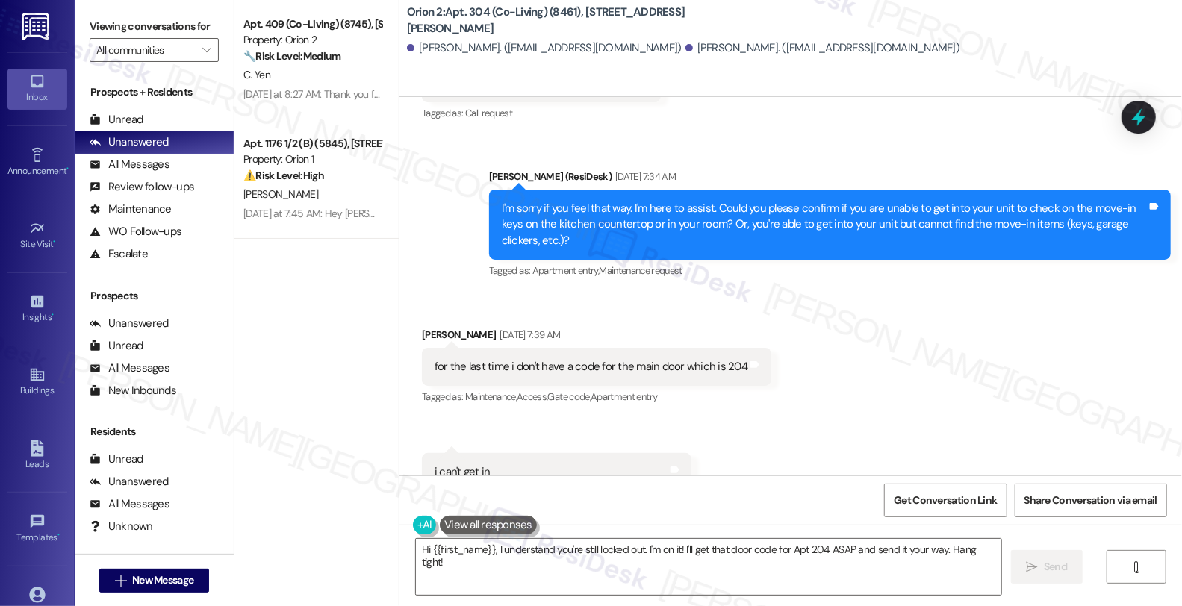
click at [995, 295] on div "Received via SMS Devon Peters Sep 09, 2025 at 7:39 AM for the last time i don't…" at bounding box center [790, 408] width 782 height 231
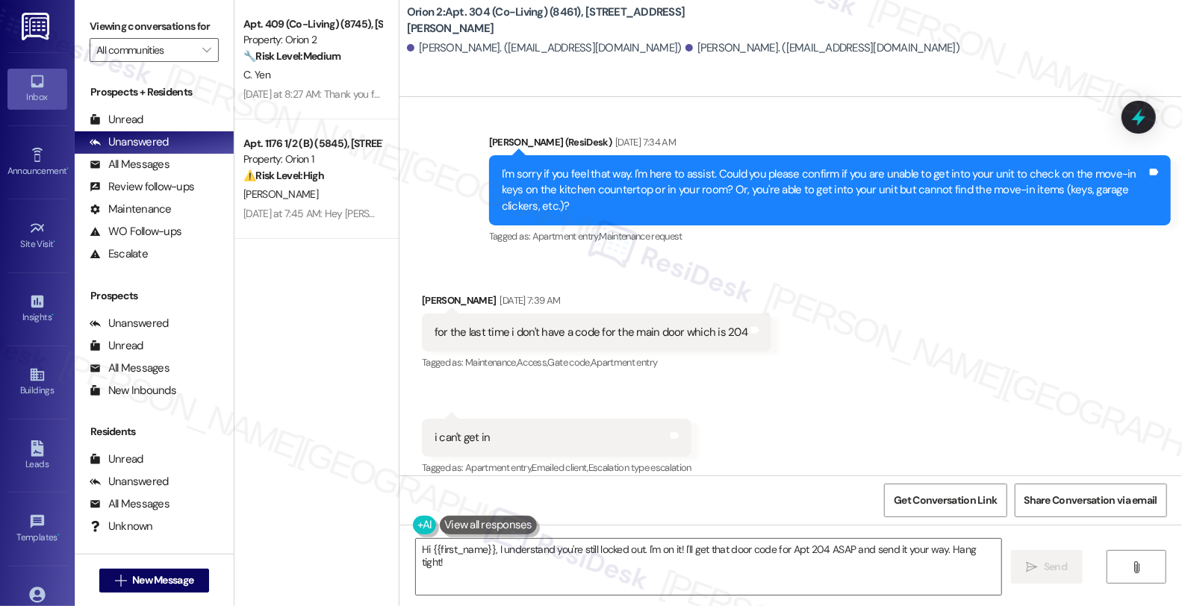
scroll to position [4766, 0]
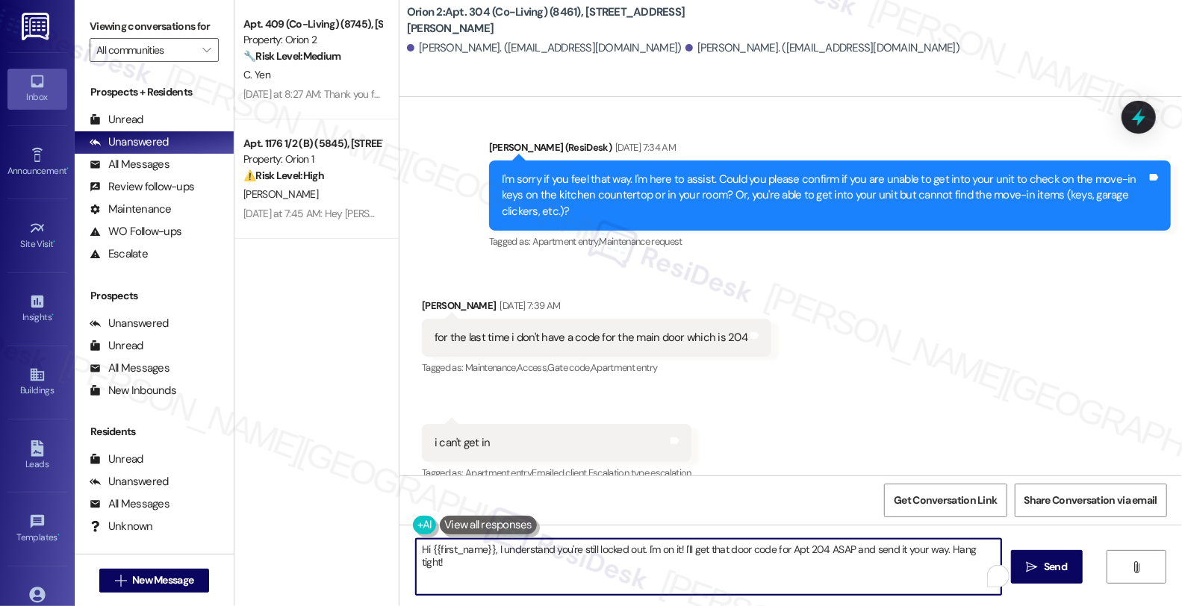
drag, startPoint x: 490, startPoint y: 553, endPoint x: 1017, endPoint y: 553, distance: 527.1
click at [1017, 553] on div "Hi {{first_name}}, I understand you're still locked out. I'm on it! I'll get th…" at bounding box center [790, 581] width 782 height 112
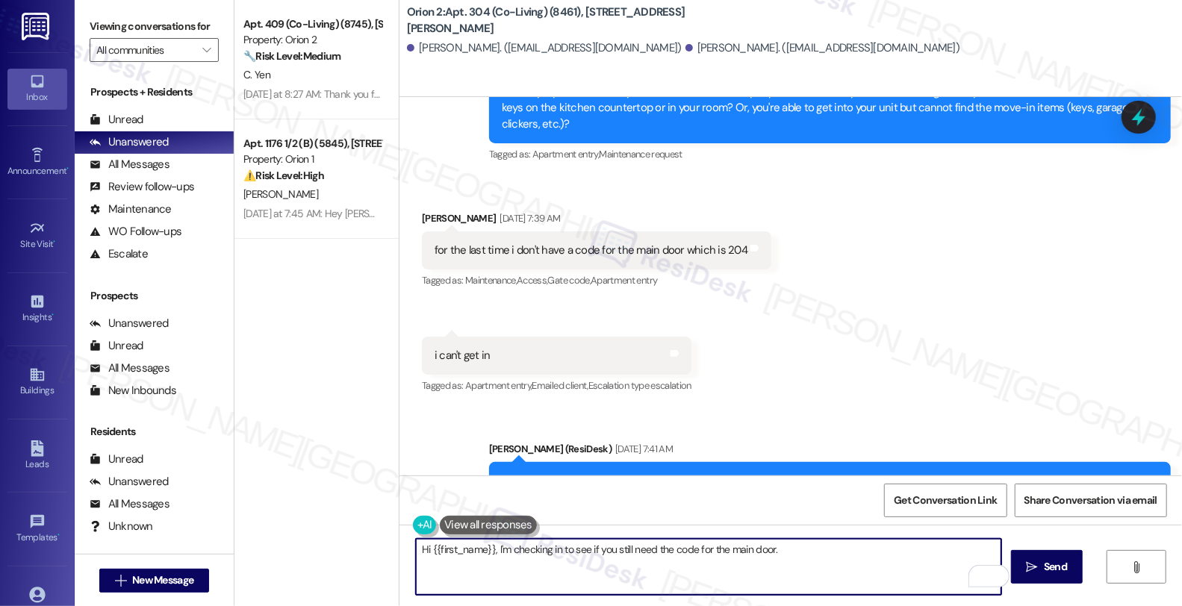
scroll to position [4848, 0]
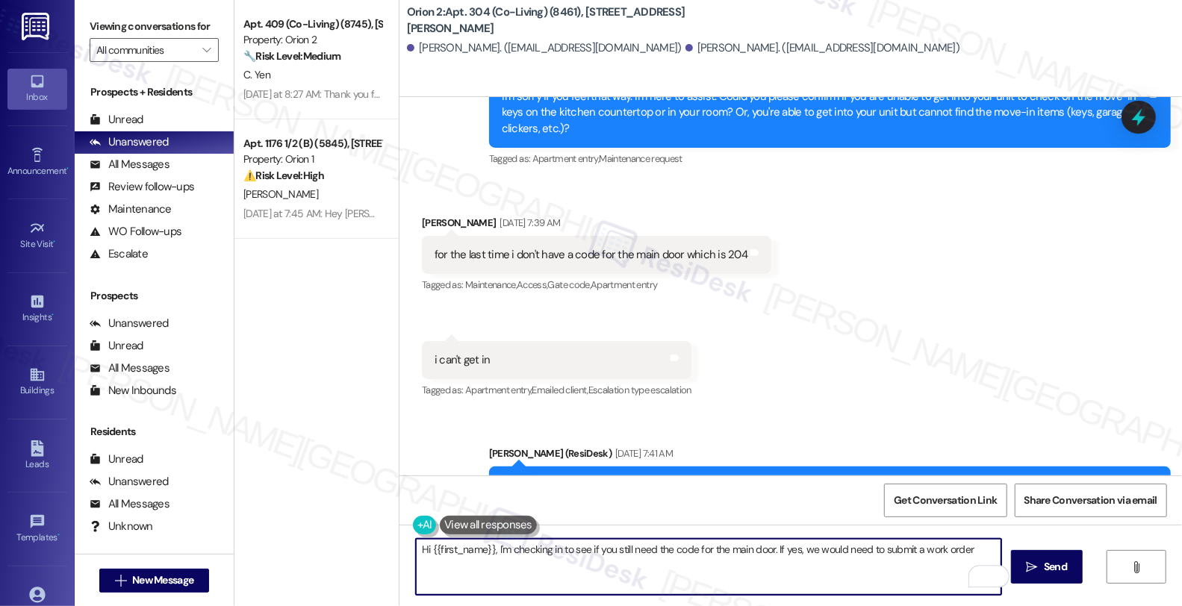
click at [983, 552] on textarea "Hi {{first_name}}, I'm checking in to see if you still need the code for the ma…" at bounding box center [708, 567] width 585 height 56
click at [430, 215] on div "Devon Peters Sep 09, 2025 at 7:39 AM" at bounding box center [596, 225] width 349 height 21
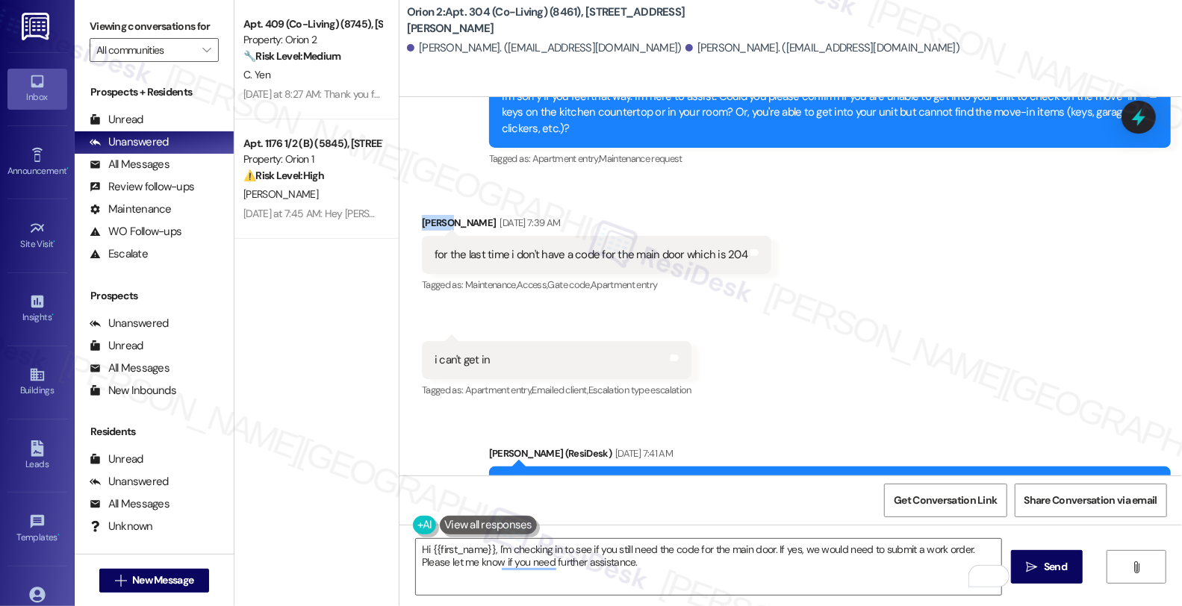
click at [430, 215] on div "Devon Peters Sep 09, 2025 at 7:39 AM" at bounding box center [596, 225] width 349 height 21
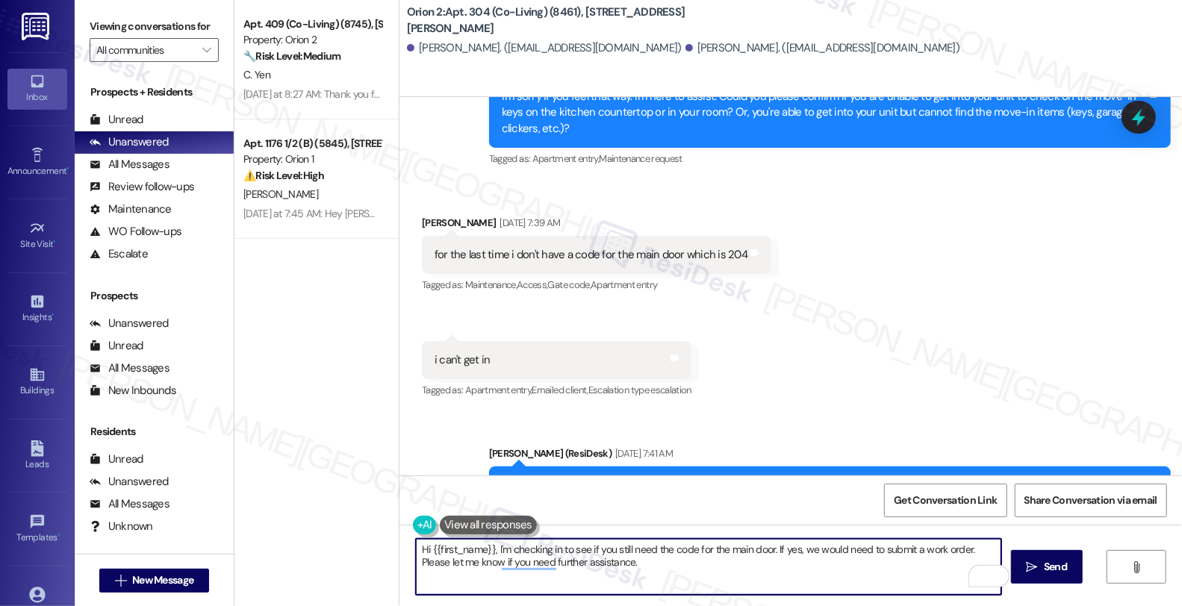
drag, startPoint x: 423, startPoint y: 551, endPoint x: 483, endPoint y: 548, distance: 59.8
click at [483, 548] on textarea "Hi {{first_name}}, I'm checking in to see if you still need the code for the ma…" at bounding box center [708, 567] width 585 height 56
paste textarea "Devon"
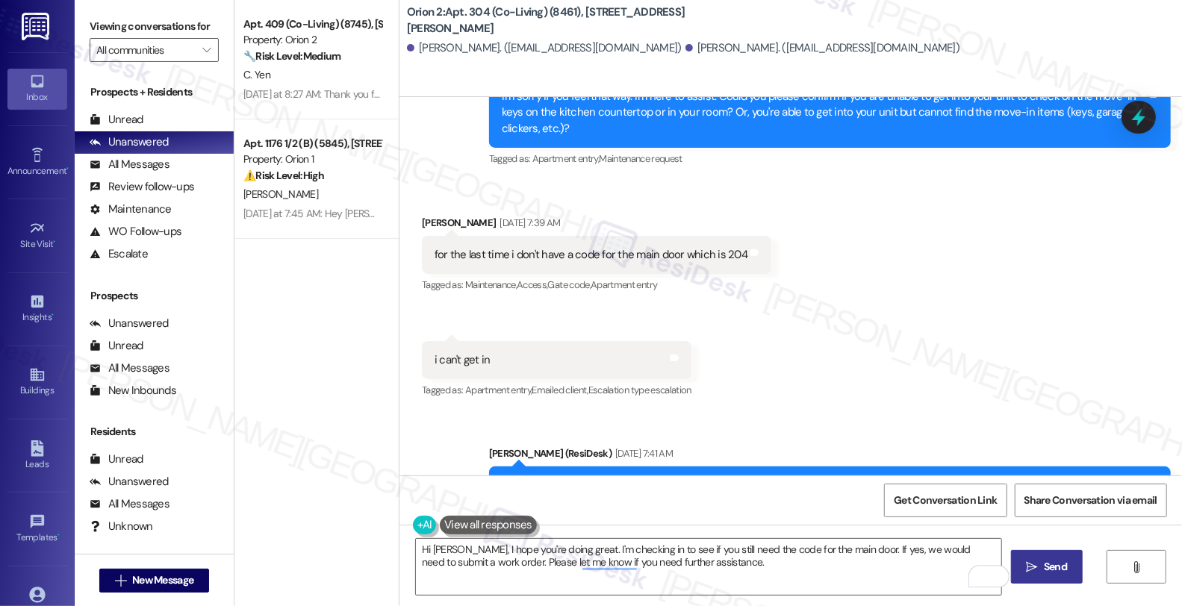
click at [1036, 566] on icon "" at bounding box center [1032, 567] width 11 height 12
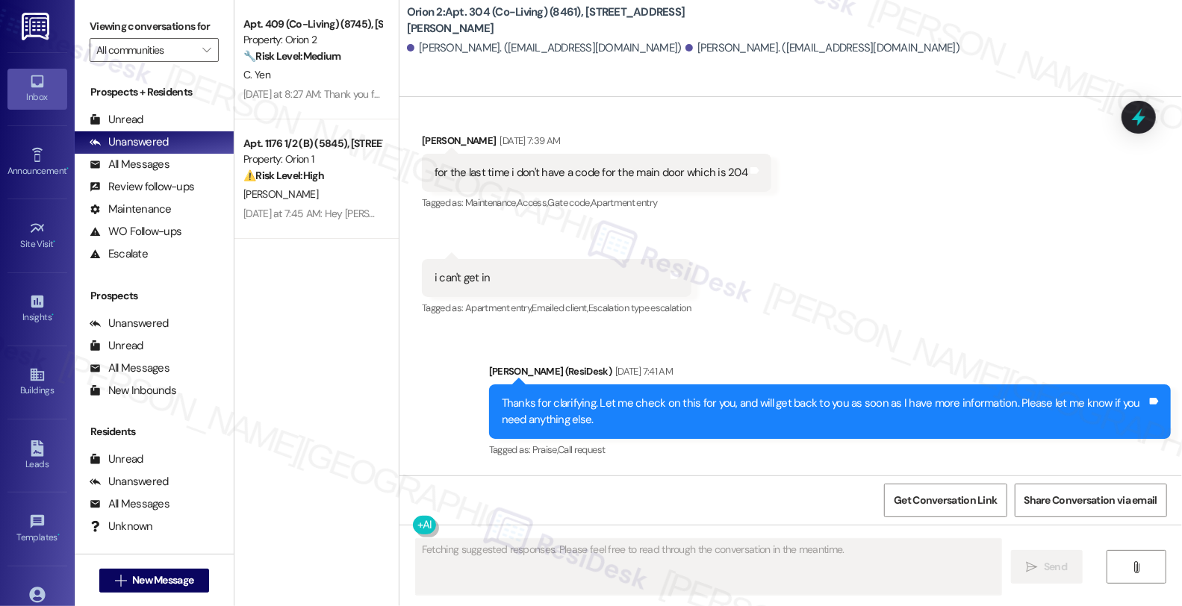
scroll to position [5134, 0]
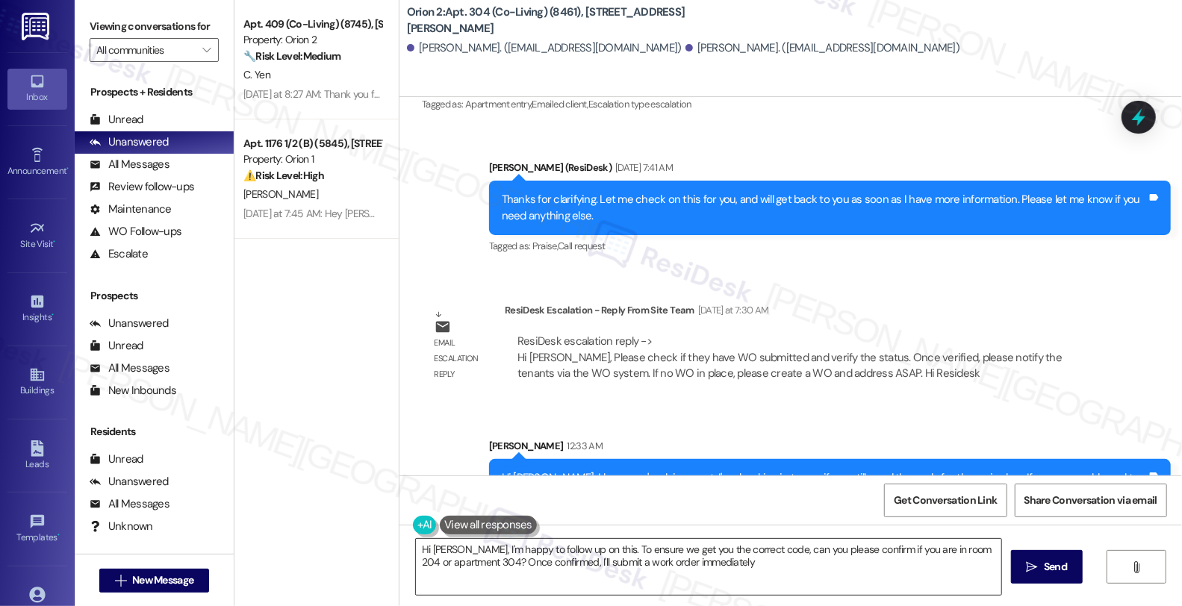
type textarea "Hi Devon, I'm happy to follow up on this. To ensure we get you the correct code…"
click at [1103, 338] on div "ResiDesk escalation reply -> Hi Jerome, Please check if they have WO submitted …" at bounding box center [804, 358] width 599 height 70
click at [1031, 237] on div "Lease started Aug 10, 2025 at 8:00 AM Survey, sent via SMS Residesk Automated S…" at bounding box center [790, 286] width 782 height 379
click at [142, 172] on div "All Messages" at bounding box center [130, 165] width 80 height 16
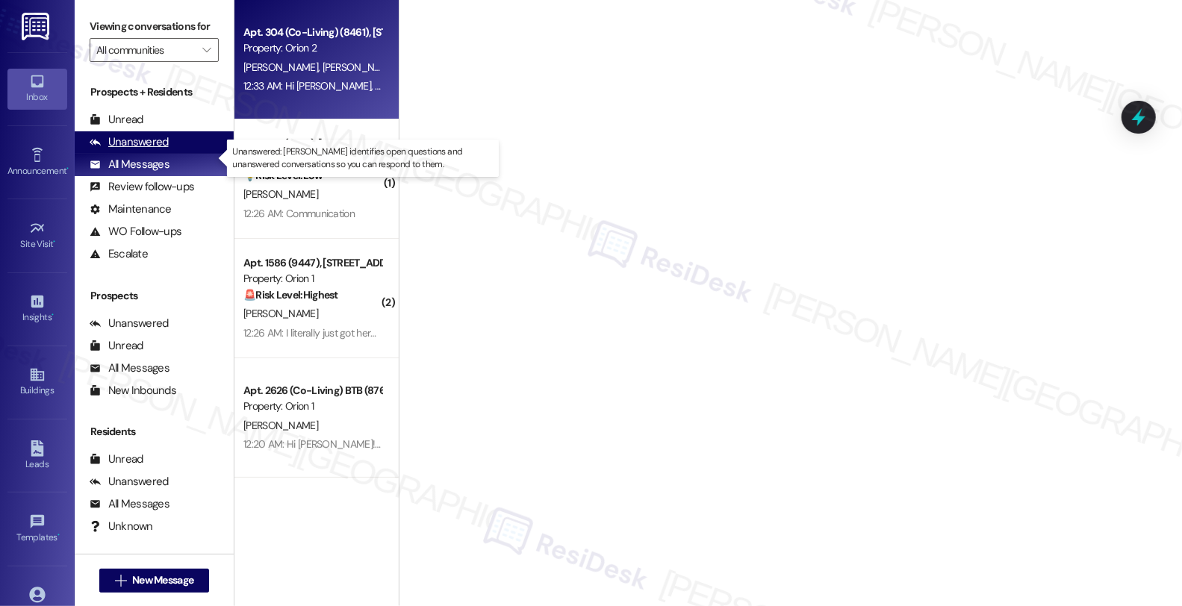
click at [150, 150] on div "Unanswered" at bounding box center [129, 142] width 79 height 16
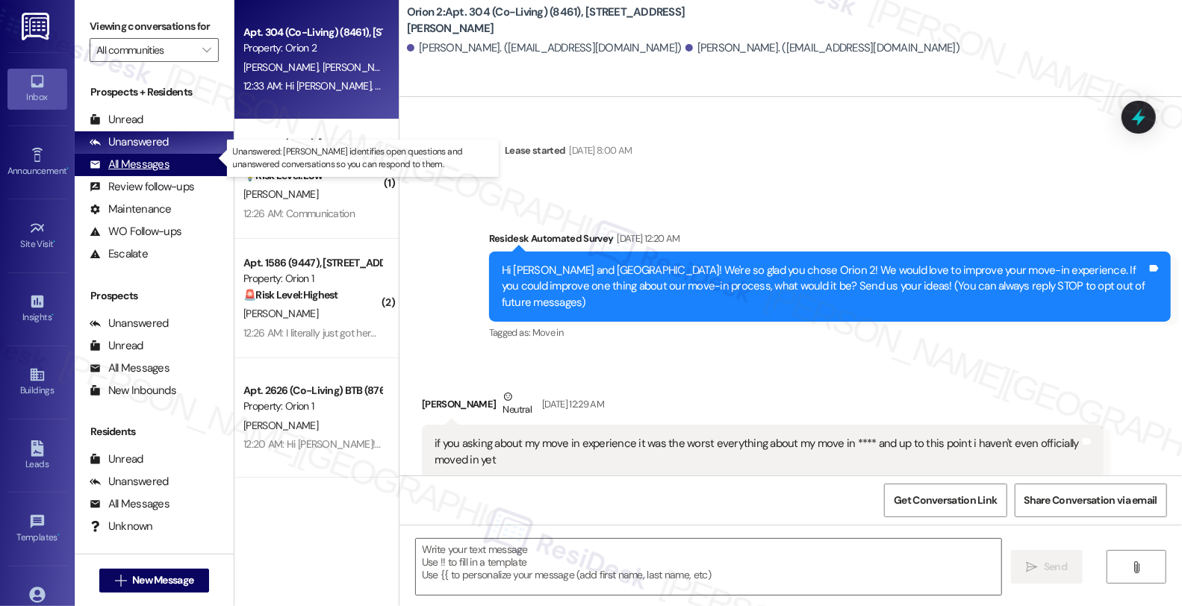
type textarea "Fetching suggested responses. Please feel free to read through the conversation…"
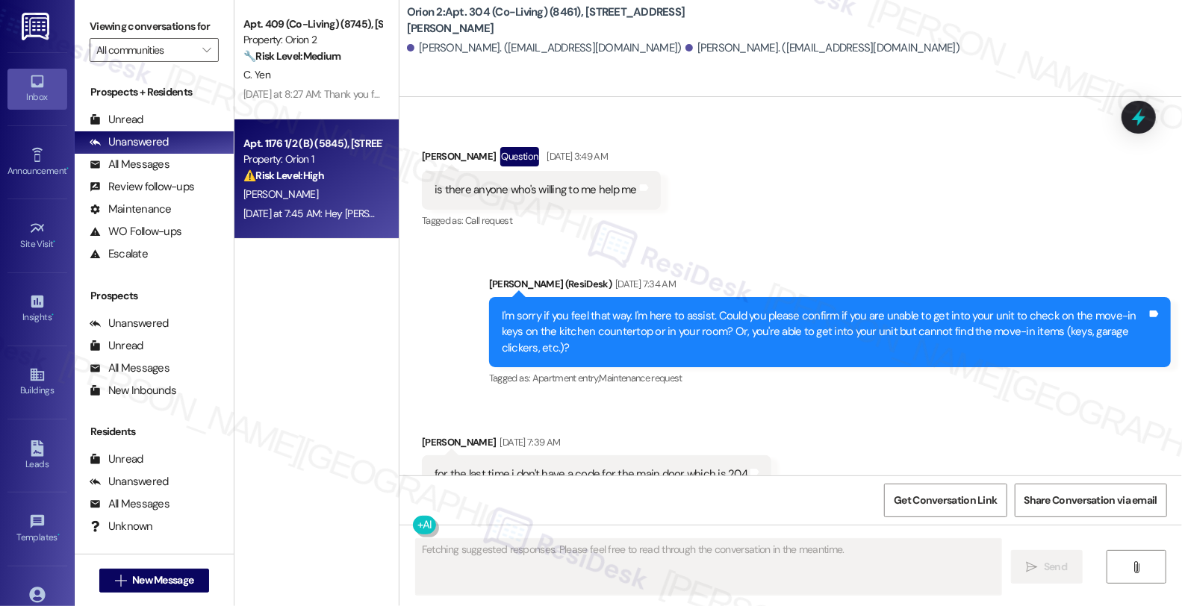
scroll to position [4736, 0]
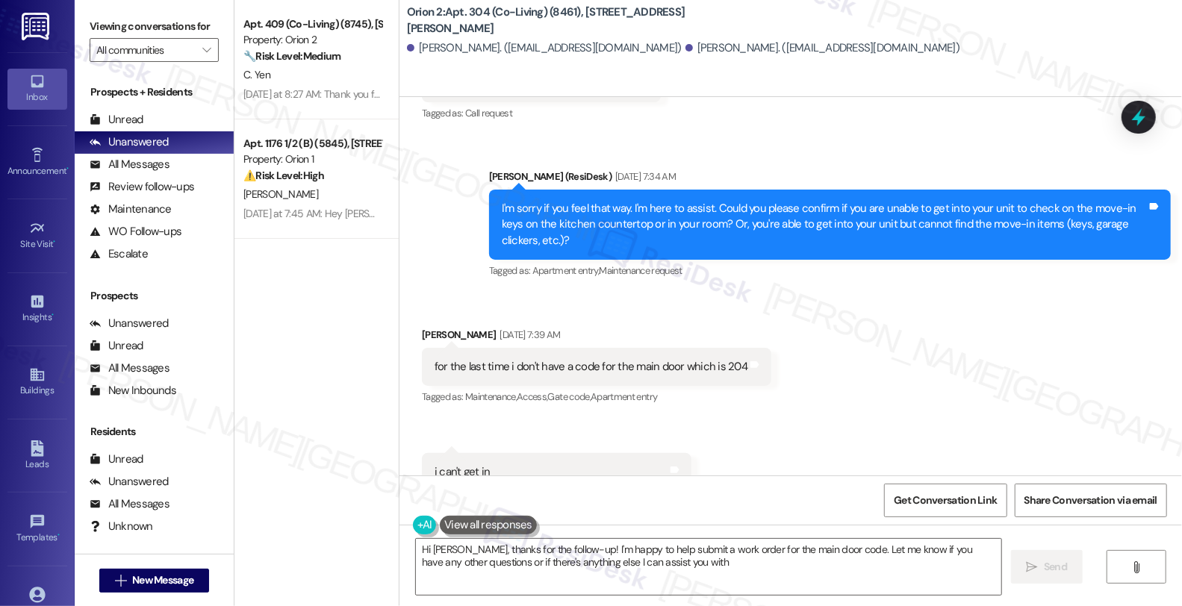
type textarea "Hi Devon, thanks for the follow-up! I'm happy to help submit a work order for t…"
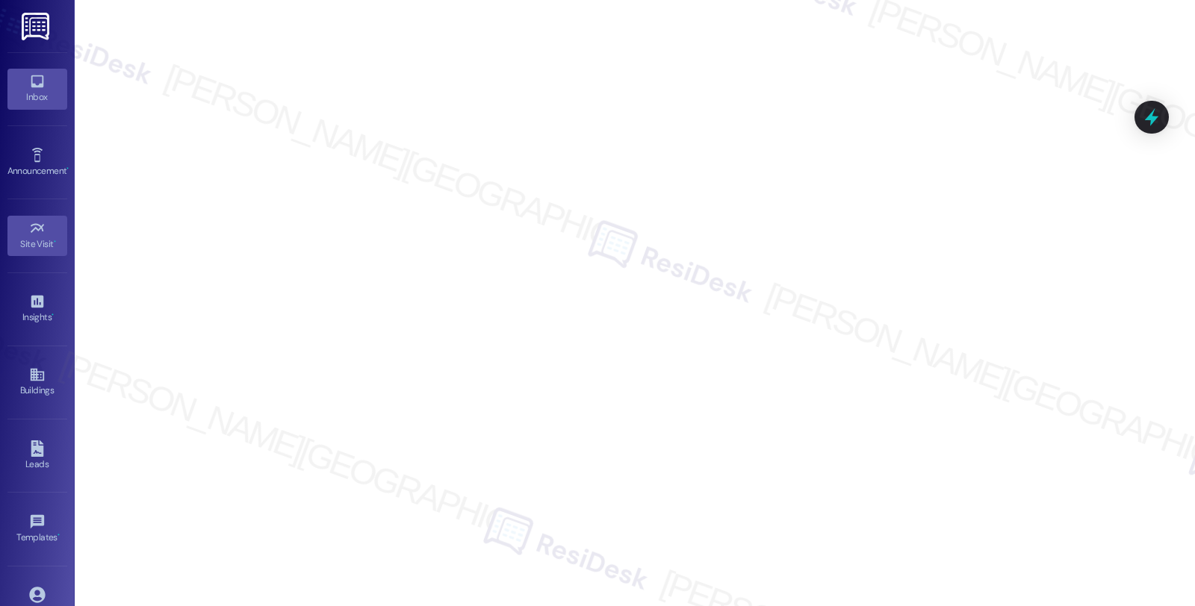
click at [43, 81] on link "Inbox" at bounding box center [37, 89] width 60 height 40
